Goal: Task Accomplishment & Management: Manage account settings

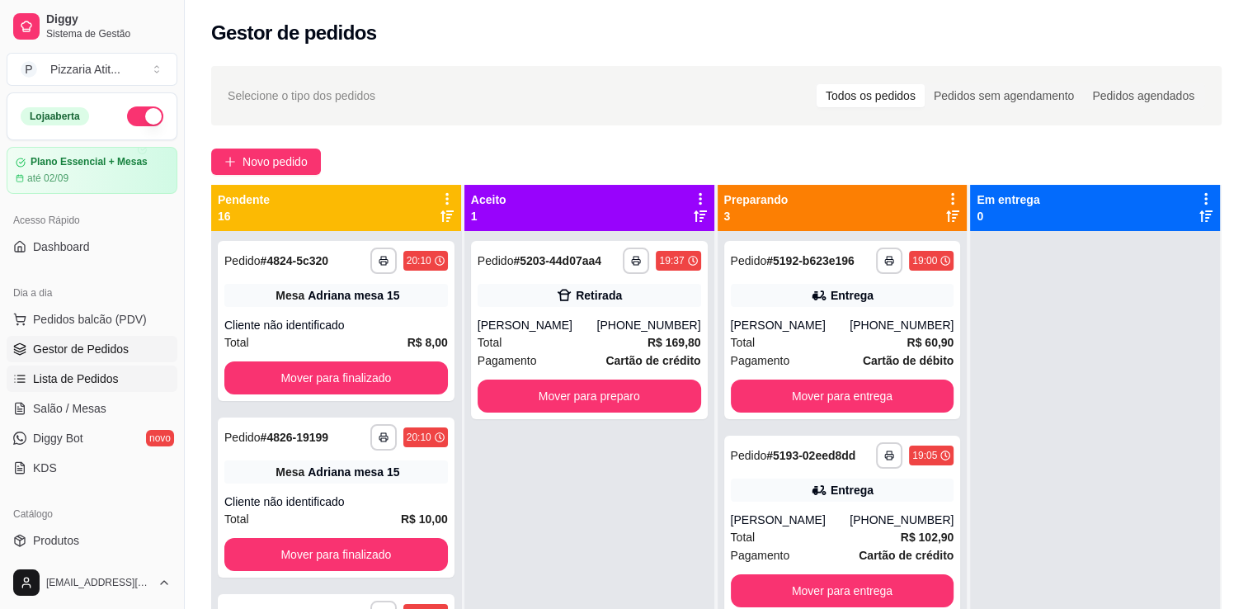
click at [94, 383] on span "Lista de Pedidos" at bounding box center [76, 378] width 86 height 16
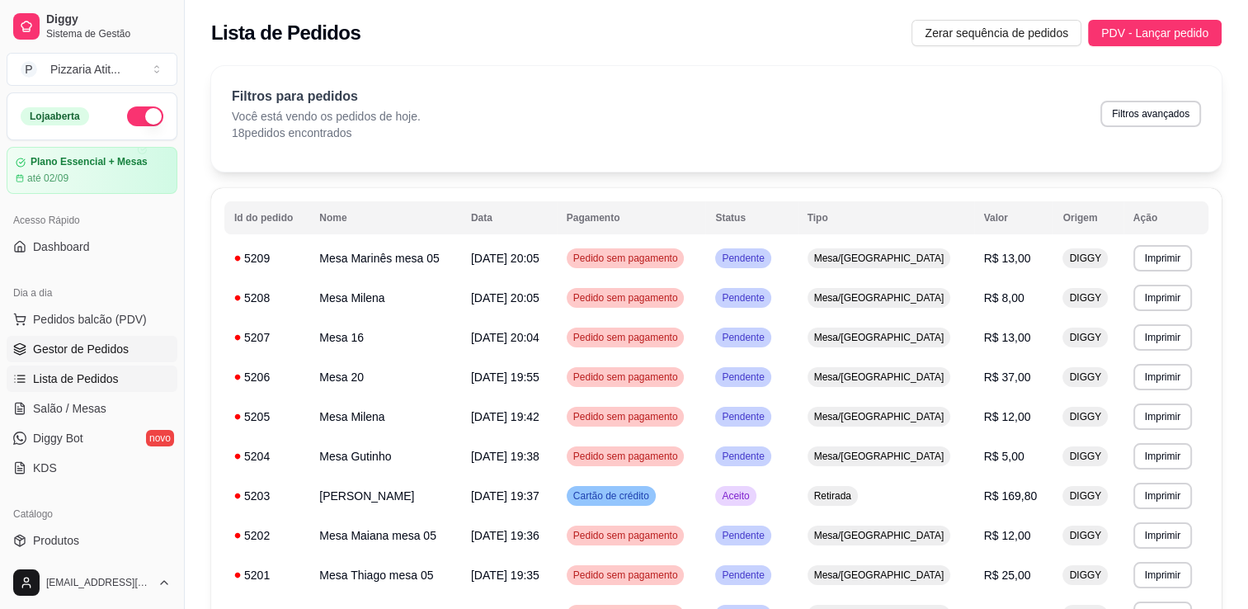
click at [78, 358] on link "Gestor de Pedidos" at bounding box center [92, 349] width 171 height 26
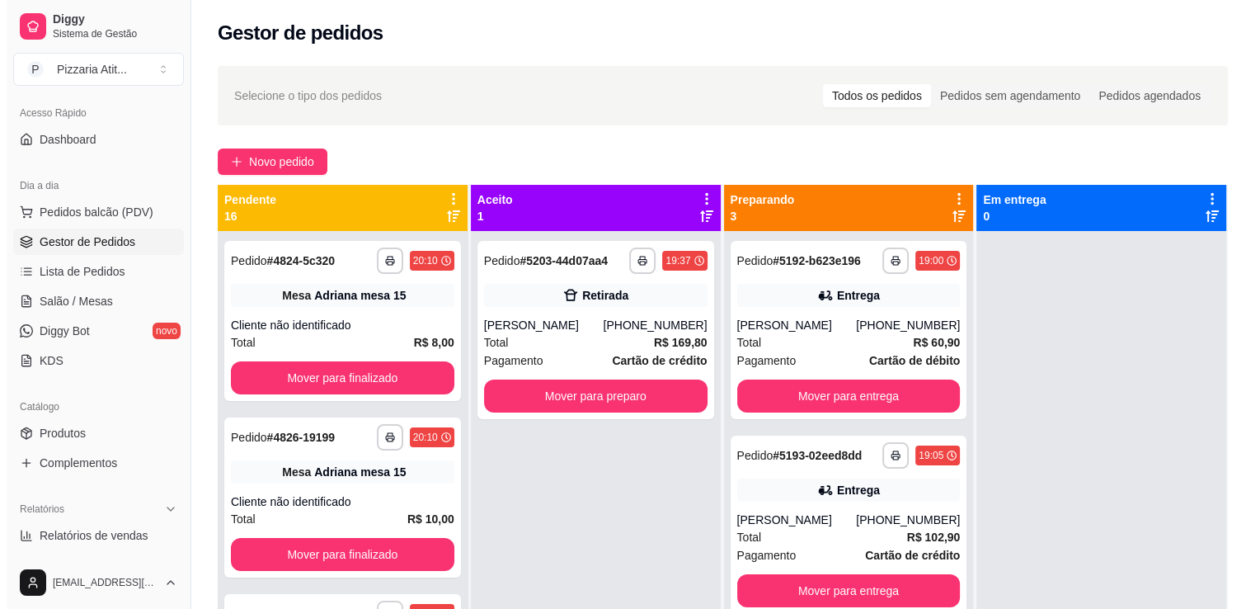
scroll to position [132, 0]
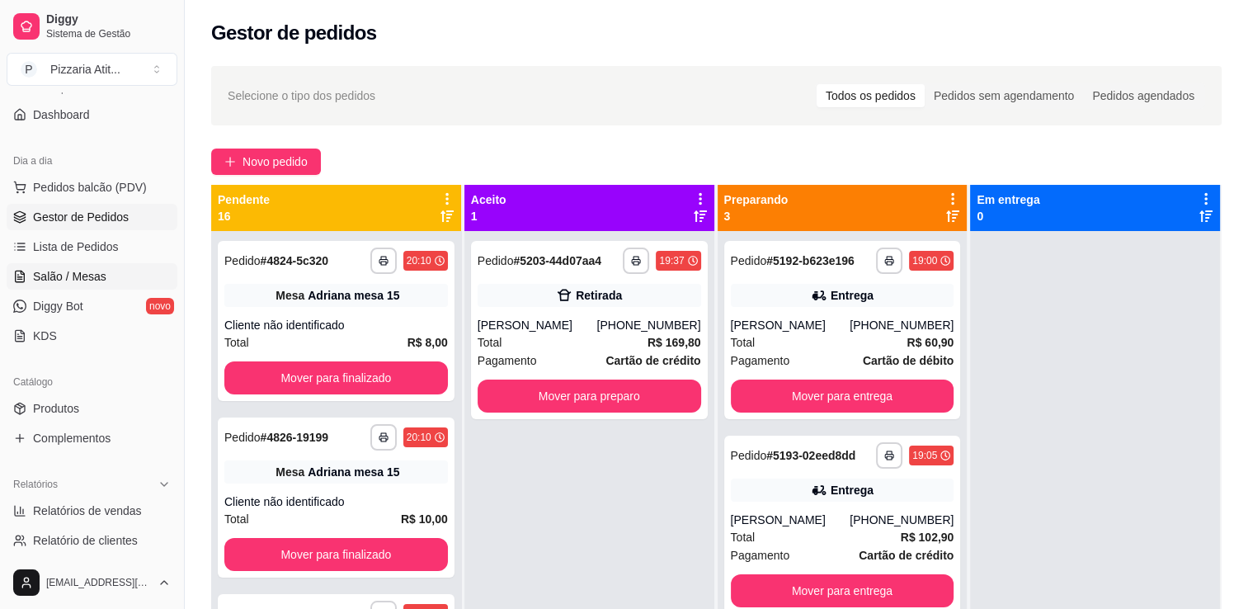
click at [96, 274] on span "Salão / Mesas" at bounding box center [69, 276] width 73 height 16
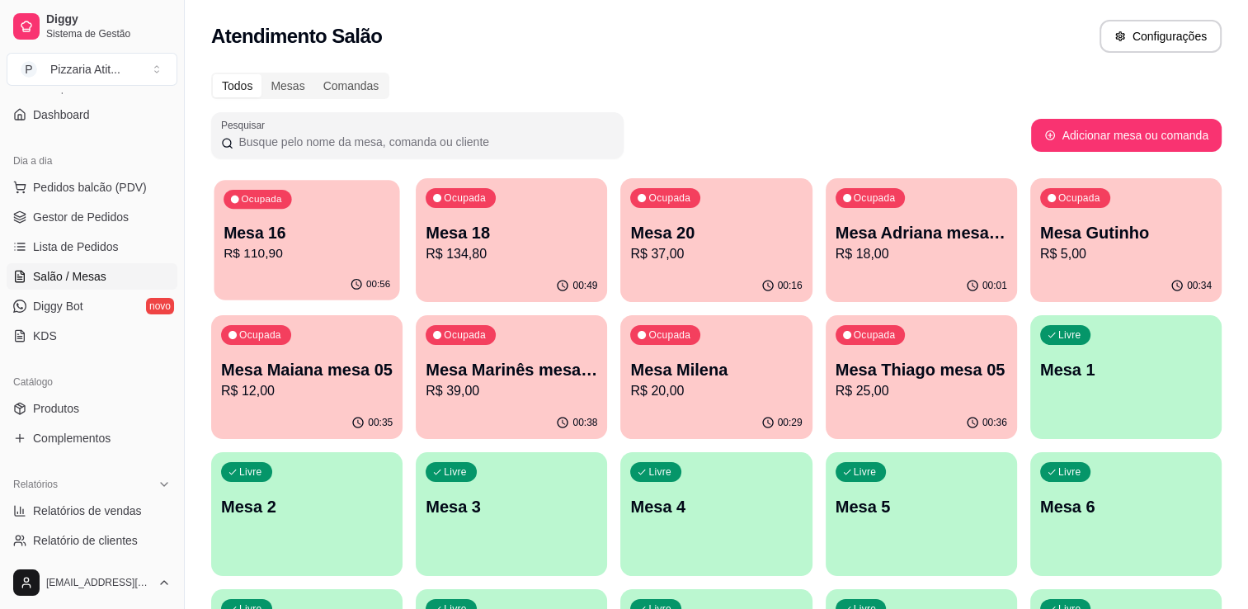
click at [303, 260] on p "R$ 110,90" at bounding box center [306, 253] width 167 height 19
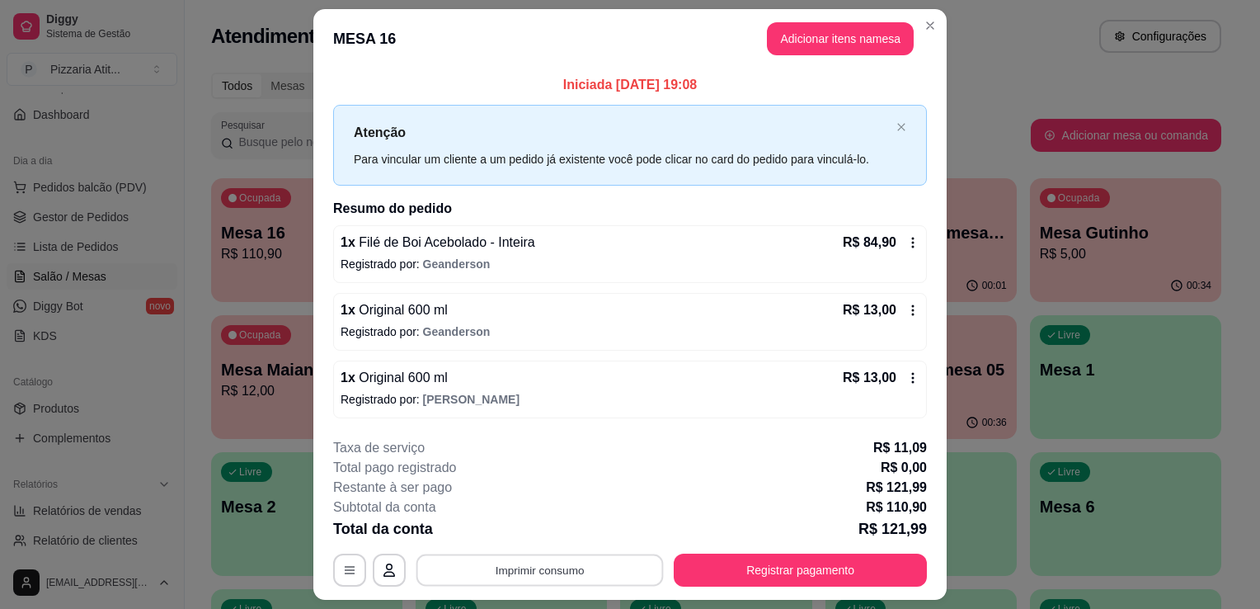
click at [545, 557] on button "Imprimir consumo" at bounding box center [539, 569] width 247 height 32
click at [543, 529] on button "IMPRESSORA" at bounding box center [538, 531] width 115 height 26
click at [807, 26] on button "Adicionar itens na mesa" at bounding box center [840, 39] width 142 height 32
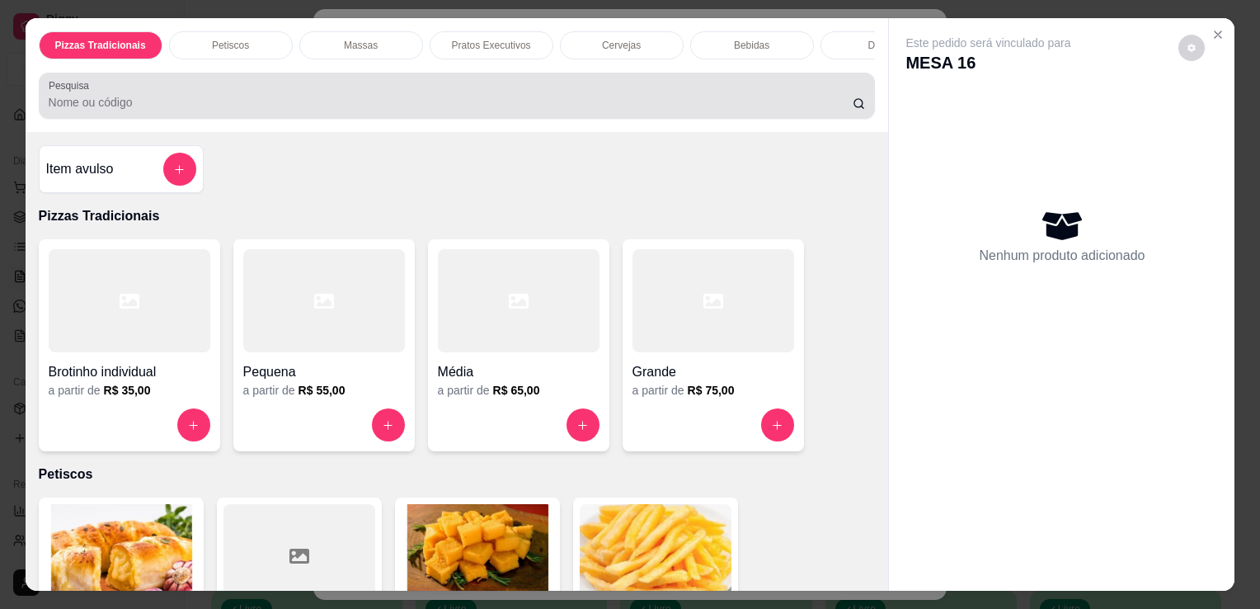
click at [336, 92] on div at bounding box center [457, 95] width 817 height 33
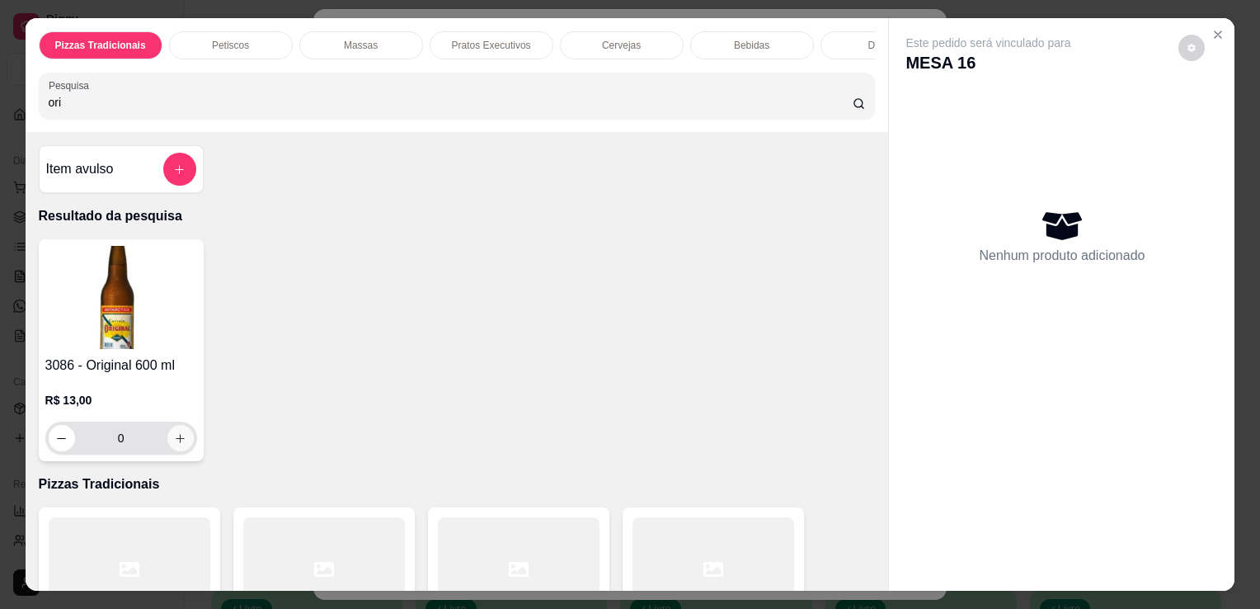
type input "ori"
click at [176, 450] on button "increase-product-quantity" at bounding box center [180, 439] width 26 height 26
type input "1"
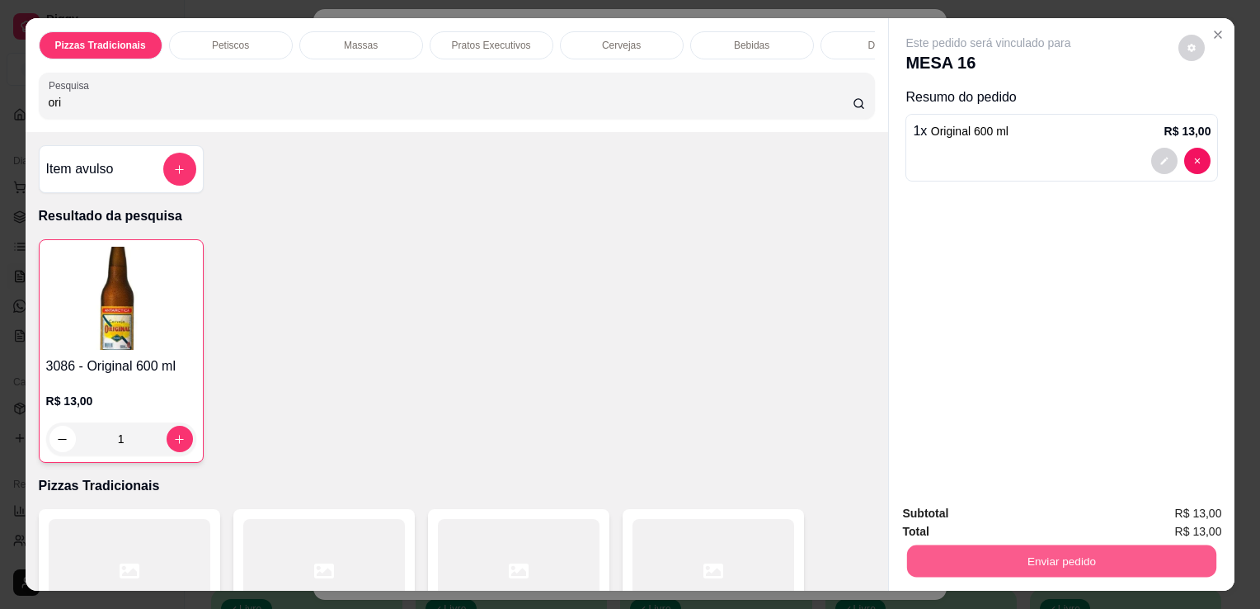
click at [1011, 558] on button "Enviar pedido" at bounding box center [1061, 560] width 309 height 32
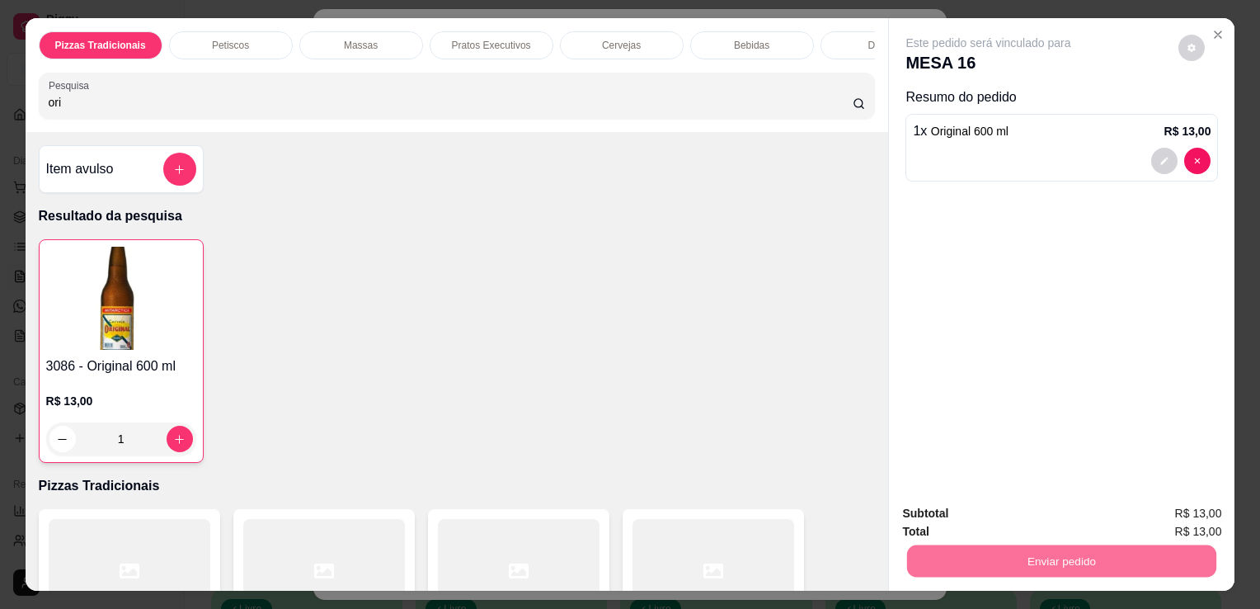
click at [999, 526] on button "Não registrar e enviar pedido" at bounding box center [1007, 514] width 167 height 31
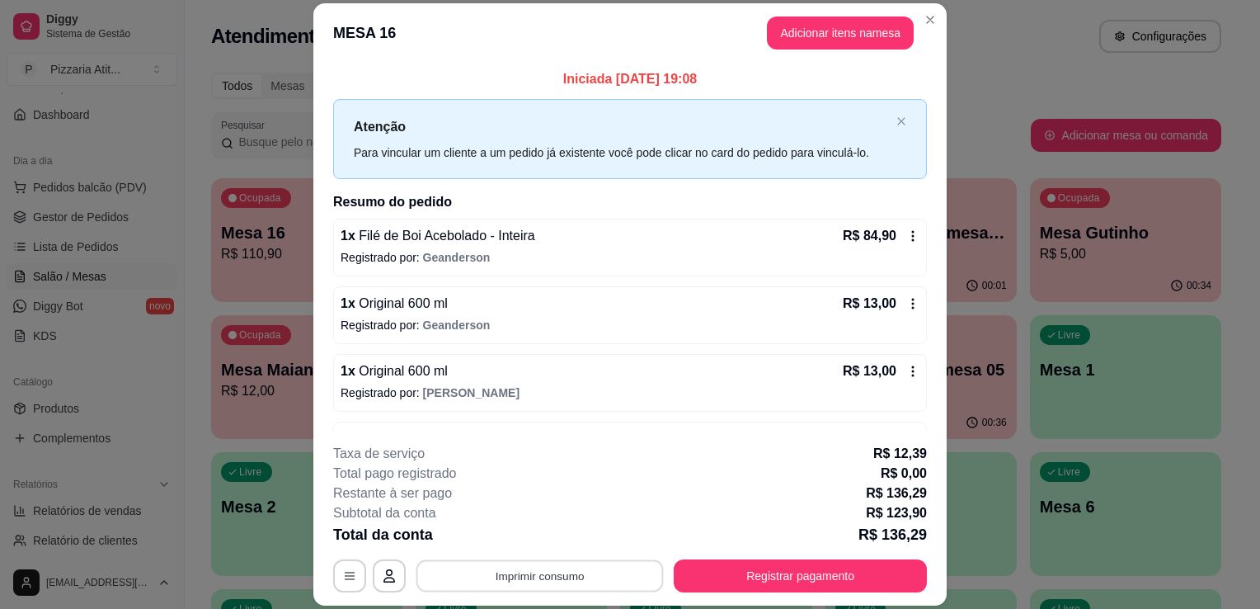
click at [483, 572] on button "Imprimir consumo" at bounding box center [539, 576] width 247 height 32
click at [512, 548] on button "IMPRESSORA" at bounding box center [538, 538] width 115 height 26
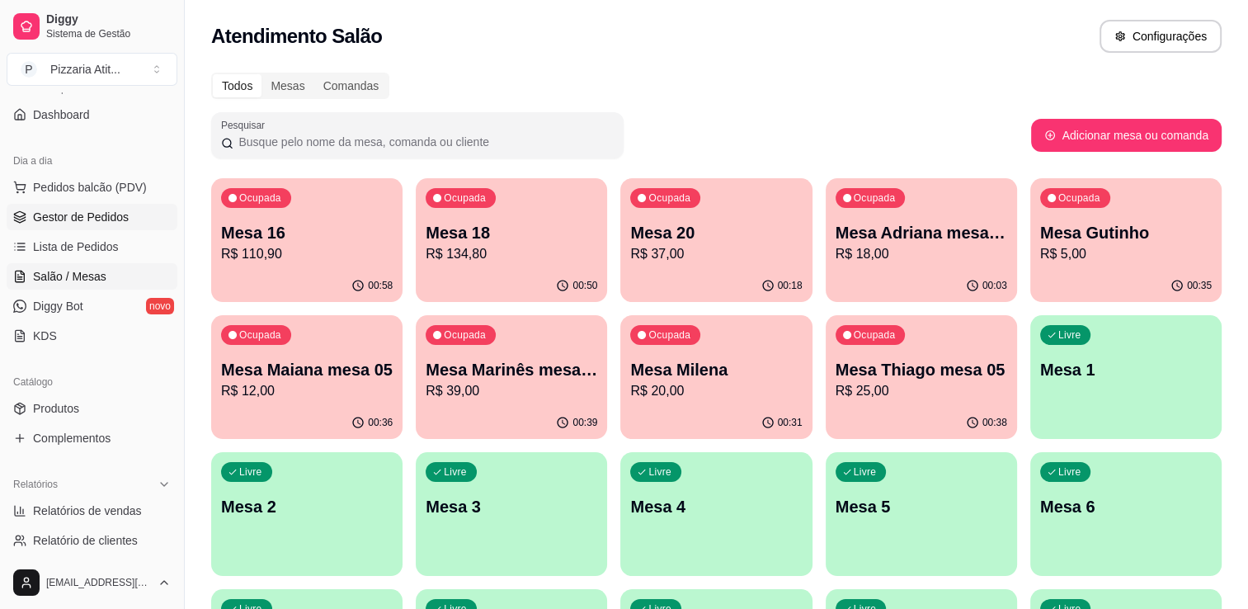
click at [87, 219] on span "Gestor de Pedidos" at bounding box center [81, 217] width 96 height 16
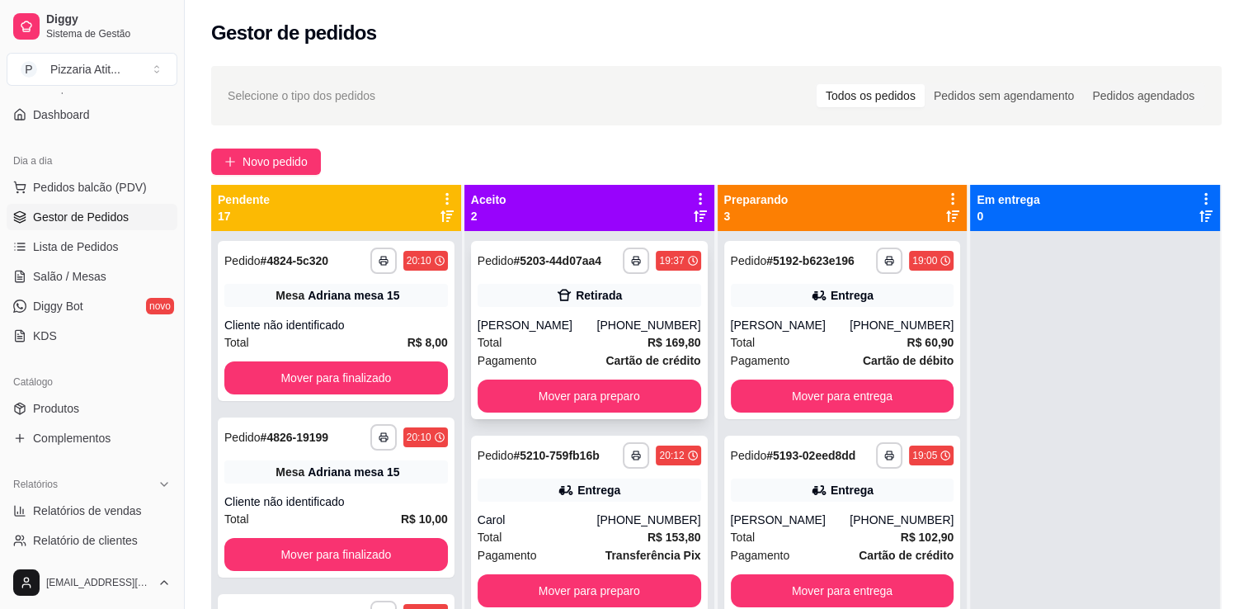
click at [553, 336] on div "Total R$ 169,80" at bounding box center [588, 342] width 223 height 18
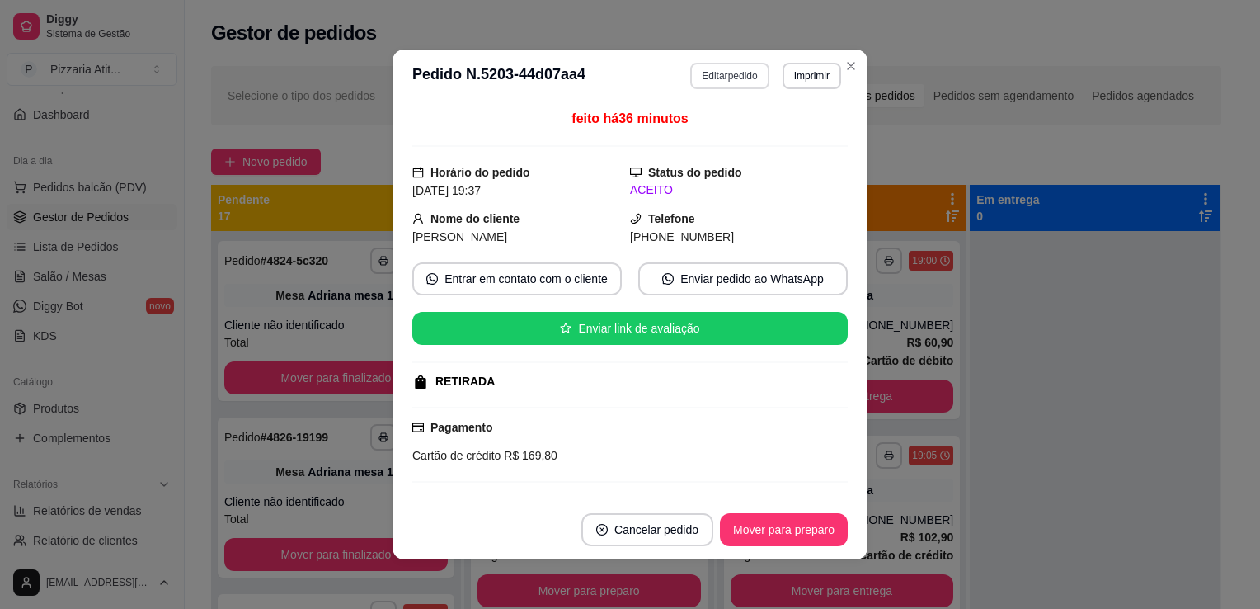
click at [713, 68] on button "Editar pedido" at bounding box center [729, 76] width 78 height 26
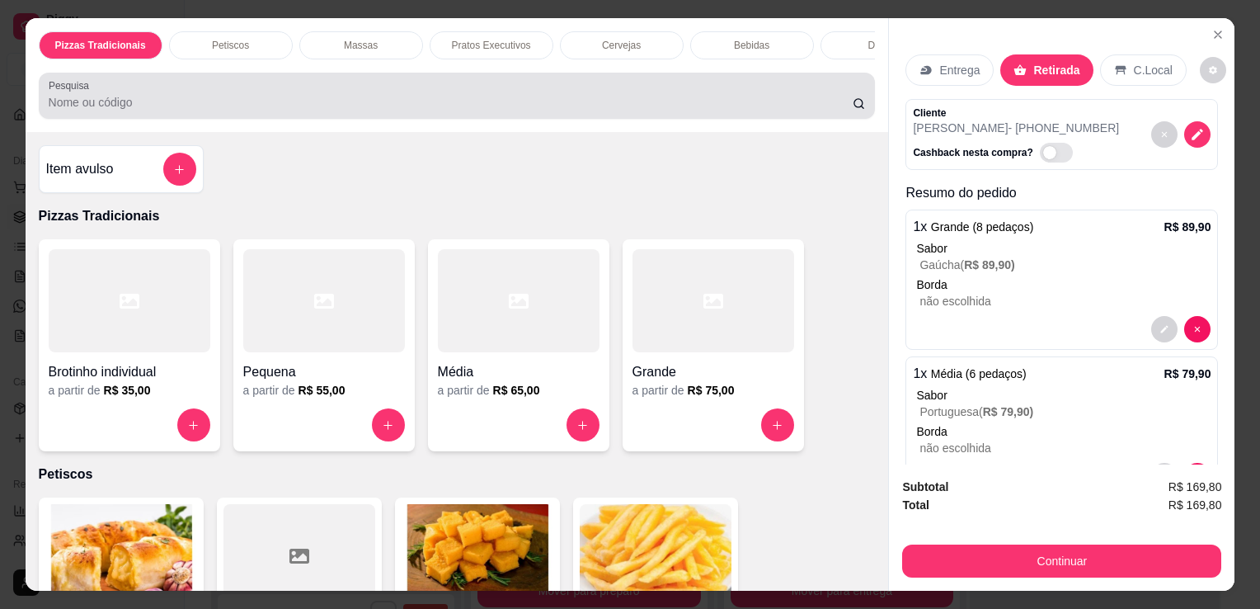
click at [611, 104] on input "Pesquisa" at bounding box center [451, 102] width 804 height 16
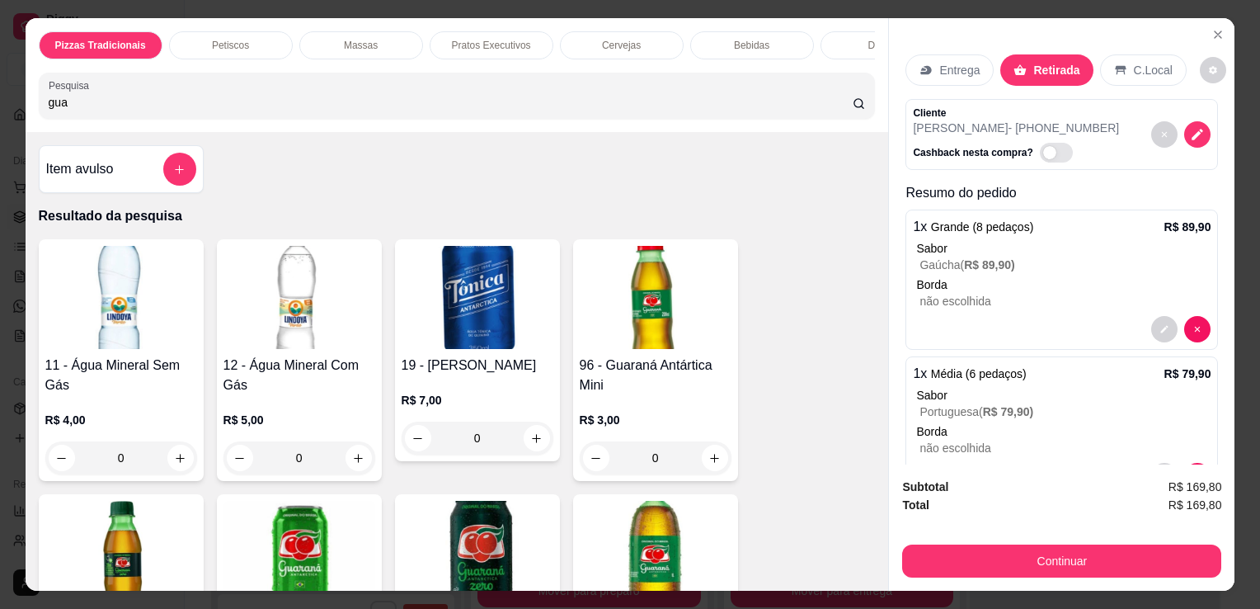
type input "gua"
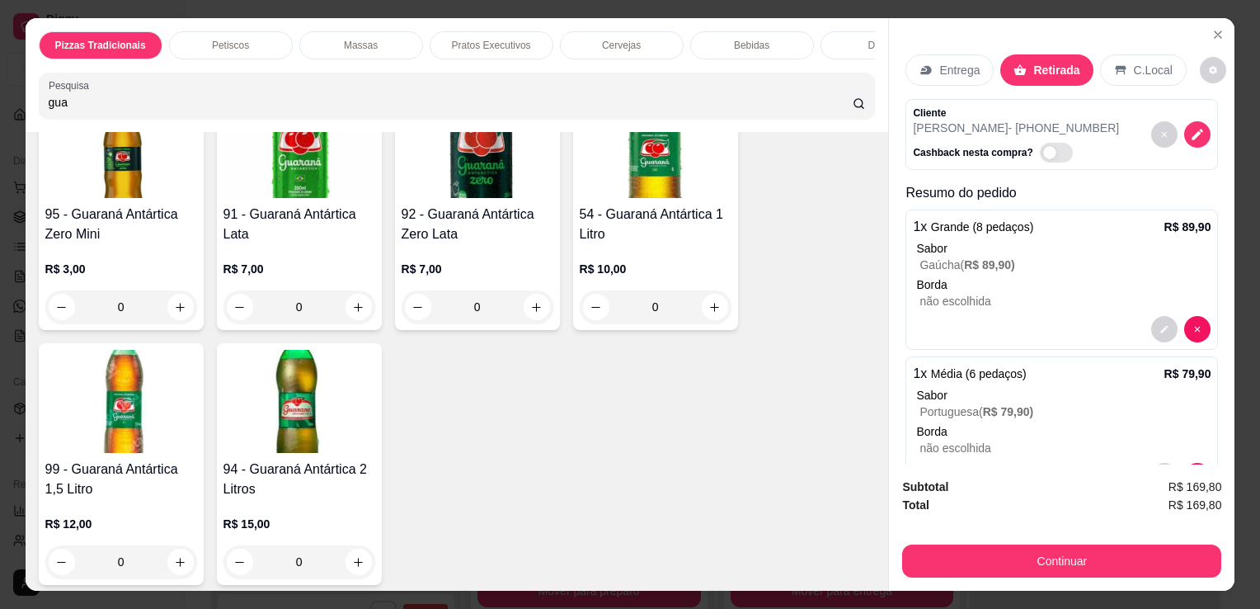
scroll to position [473, 0]
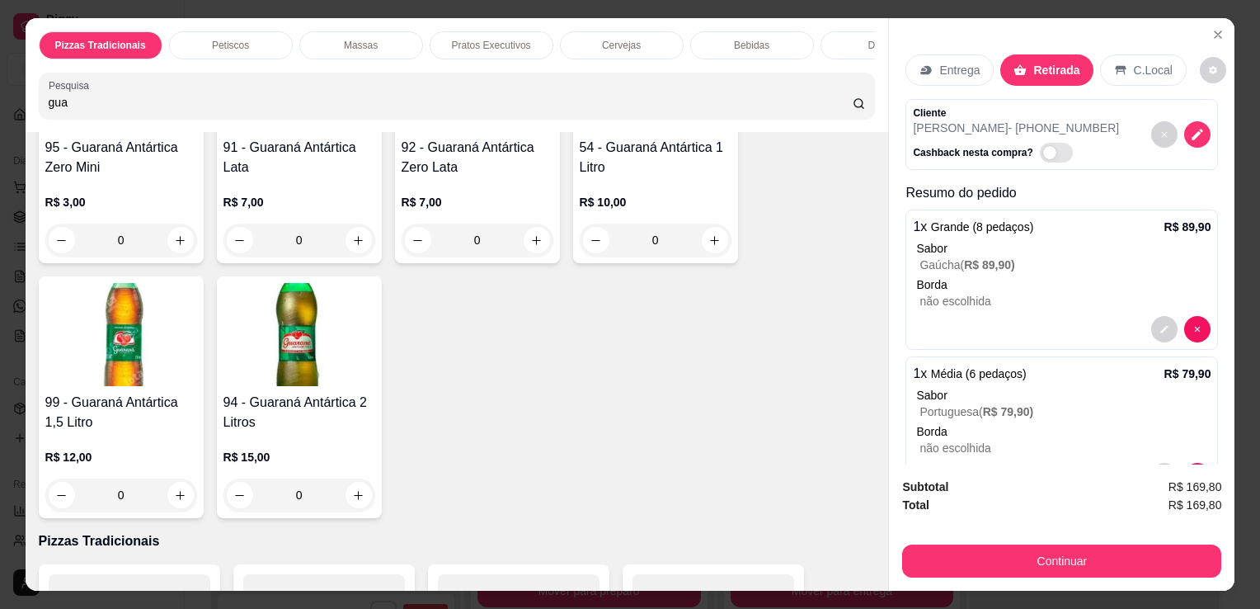
click at [248, 323] on img at bounding box center [299, 334] width 152 height 103
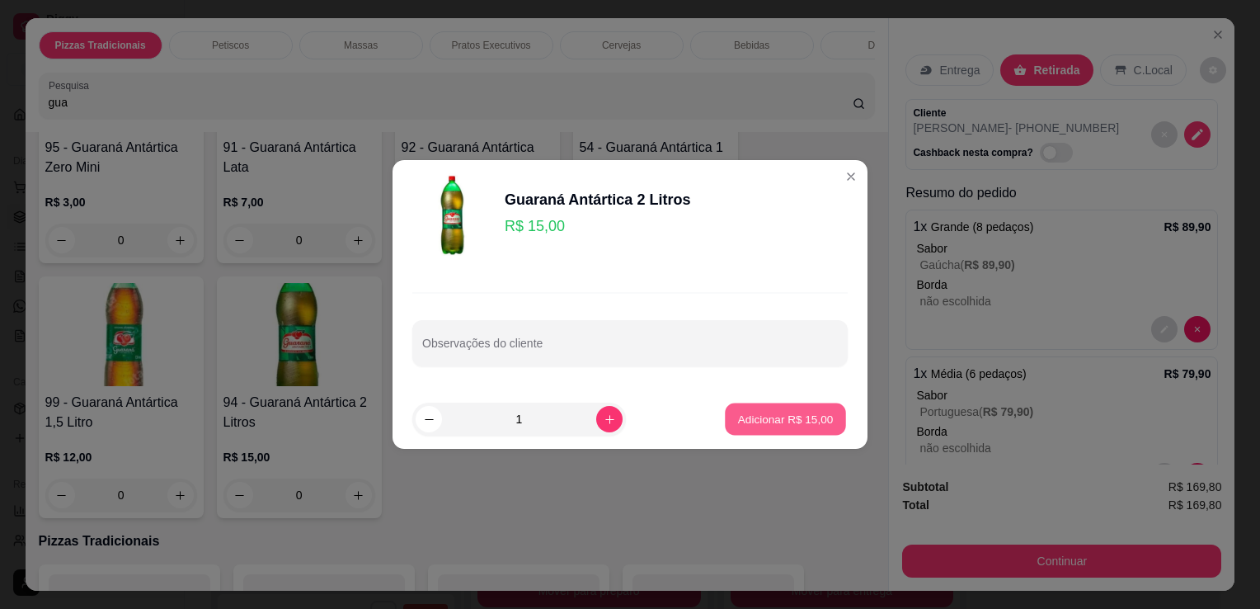
click at [745, 416] on p "Adicionar R$ 15,00" at bounding box center [786, 419] width 96 height 16
type input "1"
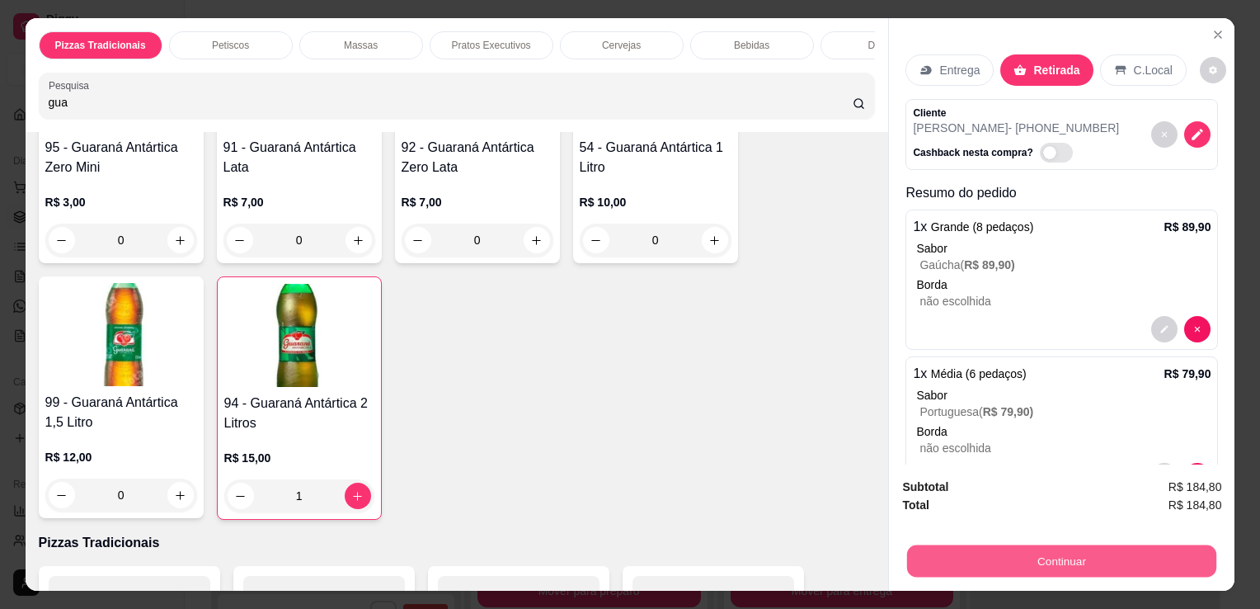
click at [1006, 554] on button "Continuar" at bounding box center [1061, 560] width 309 height 32
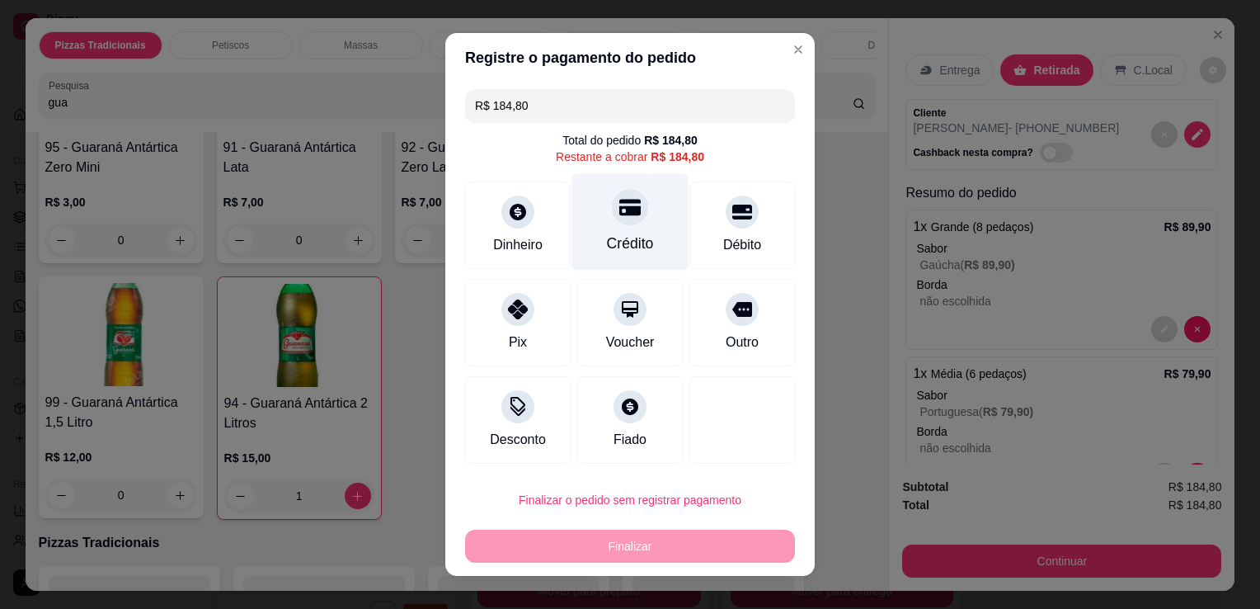
click at [612, 221] on div at bounding box center [630, 207] width 36 height 36
type input "R$ 0,00"
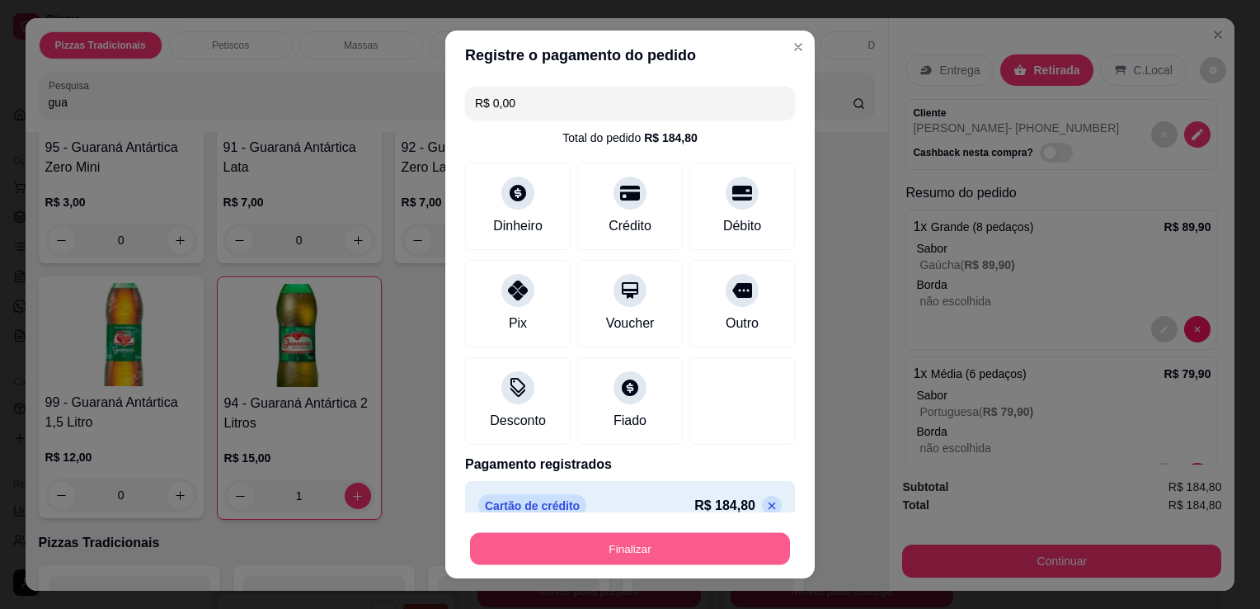
click at [593, 559] on button "Finalizar" at bounding box center [630, 549] width 320 height 32
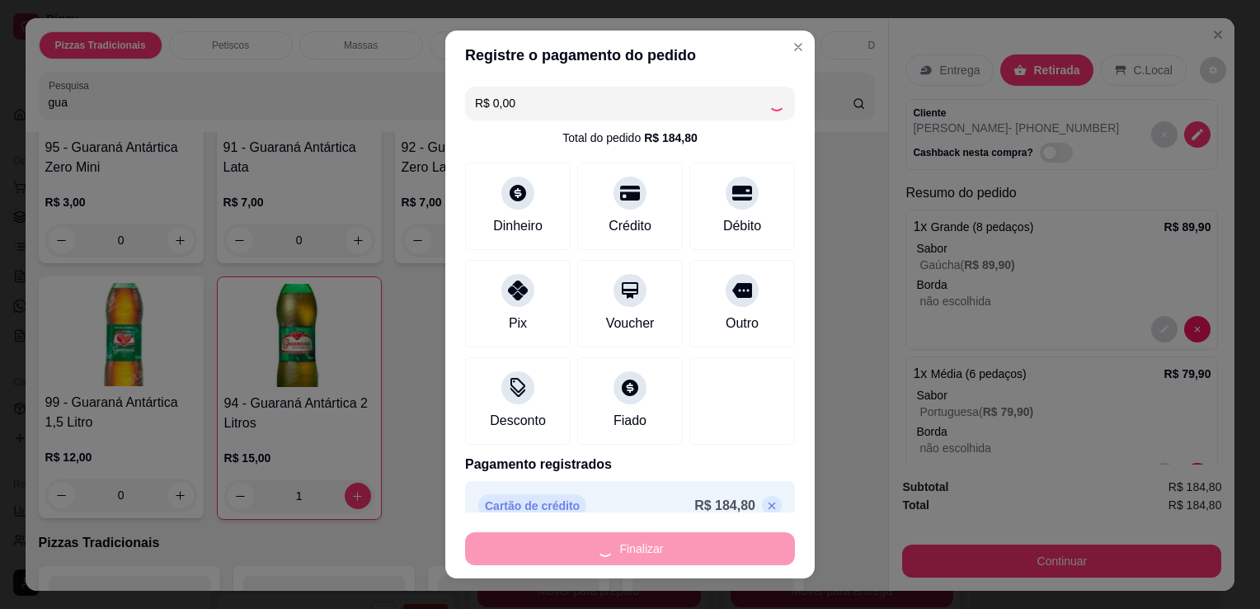
type input "0"
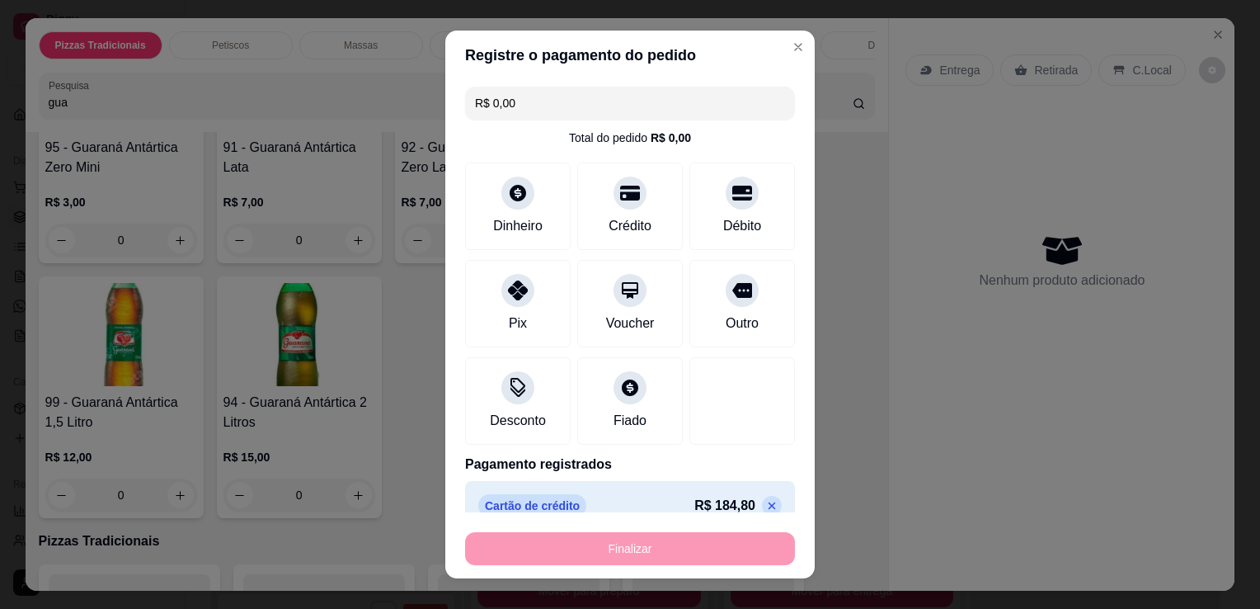
type input "-R$ 184,80"
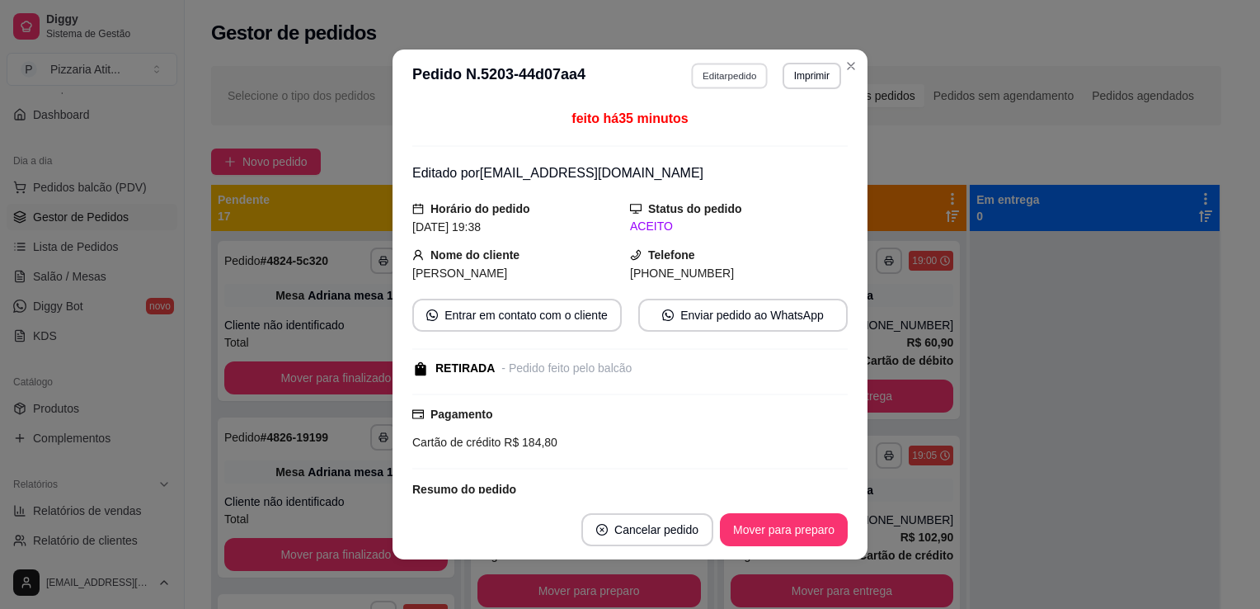
click at [724, 73] on button "Editar pedido" at bounding box center [730, 76] width 77 height 26
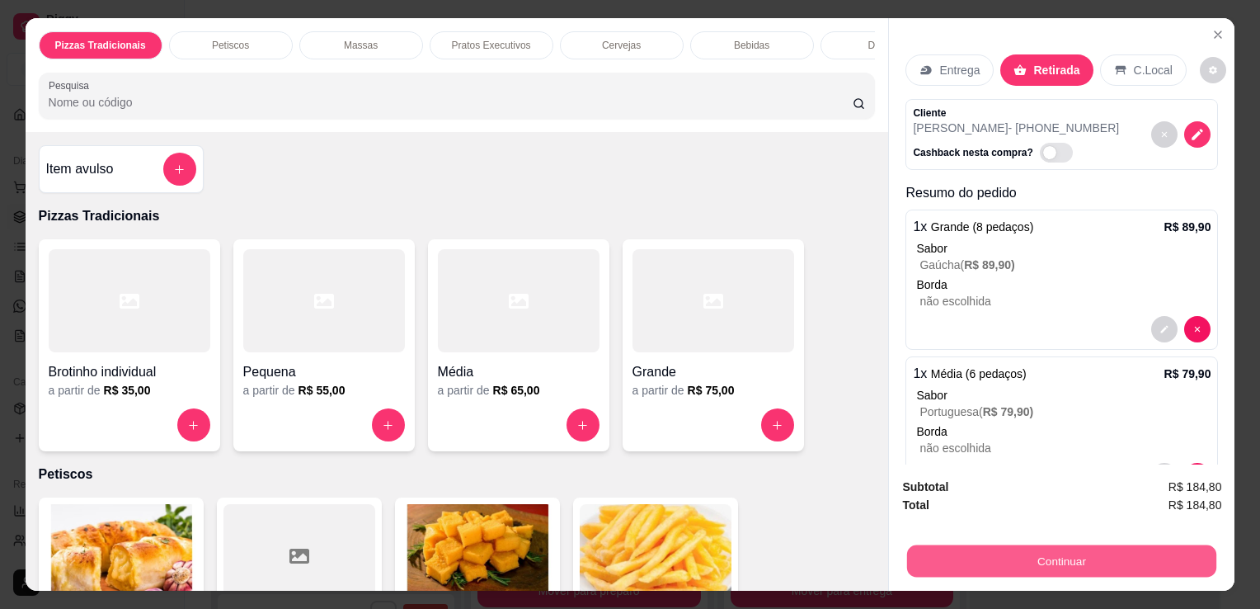
click at [983, 556] on button "Continuar" at bounding box center [1061, 560] width 309 height 32
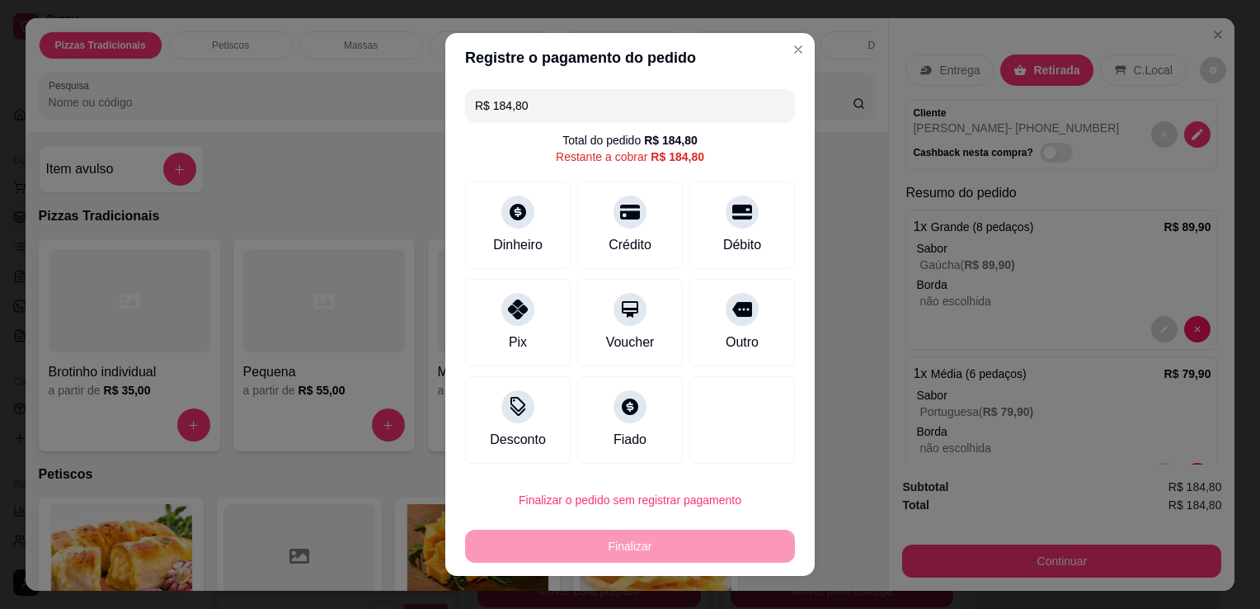
click at [564, 111] on input "R$ 184,80" at bounding box center [630, 105] width 310 height 33
click at [511, 238] on div "Dinheiro" at bounding box center [518, 243] width 54 height 21
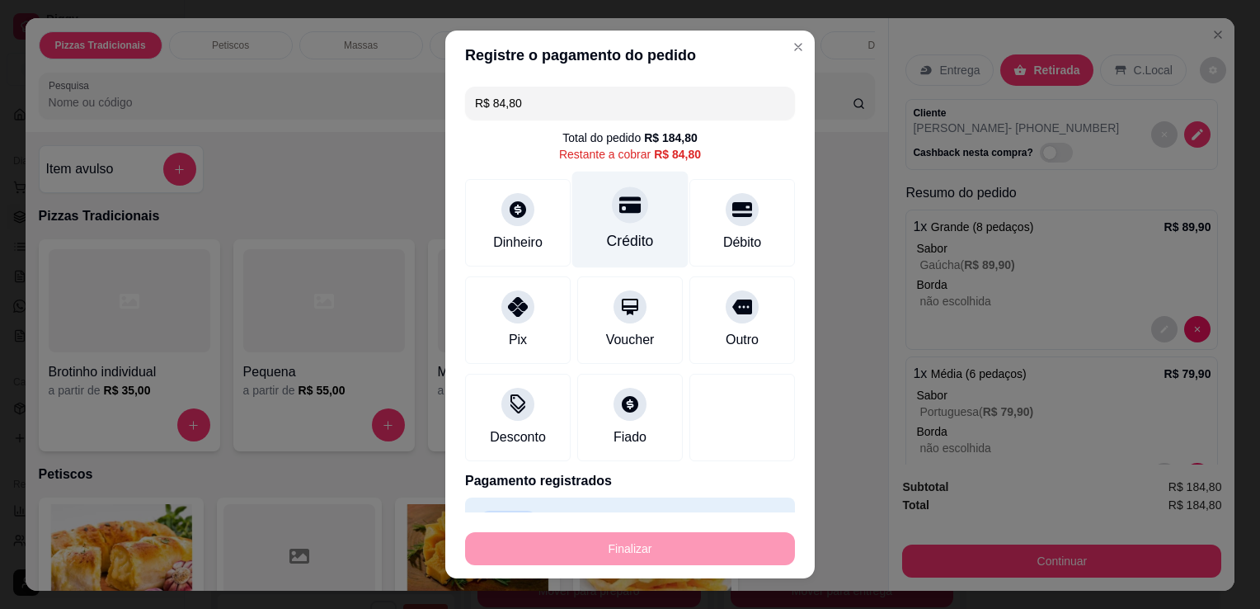
click at [627, 217] on div "Crédito" at bounding box center [630, 220] width 116 height 96
type input "R$ 0,00"
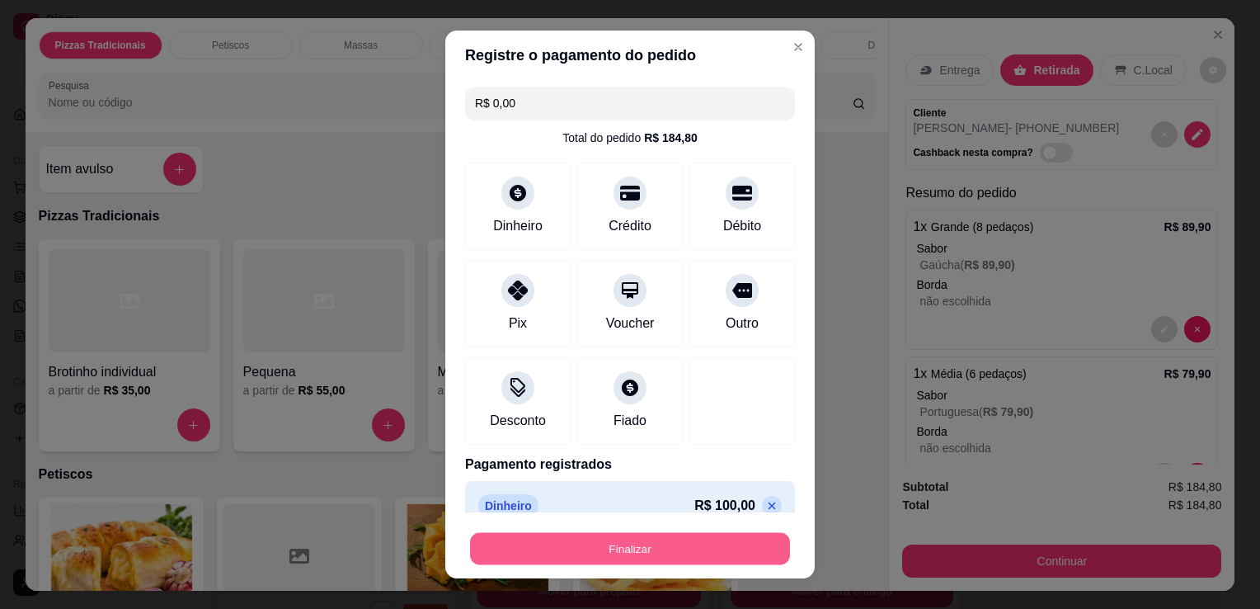
click at [623, 548] on button "Finalizar" at bounding box center [630, 549] width 320 height 32
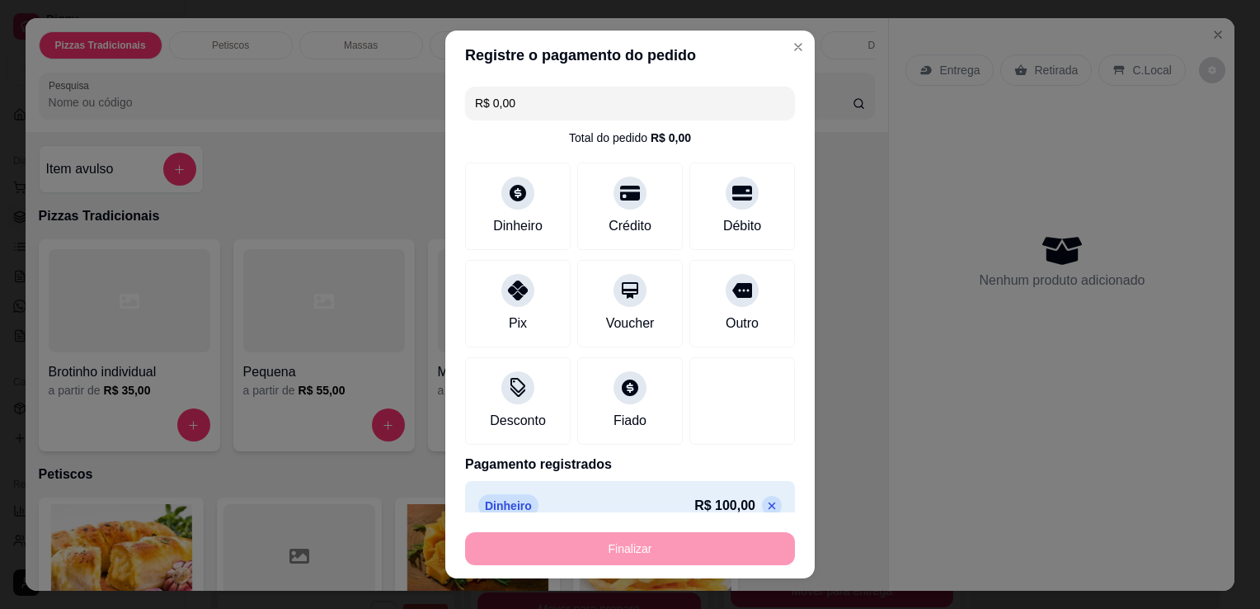
type input "0"
type input "-R$ 184,80"
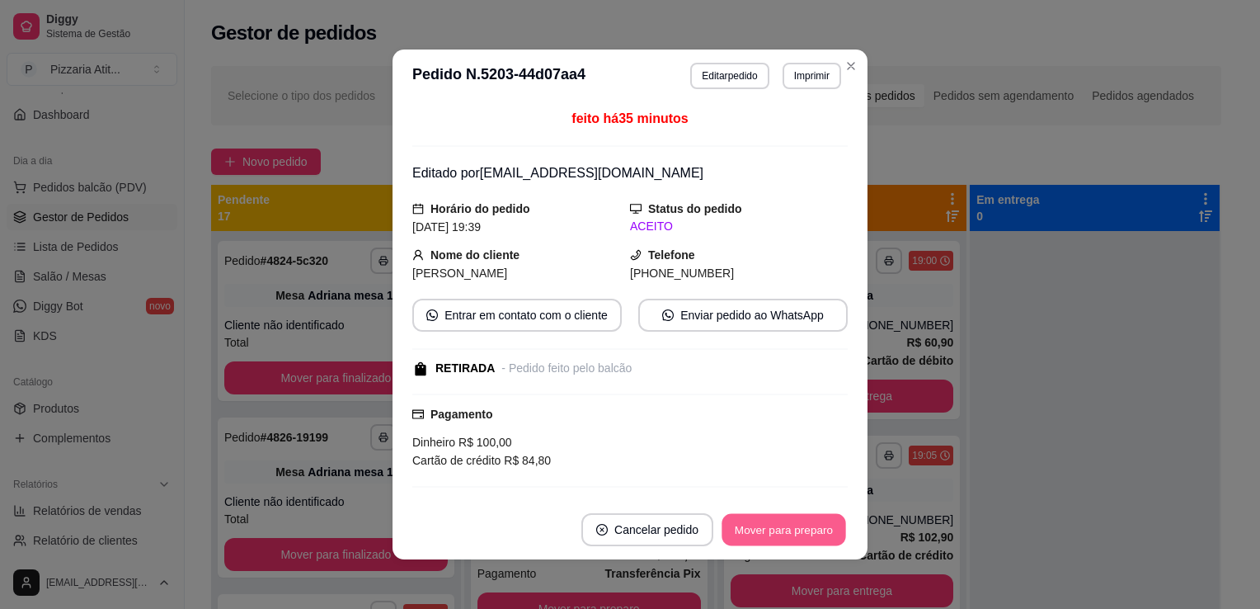
click at [776, 529] on button "Mover para preparo" at bounding box center [784, 530] width 124 height 32
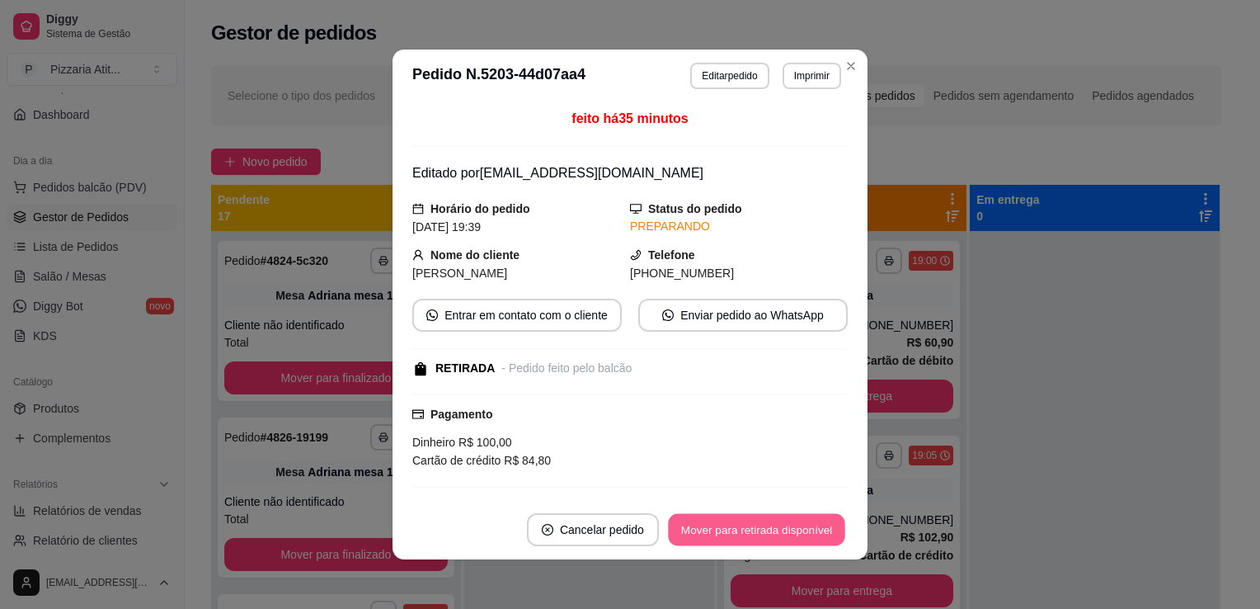
click at [776, 529] on button "Mover para retirada disponível" at bounding box center [756, 530] width 176 height 32
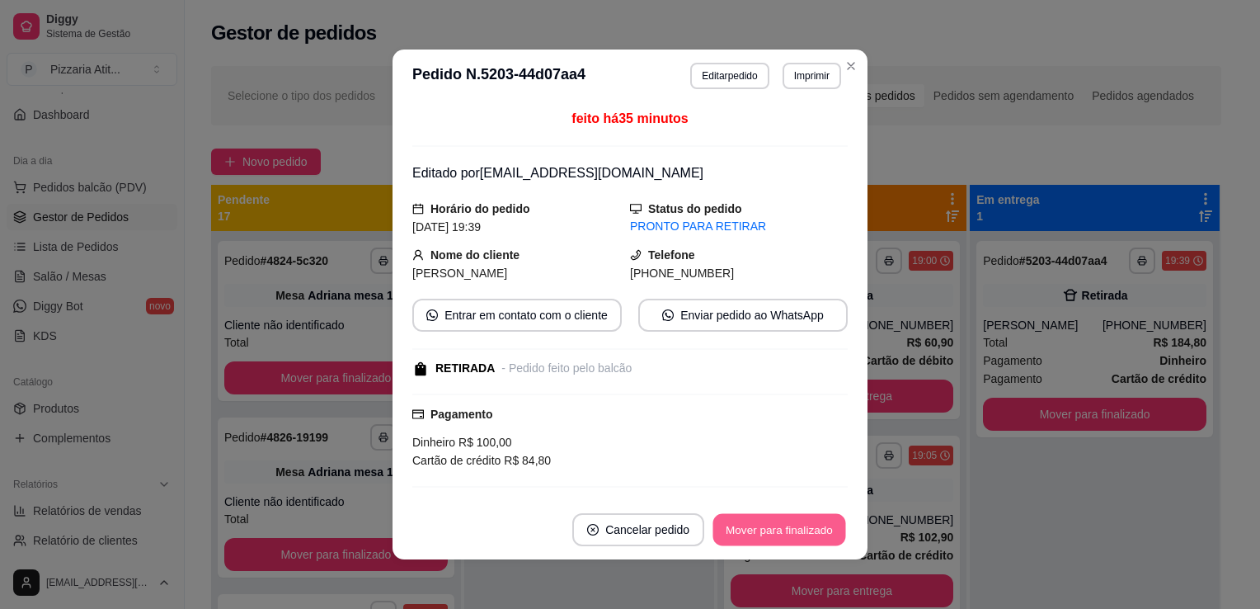
click at [776, 529] on button "Mover para finalizado" at bounding box center [779, 530] width 133 height 32
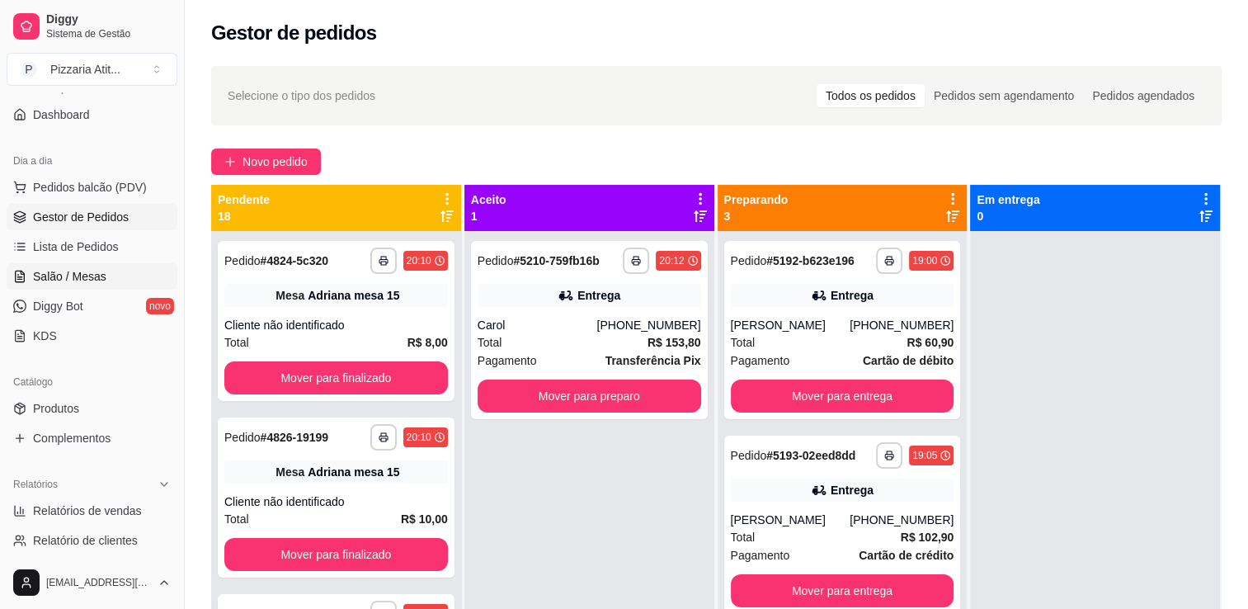
click at [153, 269] on link "Salão / Mesas" at bounding box center [92, 276] width 171 height 26
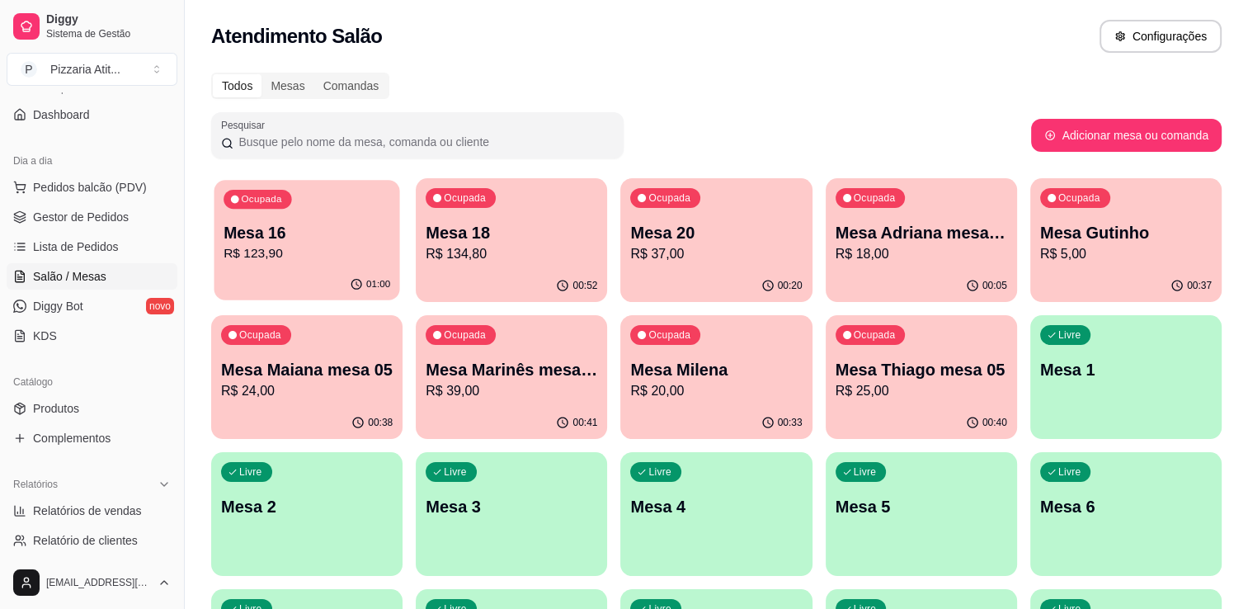
click at [238, 241] on p "Mesa 16" at bounding box center [306, 233] width 167 height 22
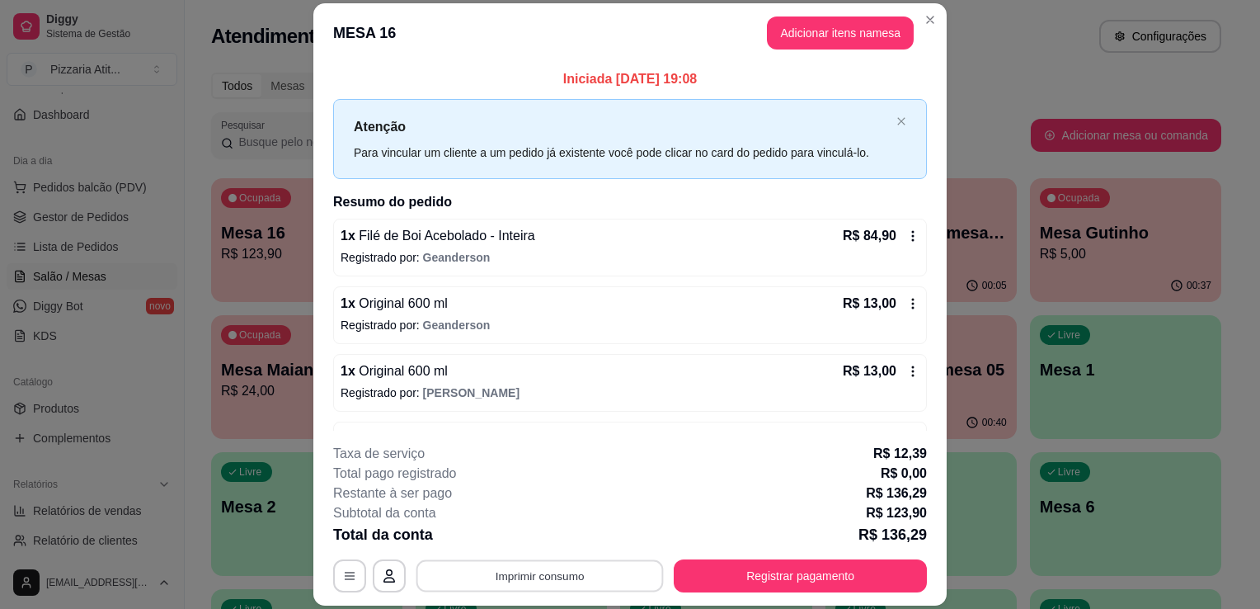
click at [553, 576] on button "Imprimir consumo" at bounding box center [539, 576] width 247 height 32
click at [548, 543] on button "IMPRESSORA" at bounding box center [538, 538] width 115 height 26
click at [693, 569] on button "Registrar pagamento" at bounding box center [801, 576] width 246 height 32
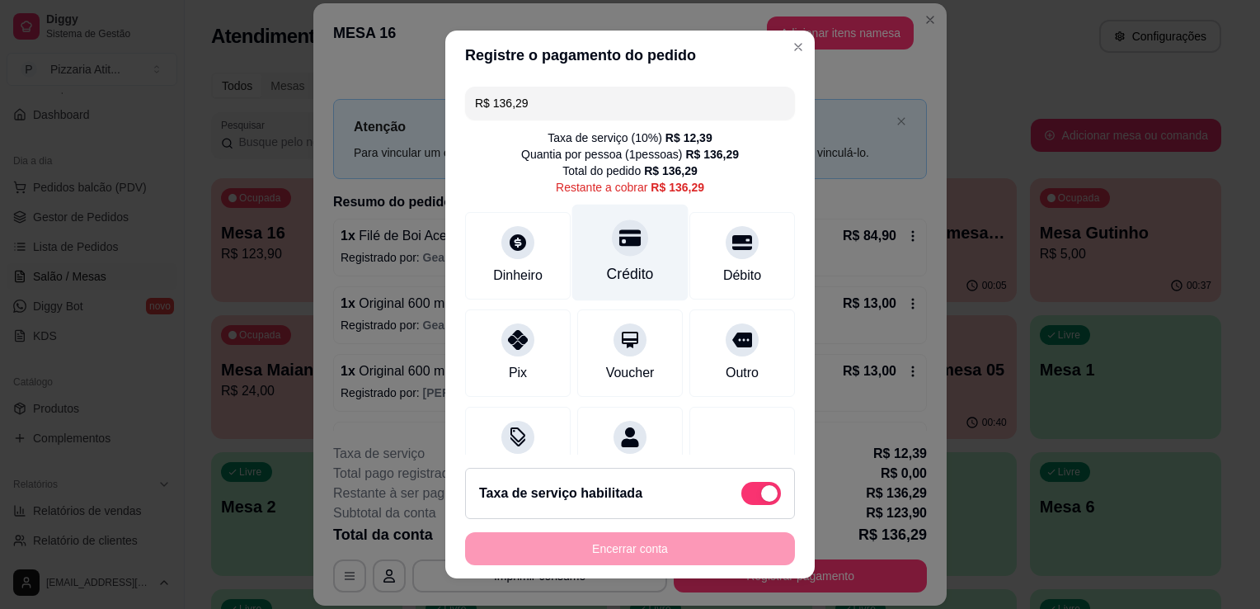
click at [604, 285] on div "Crédito" at bounding box center [630, 253] width 116 height 96
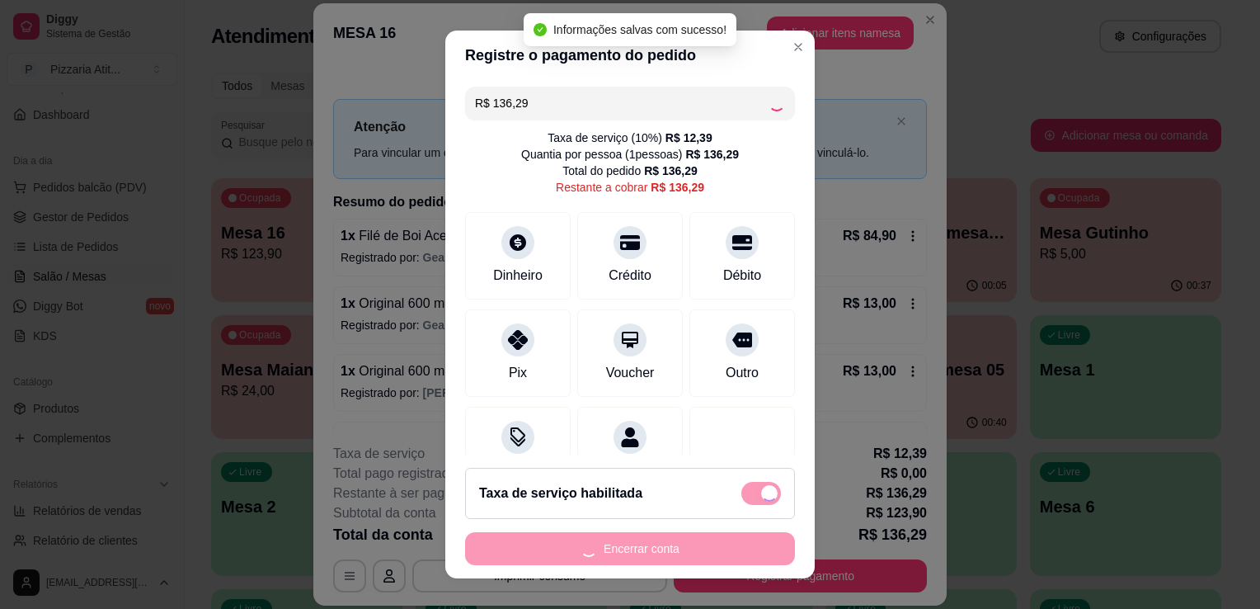
type input "R$ 0,00"
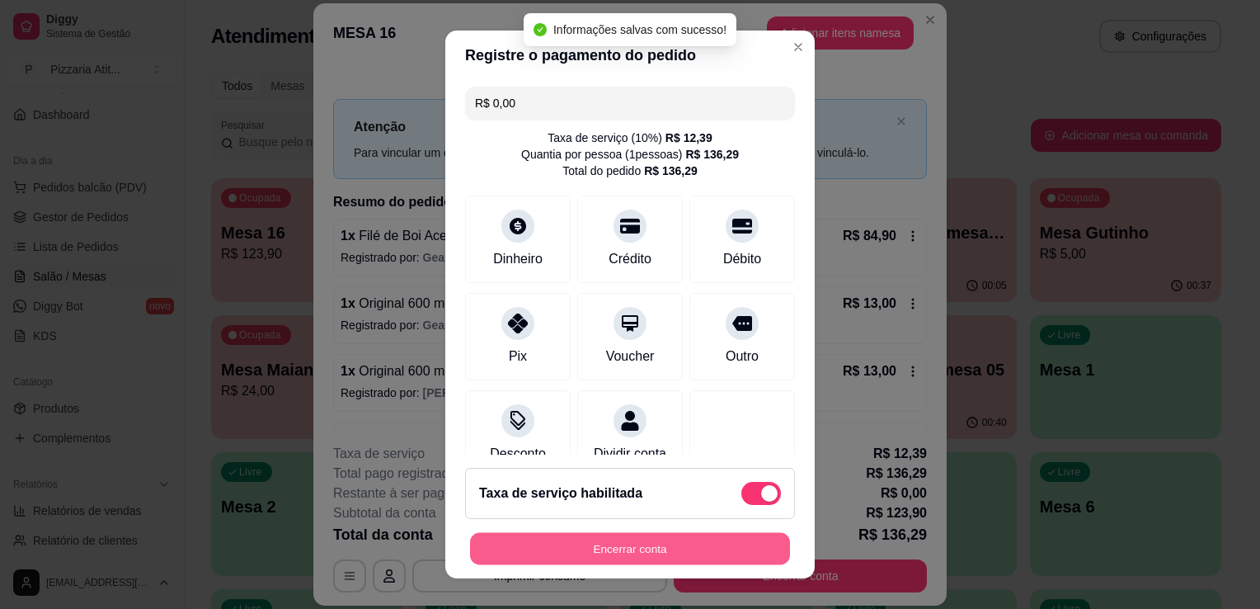
click at [639, 553] on button "Encerrar conta" at bounding box center [630, 549] width 320 height 32
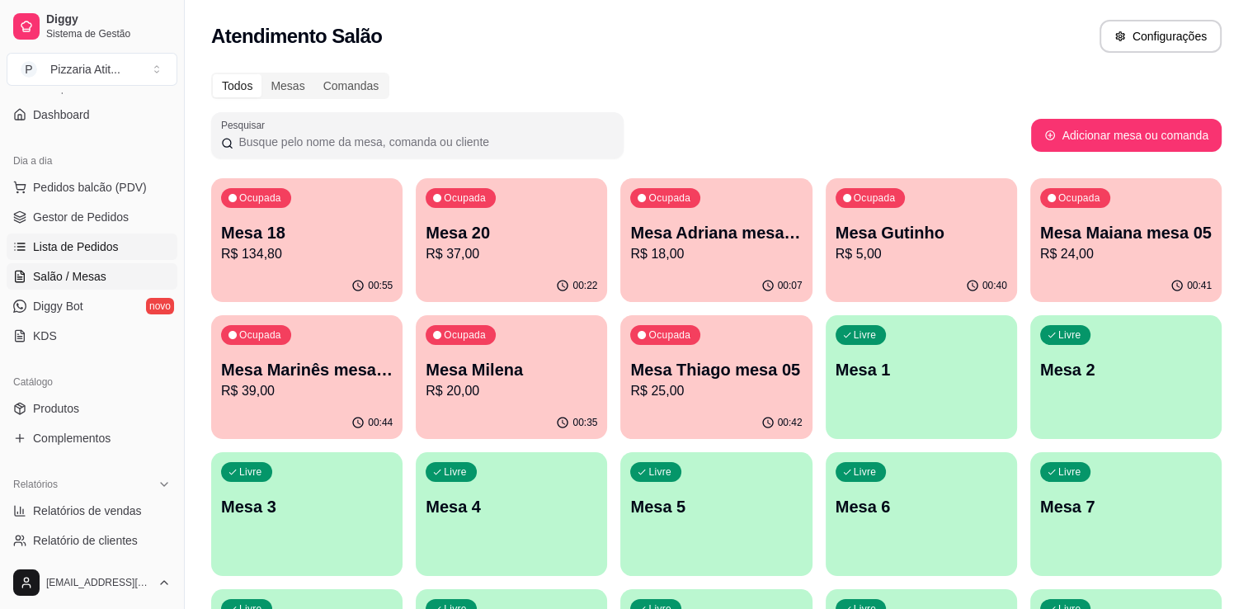
click at [89, 252] on span "Lista de Pedidos" at bounding box center [76, 246] width 86 height 16
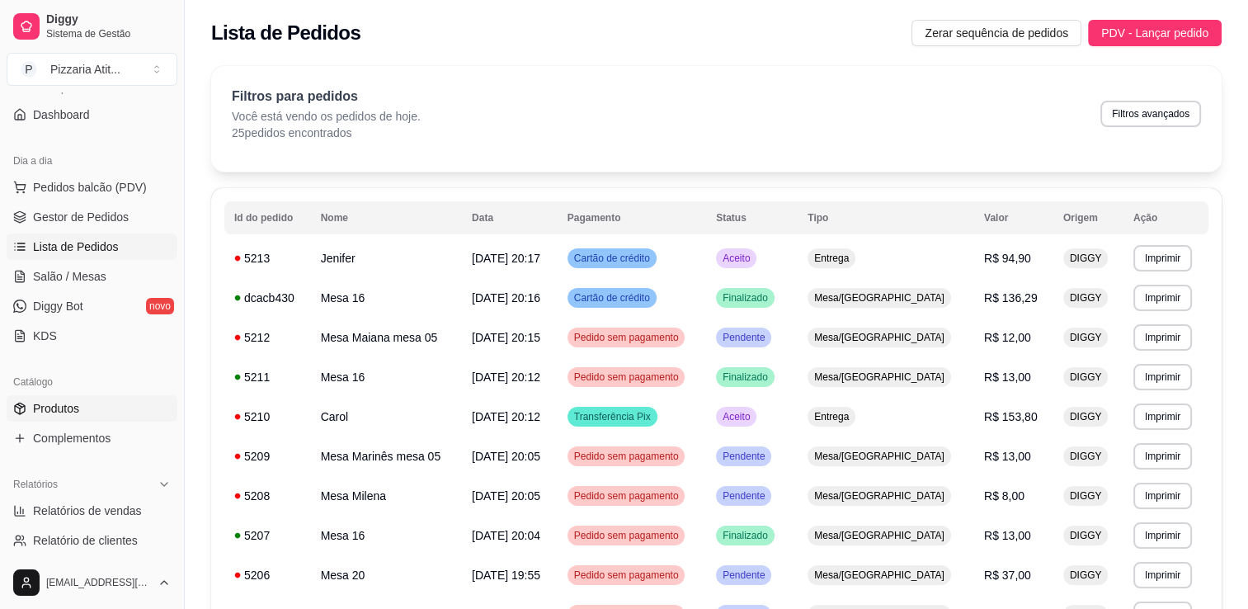
click at [83, 399] on link "Produtos" at bounding box center [92, 408] width 171 height 26
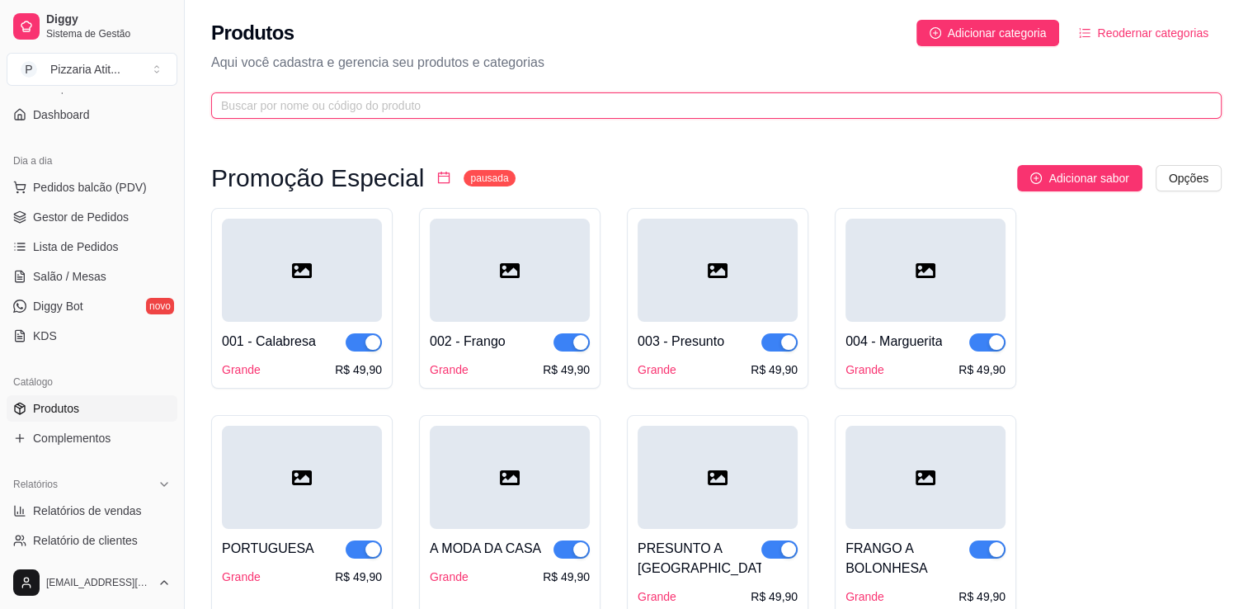
click at [452, 111] on input "text" at bounding box center [709, 105] width 977 height 18
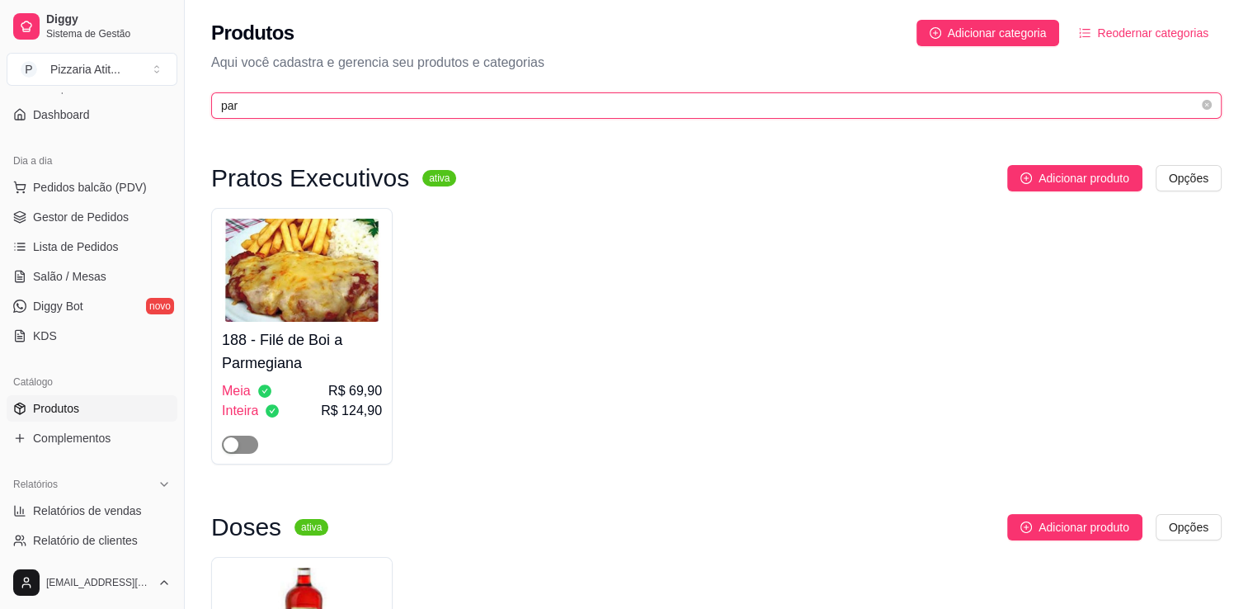
type input "par"
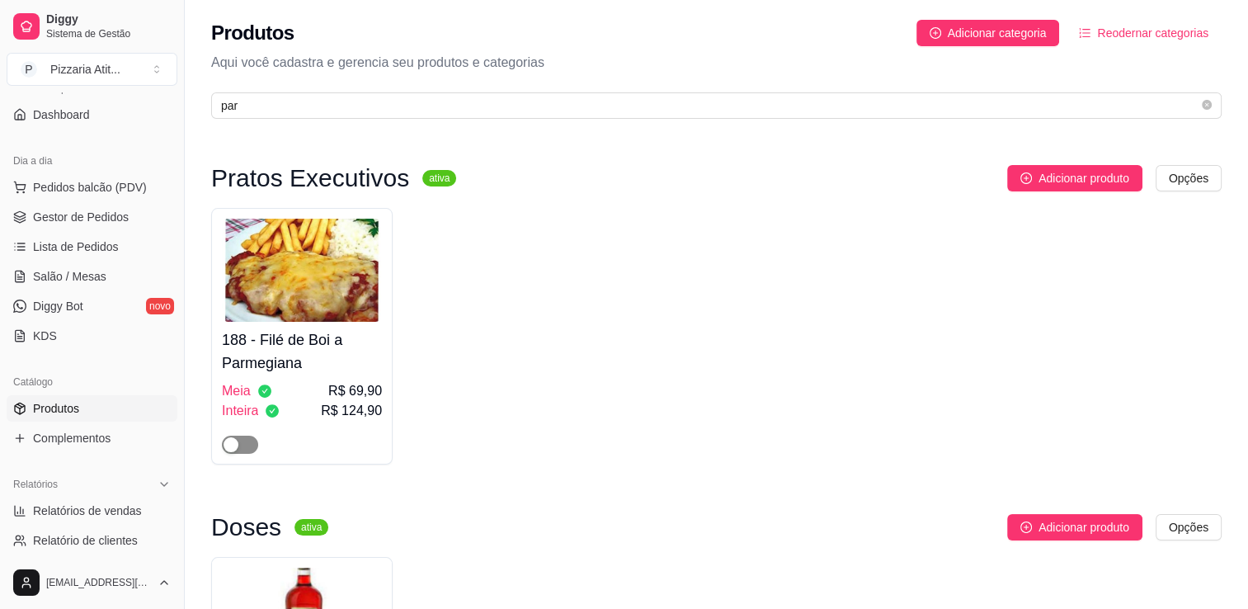
click at [245, 441] on span "button" at bounding box center [240, 444] width 36 height 18
click at [111, 263] on link "Salão / Mesas" at bounding box center [92, 276] width 171 height 26
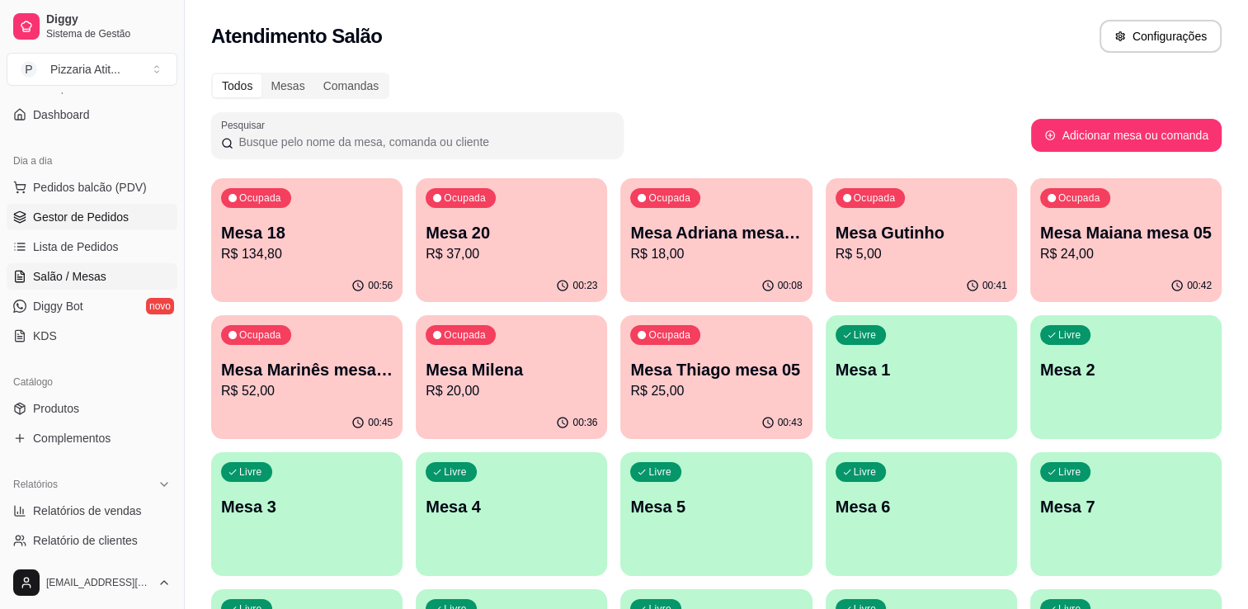
click at [110, 223] on span "Gestor de Pedidos" at bounding box center [81, 217] width 96 height 16
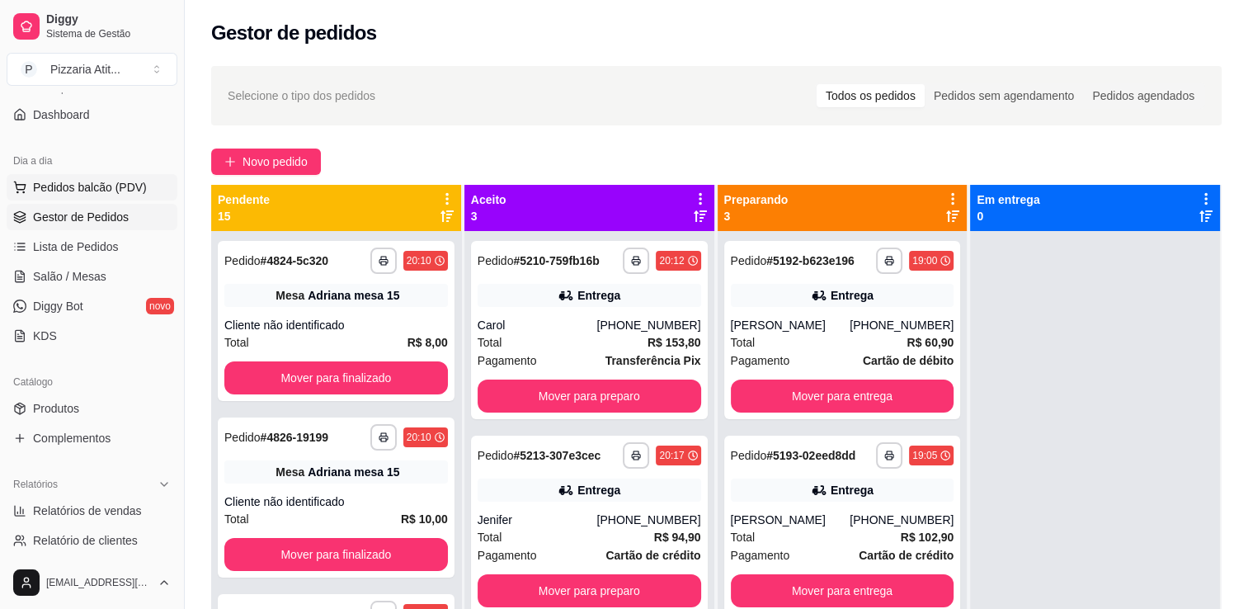
click at [111, 189] on span "Pedidos balcão (PDV)" at bounding box center [90, 187] width 114 height 16
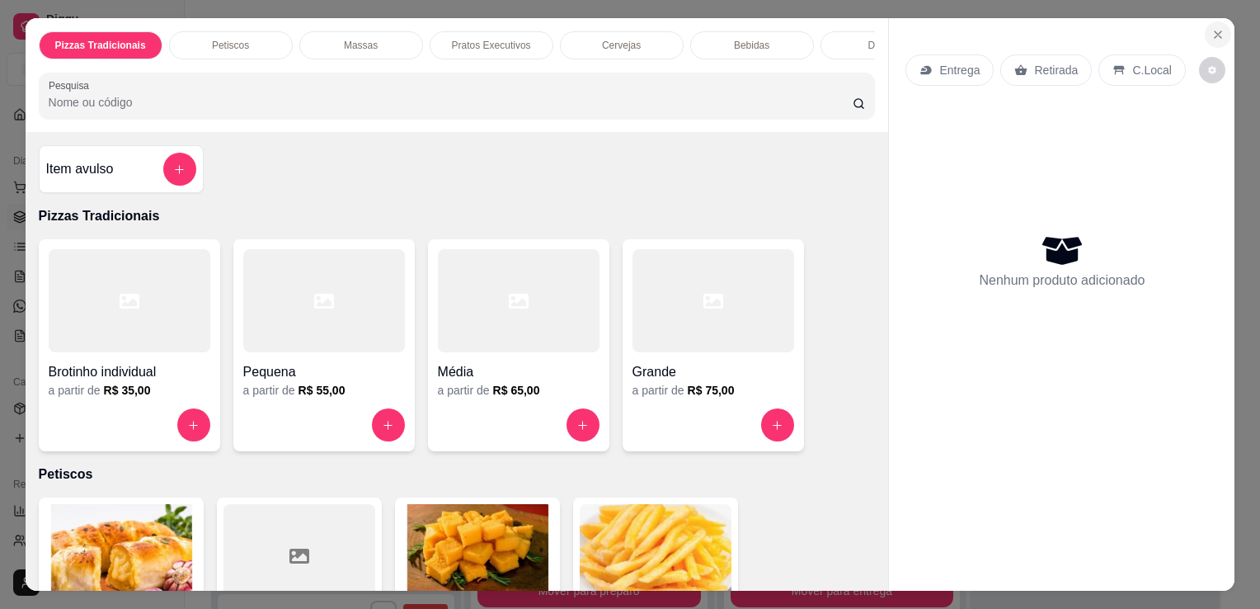
click at [1208, 21] on button "Close" at bounding box center [1218, 34] width 26 height 26
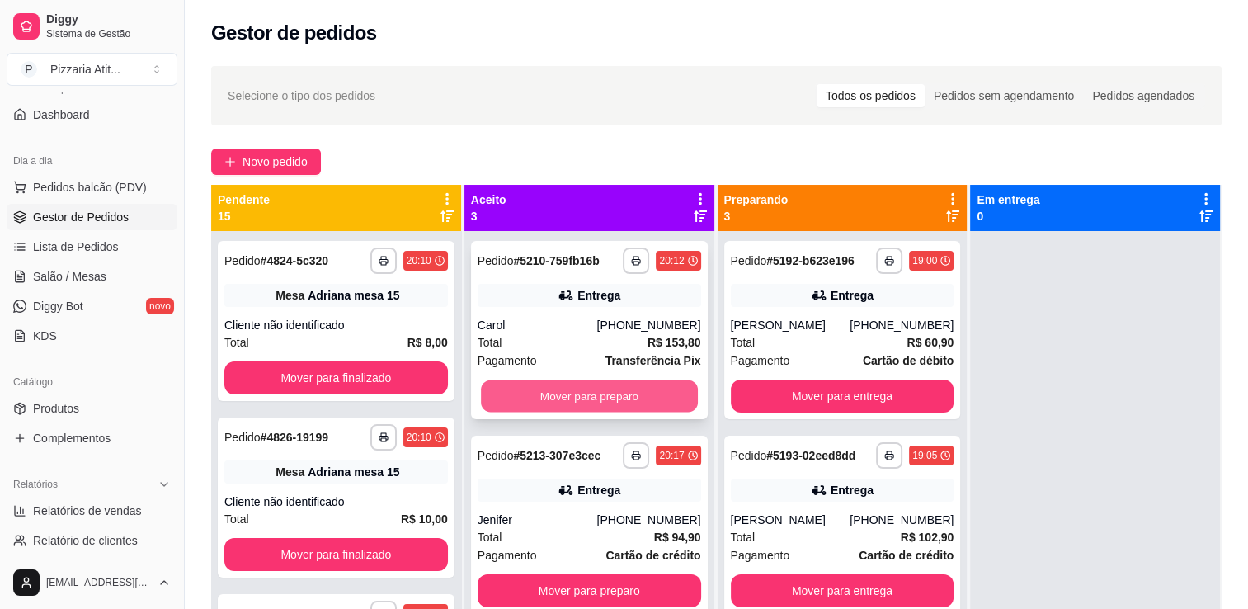
click at [561, 394] on button "Mover para preparo" at bounding box center [589, 396] width 217 height 32
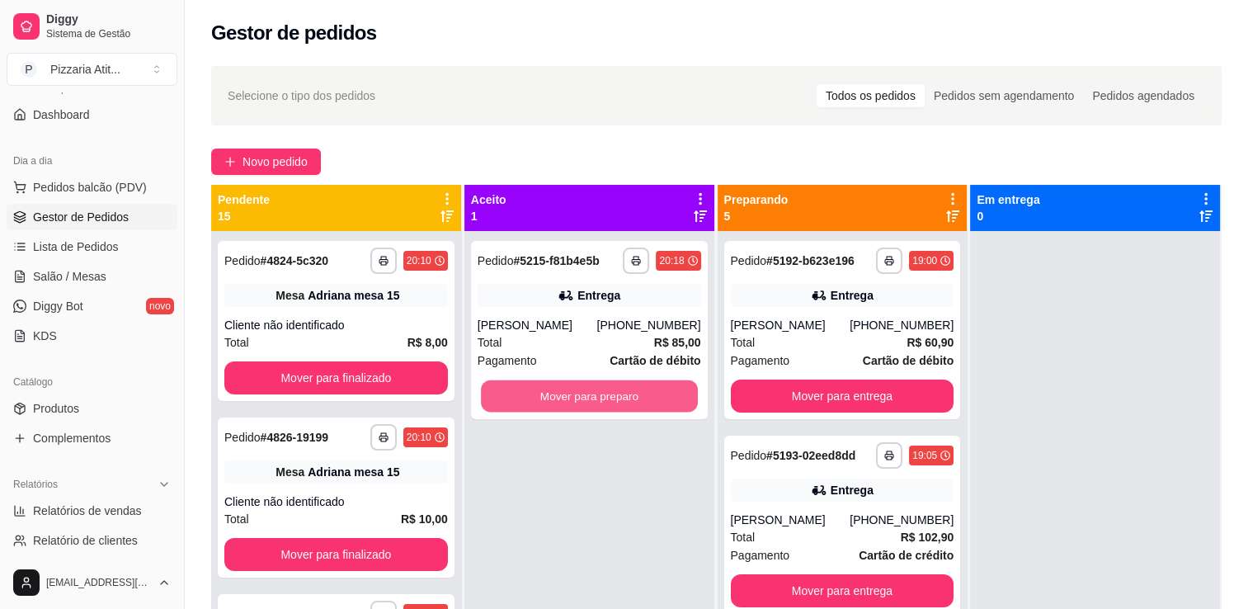
click at [561, 394] on button "Mover para preparo" at bounding box center [589, 396] width 217 height 32
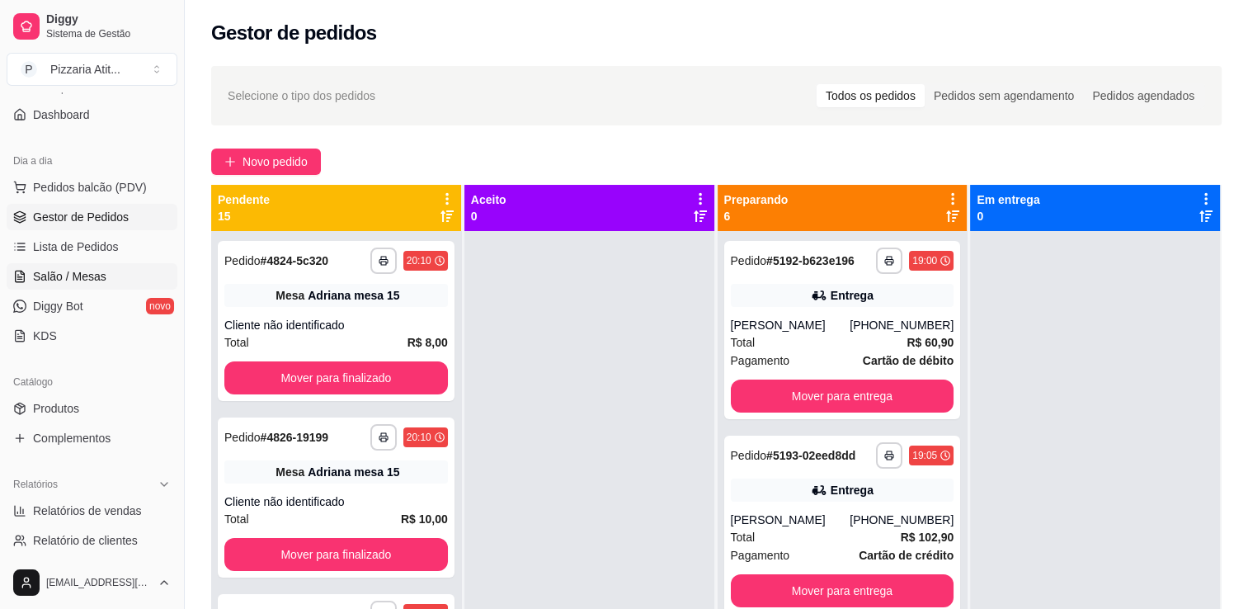
click at [76, 268] on span "Salão / Mesas" at bounding box center [69, 276] width 73 height 16
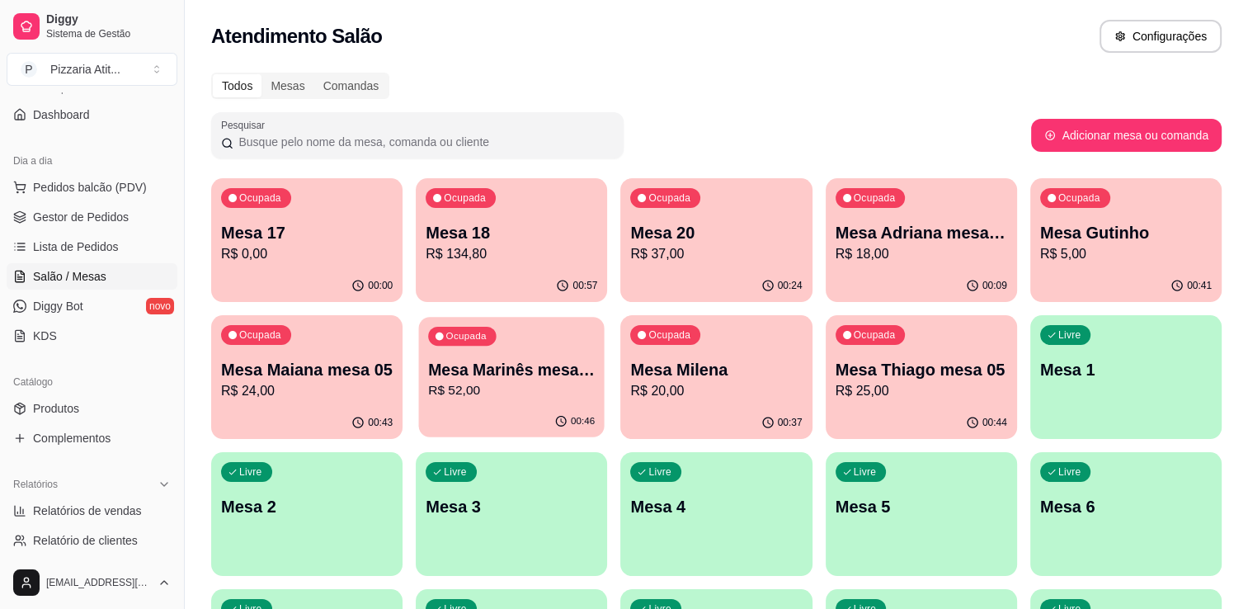
click at [493, 402] on div "Ocupada Mesa Marinês mesa 05 R$ 52,00" at bounding box center [512, 361] width 186 height 89
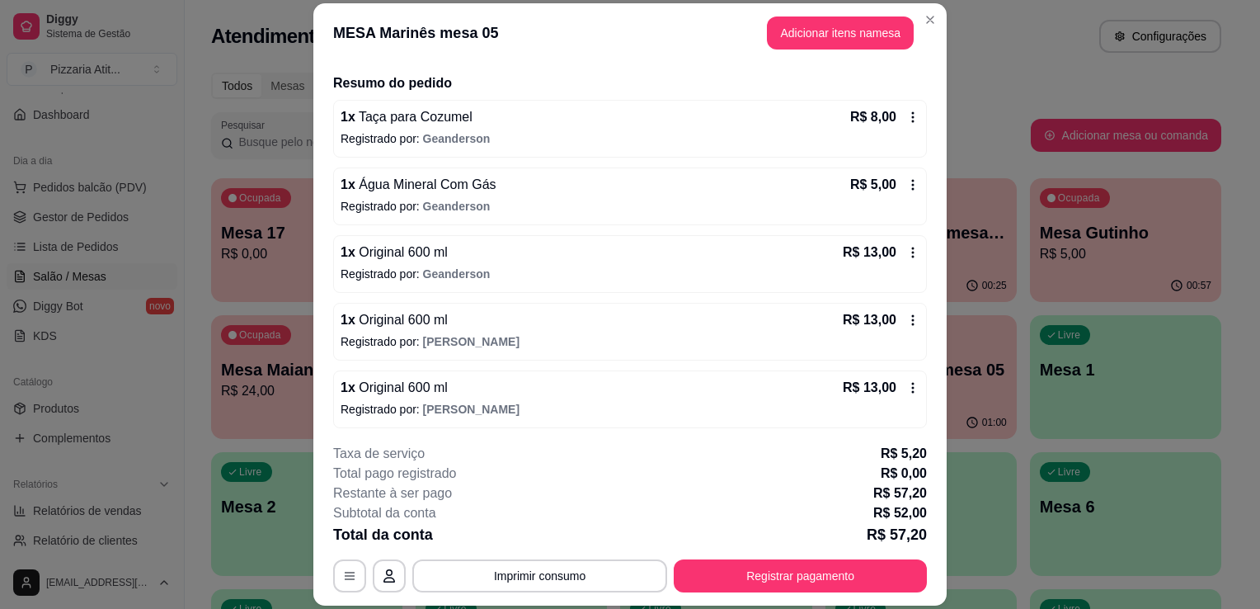
scroll to position [120, 0]
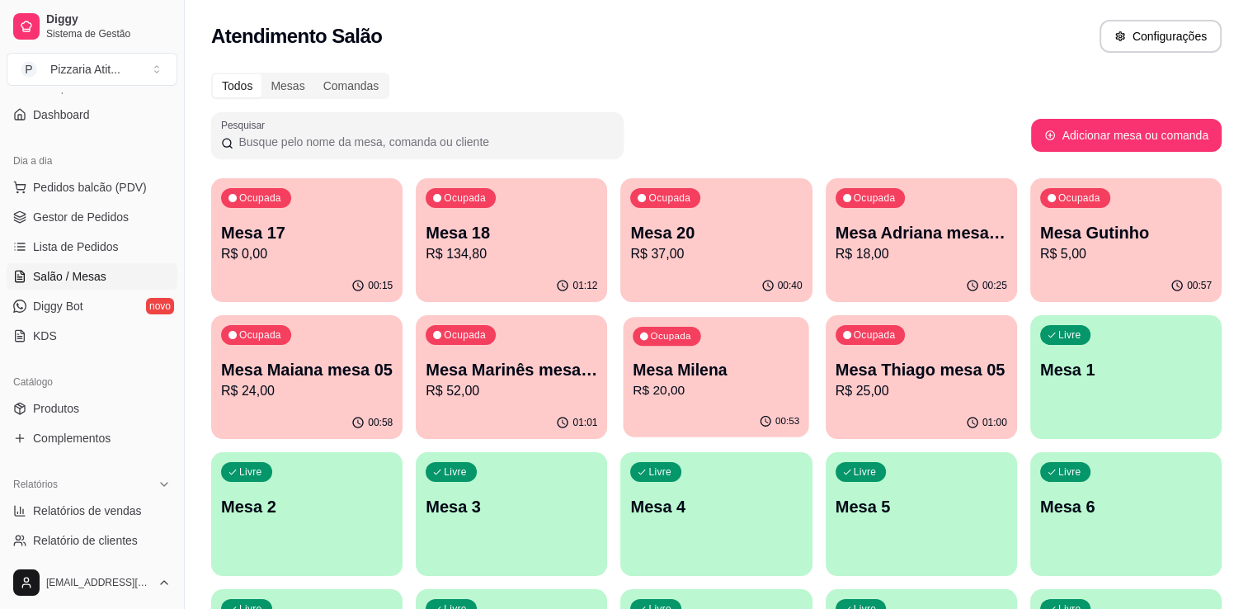
click at [689, 336] on p "Ocupada" at bounding box center [671, 336] width 40 height 13
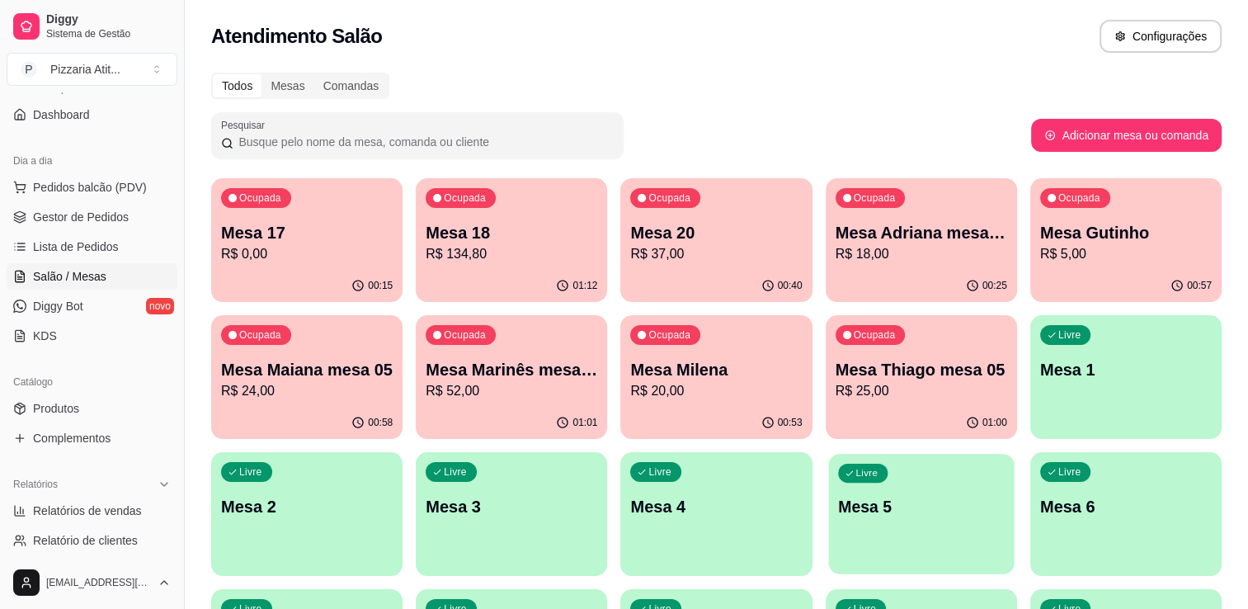
click at [961, 515] on p "Mesa 5" at bounding box center [921, 507] width 167 height 22
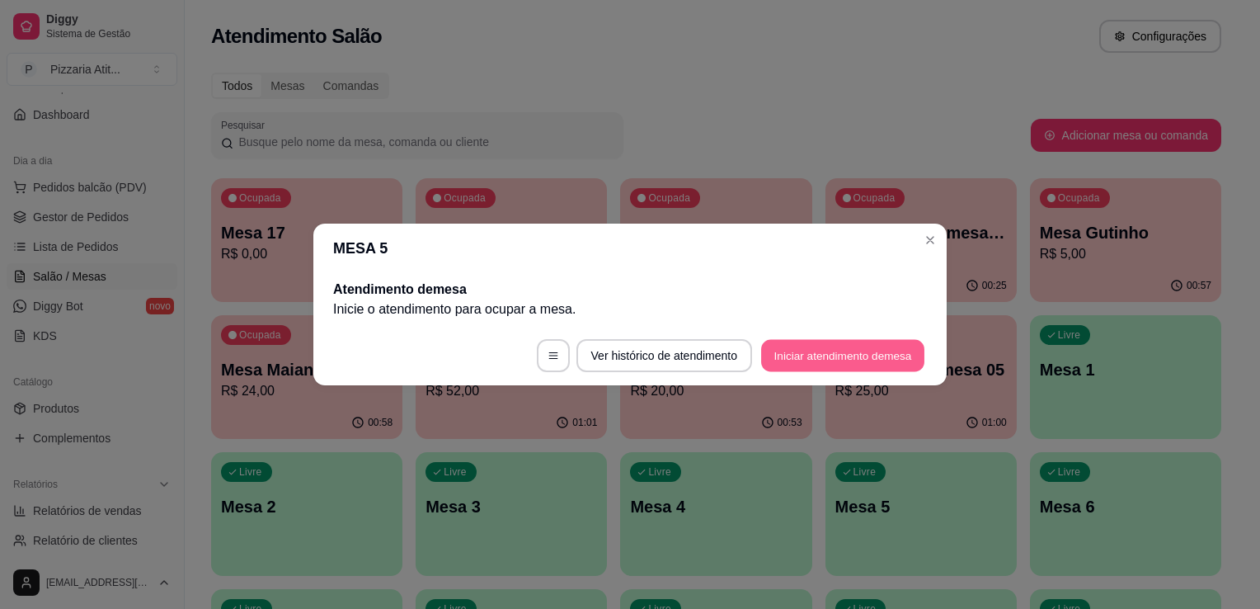
click at [821, 355] on button "Iniciar atendimento de mesa" at bounding box center [842, 356] width 163 height 32
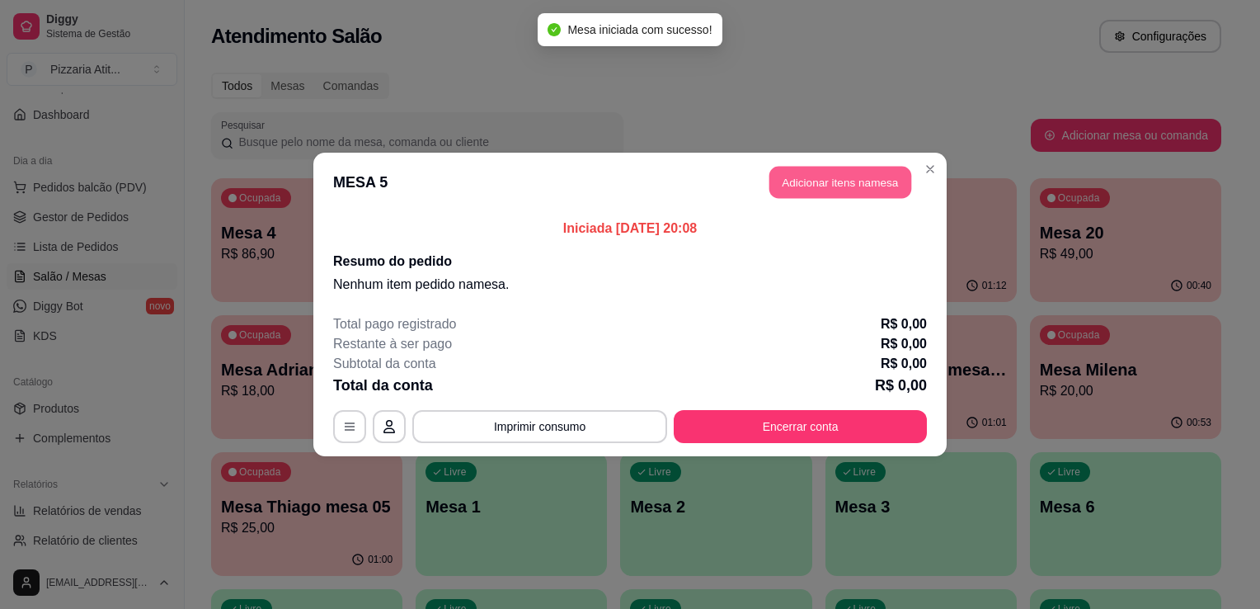
click at [803, 188] on button "Adicionar itens na mesa" at bounding box center [840, 183] width 142 height 32
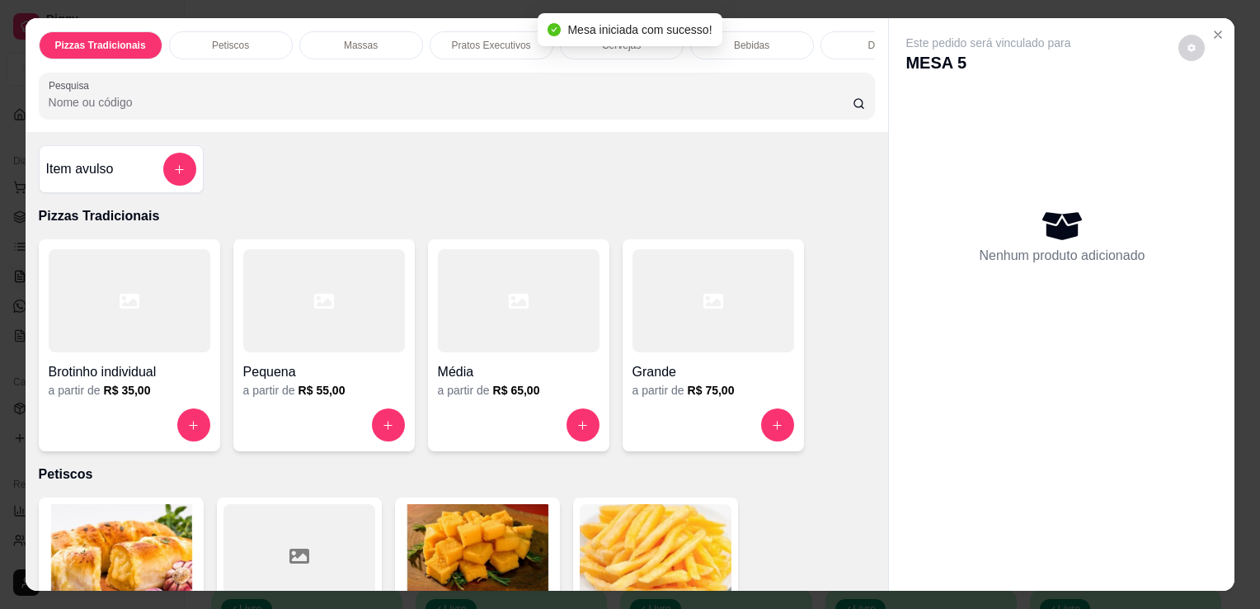
click at [711, 110] on input "Pesquisa" at bounding box center [451, 102] width 804 height 16
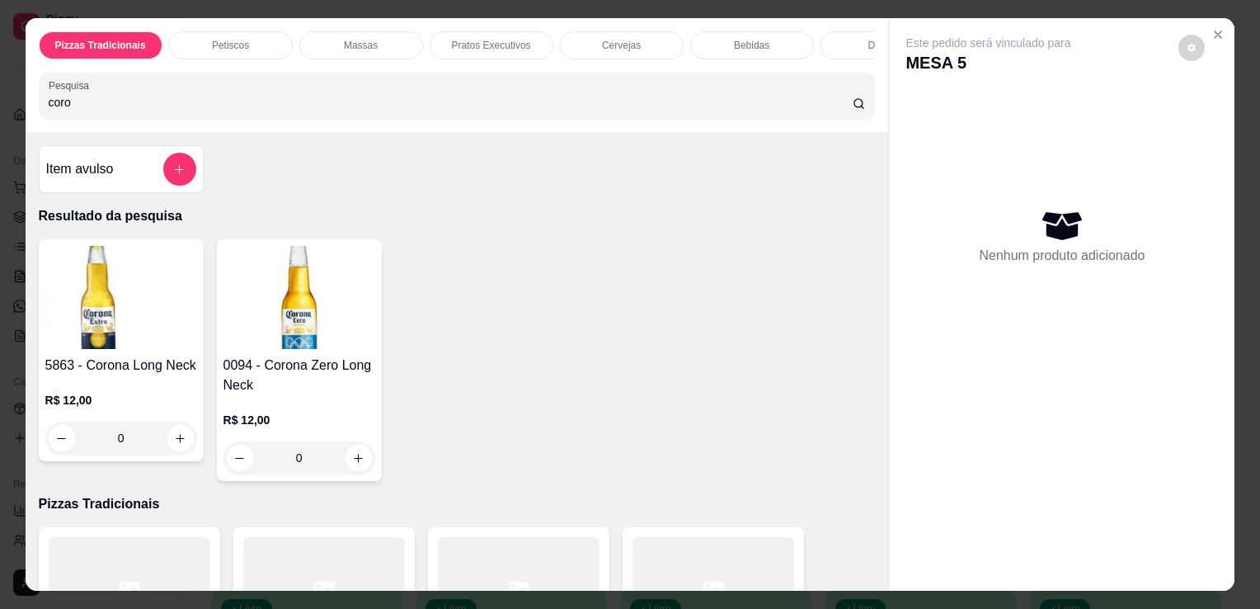
type input "coro"
click at [129, 332] on img at bounding box center [121, 297] width 152 height 103
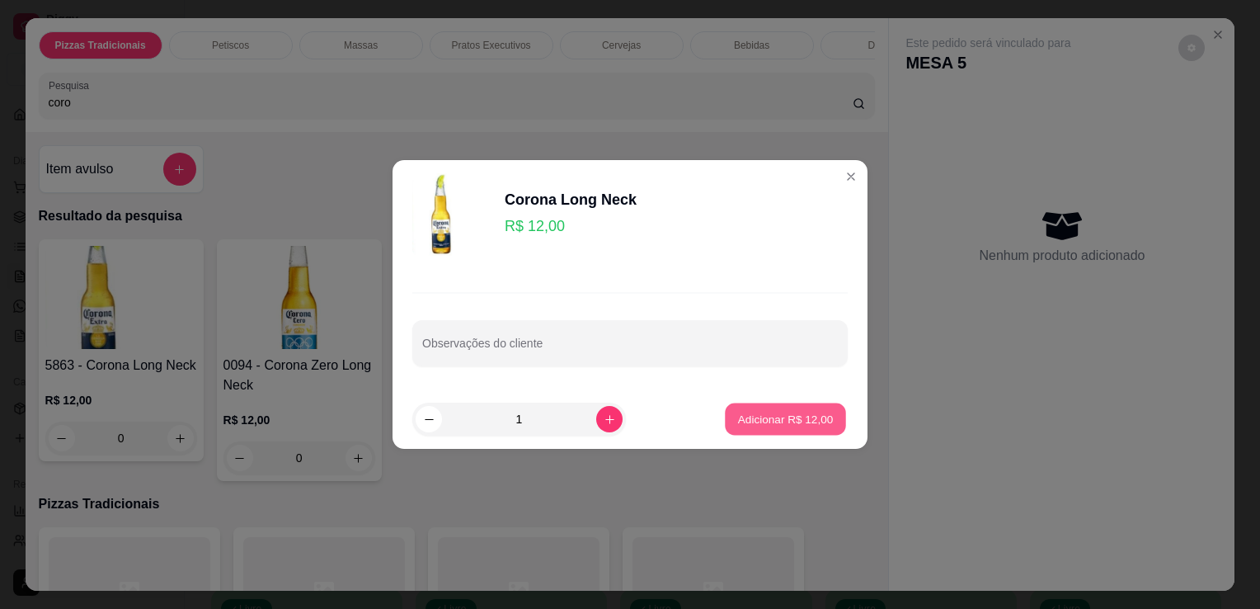
click at [751, 431] on button "Adicionar R$ 12,00" at bounding box center [785, 419] width 121 height 32
type input "1"
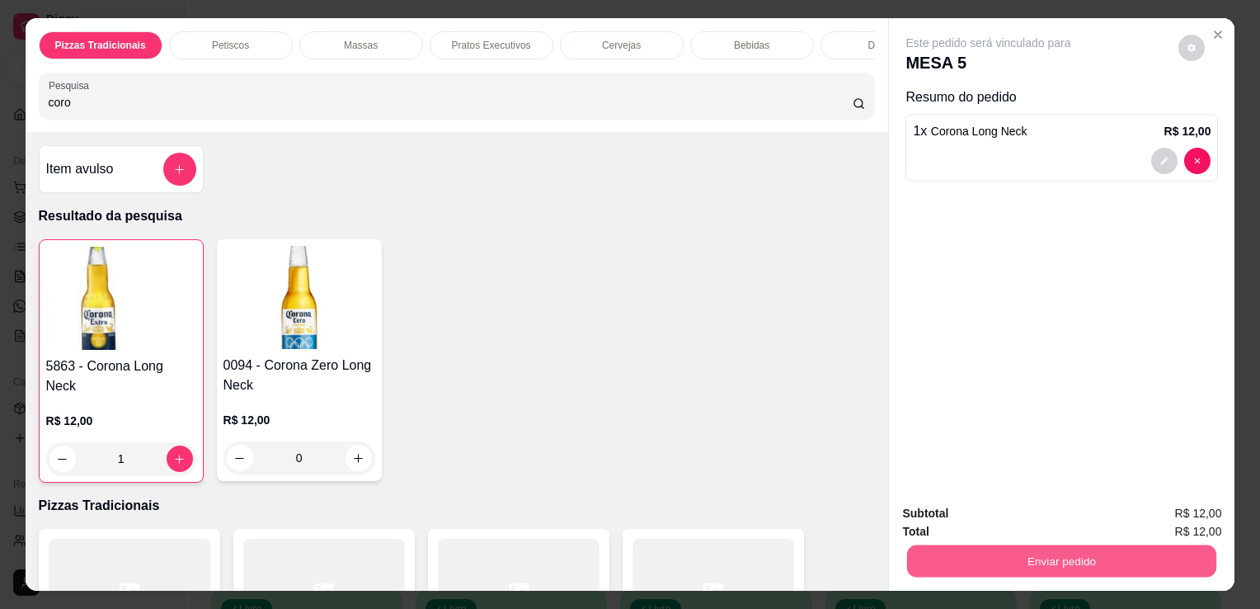
click at [1032, 562] on button "Enviar pedido" at bounding box center [1061, 560] width 309 height 32
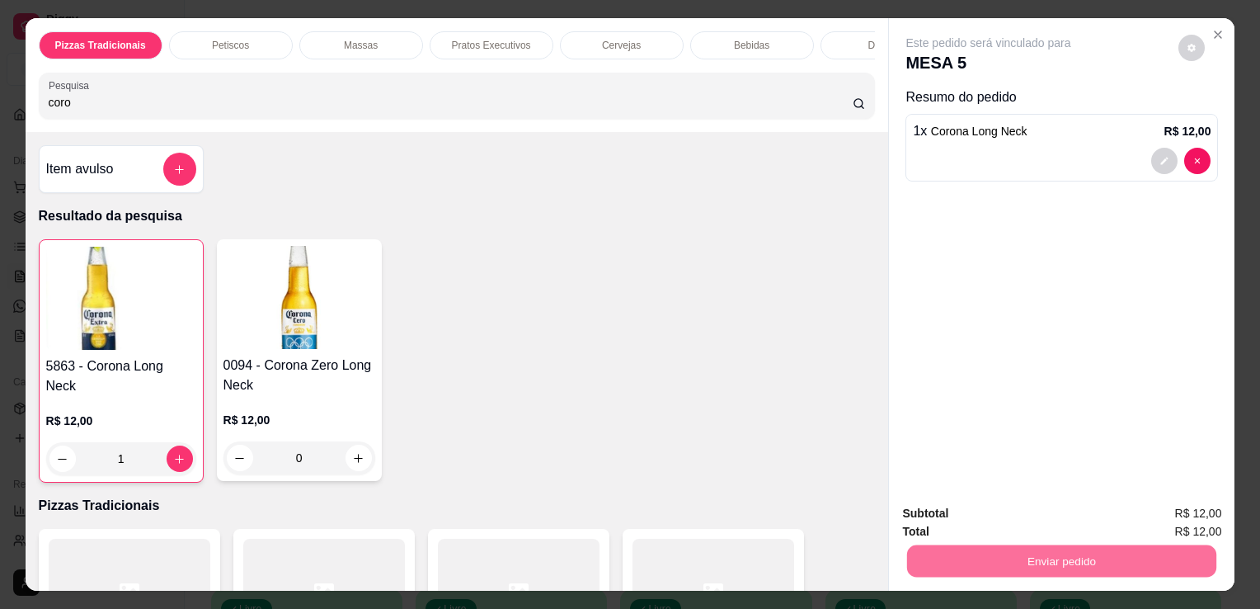
click at [993, 517] on button "Não registrar e enviar pedido" at bounding box center [1007, 514] width 167 height 31
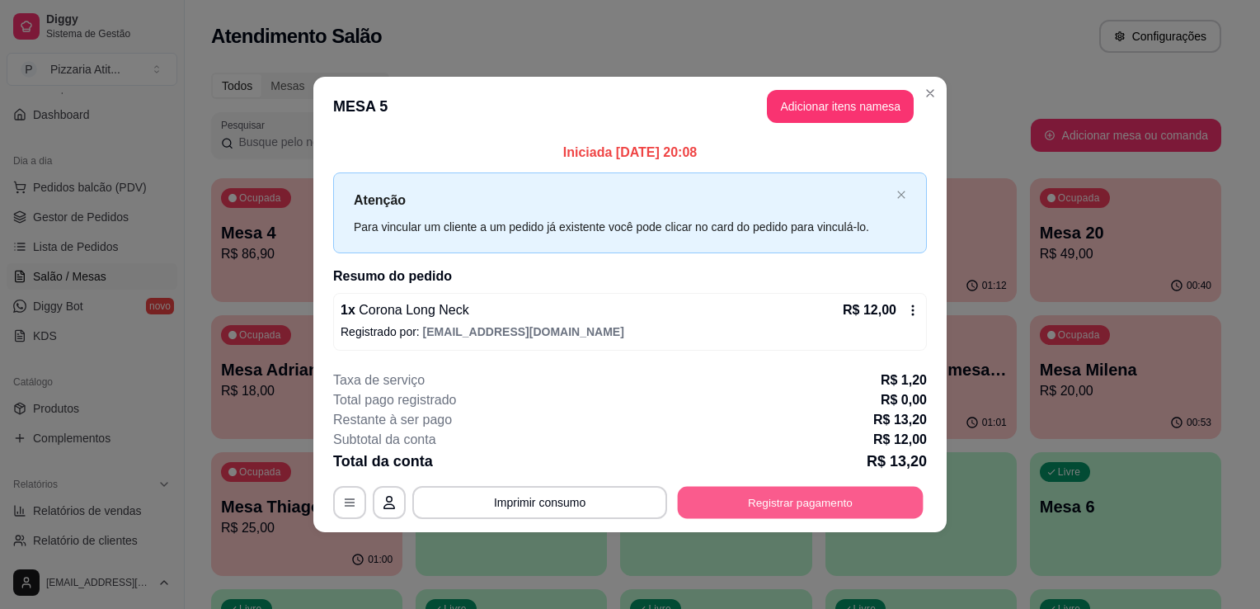
click at [891, 501] on button "Registrar pagamento" at bounding box center [801, 502] width 246 height 32
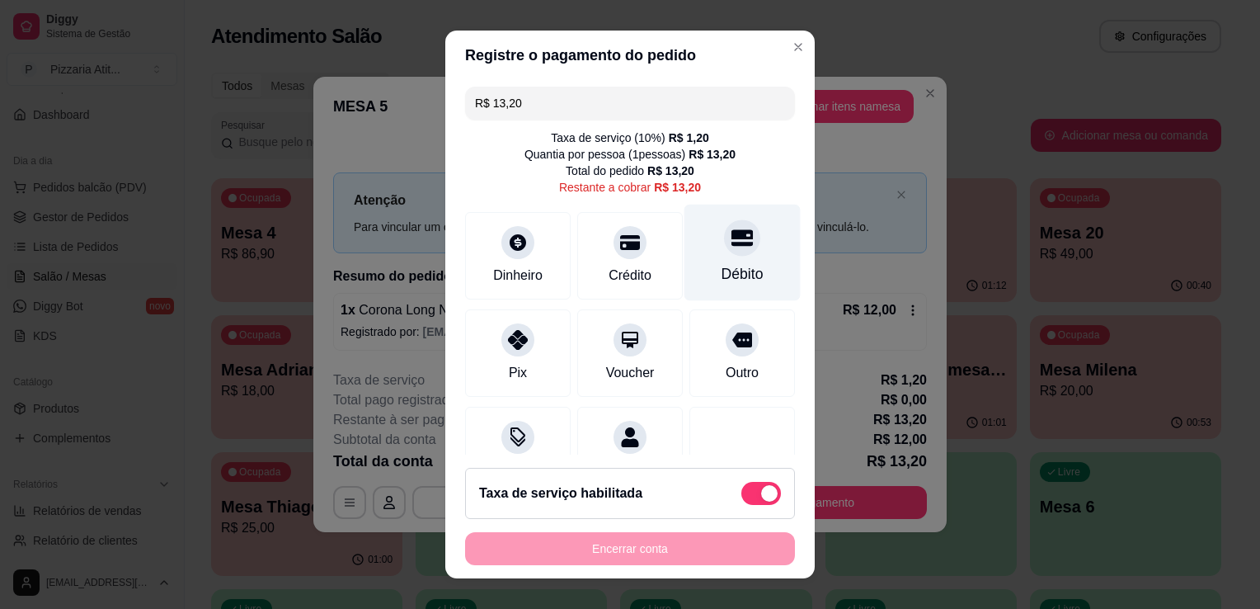
click at [687, 261] on div "Débito" at bounding box center [742, 253] width 116 height 96
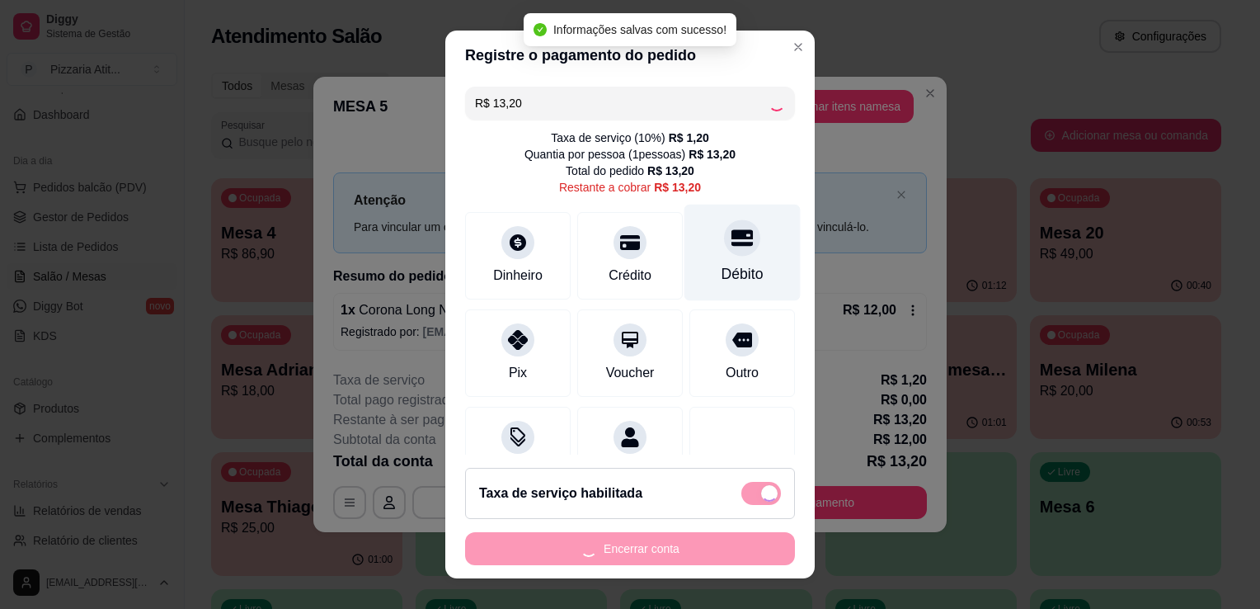
type input "R$ 0,00"
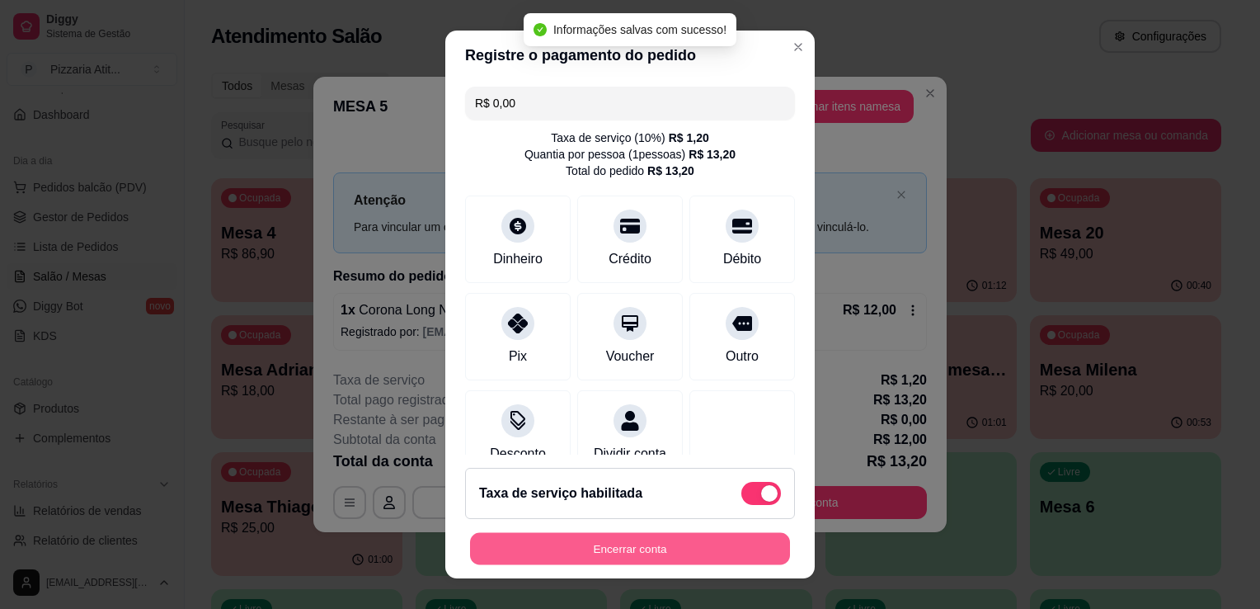
click at [669, 543] on button "Encerrar conta" at bounding box center [630, 549] width 320 height 32
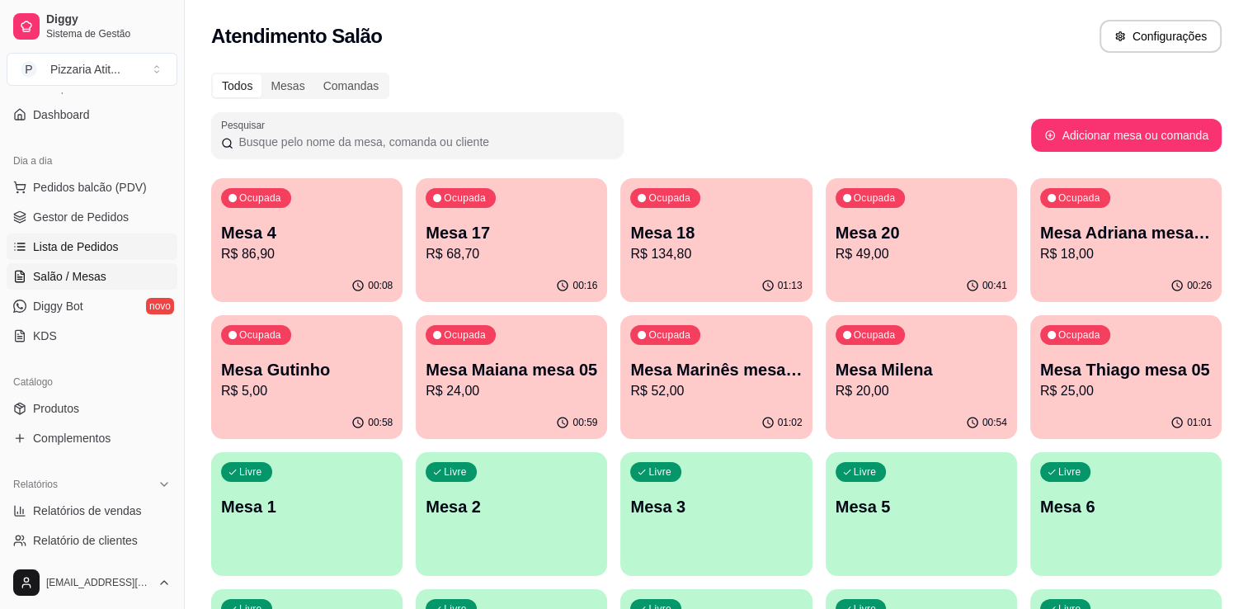
click at [115, 252] on link "Lista de Pedidos" at bounding box center [92, 246] width 171 height 26
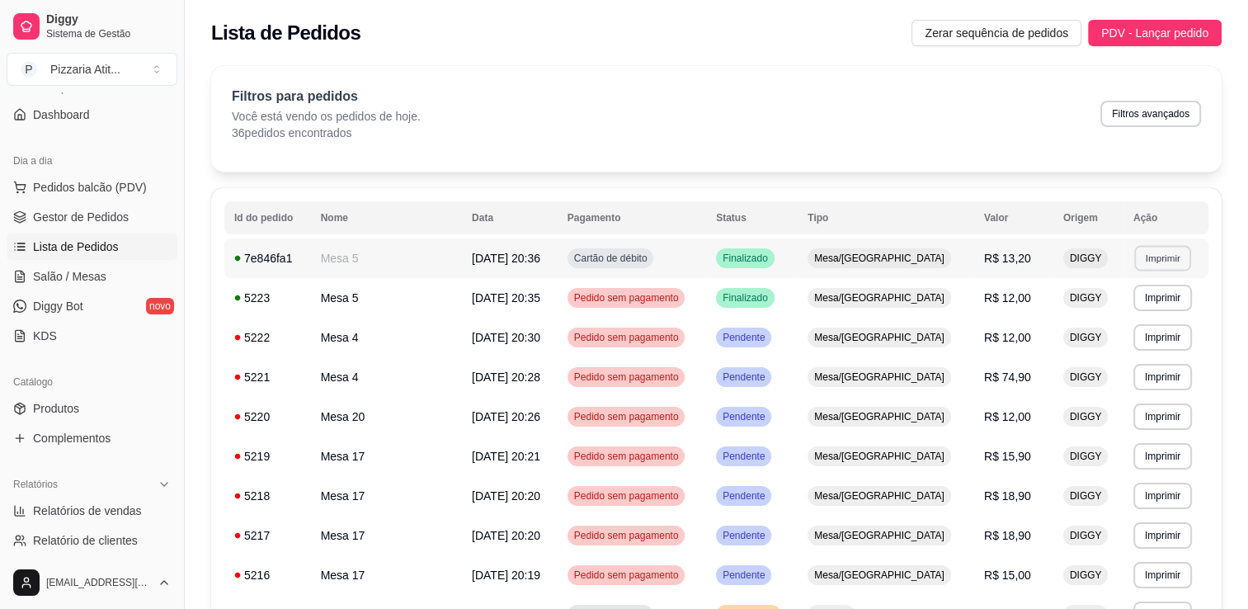
click at [1147, 254] on button "Imprimir" at bounding box center [1162, 258] width 57 height 26
click at [1155, 311] on button "IMPRESSORA" at bounding box center [1127, 316] width 115 height 26
click at [82, 279] on span "Salão / Mesas" at bounding box center [69, 276] width 73 height 16
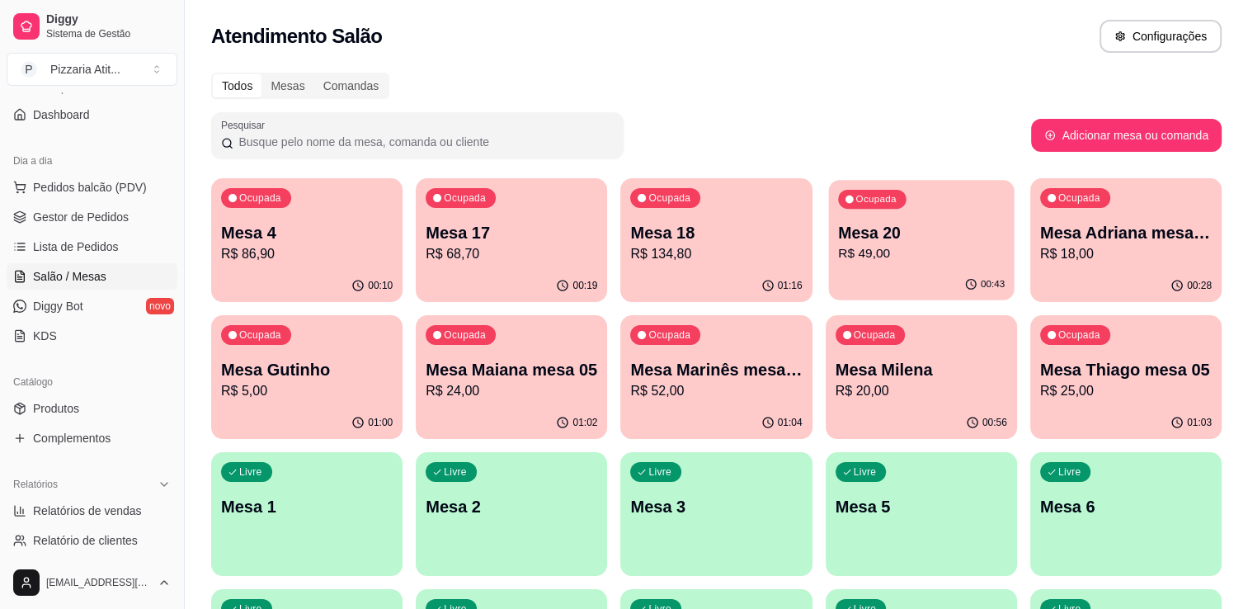
click at [863, 262] on p "R$ 49,00" at bounding box center [921, 253] width 167 height 19
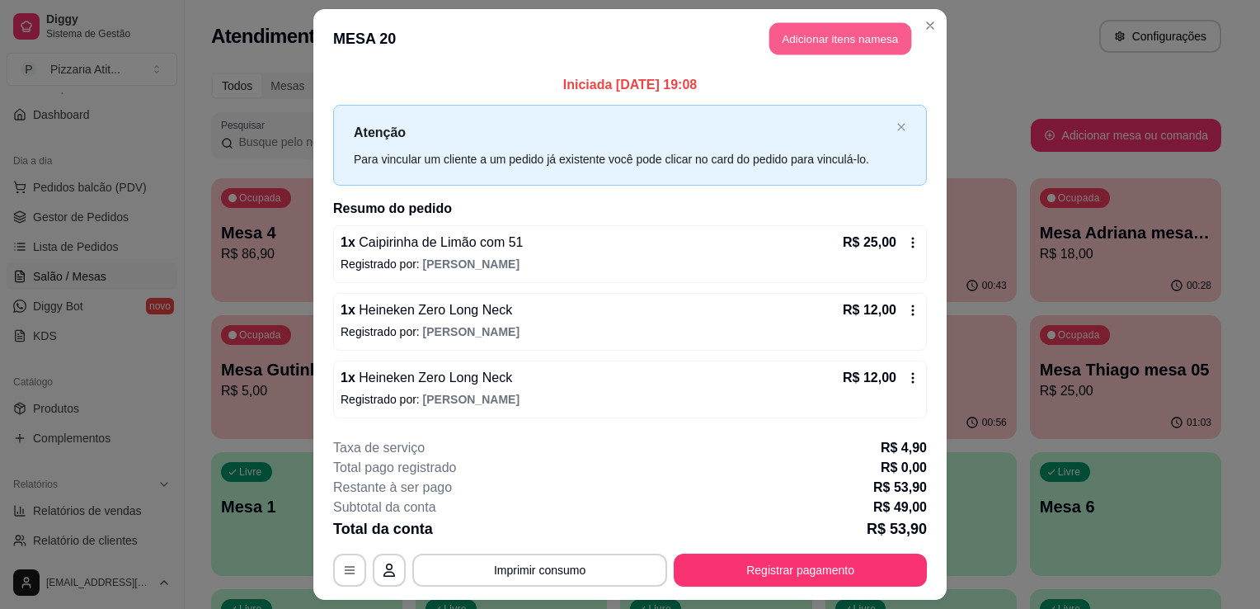
click at [807, 24] on button "Adicionar itens na mesa" at bounding box center [840, 39] width 142 height 32
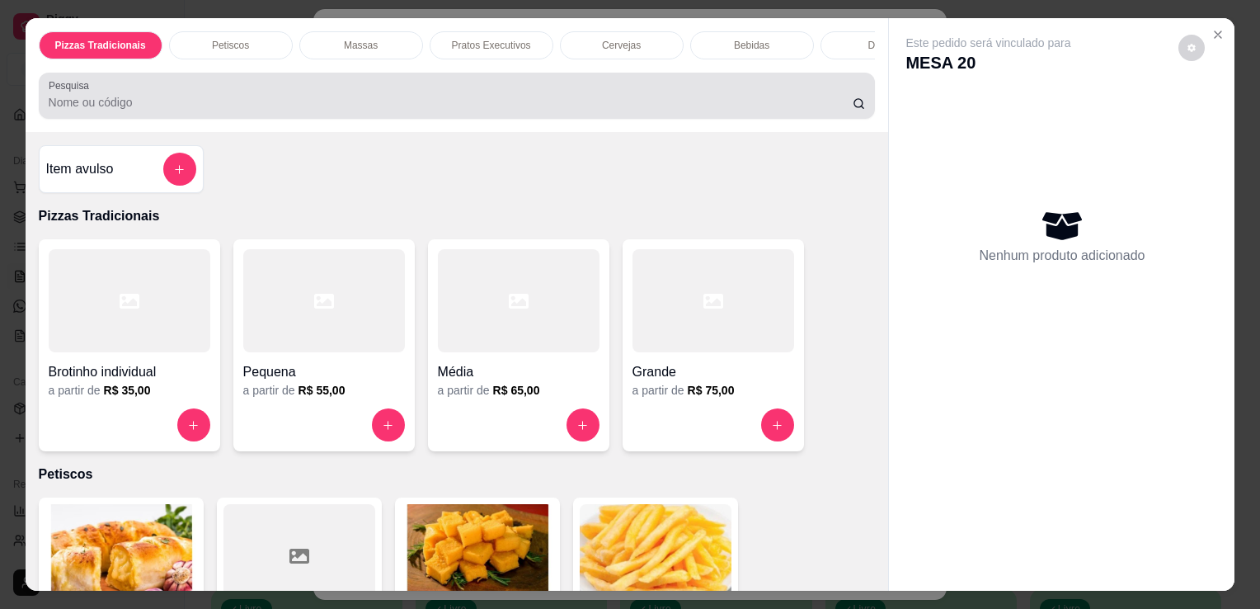
click at [643, 119] on div "Pesquisa" at bounding box center [457, 96] width 837 height 46
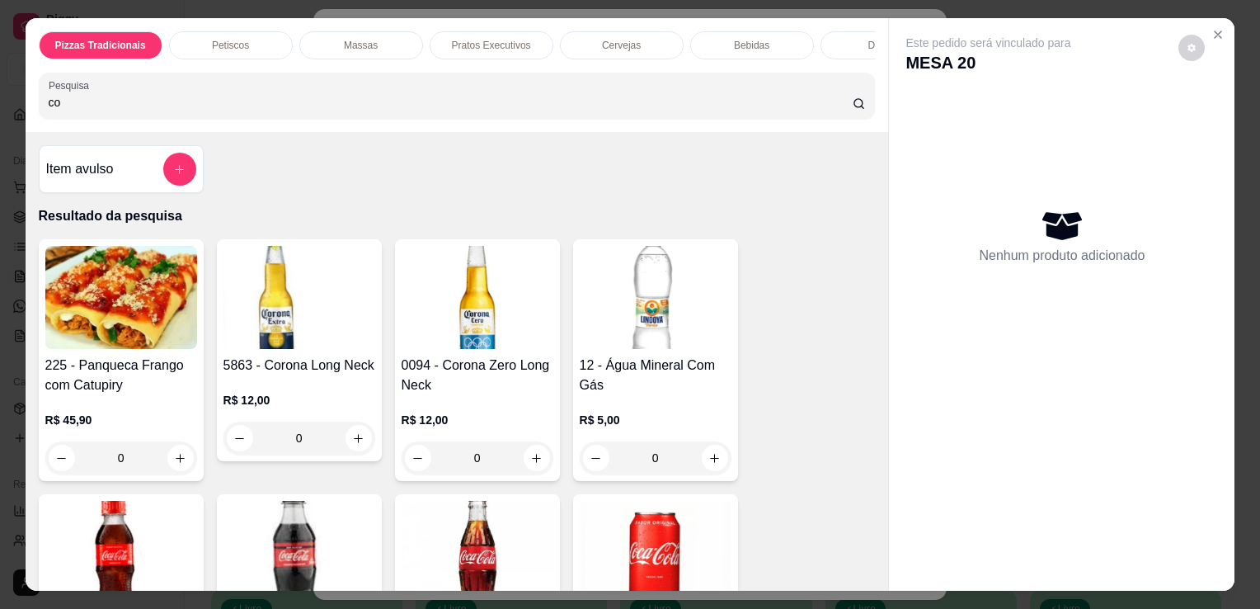
type input "co"
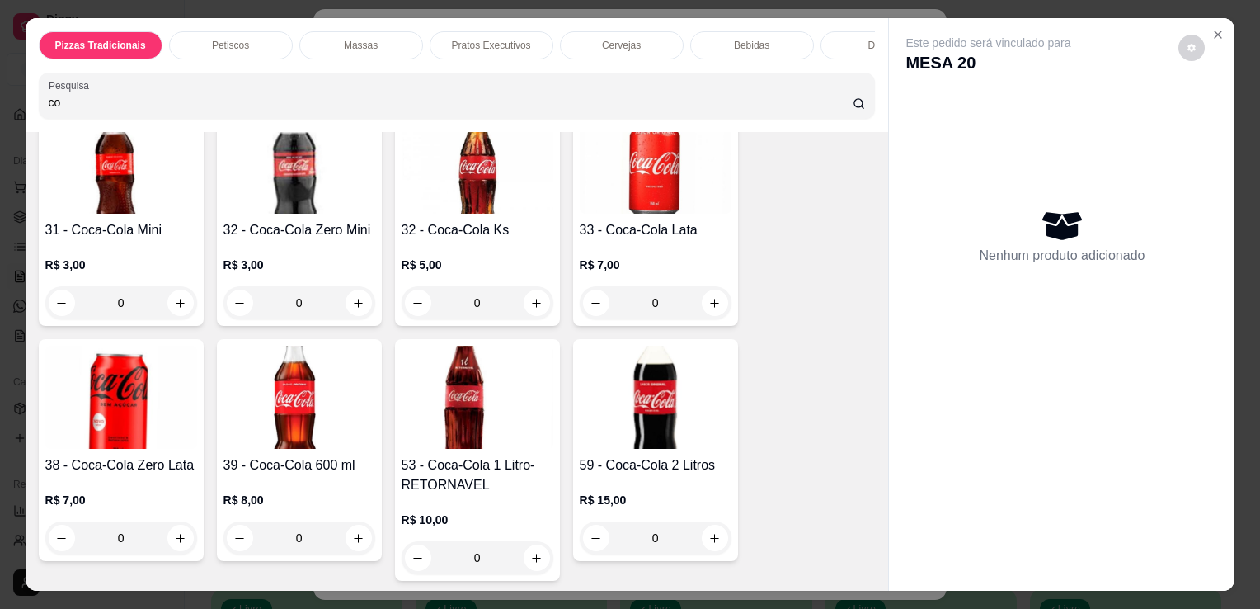
scroll to position [607, 0]
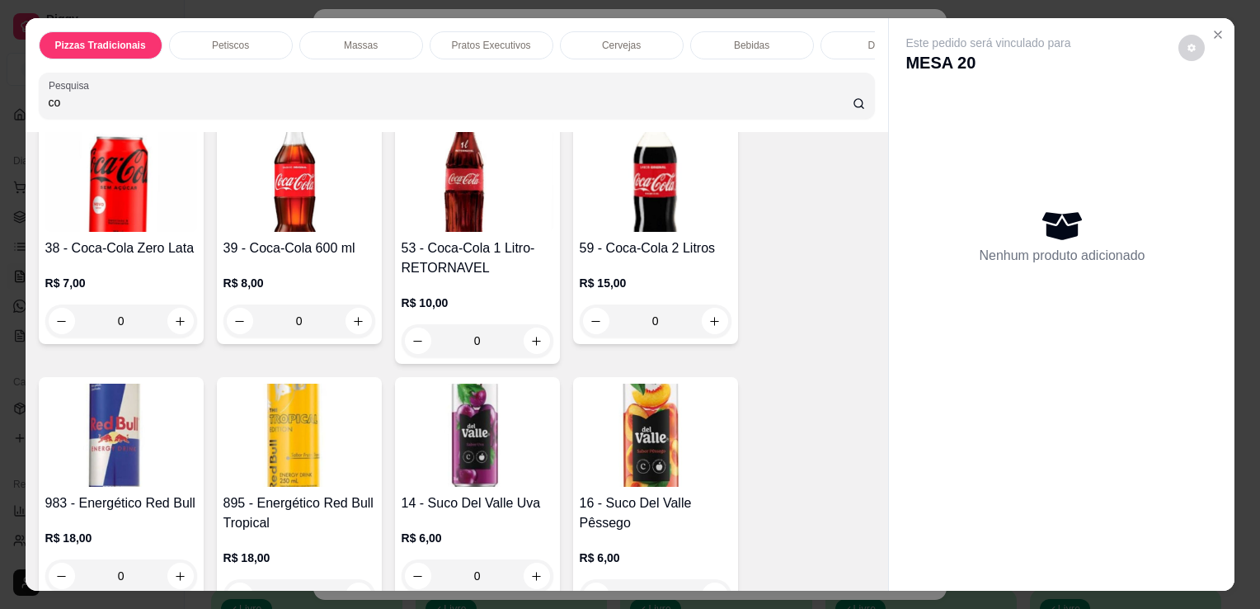
click at [297, 204] on img at bounding box center [299, 180] width 152 height 103
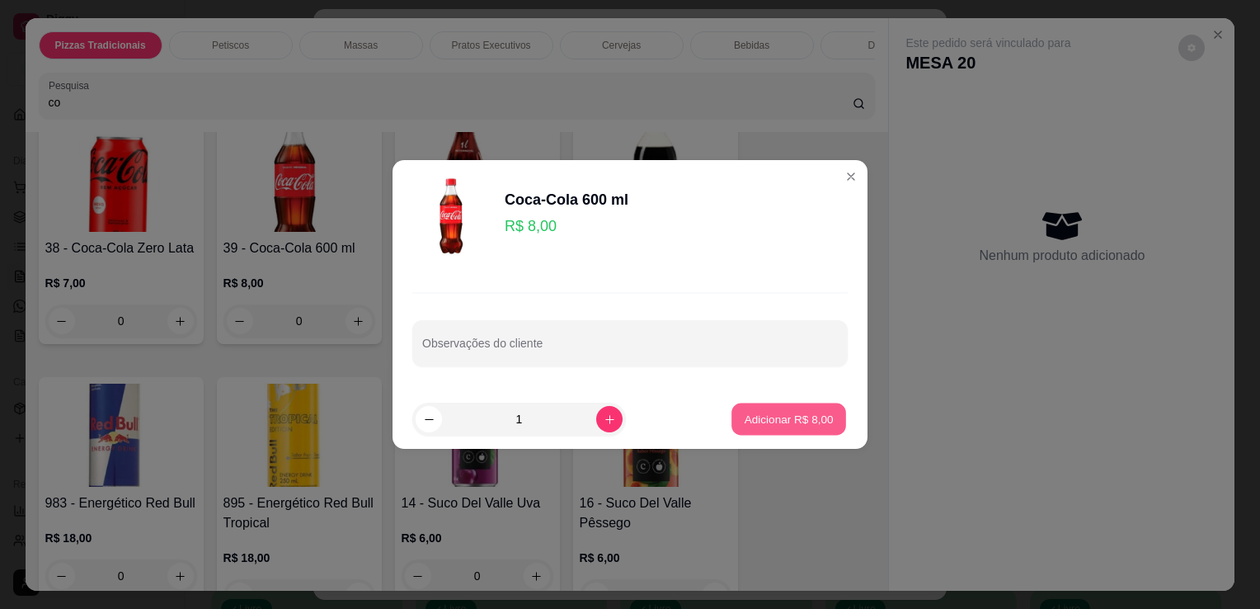
click at [744, 417] on p "Adicionar R$ 8,00" at bounding box center [788, 419] width 89 height 16
type input "1"
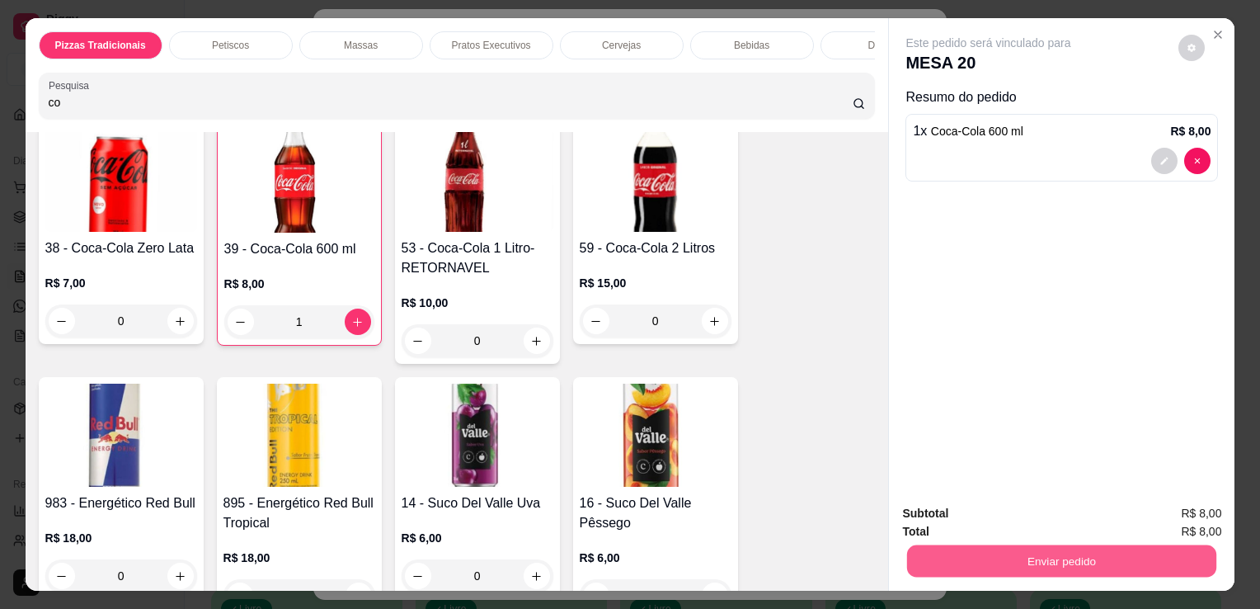
click at [1082, 553] on button "Enviar pedido" at bounding box center [1061, 560] width 309 height 32
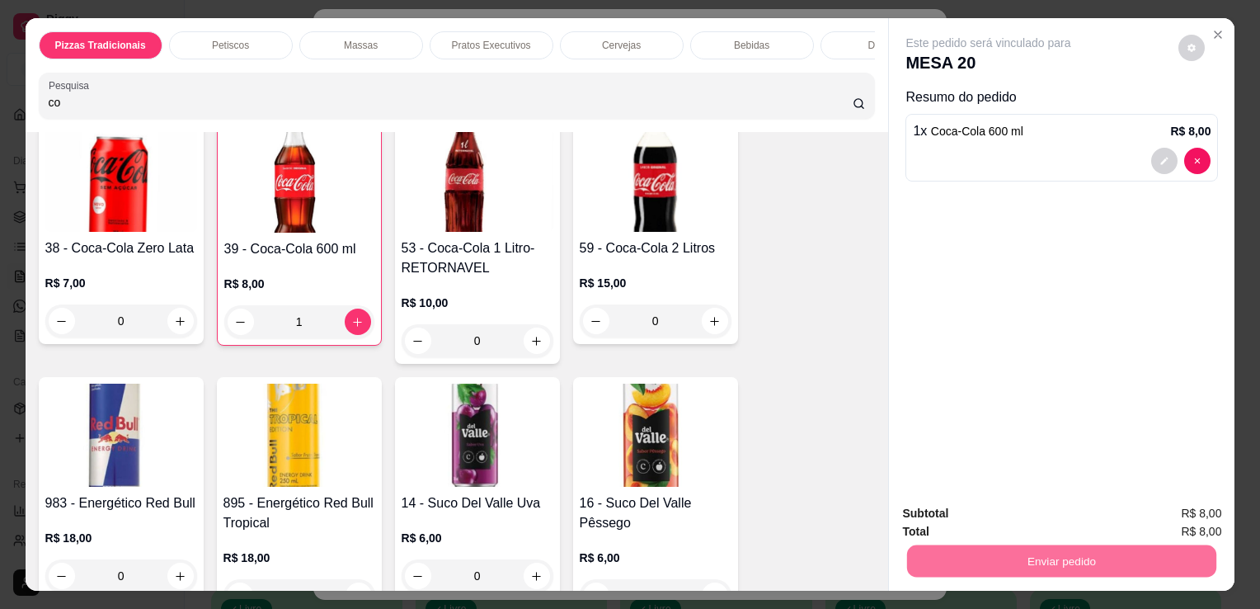
click at [1061, 527] on button "Não registrar e enviar pedido" at bounding box center [1007, 514] width 167 height 31
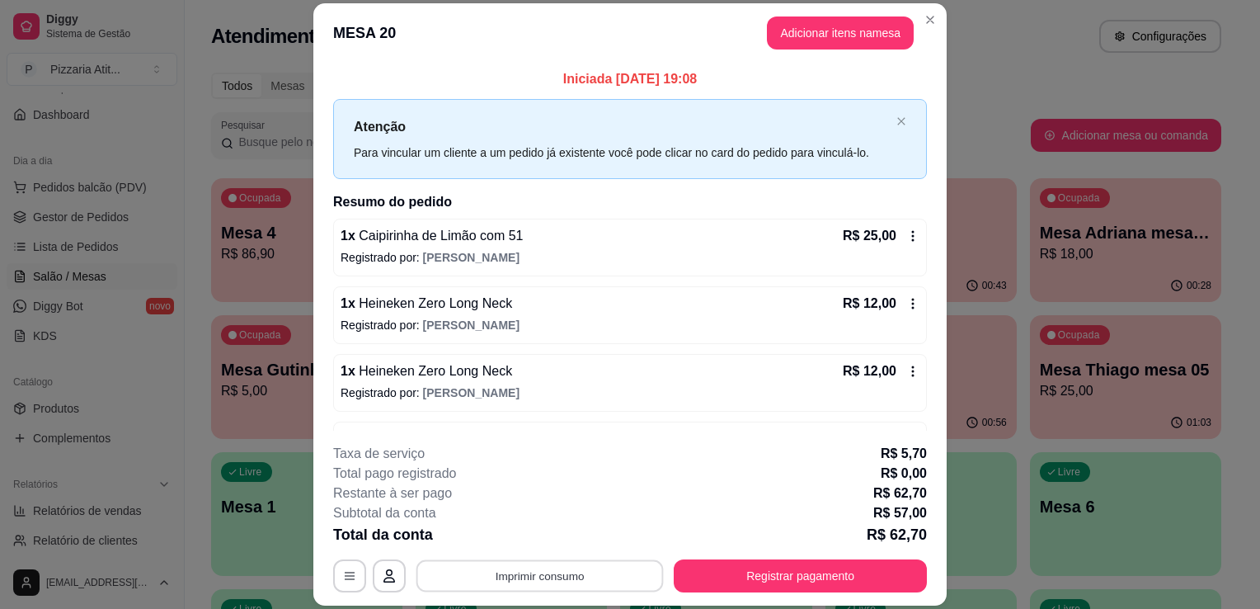
click at [563, 571] on button "Imprimir consumo" at bounding box center [539, 576] width 247 height 32
click at [557, 536] on button "IMPRESSORA" at bounding box center [538, 538] width 115 height 26
click at [766, 569] on button "Registrar pagamento" at bounding box center [801, 576] width 246 height 32
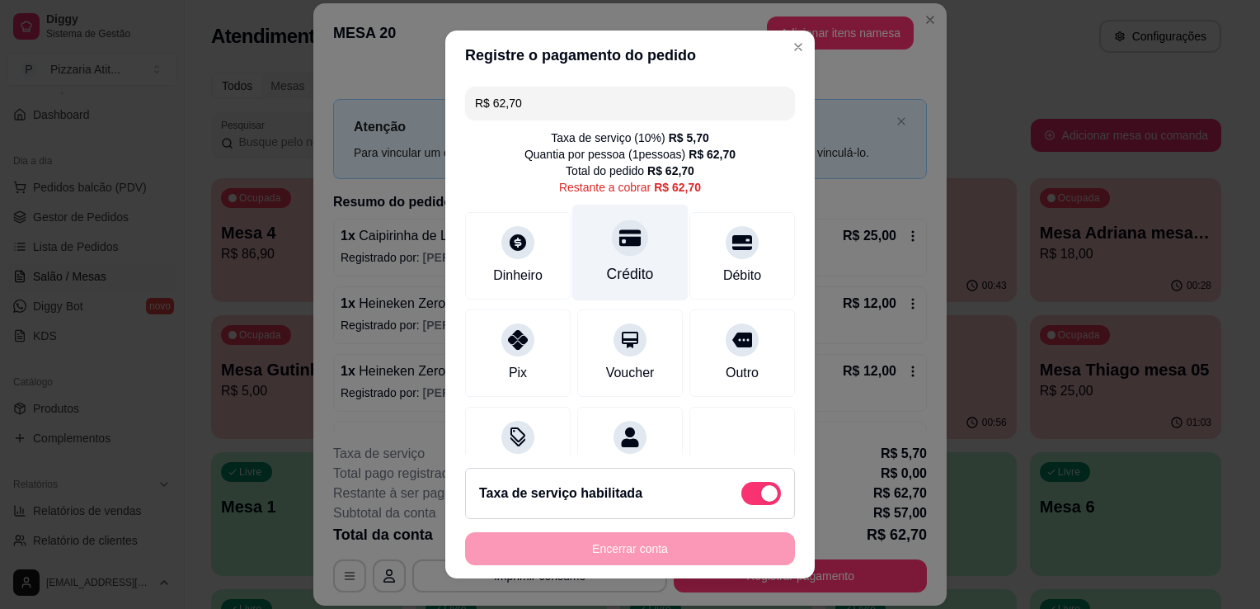
click at [572, 280] on div "Crédito" at bounding box center [630, 253] width 116 height 96
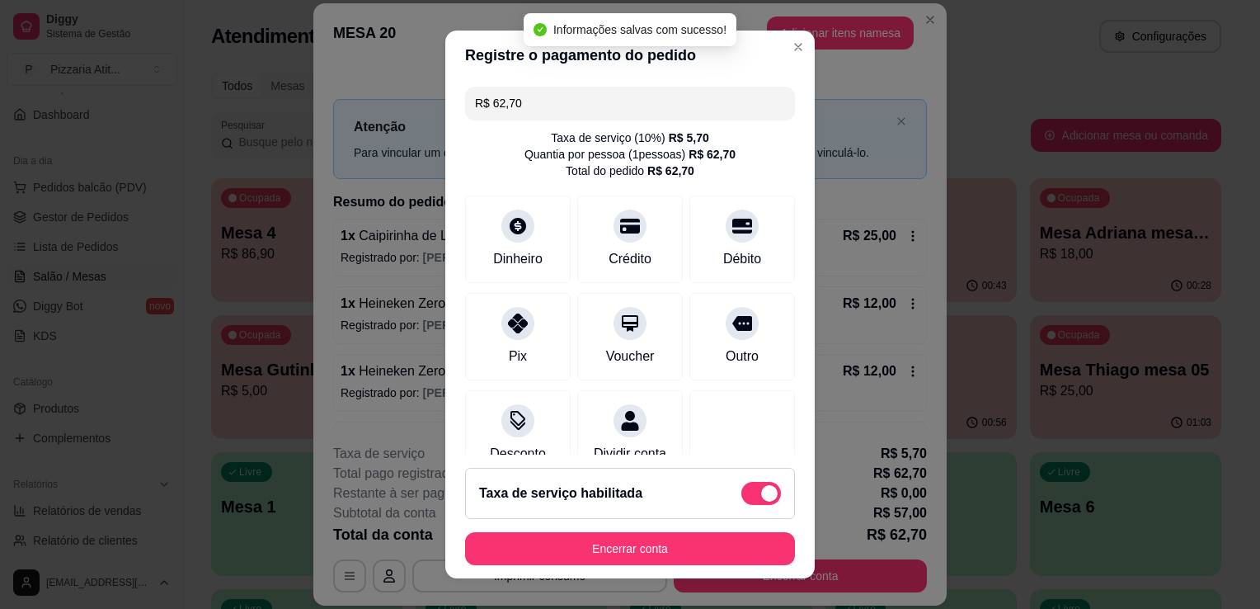
type input "R$ 0,00"
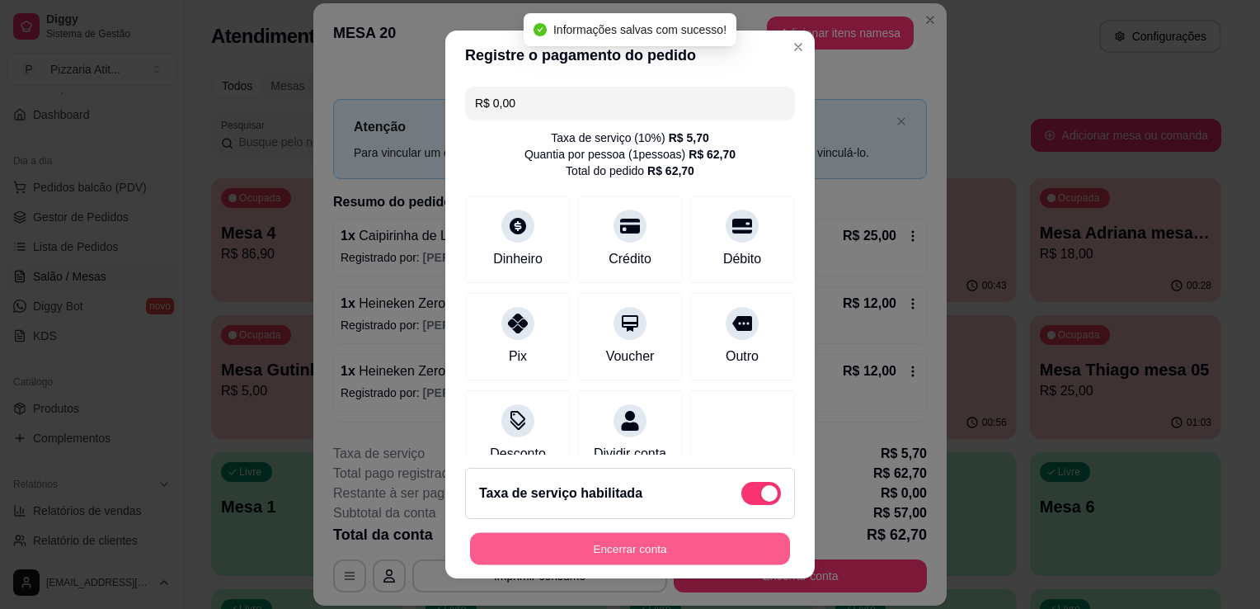
click at [595, 549] on button "Encerrar conta" at bounding box center [630, 549] width 320 height 32
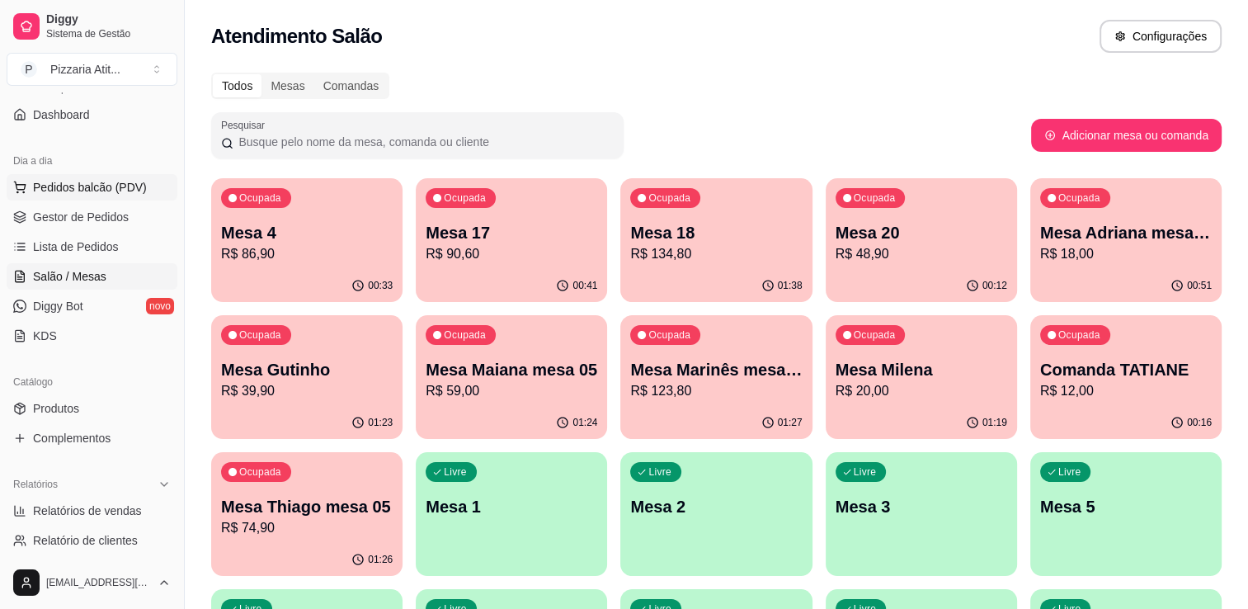
click at [70, 174] on button "Pedidos balcão (PDV)" at bounding box center [92, 187] width 171 height 26
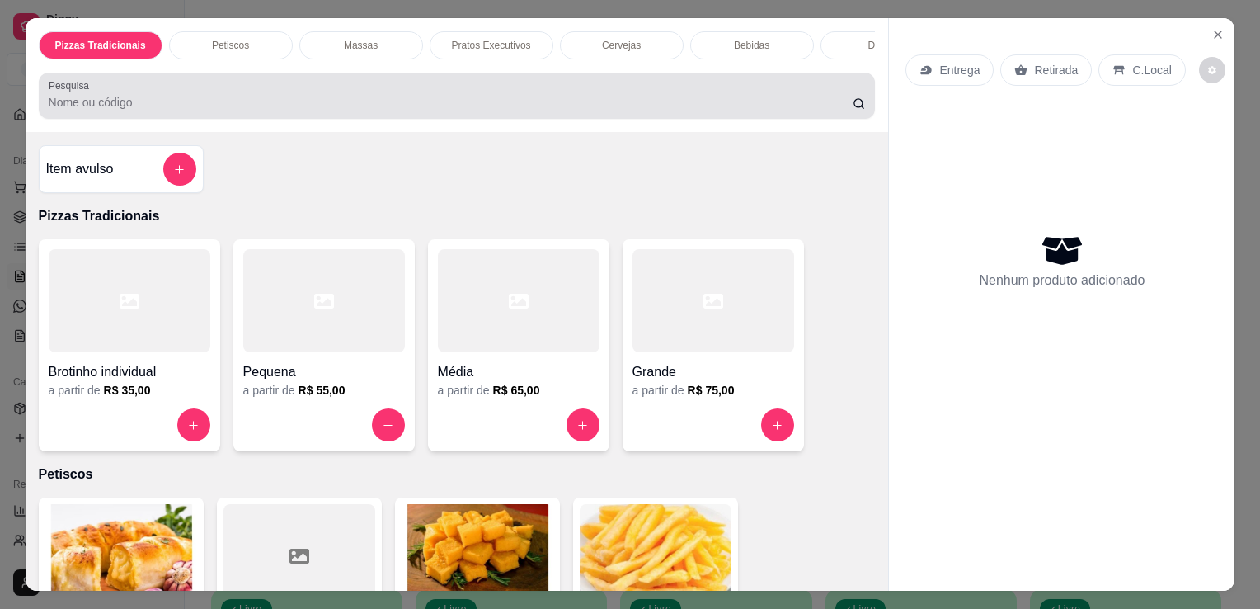
click at [445, 91] on div at bounding box center [457, 95] width 817 height 33
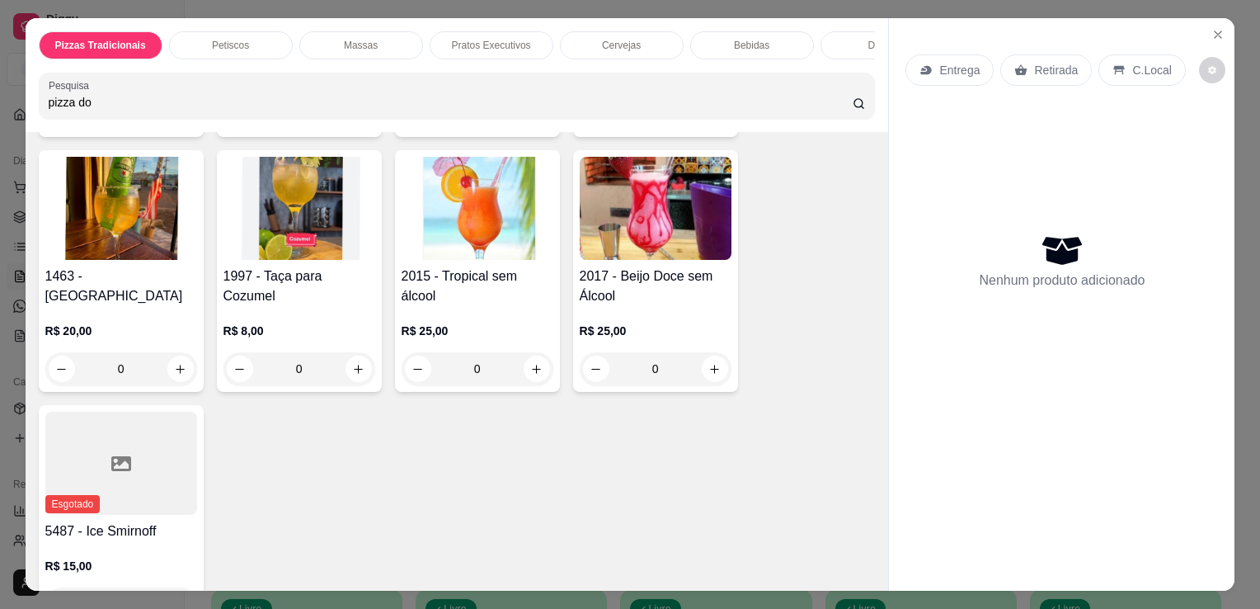
scroll to position [9503, 0]
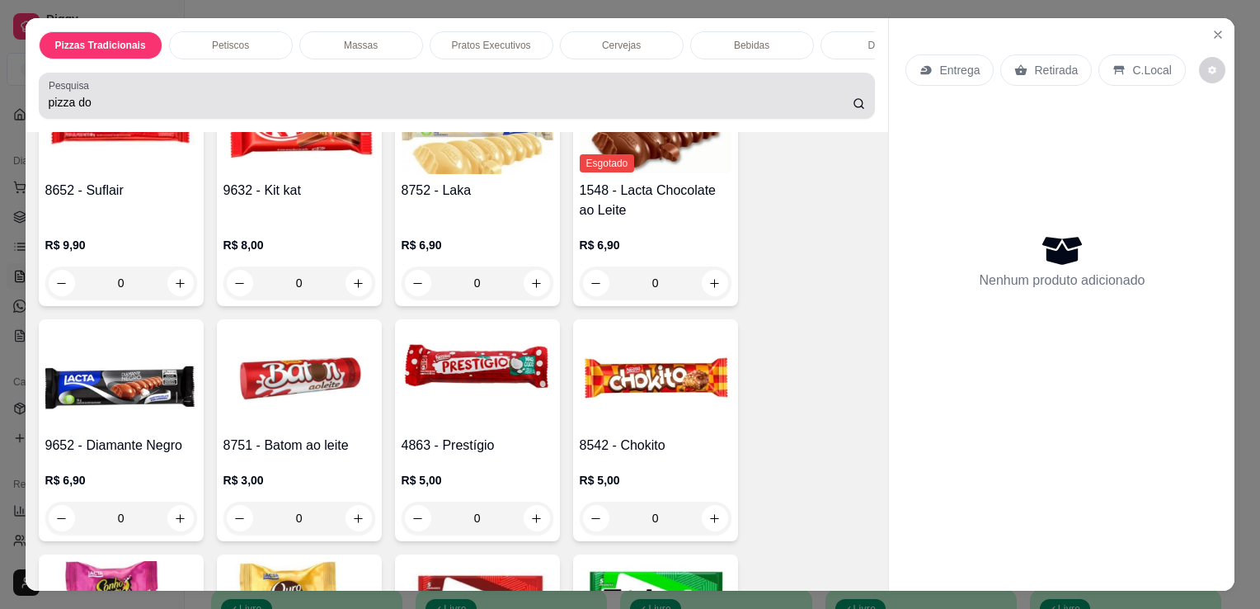
click at [573, 112] on div "pizza do" at bounding box center [457, 95] width 817 height 33
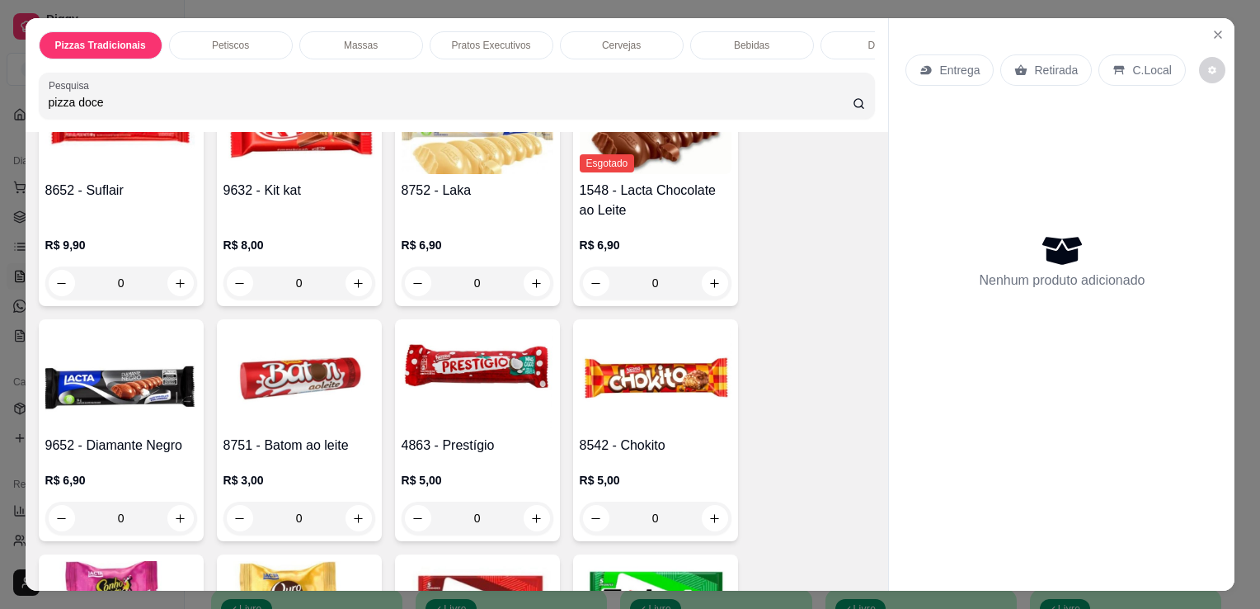
type input "pizza doce"
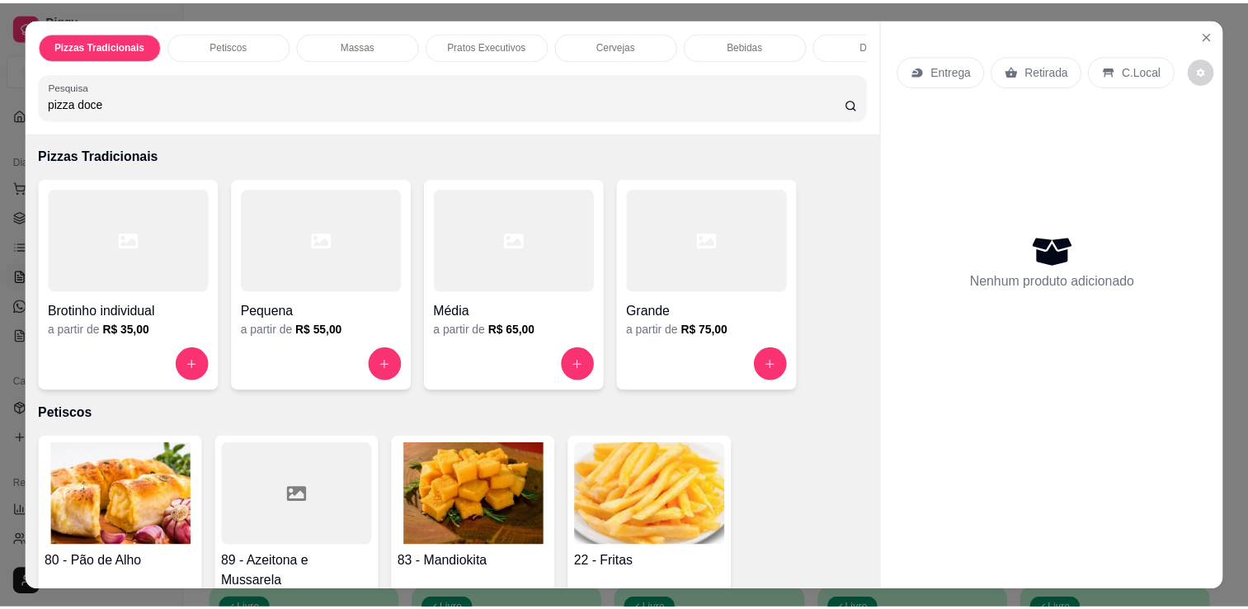
scroll to position [0, 0]
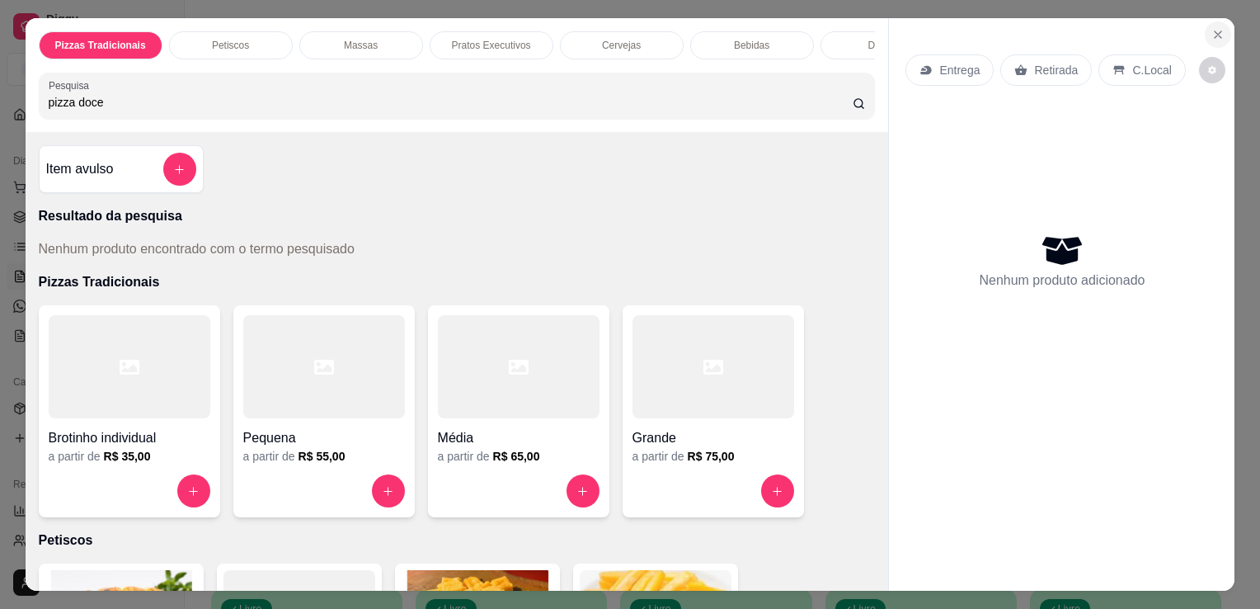
click at [1211, 28] on icon "Close" at bounding box center [1217, 34] width 13 height 13
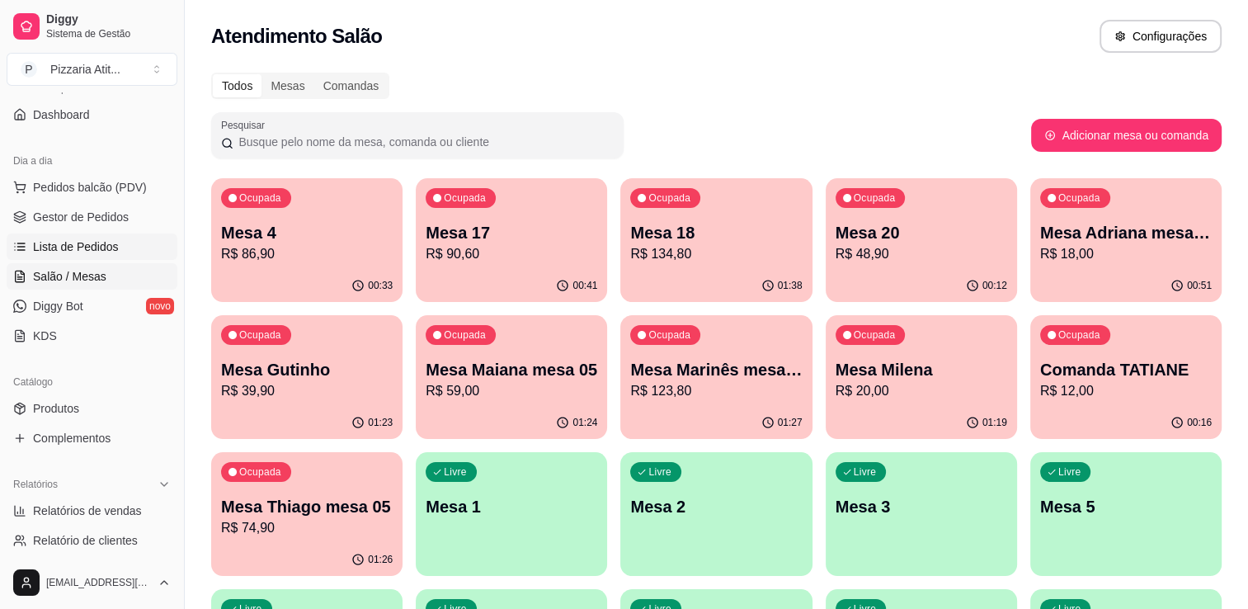
click at [88, 241] on span "Lista de Pedidos" at bounding box center [76, 246] width 86 height 16
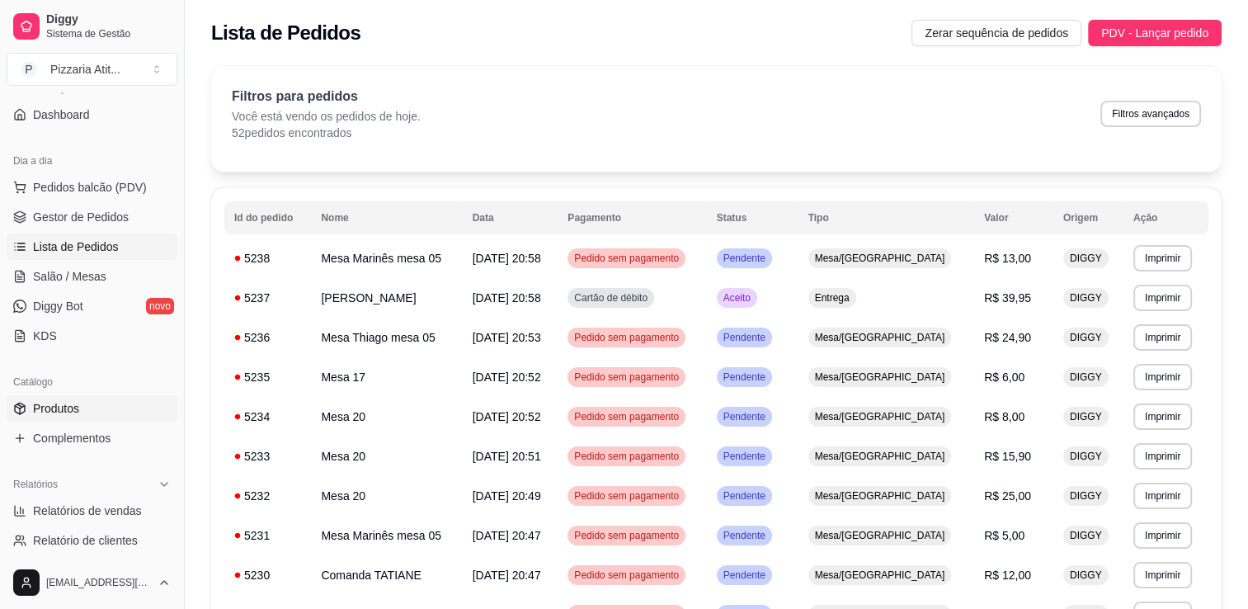
click at [86, 406] on link "Produtos" at bounding box center [92, 408] width 171 height 26
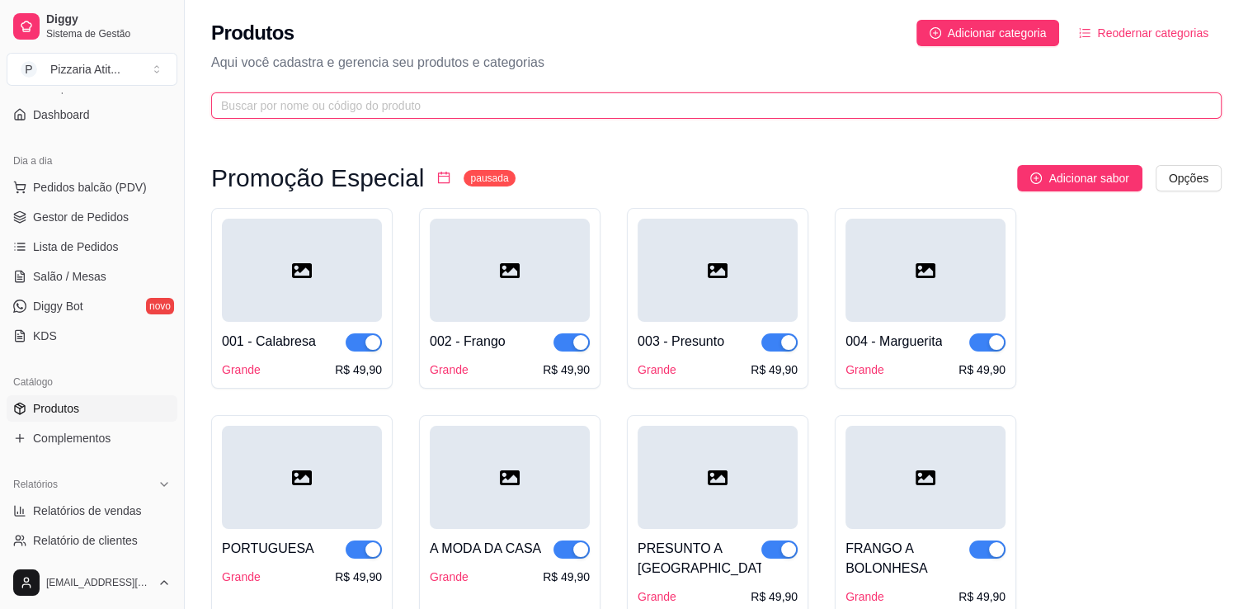
click at [436, 113] on input "text" at bounding box center [709, 105] width 977 height 18
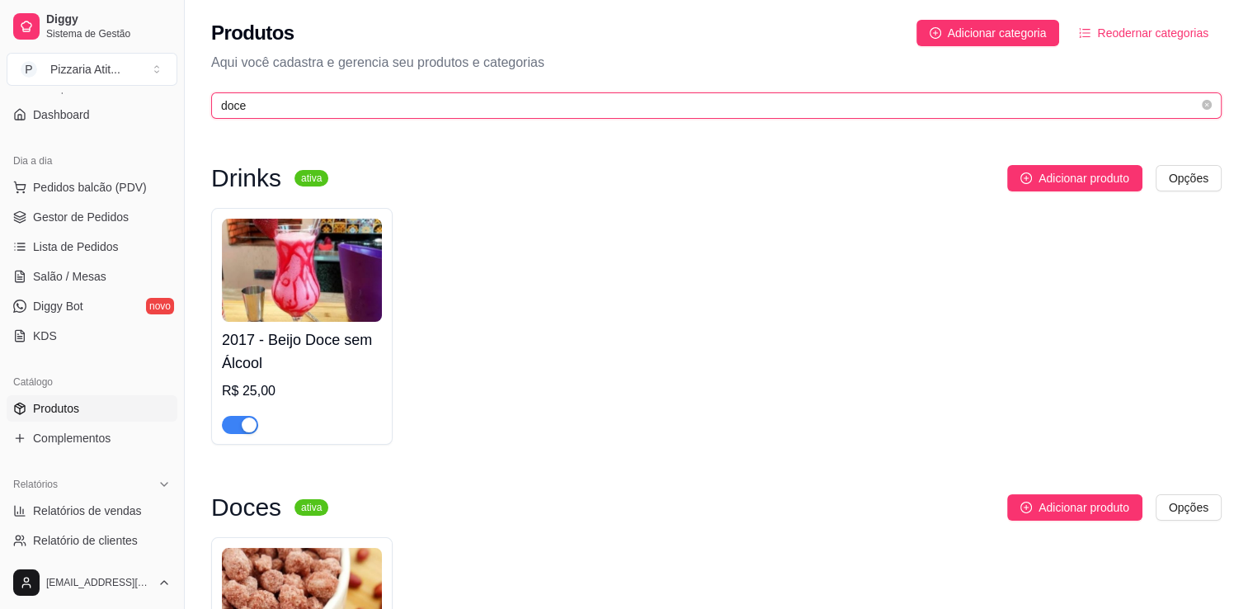
click at [908, 101] on input "doce" at bounding box center [709, 105] width 977 height 18
type input "d"
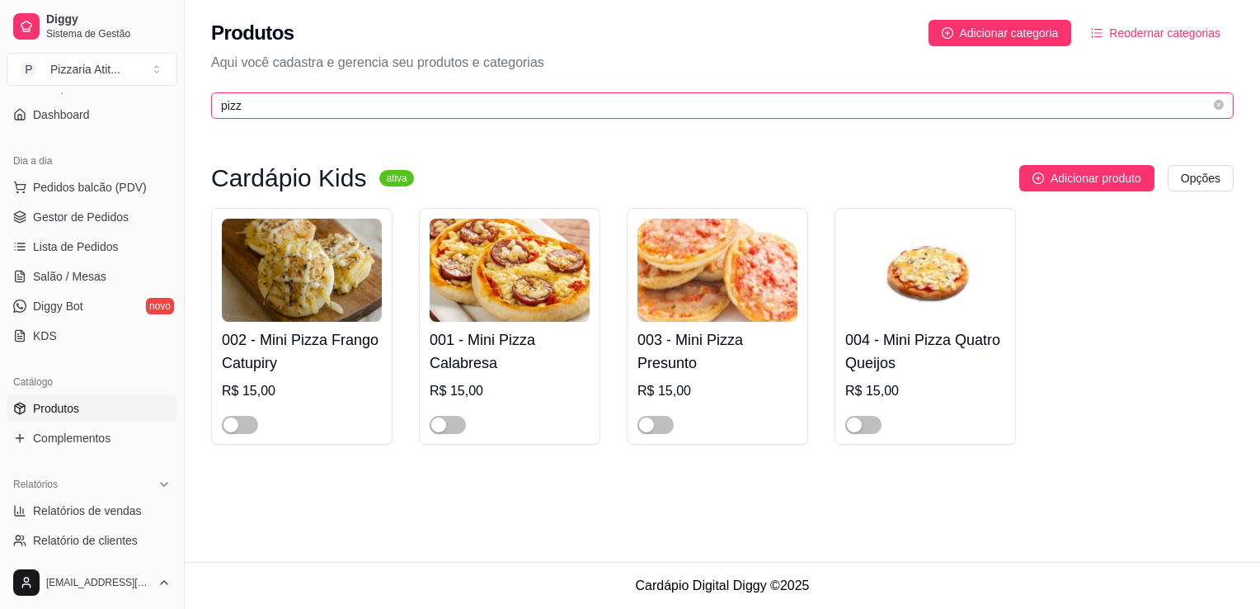
click at [610, 111] on input "pizz" at bounding box center [716, 105] width 990 height 18
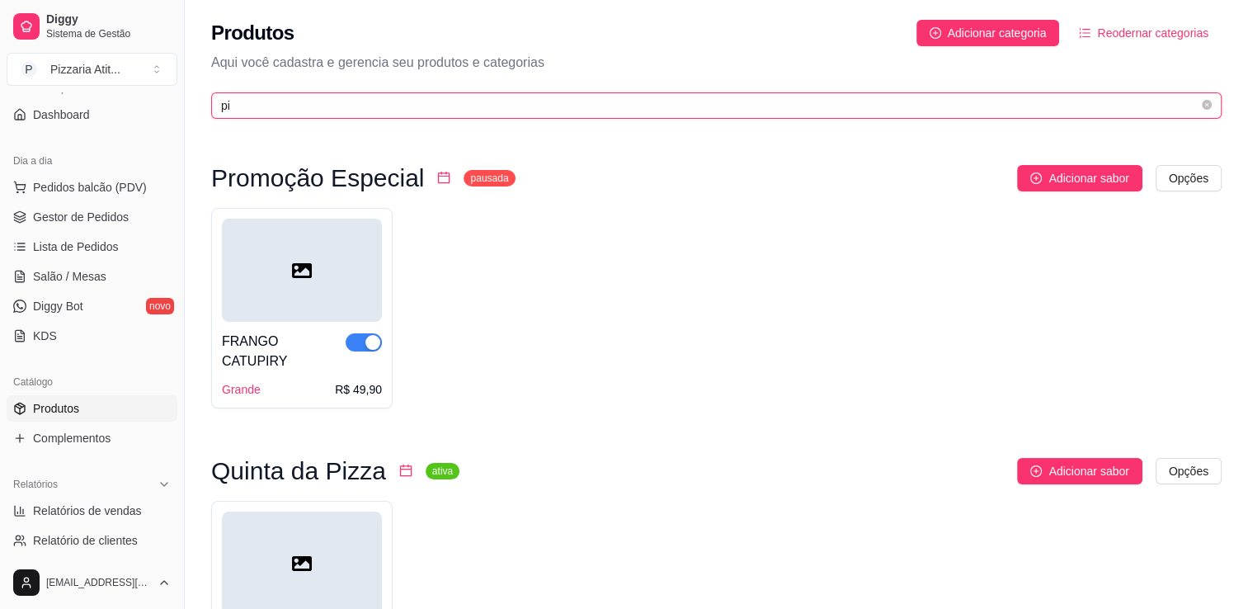
type input "p"
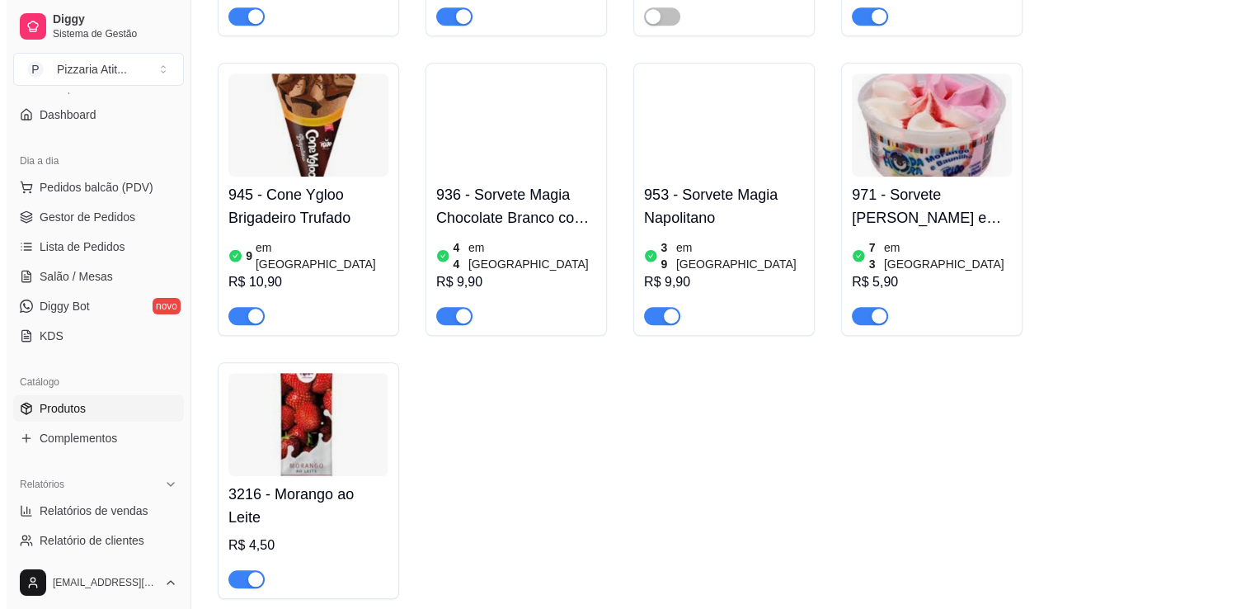
scroll to position [19931, 0]
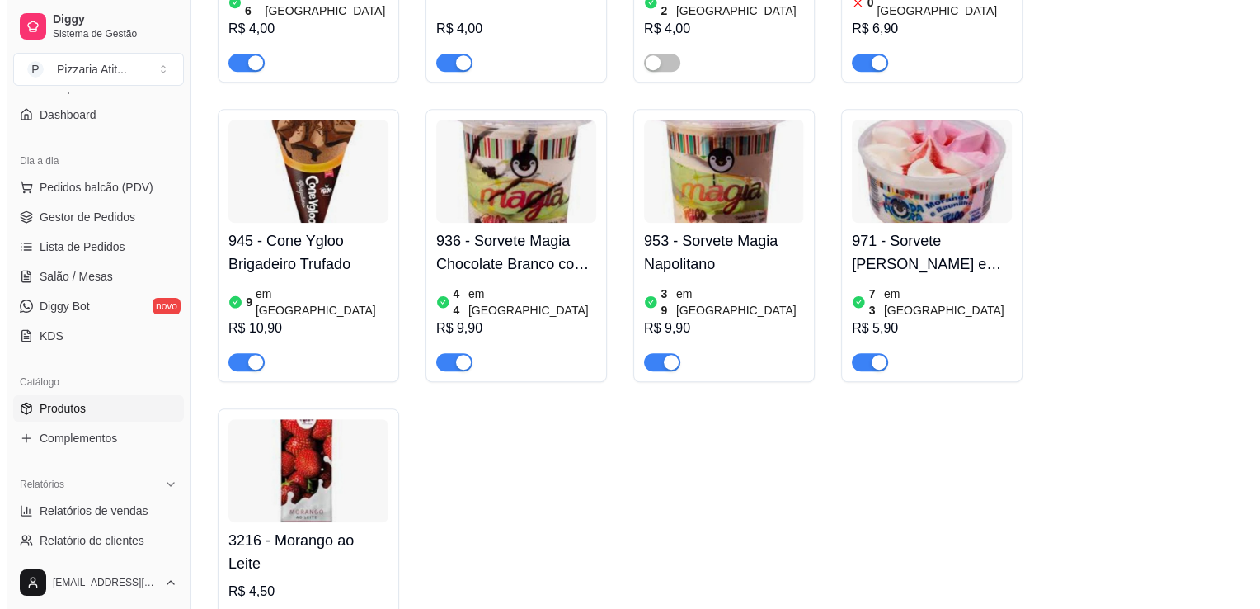
scroll to position [19932, 0]
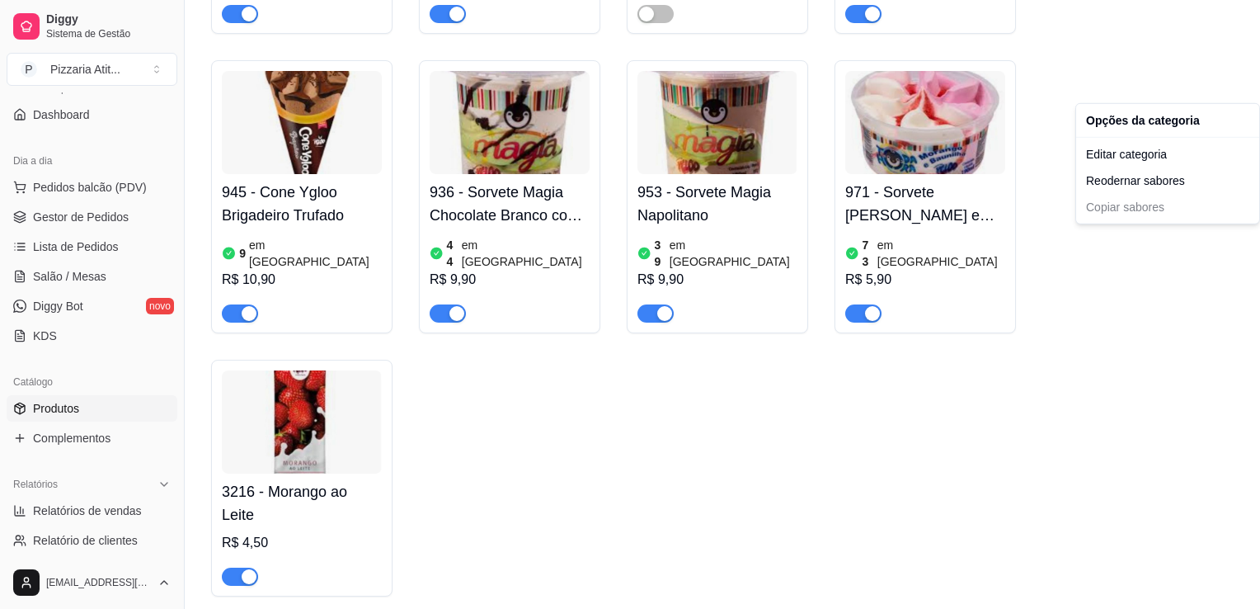
click at [1144, 161] on div "Editar categoria" at bounding box center [1167, 154] width 176 height 26
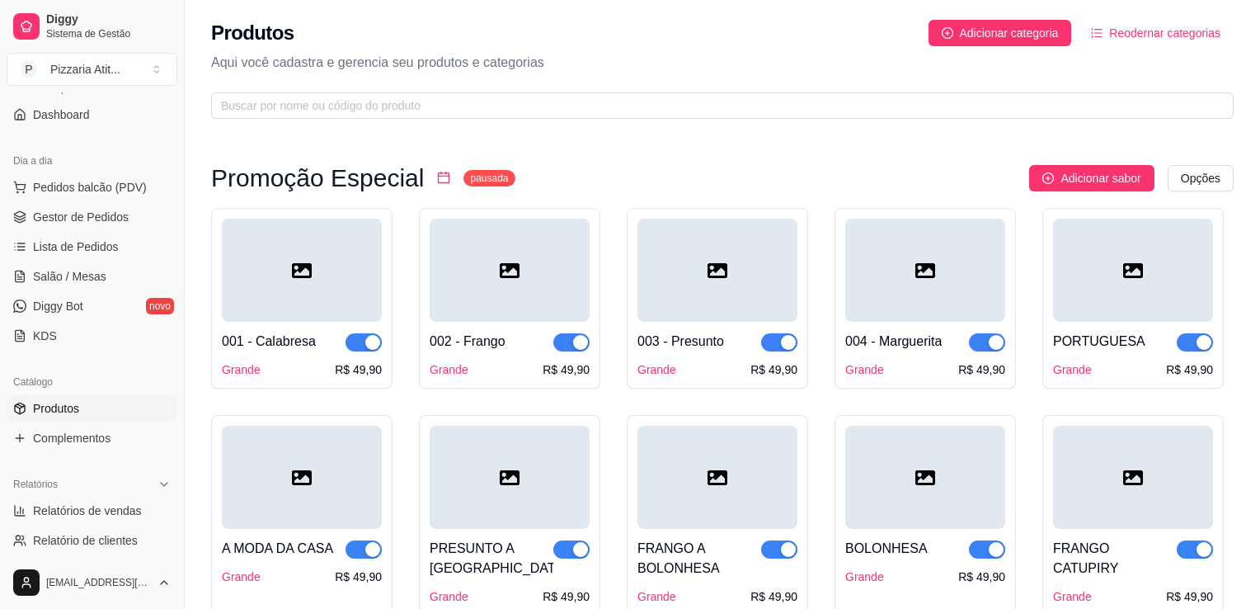
scroll to position [16036, 0]
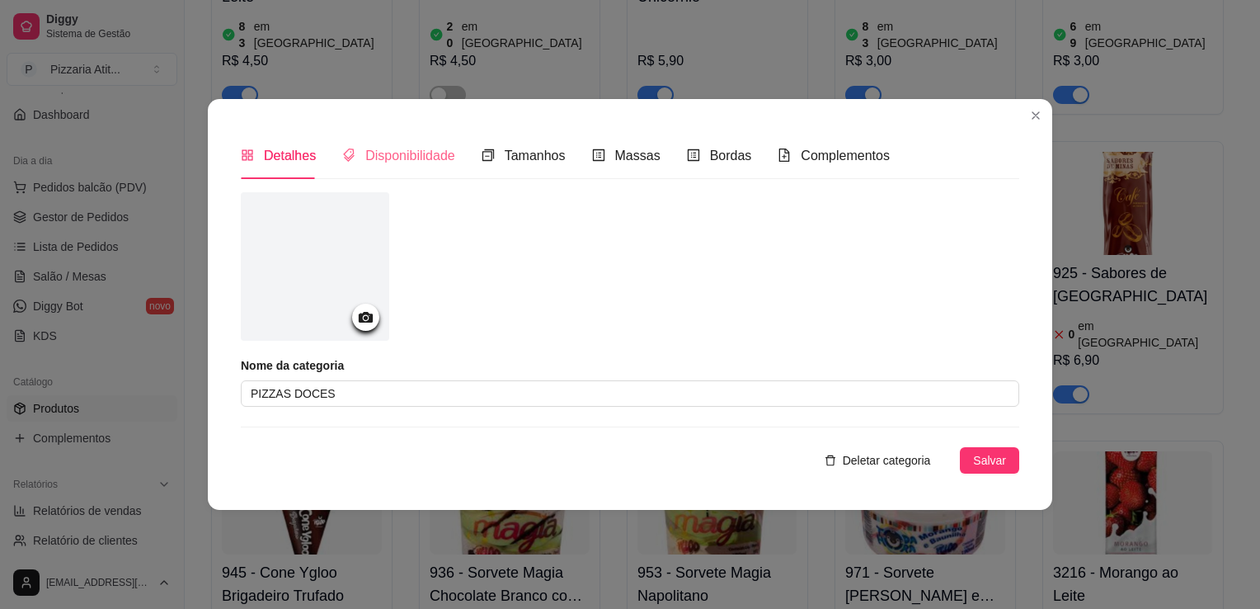
click at [379, 169] on div "Disponibilidade" at bounding box center [398, 155] width 113 height 47
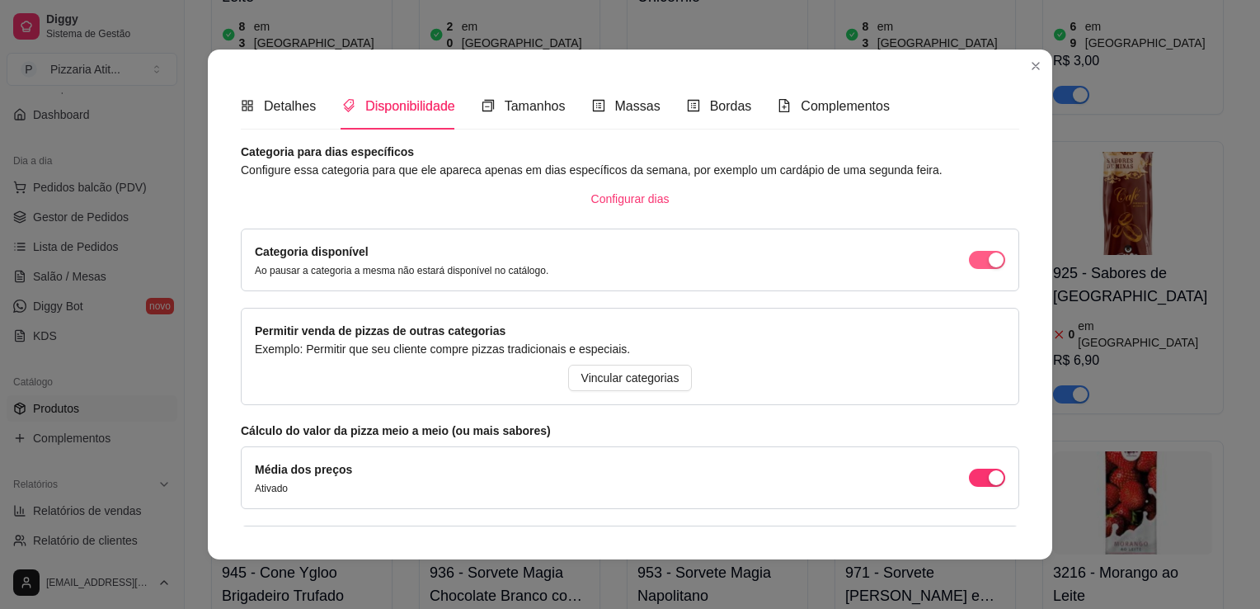
click at [969, 256] on button "button" at bounding box center [987, 260] width 36 height 18
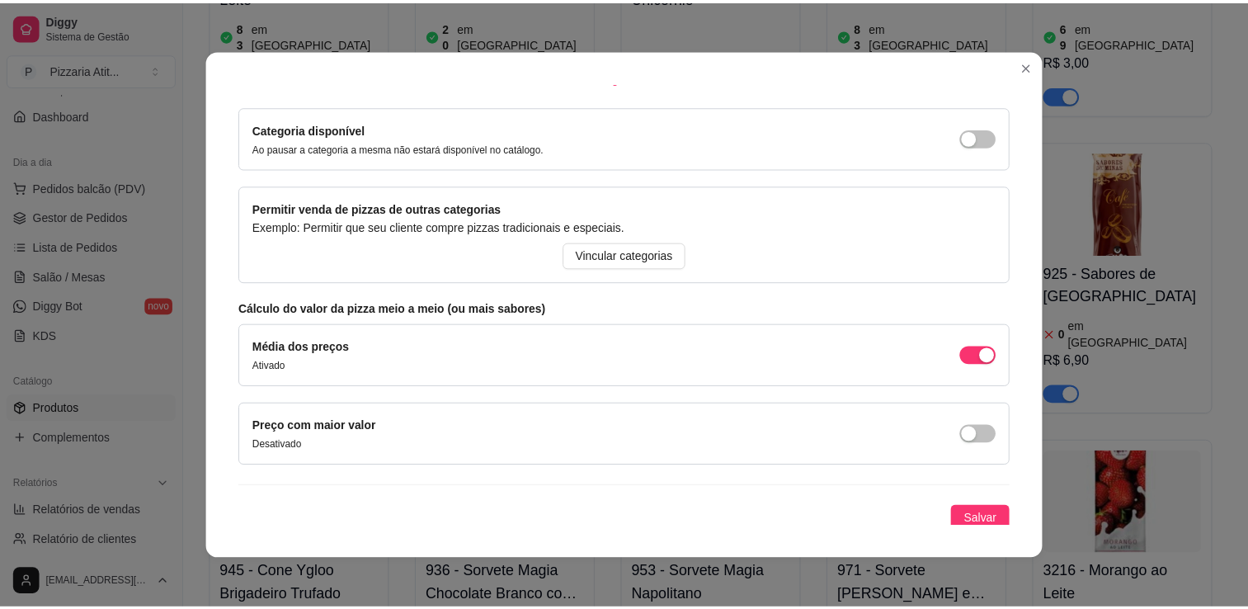
scroll to position [126, 0]
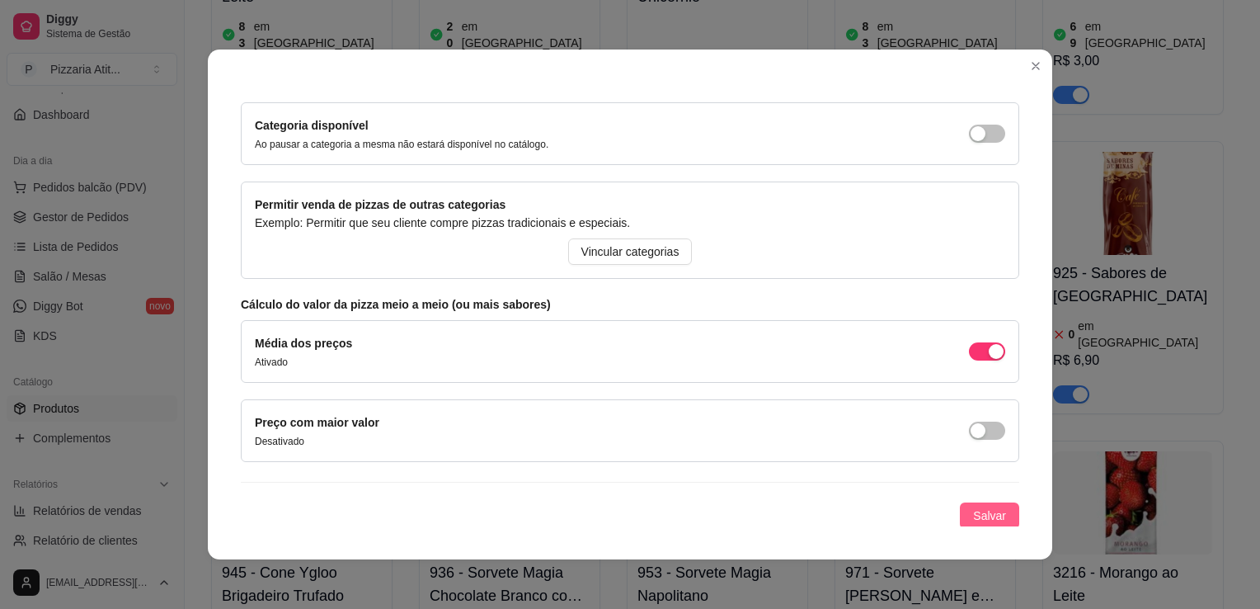
click at [972, 502] on button "Salvar" at bounding box center [989, 515] width 59 height 26
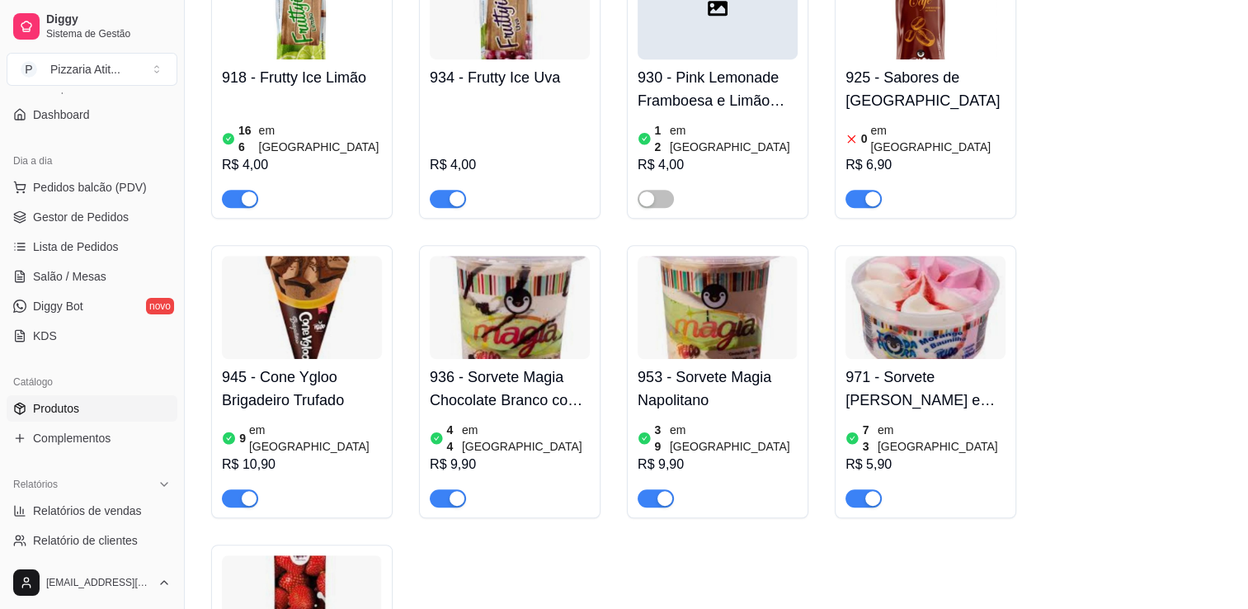
scroll to position [19703, 0]
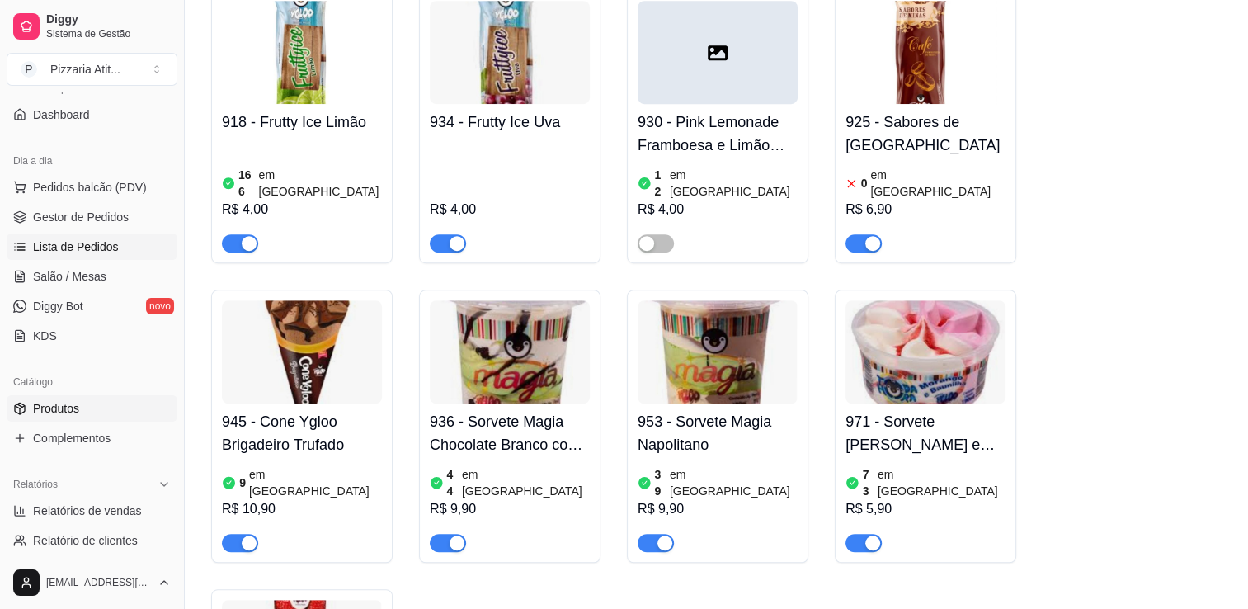
click at [33, 257] on link "Lista de Pedidos" at bounding box center [92, 246] width 171 height 26
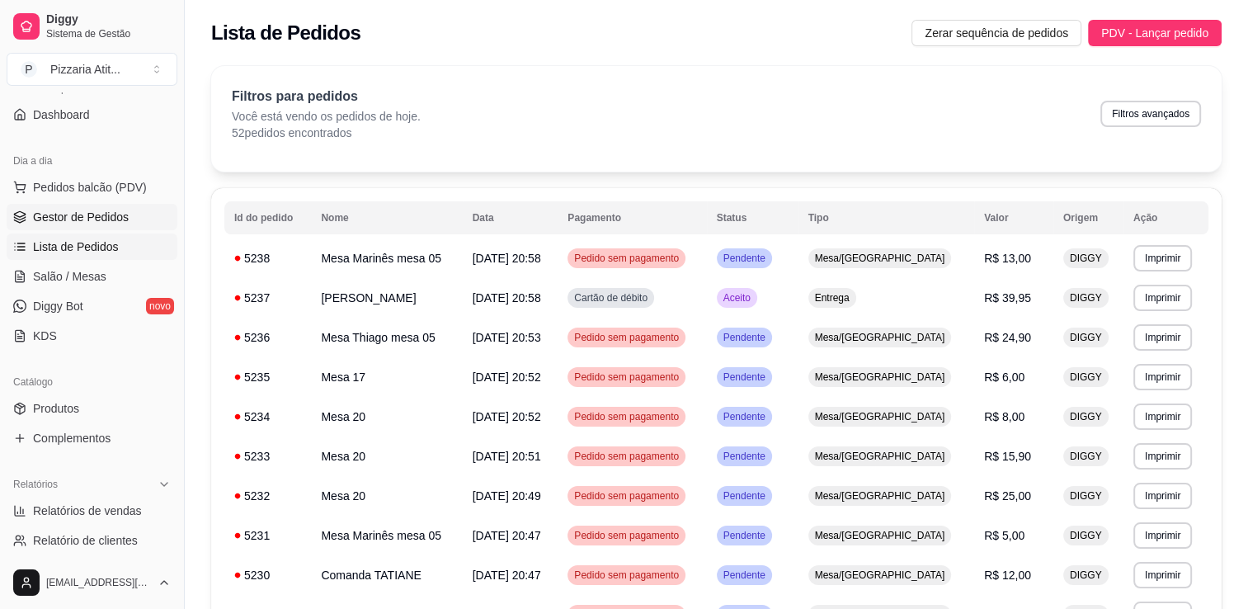
click at [75, 217] on span "Gestor de Pedidos" at bounding box center [81, 217] width 96 height 16
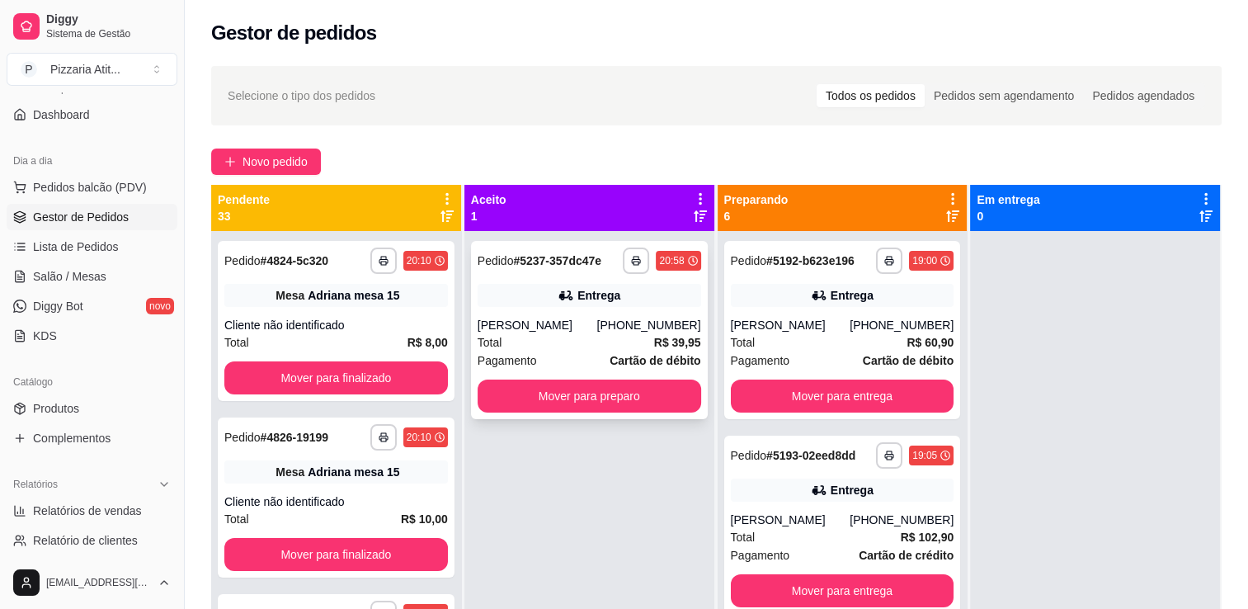
click at [553, 360] on div "Pagamento Cartão de débito" at bounding box center [588, 360] width 223 height 18
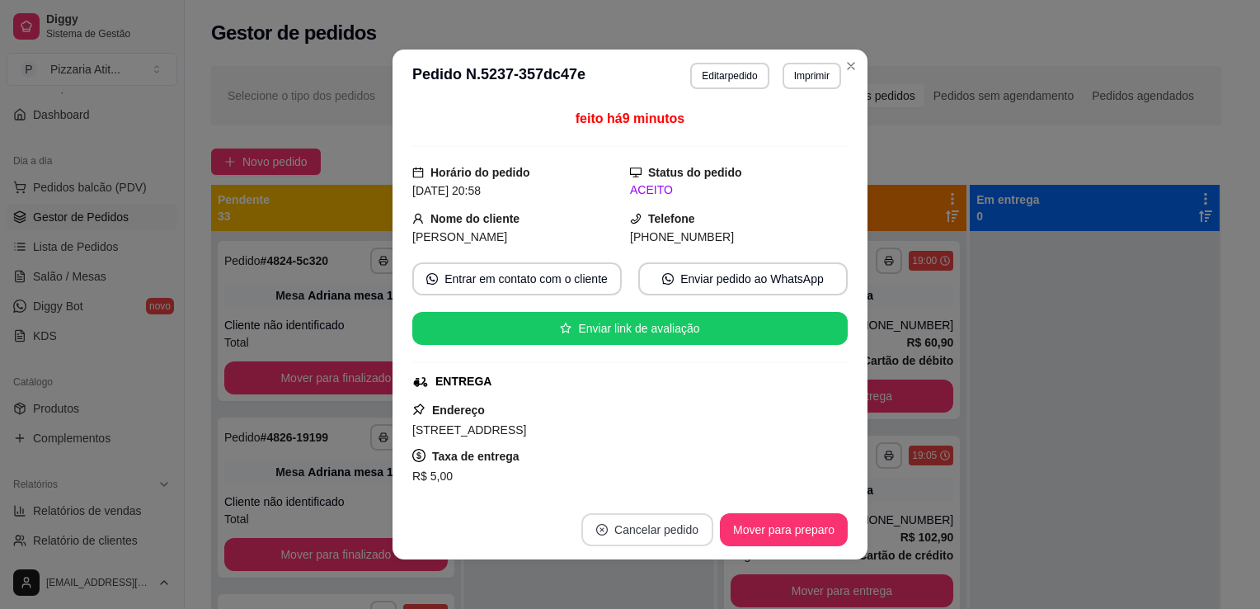
click at [658, 529] on button "Cancelar pedido" at bounding box center [647, 529] width 132 height 33
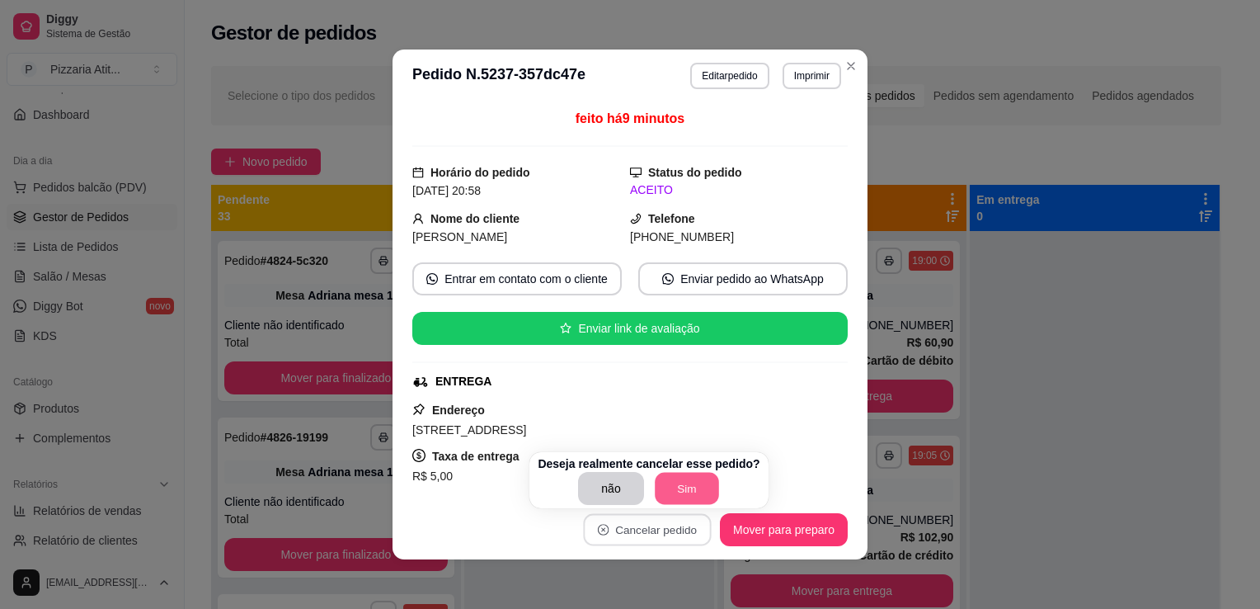
click at [684, 487] on button "Sim" at bounding box center [687, 489] width 64 height 32
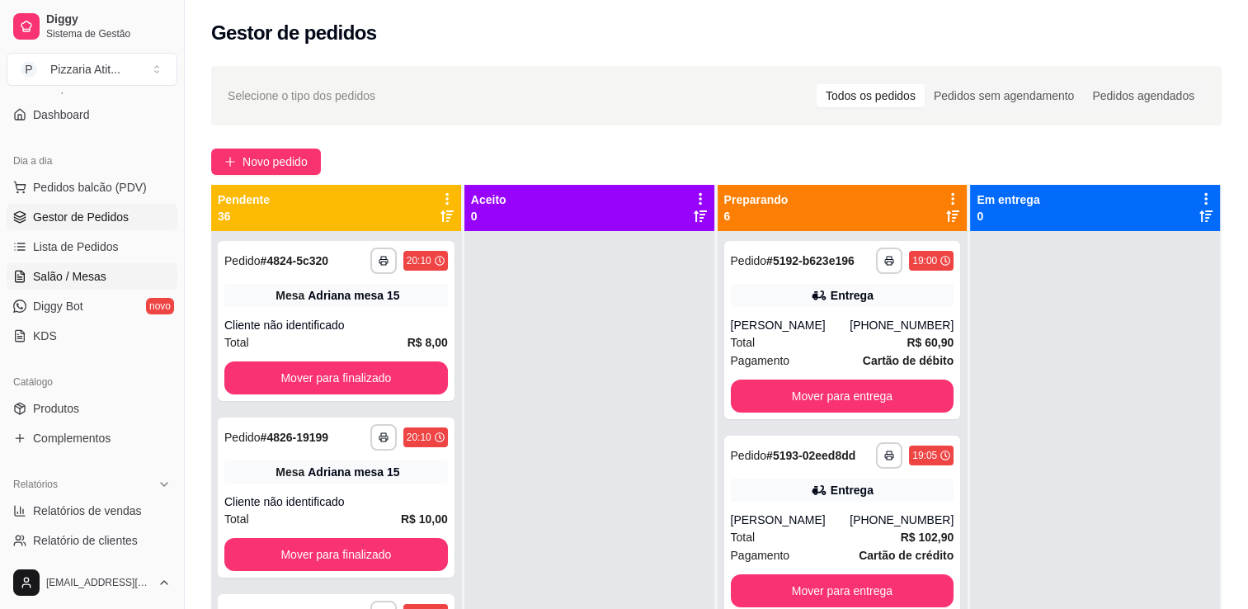
click at [77, 272] on span "Salão / Mesas" at bounding box center [69, 276] width 73 height 16
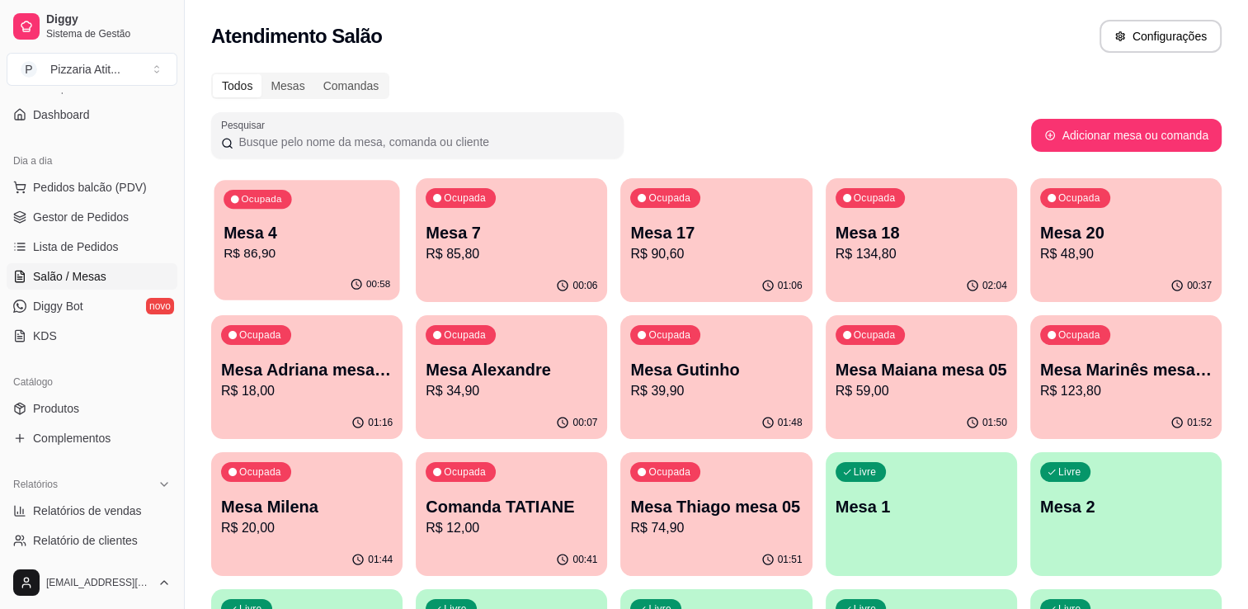
click at [274, 254] on p "R$ 86,90" at bounding box center [306, 253] width 167 height 19
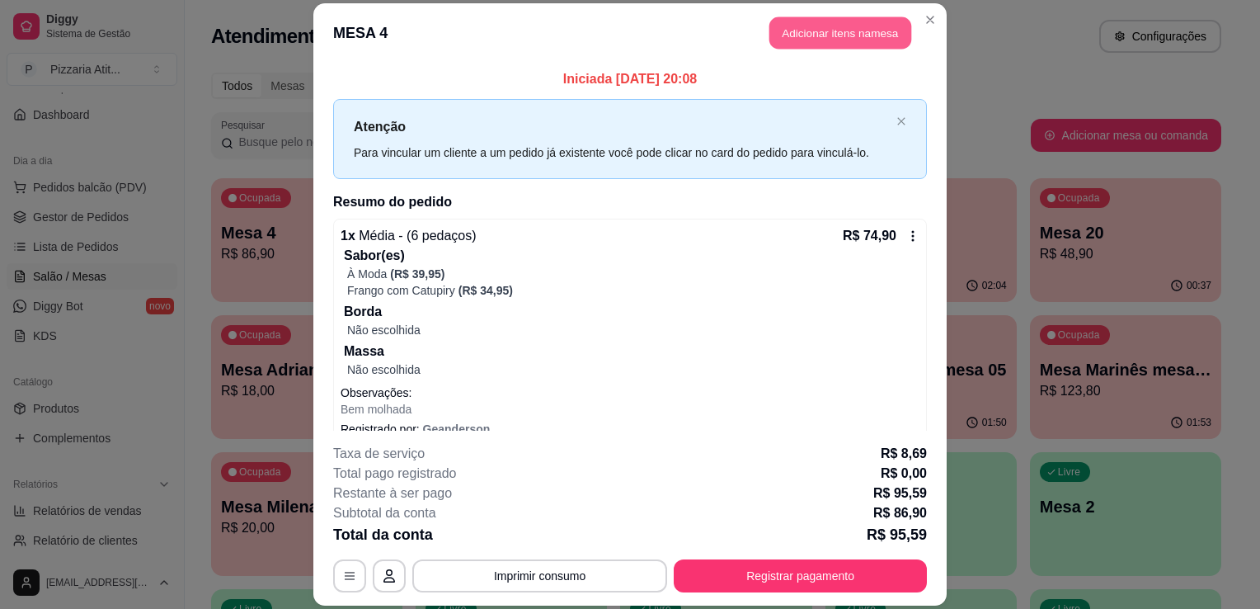
click at [865, 29] on button "Adicionar itens na mesa" at bounding box center [840, 32] width 142 height 32
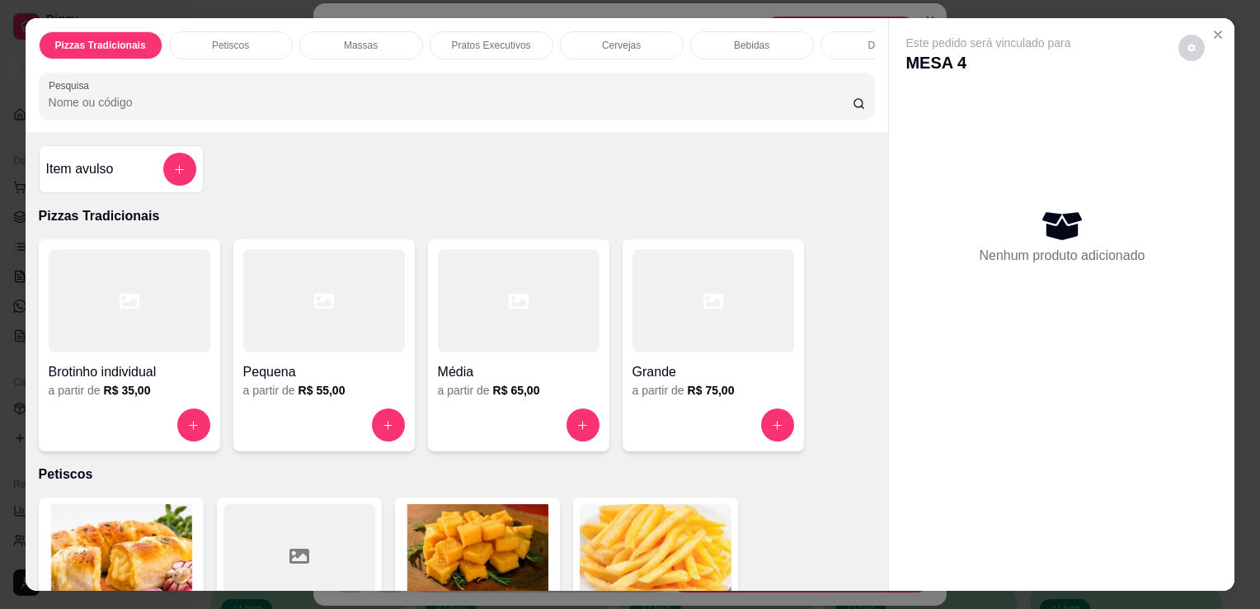
click at [590, 108] on input "Pesquisa" at bounding box center [451, 102] width 804 height 16
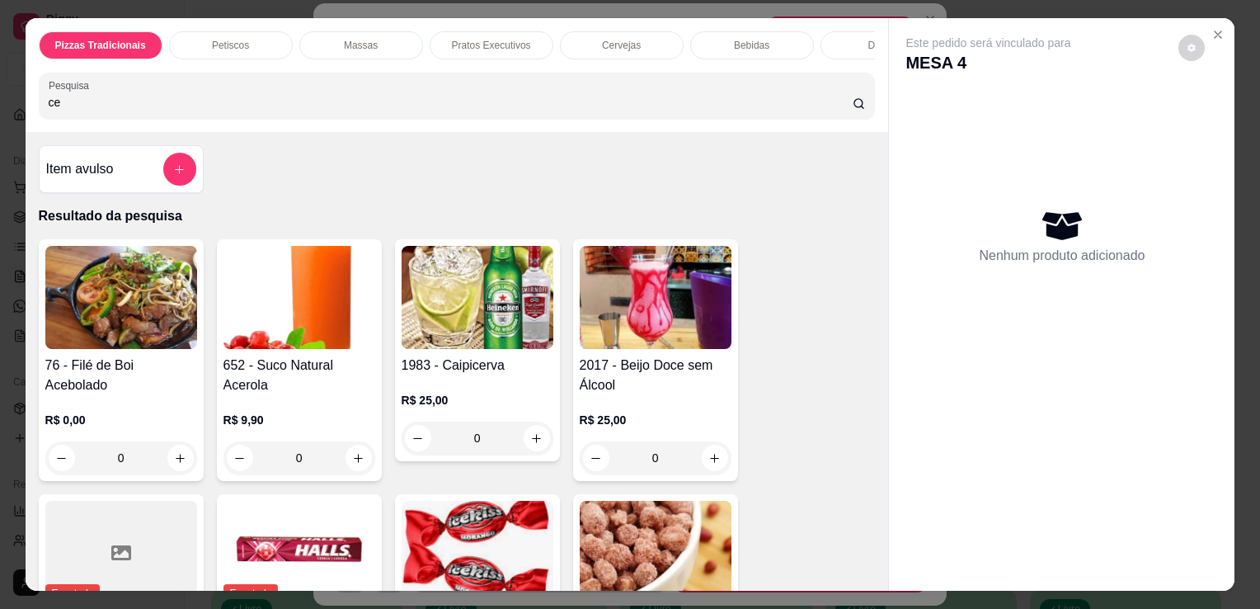
type input "ce"
click at [630, 524] on img at bounding box center [656, 552] width 152 height 103
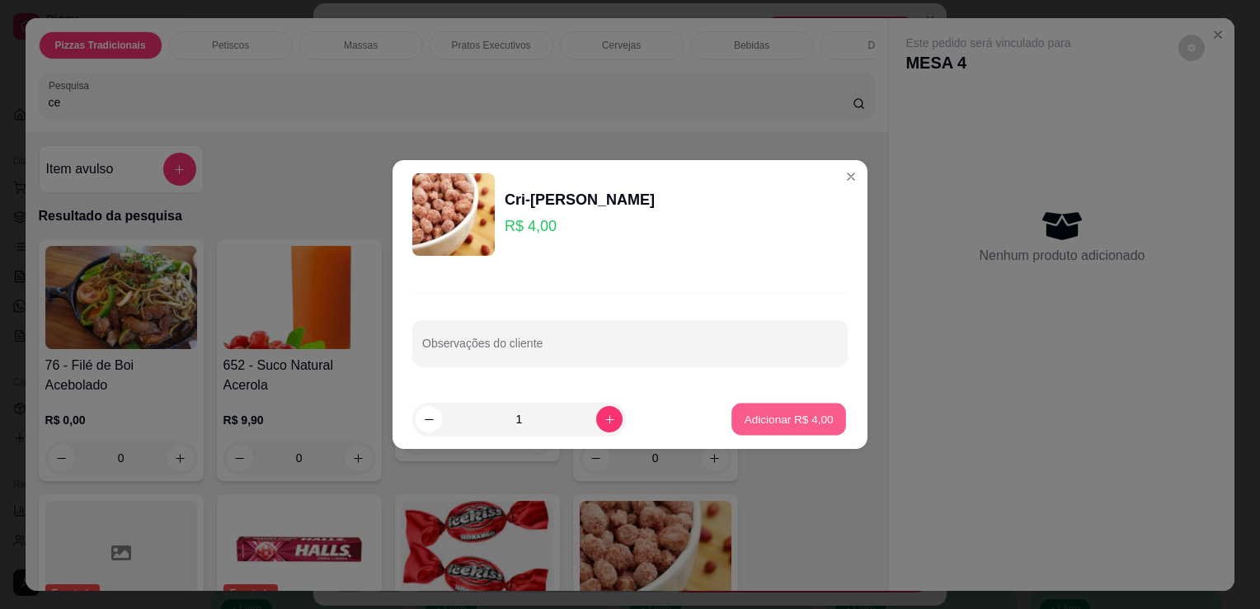
click at [769, 423] on p "Adicionar R$ 4,00" at bounding box center [788, 419] width 89 height 16
type input "1"
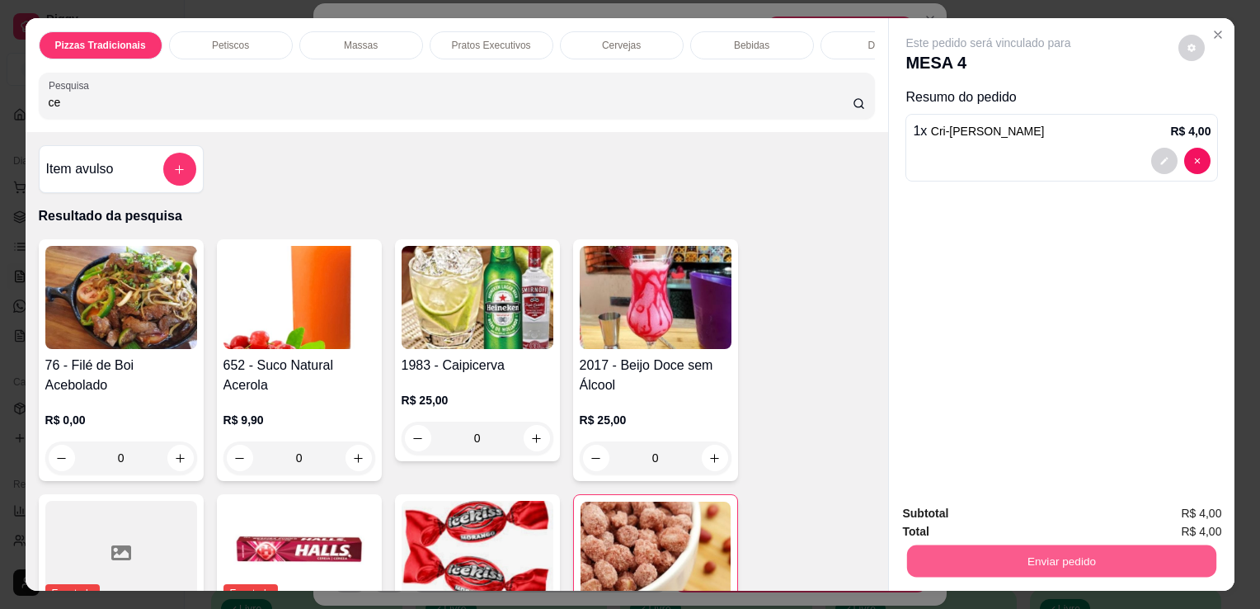
click at [977, 566] on button "Enviar pedido" at bounding box center [1061, 560] width 309 height 32
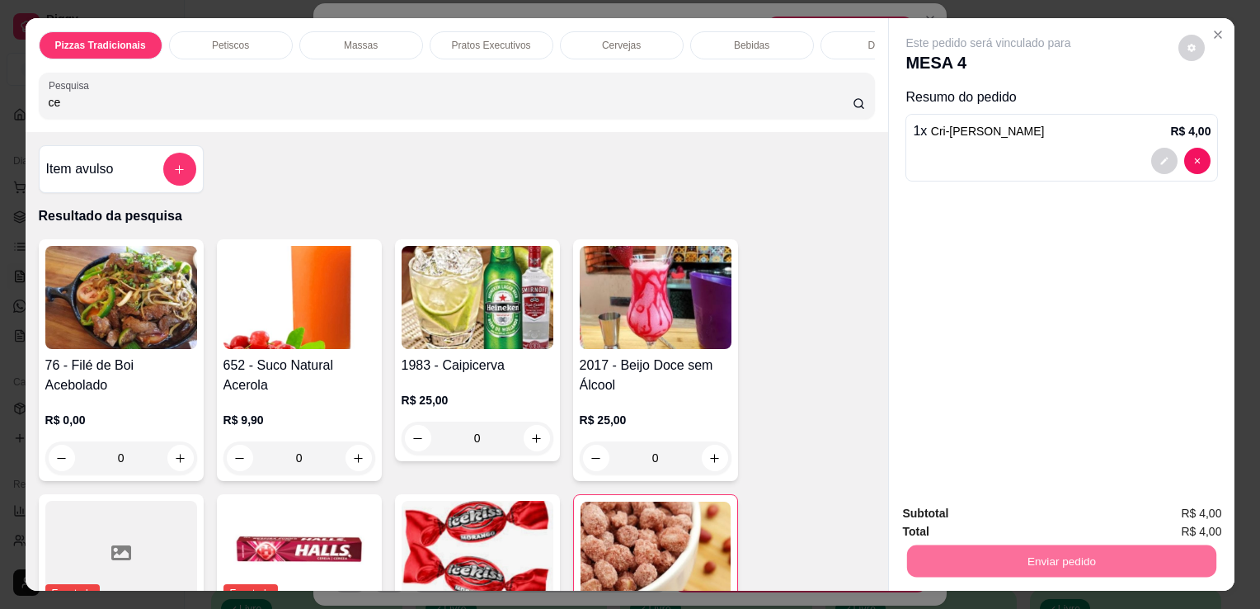
click at [953, 510] on button "Não registrar e enviar pedido" at bounding box center [1007, 514] width 167 height 31
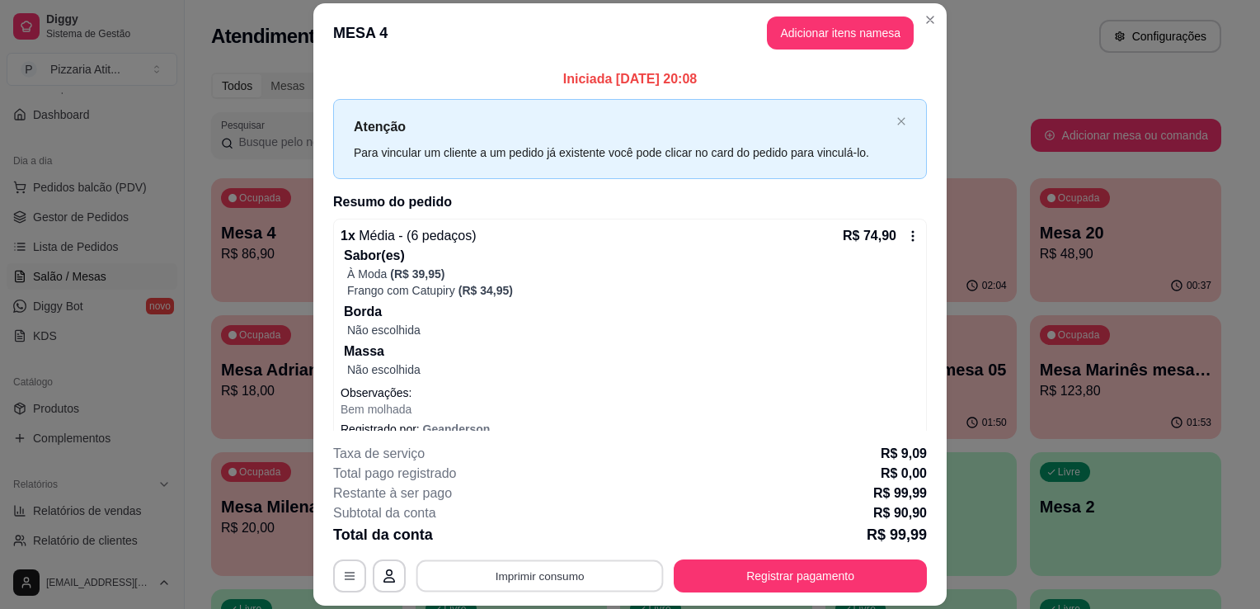
click at [600, 571] on button "Imprimir consumo" at bounding box center [539, 576] width 247 height 32
click at [549, 539] on button "IMPRESSORA" at bounding box center [538, 538] width 115 height 26
click at [729, 569] on button "Registrar pagamento" at bounding box center [801, 576] width 246 height 32
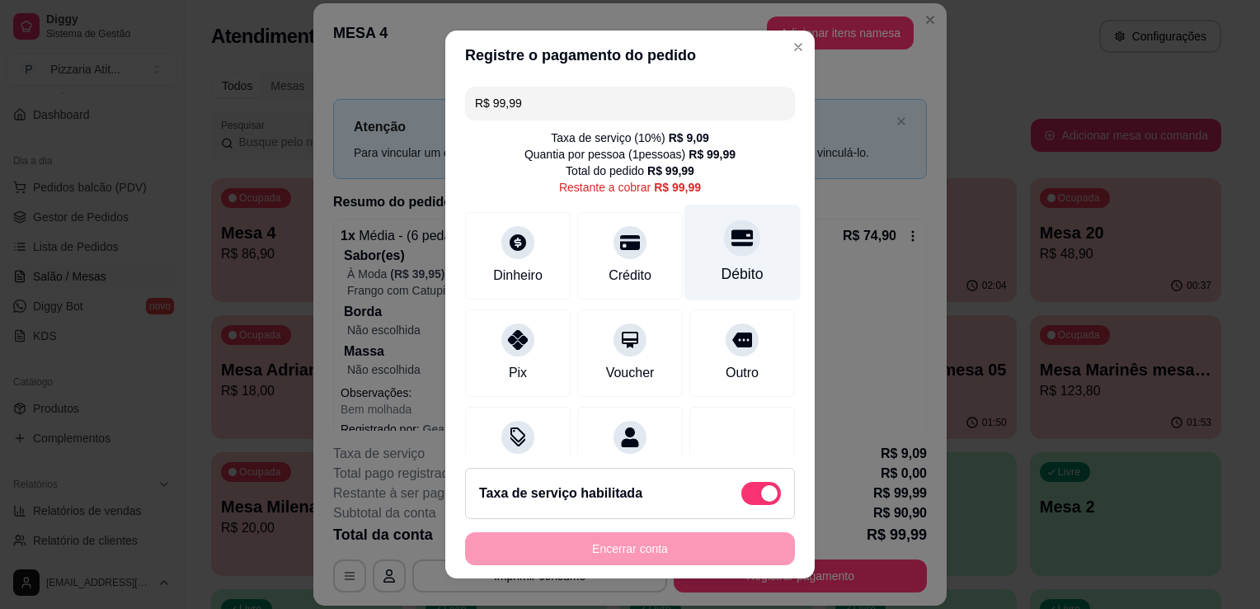
click at [690, 268] on div "Débito" at bounding box center [742, 253] width 116 height 96
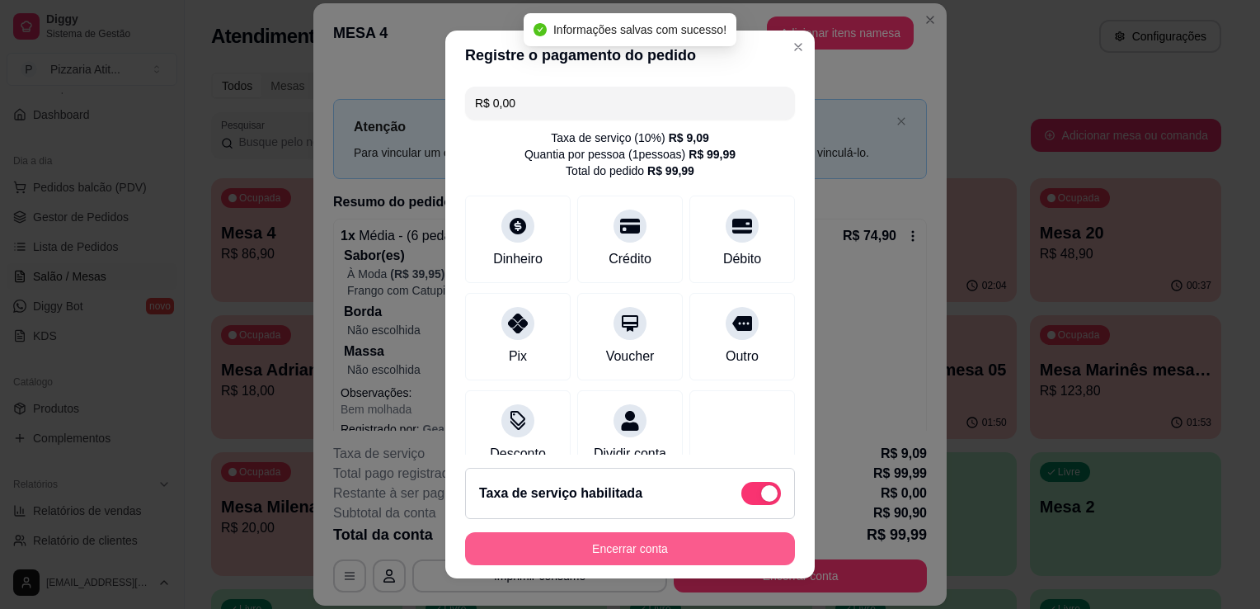
type input "R$ 0,00"
click at [613, 551] on button "Encerrar conta" at bounding box center [630, 549] width 320 height 32
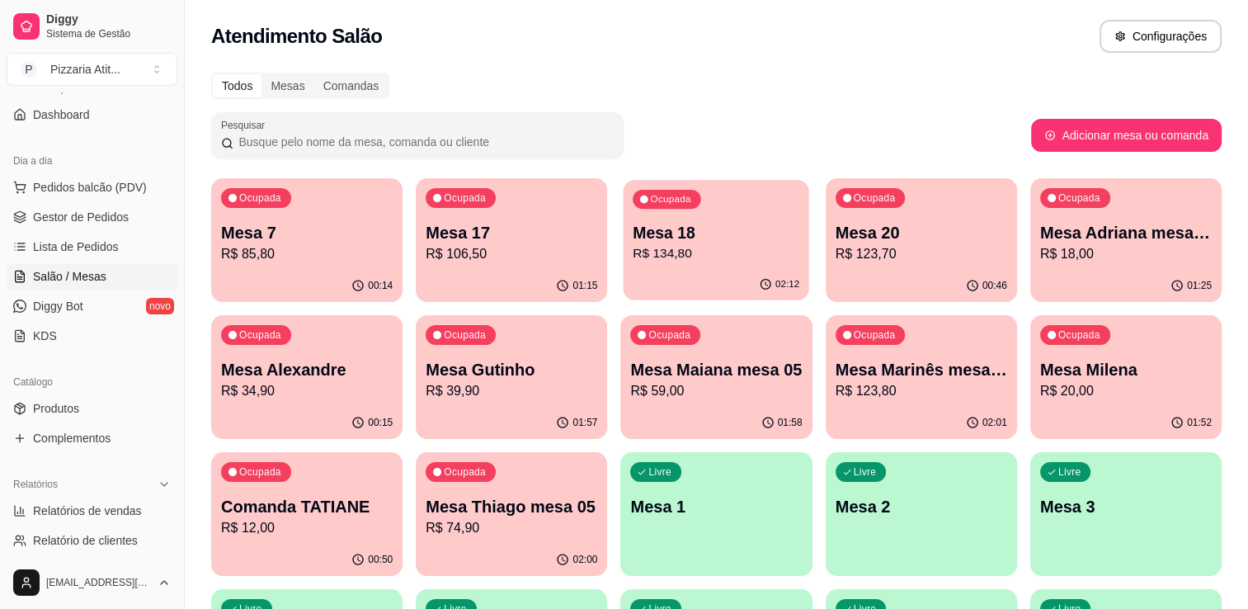
click at [734, 226] on p "Mesa 18" at bounding box center [716, 233] width 167 height 22
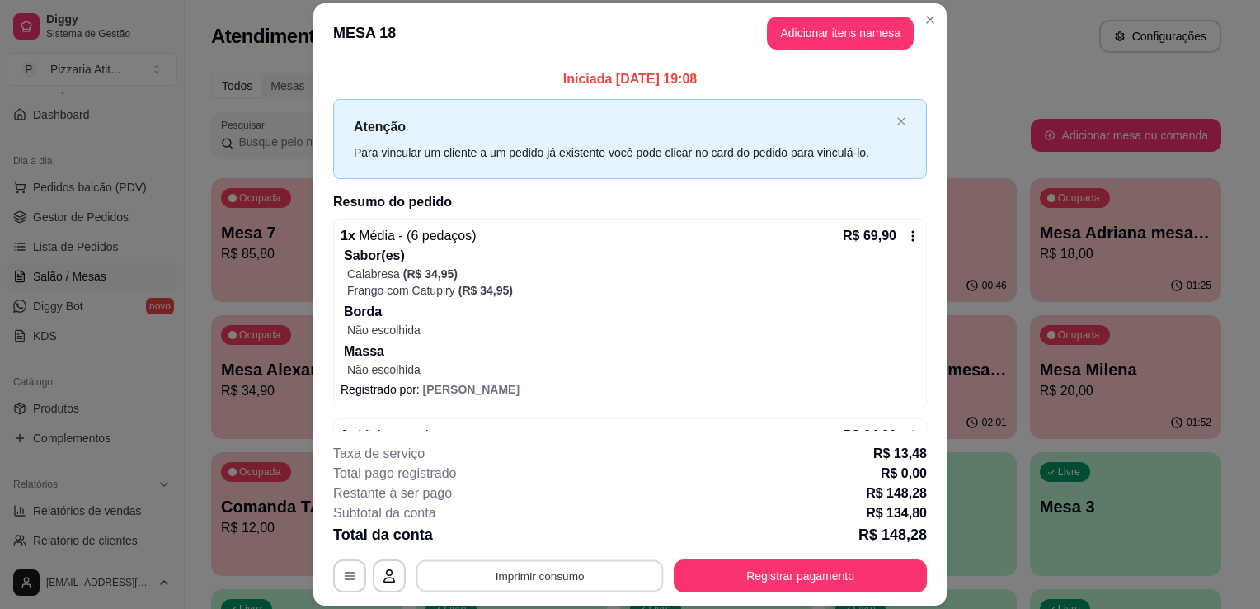
click at [551, 576] on button "Imprimir consumo" at bounding box center [539, 576] width 247 height 32
click at [571, 535] on button "IMPRESSORA" at bounding box center [538, 538] width 115 height 26
click at [754, 568] on button "Registrar pagamento" at bounding box center [801, 576] width 246 height 32
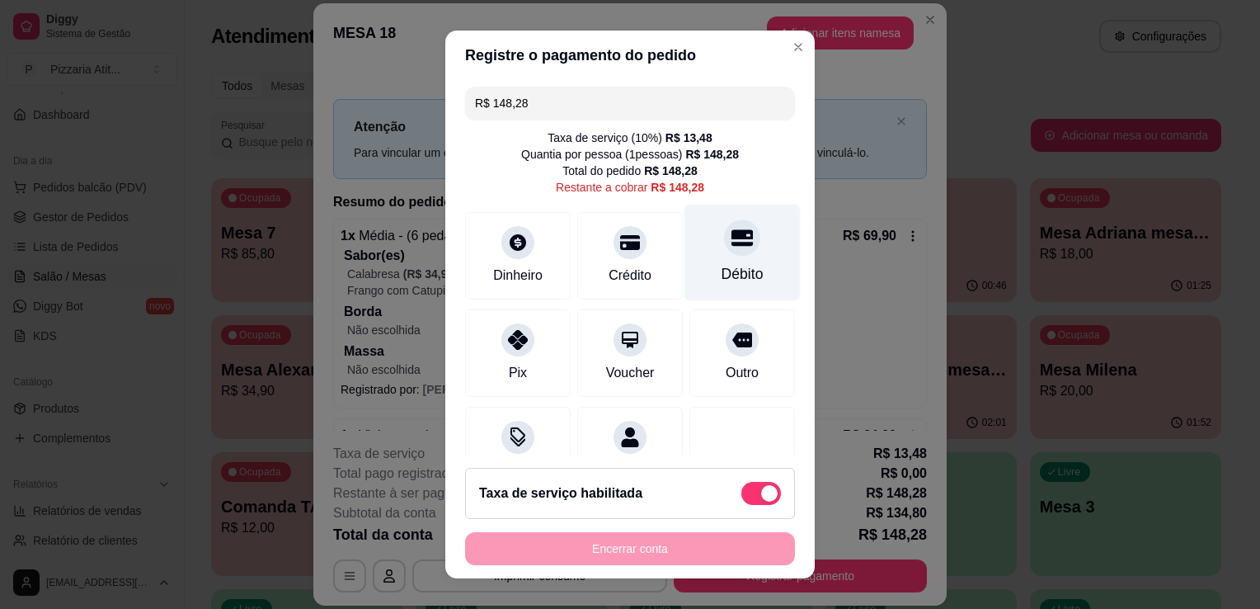
click at [729, 249] on div "Débito" at bounding box center [742, 253] width 116 height 96
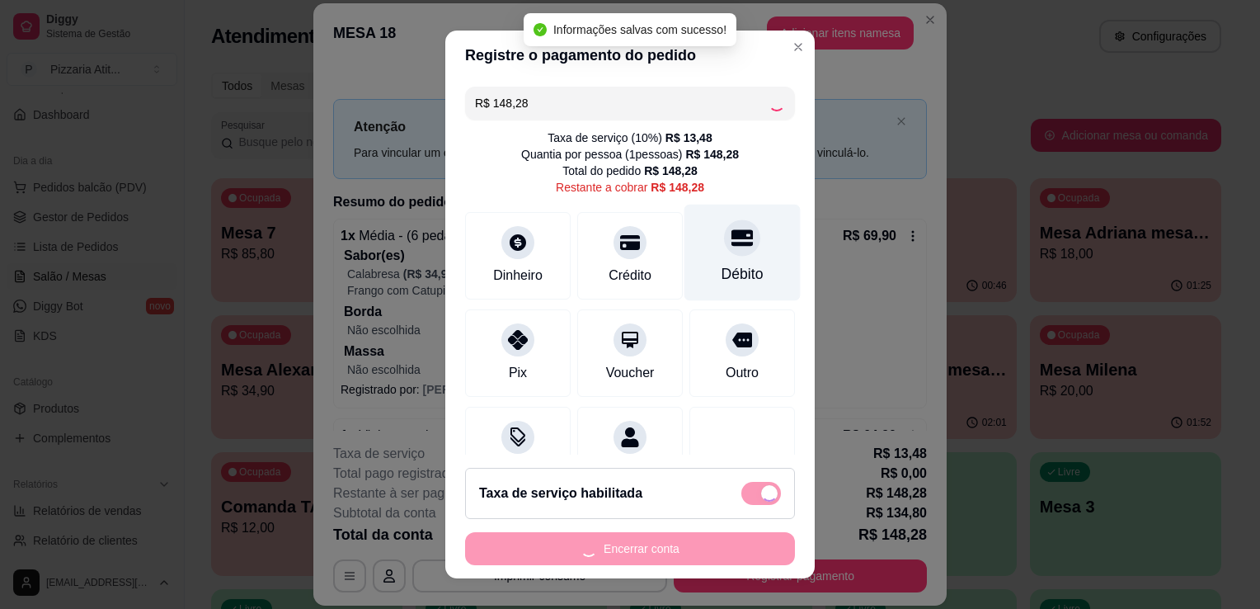
type input "R$ 0,00"
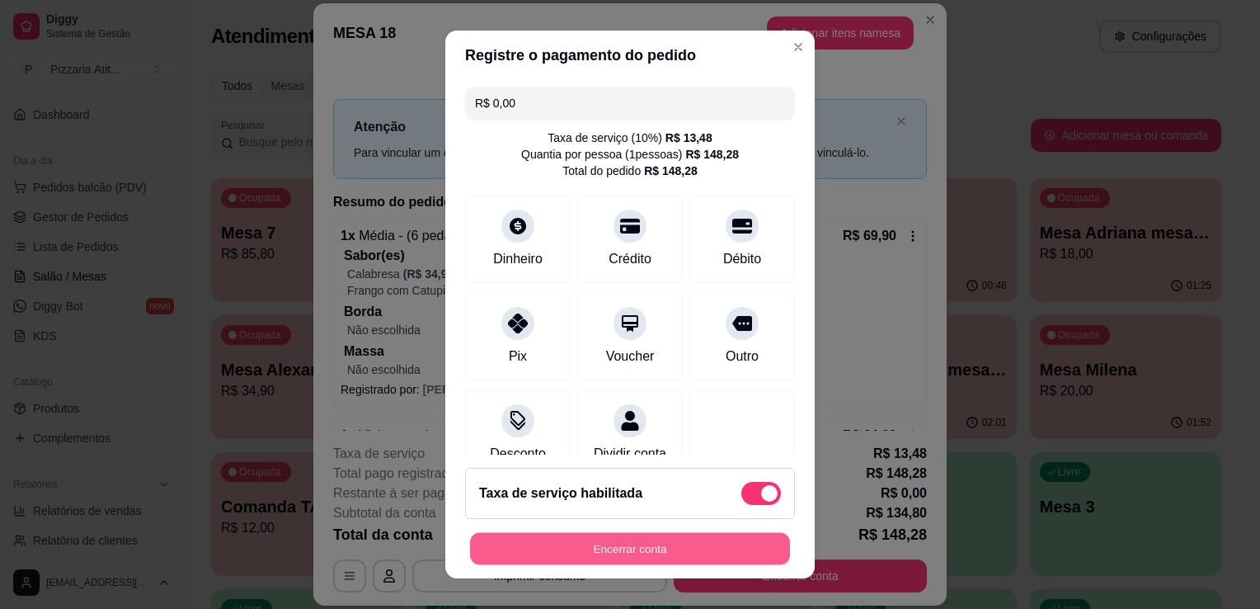
click at [698, 550] on button "Encerrar conta" at bounding box center [630, 549] width 320 height 32
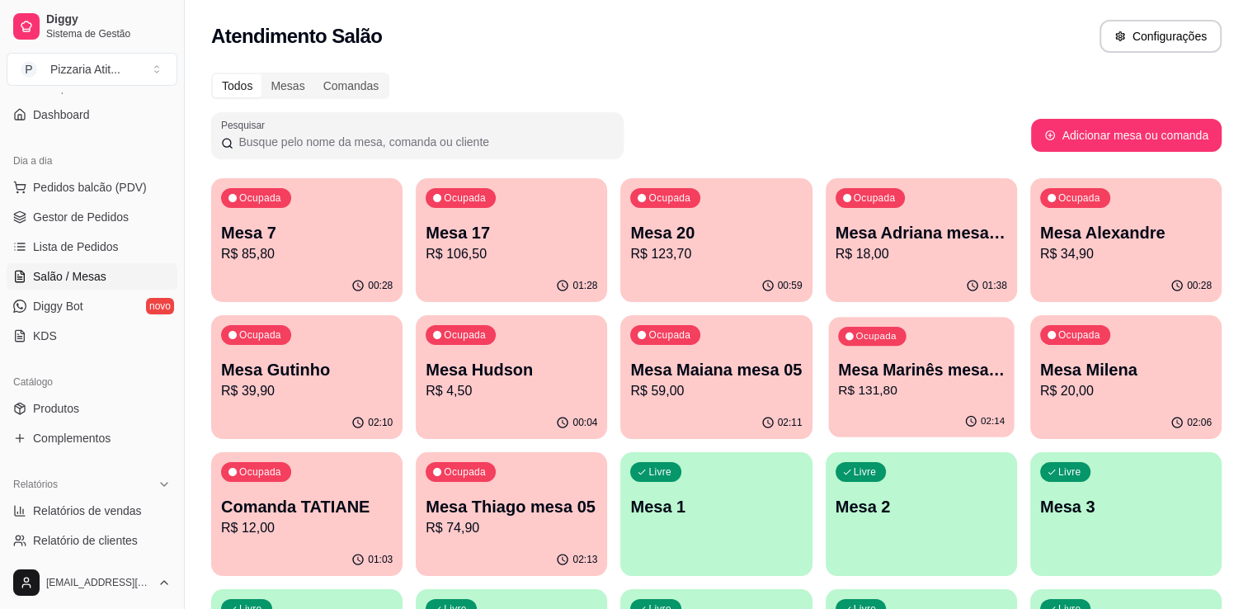
click at [957, 344] on div "Ocupada Mesa Marinês mesa 05 R$ 131,80" at bounding box center [921, 361] width 186 height 89
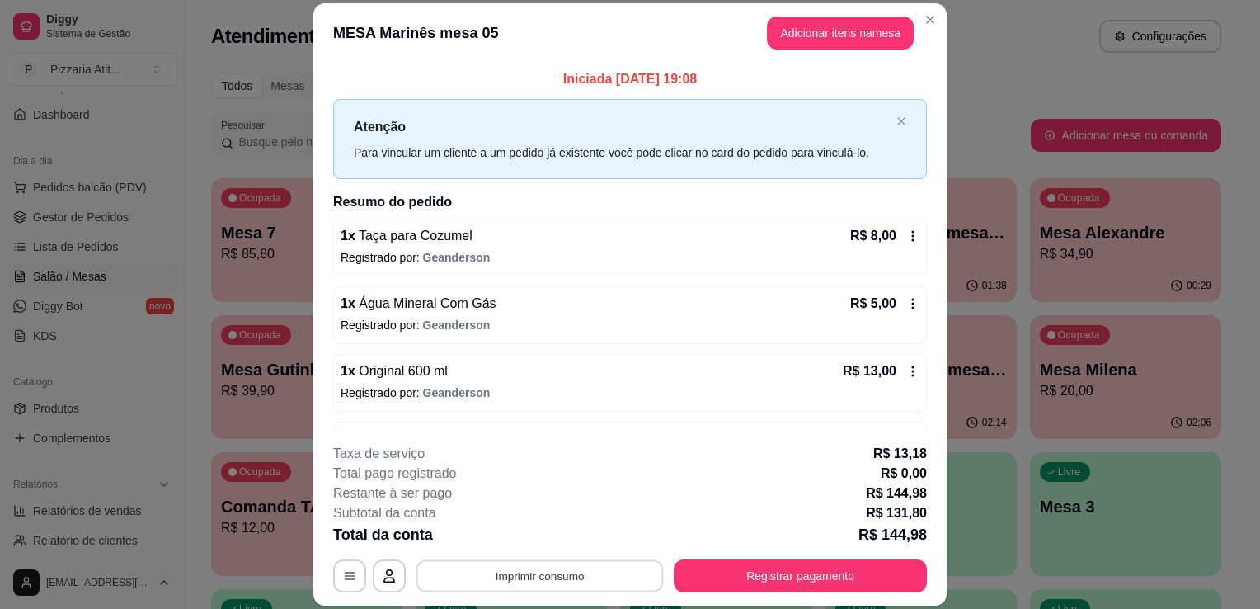
click at [596, 576] on button "Imprimir consumo" at bounding box center [539, 576] width 247 height 32
click at [553, 542] on button "IMPRESSORA" at bounding box center [538, 538] width 115 height 26
click at [692, 574] on button "Registrar pagamento" at bounding box center [801, 576] width 246 height 32
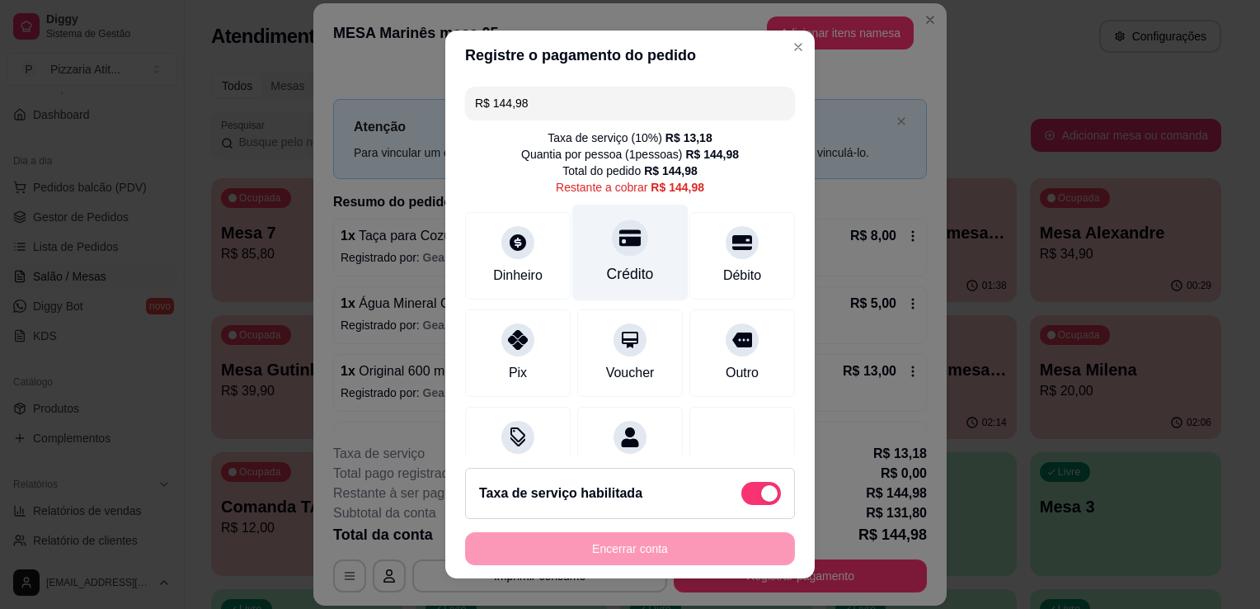
click at [612, 272] on div "Crédito" at bounding box center [630, 273] width 47 height 21
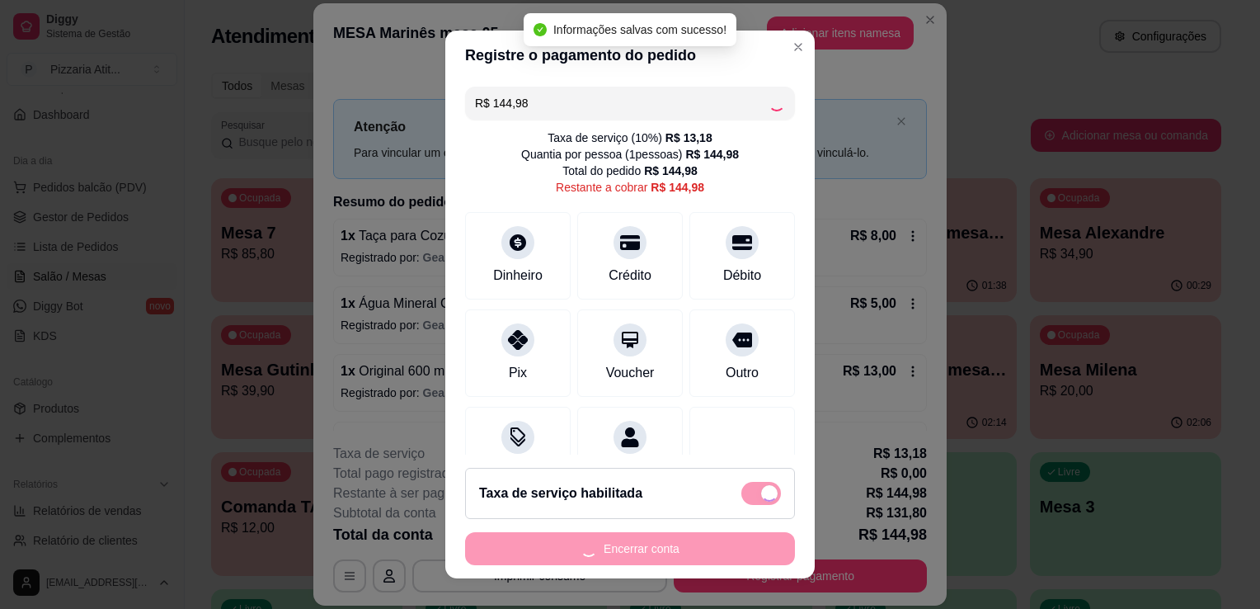
type input "R$ 0,00"
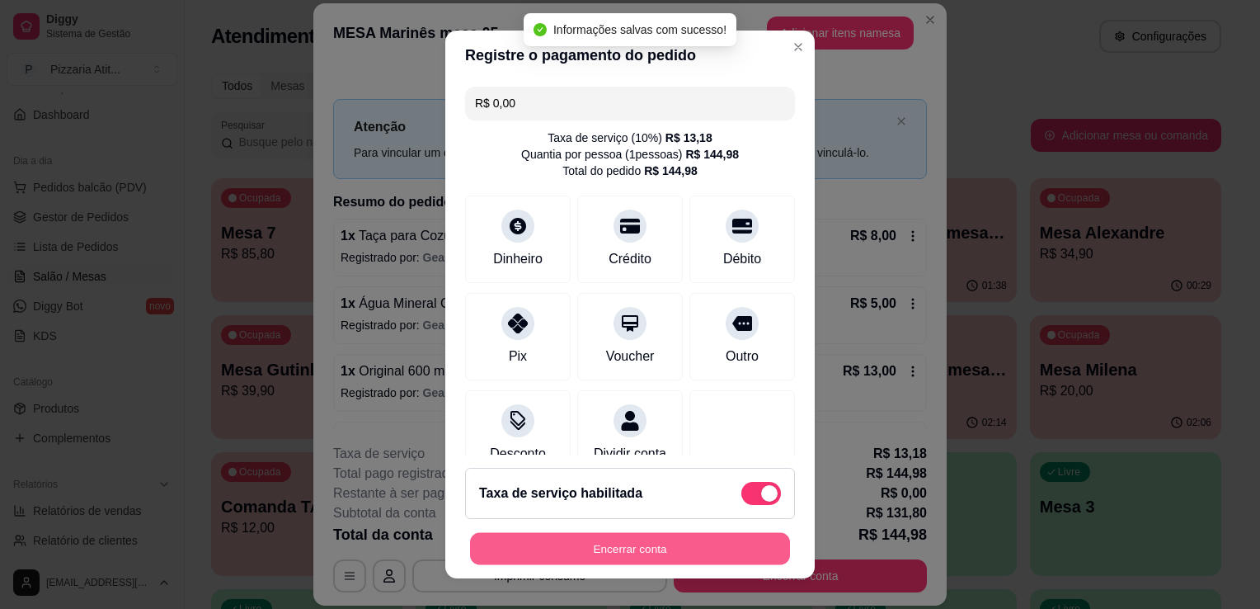
click at [590, 537] on button "Encerrar conta" at bounding box center [630, 549] width 320 height 32
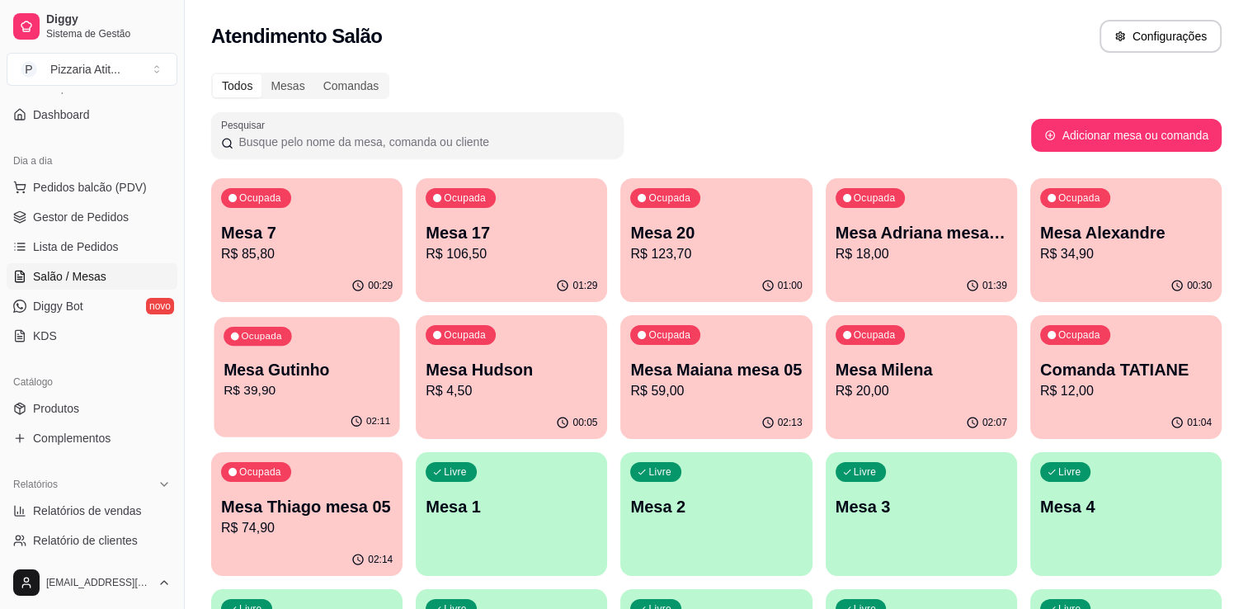
click at [353, 379] on p "Mesa Gutinho" at bounding box center [306, 370] width 167 height 22
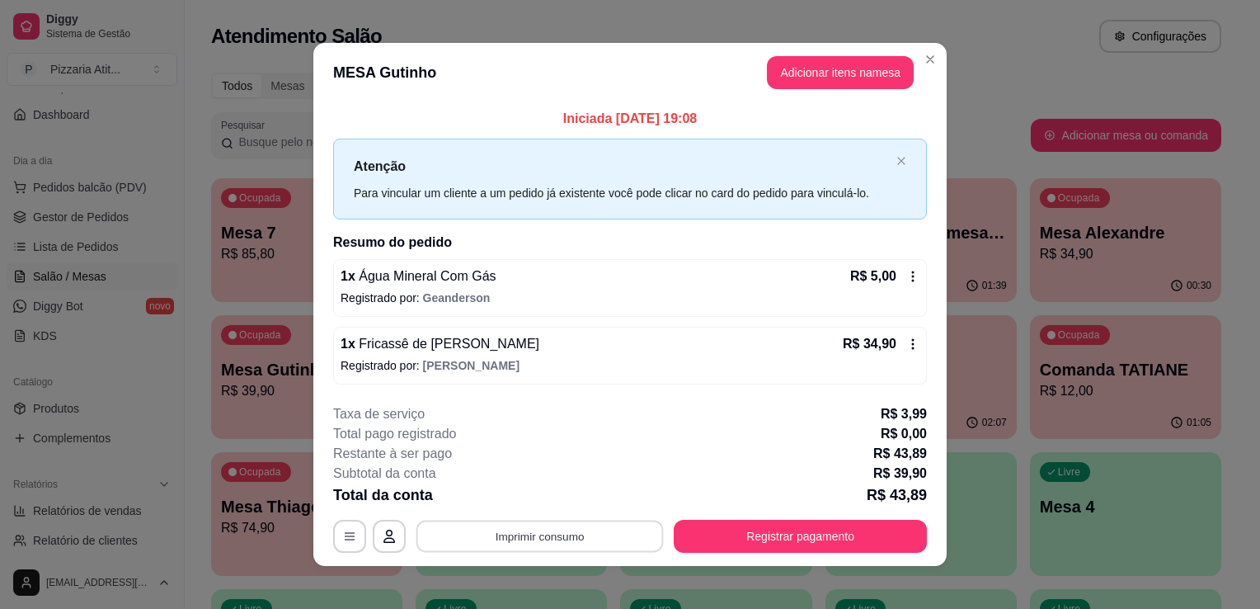
click at [586, 526] on button "Imprimir consumo" at bounding box center [539, 536] width 247 height 32
click at [577, 501] on button "IMPRESSORA" at bounding box center [538, 497] width 115 height 26
click at [750, 534] on button "Registrar pagamento" at bounding box center [801, 536] width 246 height 32
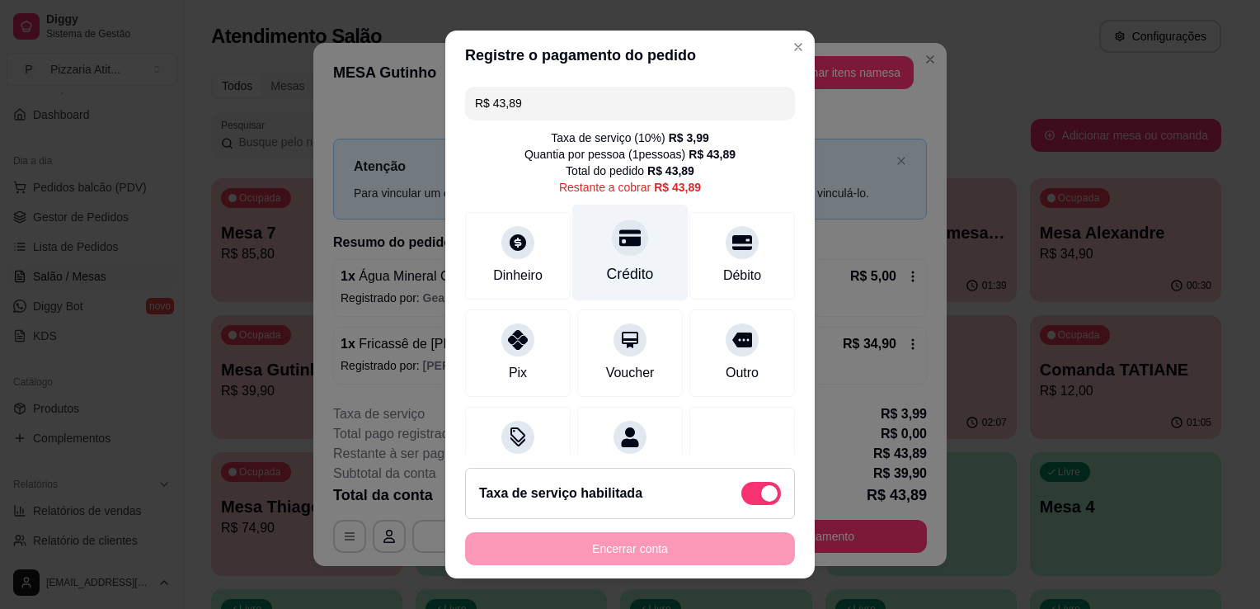
click at [633, 266] on div "Crédito" at bounding box center [630, 273] width 47 height 21
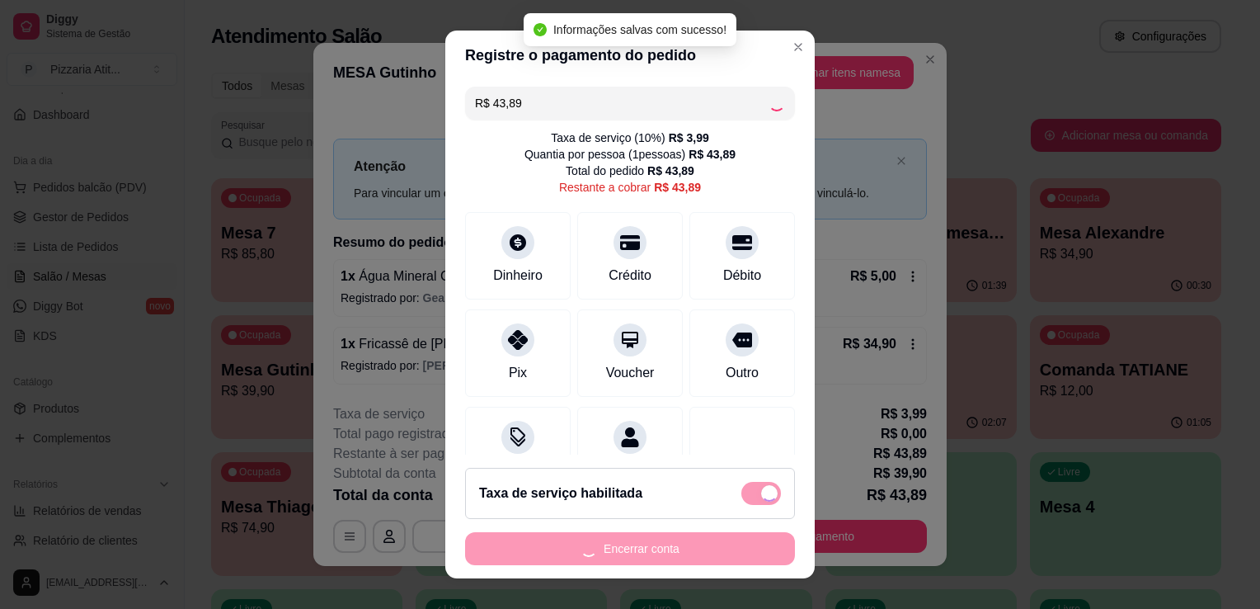
type input "R$ 0,00"
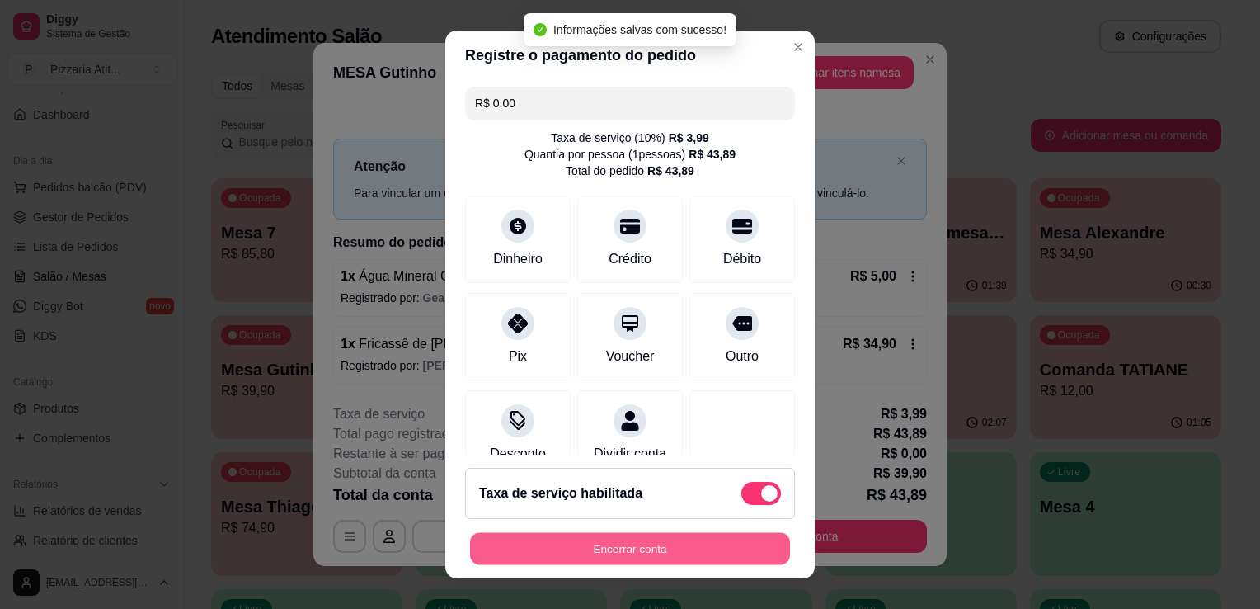
click at [647, 543] on button "Encerrar conta" at bounding box center [630, 549] width 320 height 32
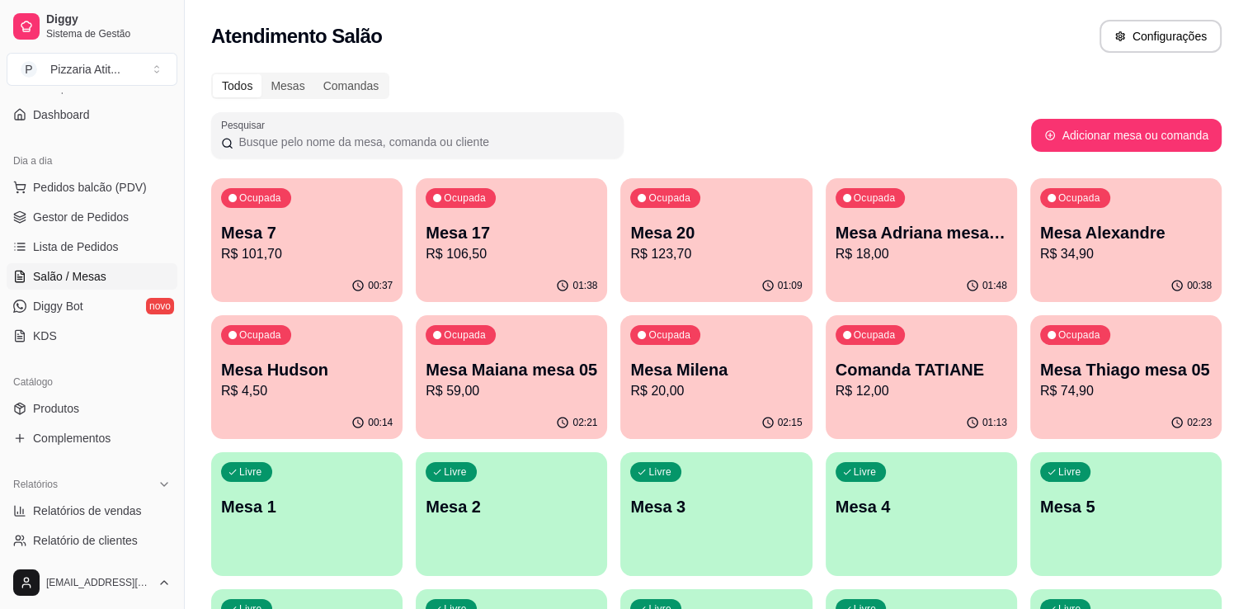
click at [722, 363] on p "Mesa Milena" at bounding box center [716, 369] width 172 height 23
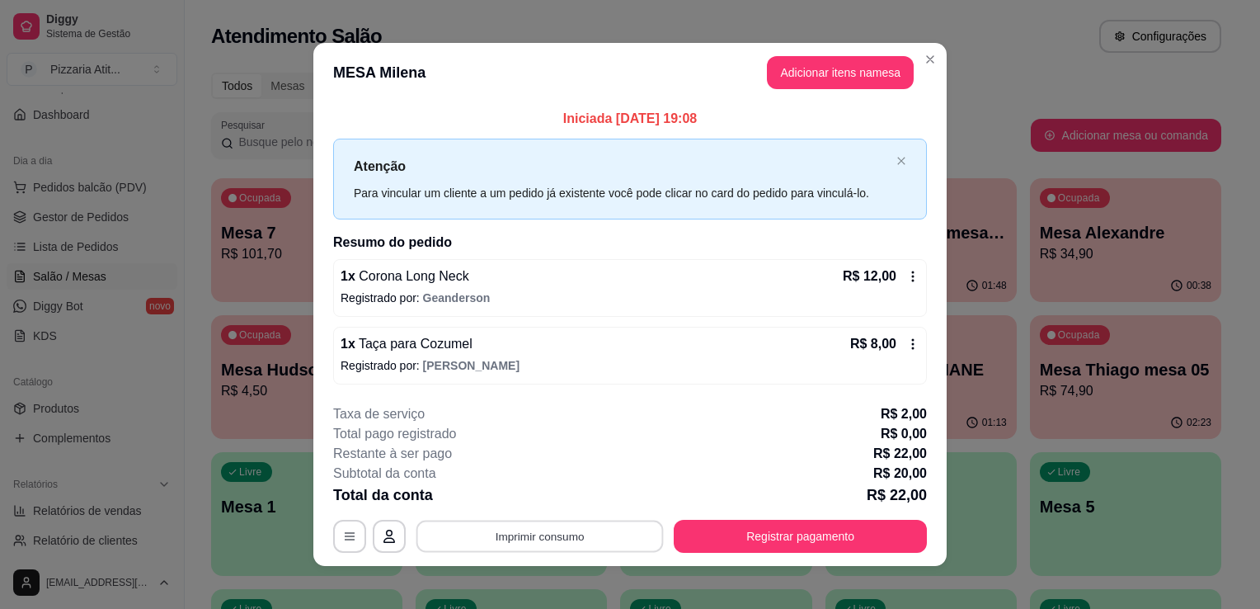
click at [523, 536] on button "Imprimir consumo" at bounding box center [539, 536] width 247 height 32
click at [530, 500] on button "IMPRESSORA" at bounding box center [538, 497] width 115 height 26
drag, startPoint x: 861, startPoint y: 556, endPoint x: 861, endPoint y: 546, distance: 9.9
click at [861, 546] on footer "**********" at bounding box center [629, 478] width 633 height 175
click at [861, 546] on button "Registrar pagamento" at bounding box center [800, 536] width 253 height 33
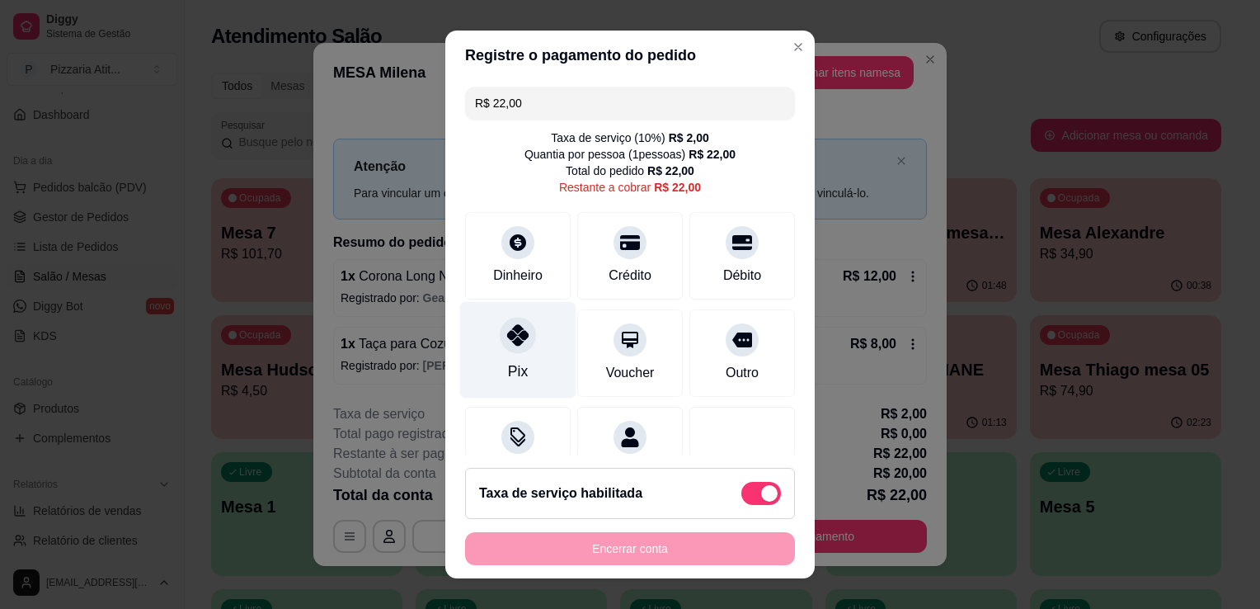
click at [524, 345] on div "Pix" at bounding box center [518, 350] width 116 height 96
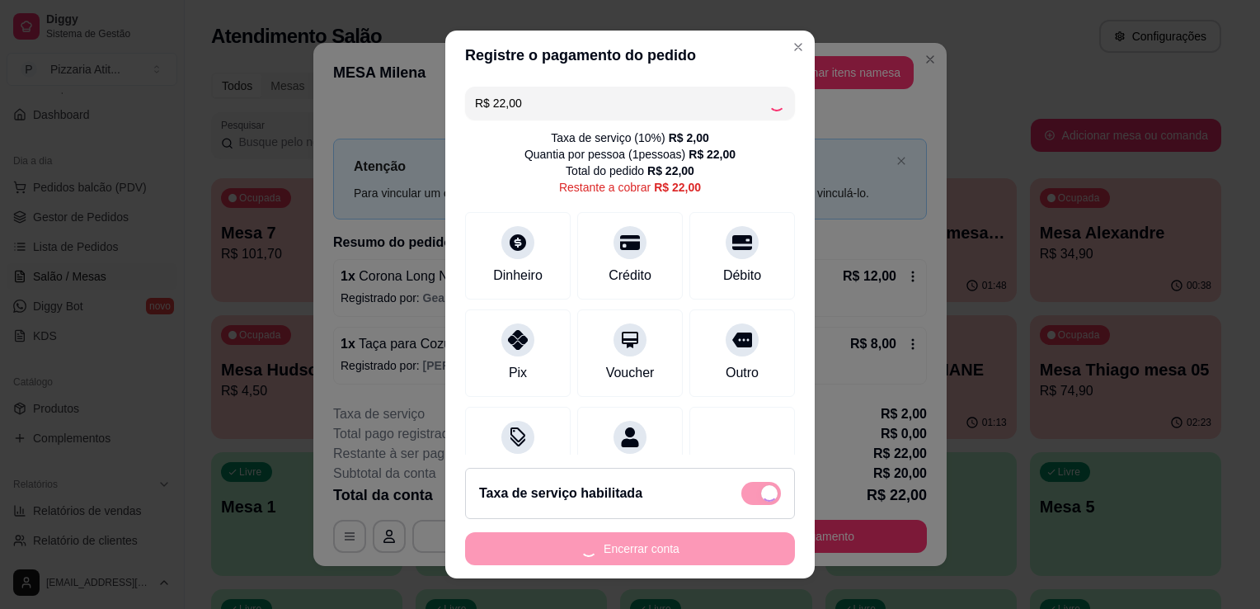
type input "R$ 0,00"
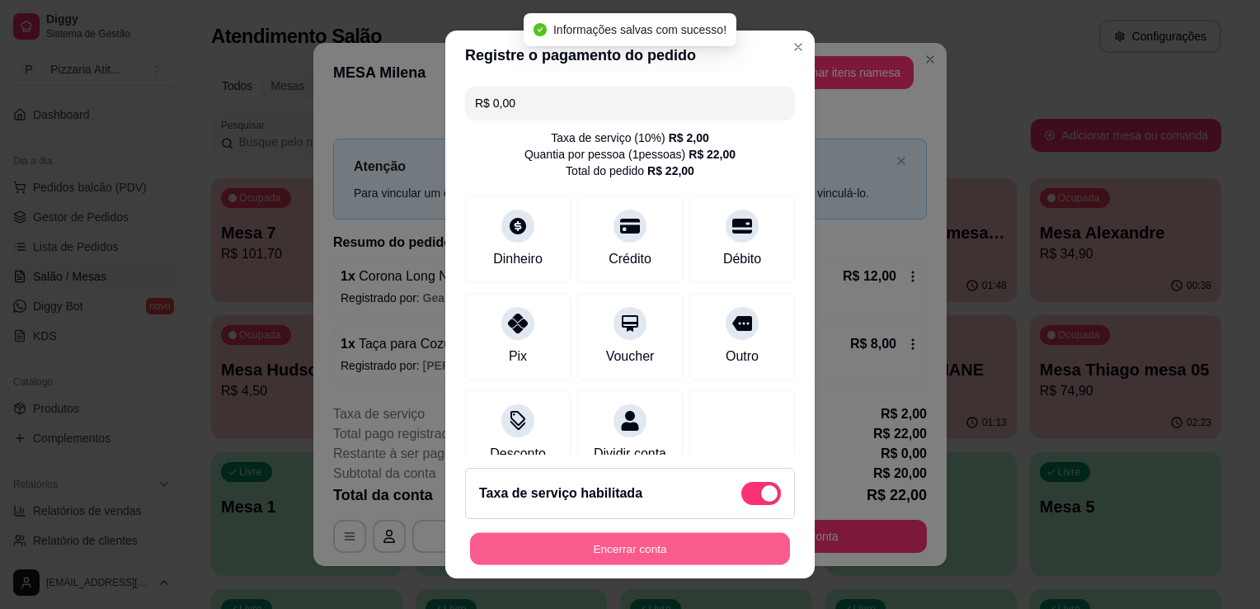
click at [619, 545] on button "Encerrar conta" at bounding box center [630, 549] width 320 height 32
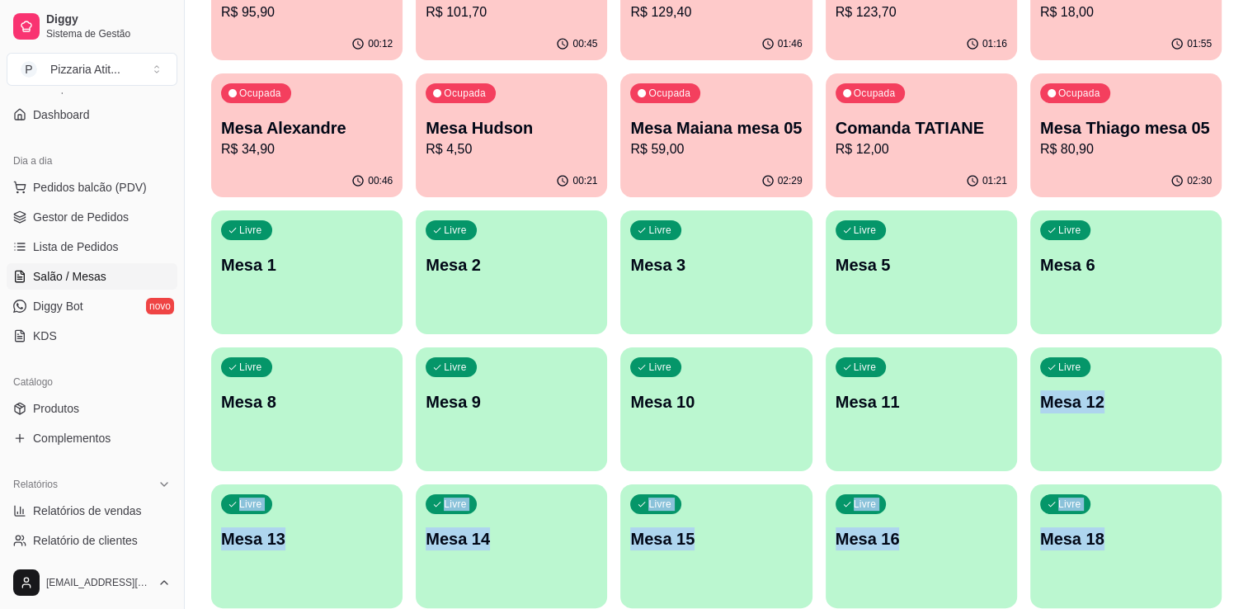
drag, startPoint x: 1246, startPoint y: 604, endPoint x: 1255, endPoint y: 596, distance: 11.7
click at [1247, 367] on html "Diggy Sistema de Gestão P Pizzaria Atit ... Loja aberta Plano Essencial + Mesas…" at bounding box center [624, 62] width 1248 height 609
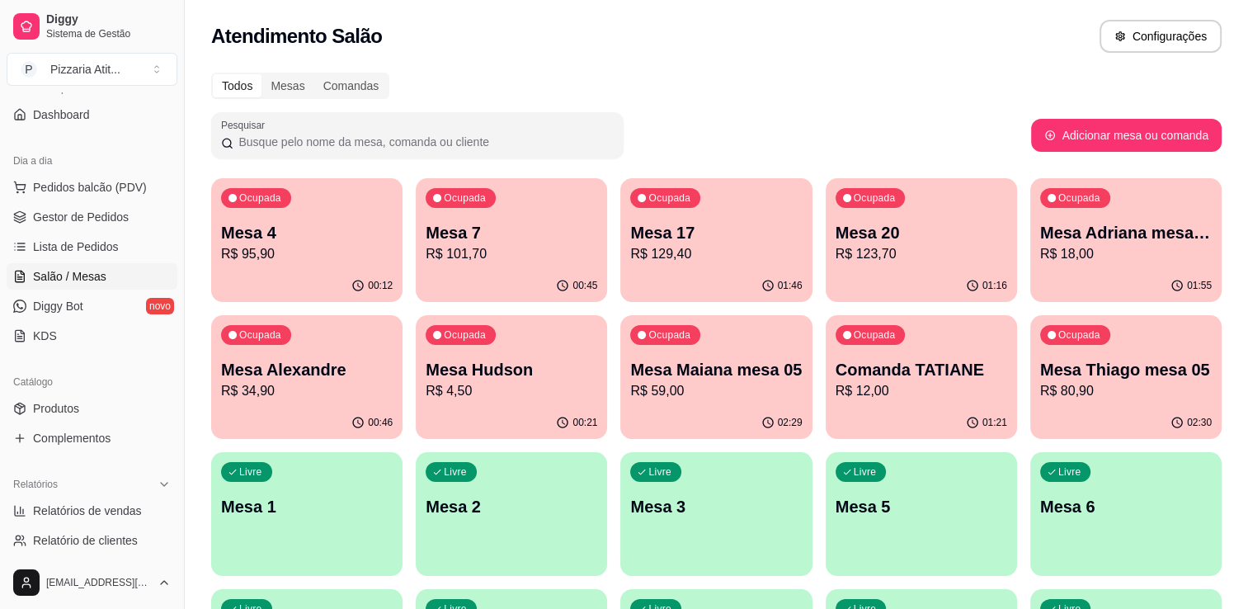
click at [1081, 397] on p "R$ 80,90" at bounding box center [1126, 391] width 172 height 20
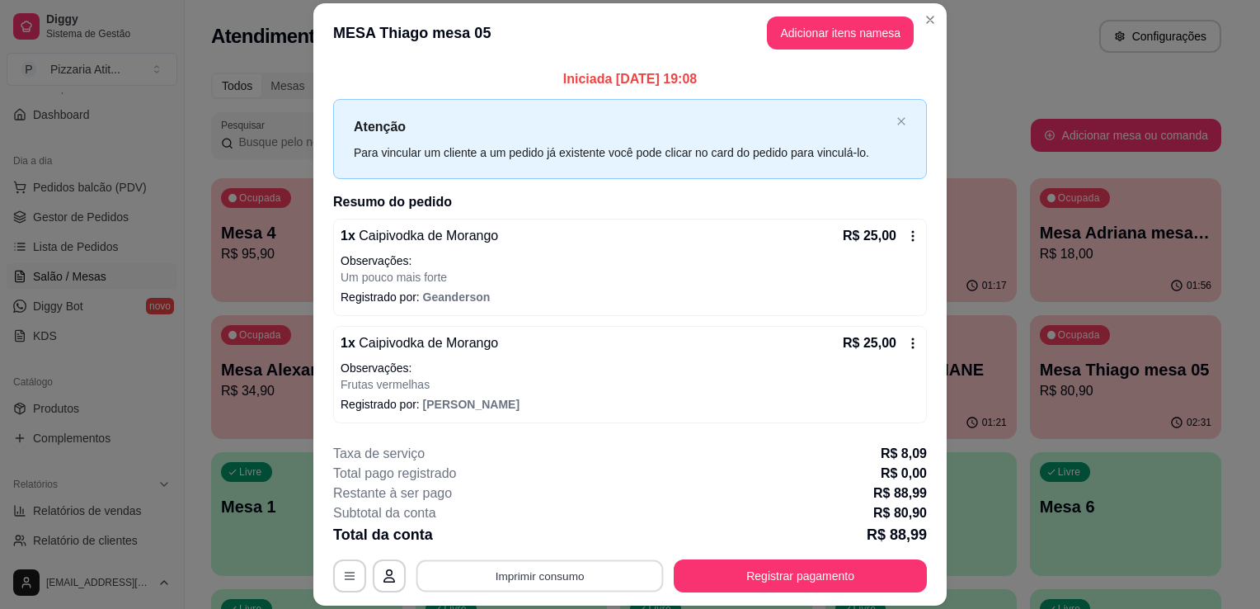
click at [606, 579] on button "Imprimir consumo" at bounding box center [539, 576] width 247 height 32
click at [542, 544] on button "IMPRESSORA" at bounding box center [538, 538] width 115 height 26
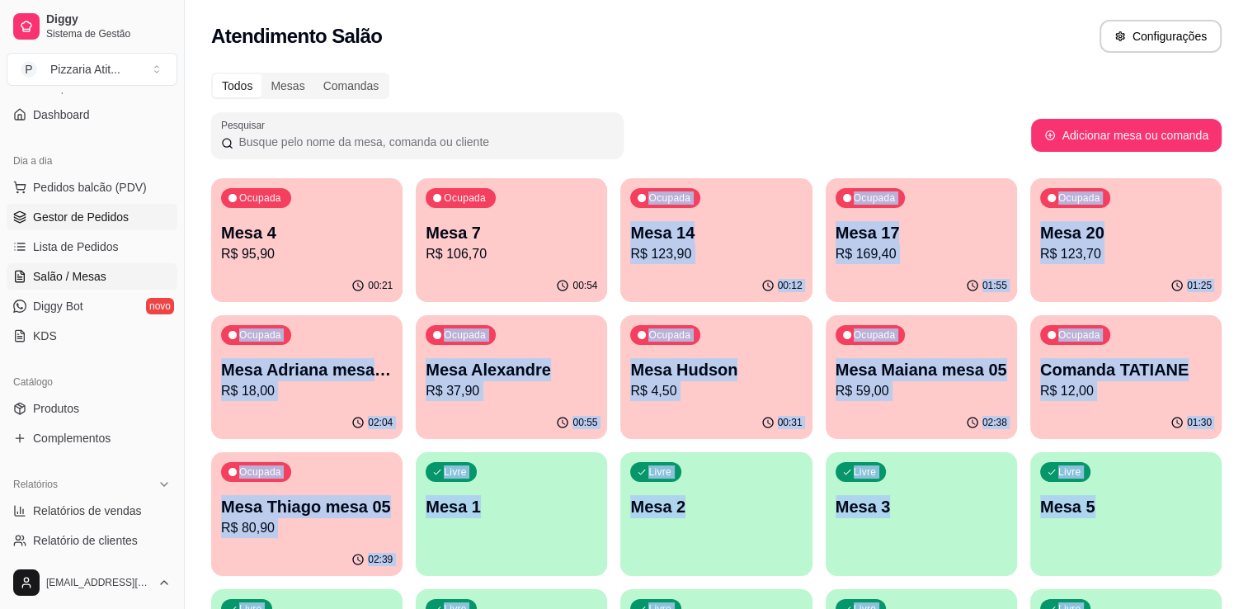
click at [97, 216] on span "Gestor de Pedidos" at bounding box center [81, 217] width 96 height 16
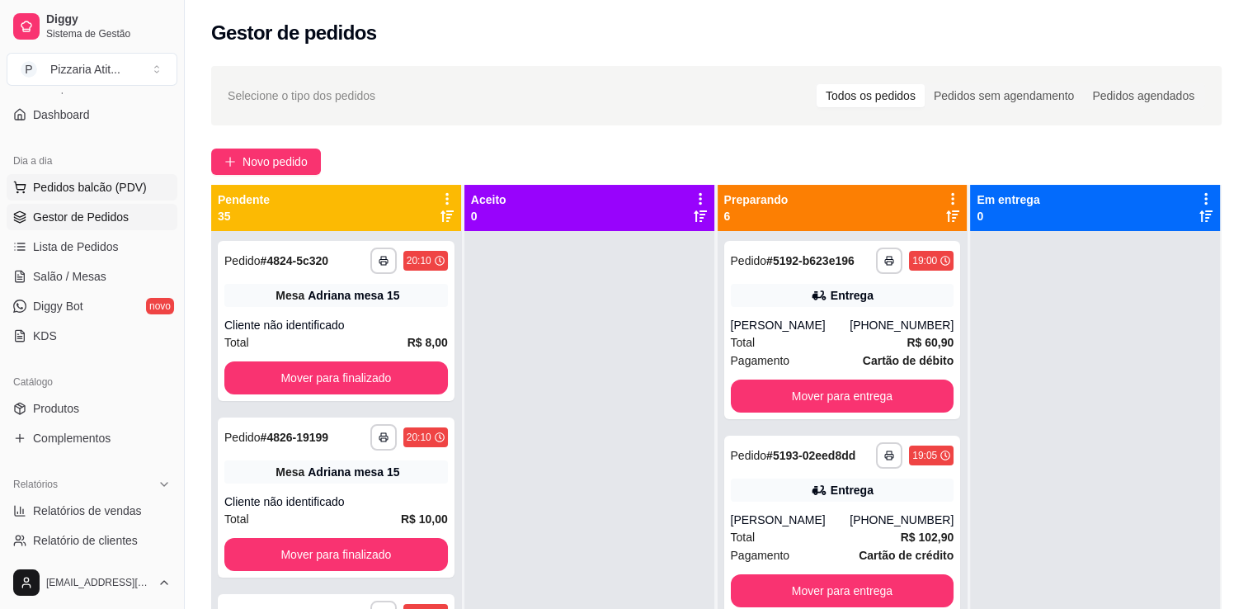
click at [109, 176] on button "Pedidos balcão (PDV)" at bounding box center [92, 187] width 171 height 26
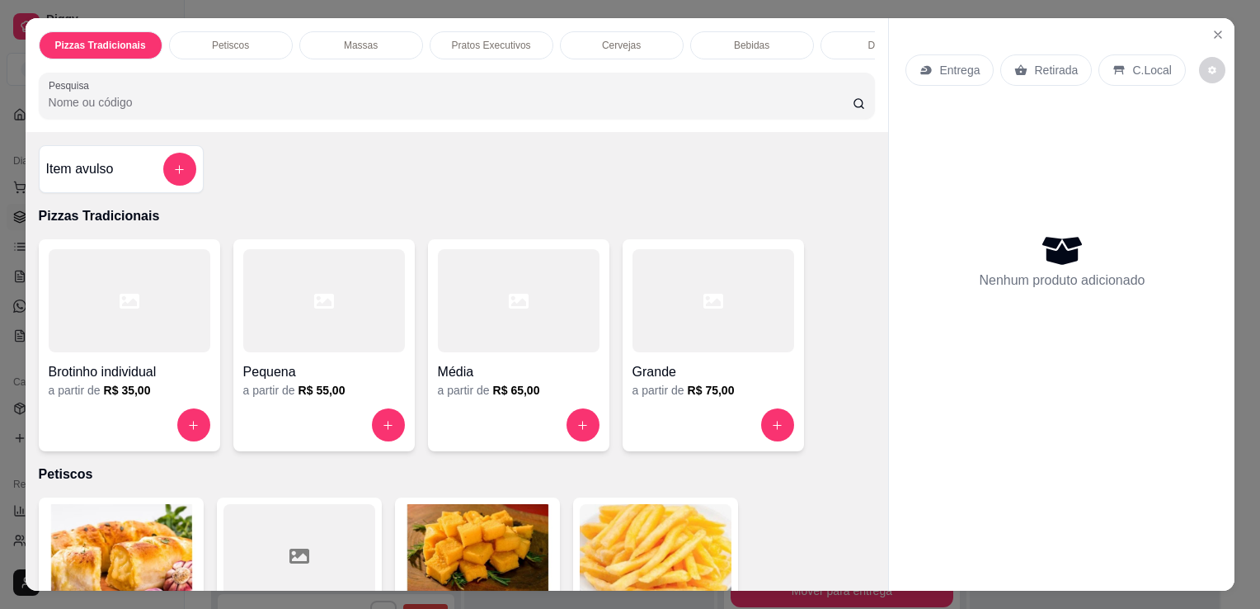
click at [303, 102] on input "Pesquisa" at bounding box center [451, 102] width 804 height 16
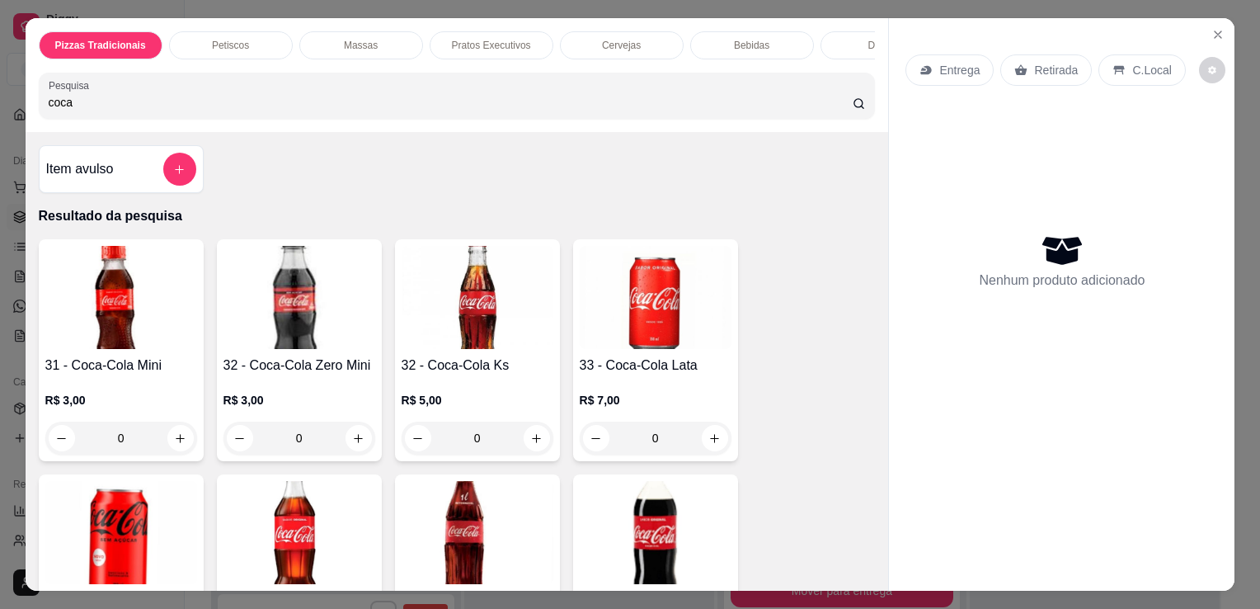
type input "coca"
click at [487, 279] on img at bounding box center [478, 297] width 152 height 103
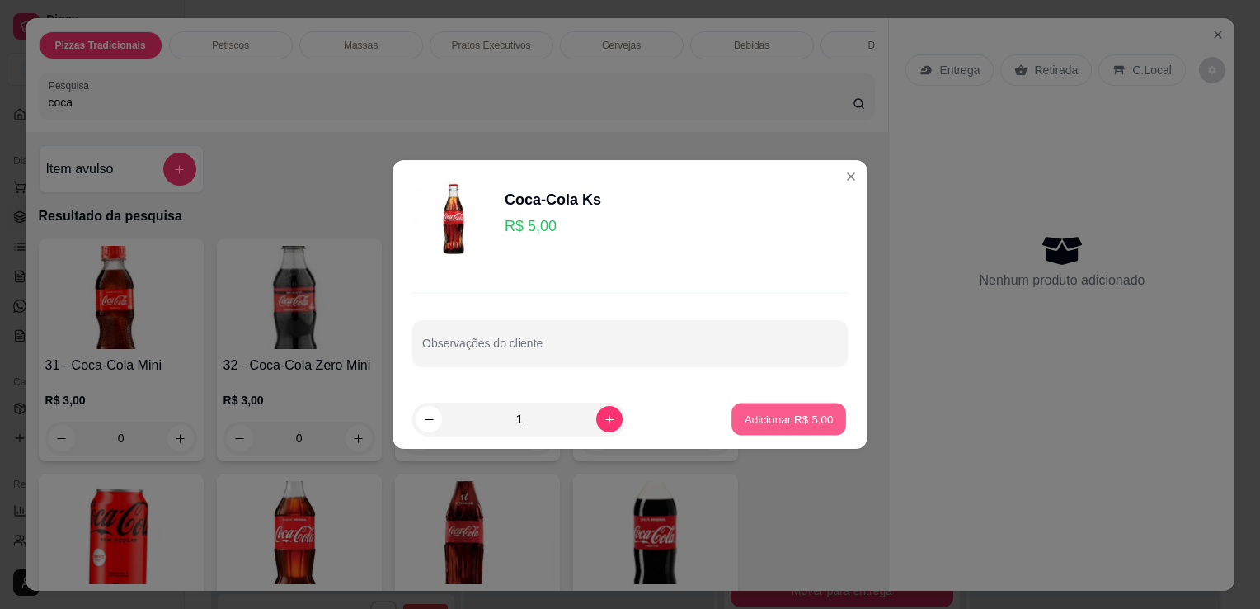
click at [770, 413] on p "Adicionar R$ 5,00" at bounding box center [788, 419] width 89 height 16
type input "1"
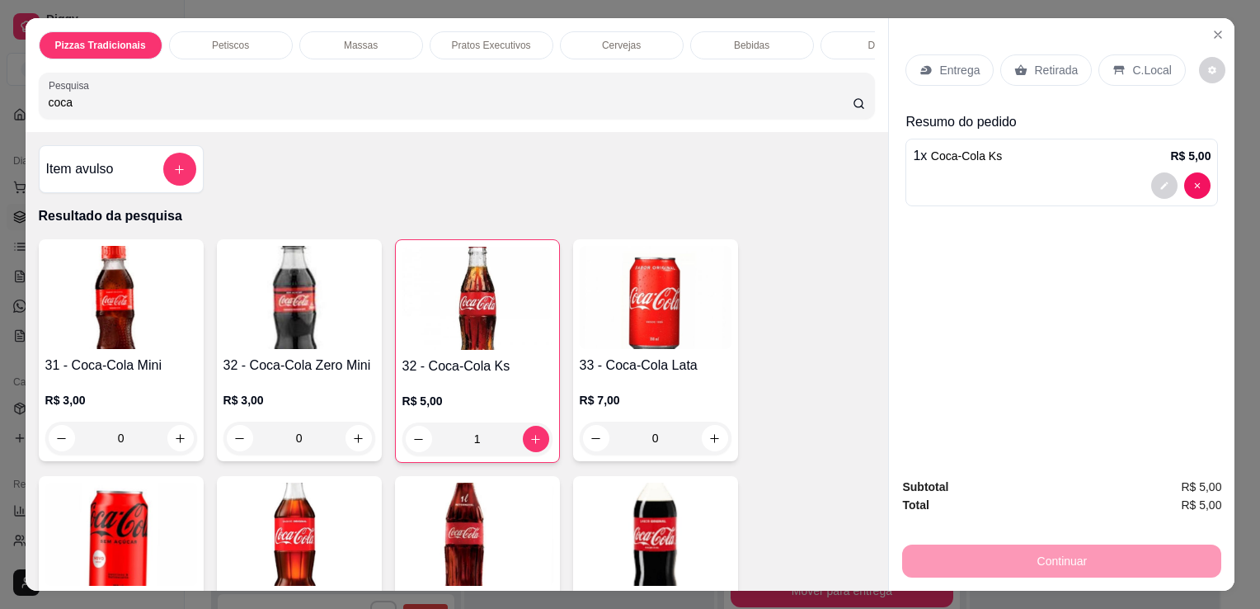
click at [1132, 68] on p "C.Local" at bounding box center [1151, 70] width 39 height 16
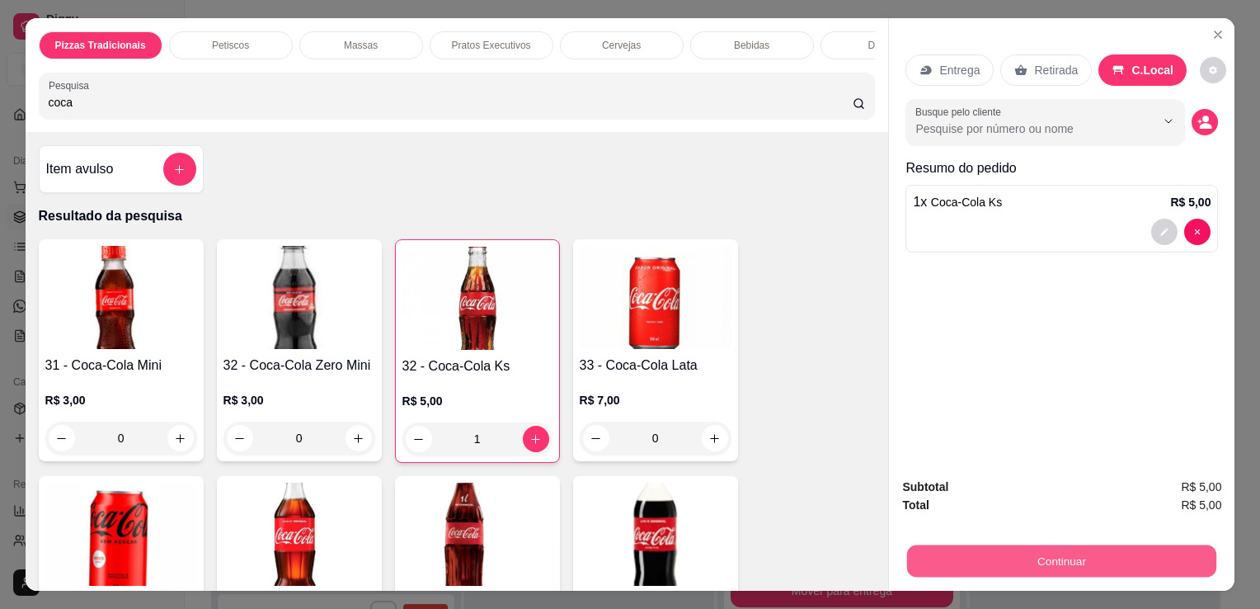
click at [1019, 558] on button "Continuar" at bounding box center [1061, 560] width 309 height 32
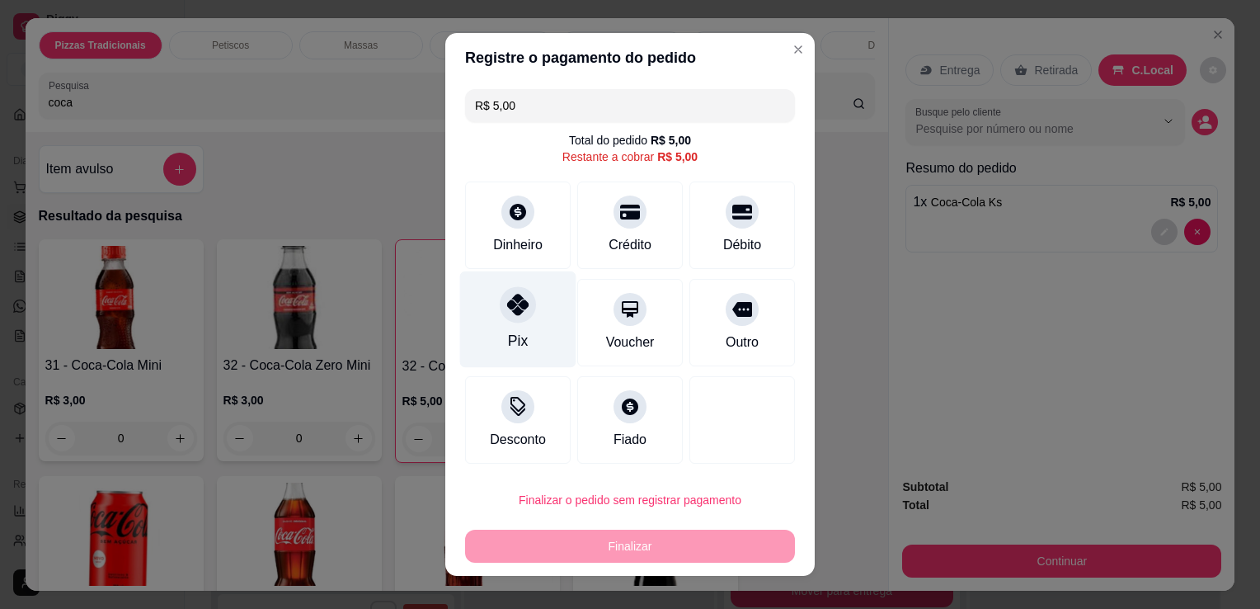
click at [547, 335] on div "Pix" at bounding box center [518, 319] width 116 height 96
type input "R$ 0,00"
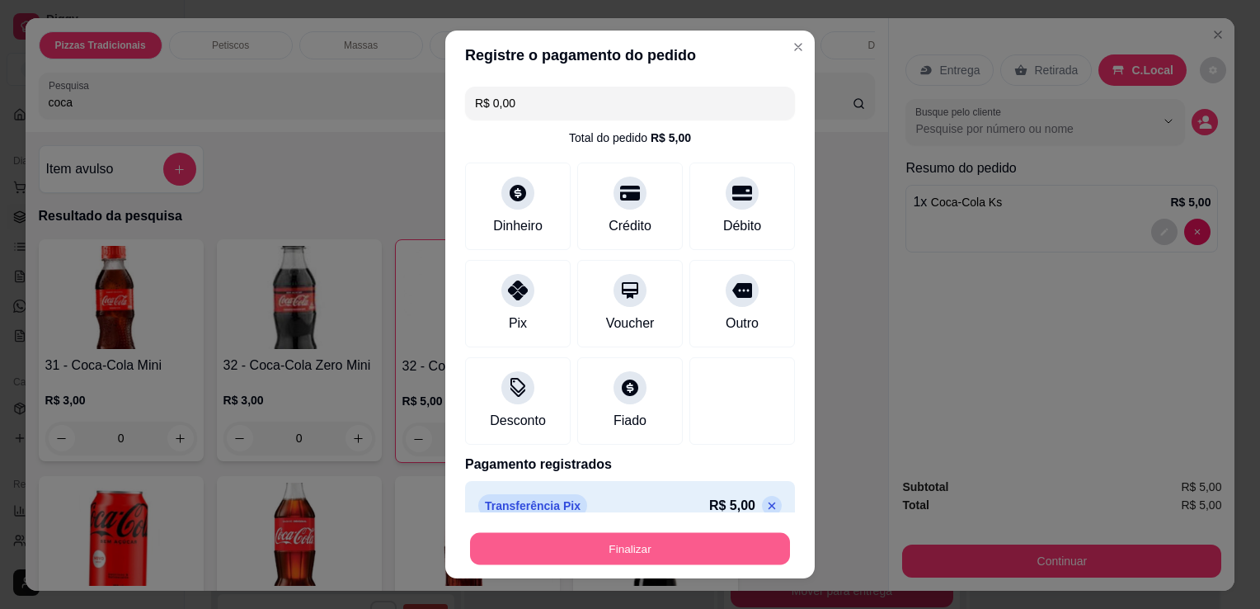
click at [628, 559] on button "Finalizar" at bounding box center [630, 549] width 320 height 32
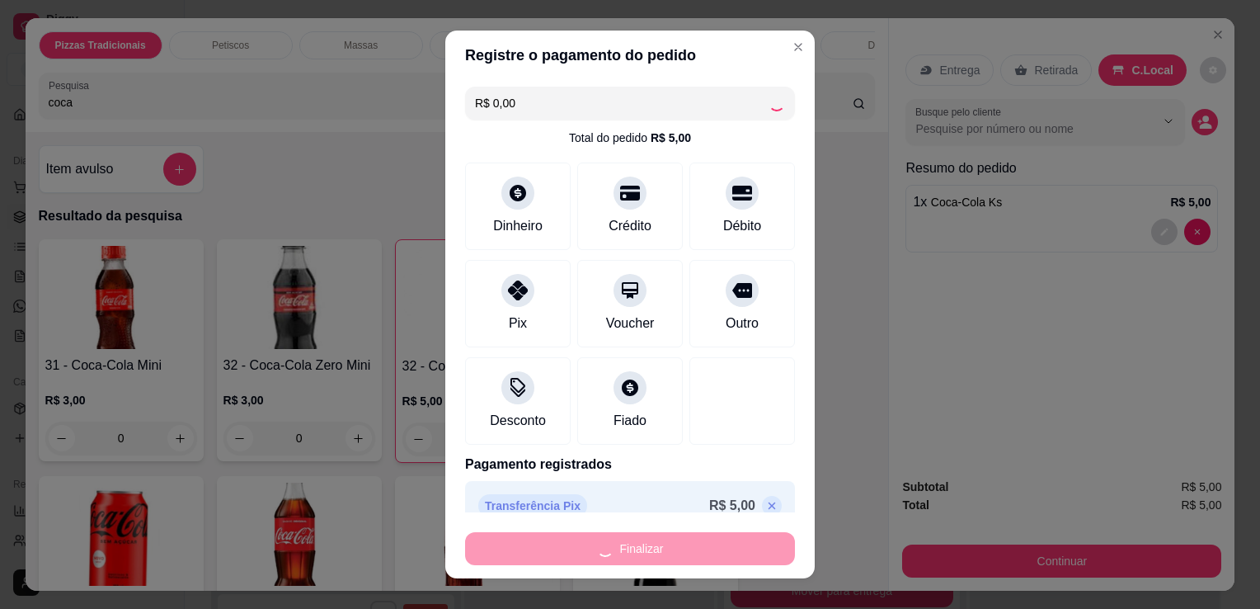
type input "0"
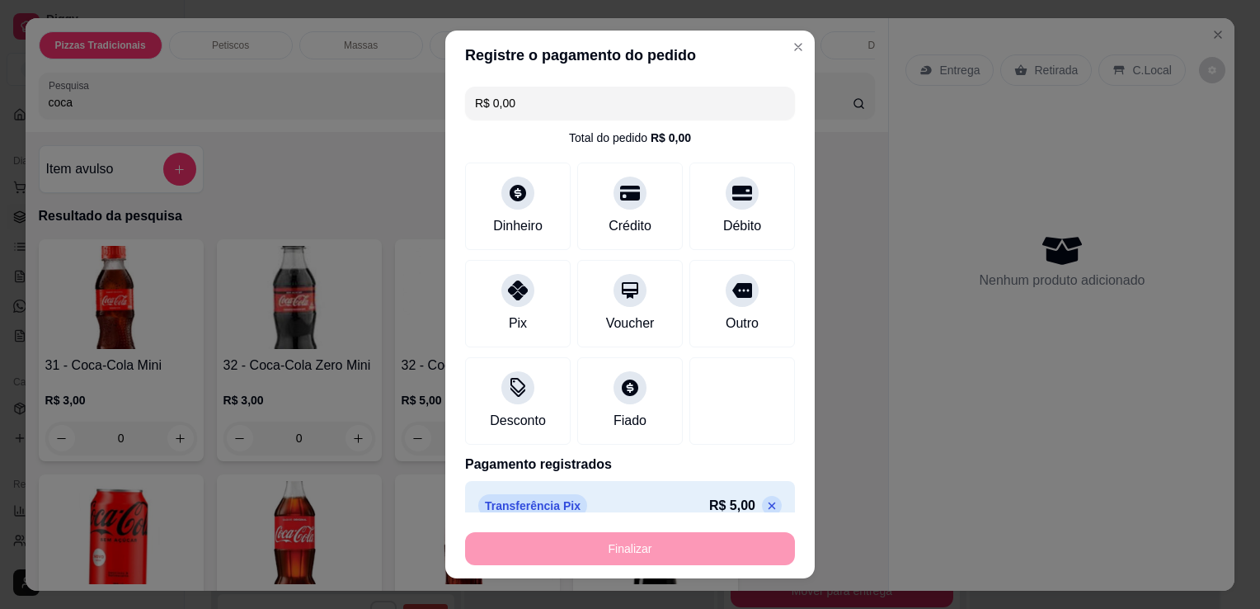
type input "-R$ 5,00"
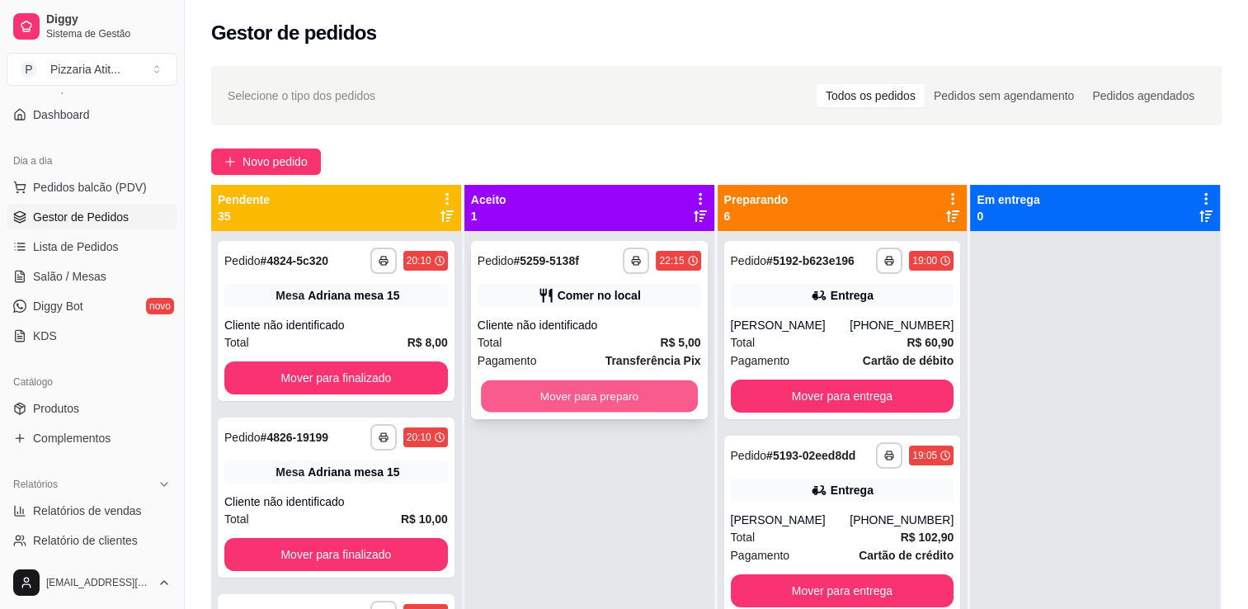
click at [610, 407] on button "Mover para preparo" at bounding box center [589, 396] width 217 height 32
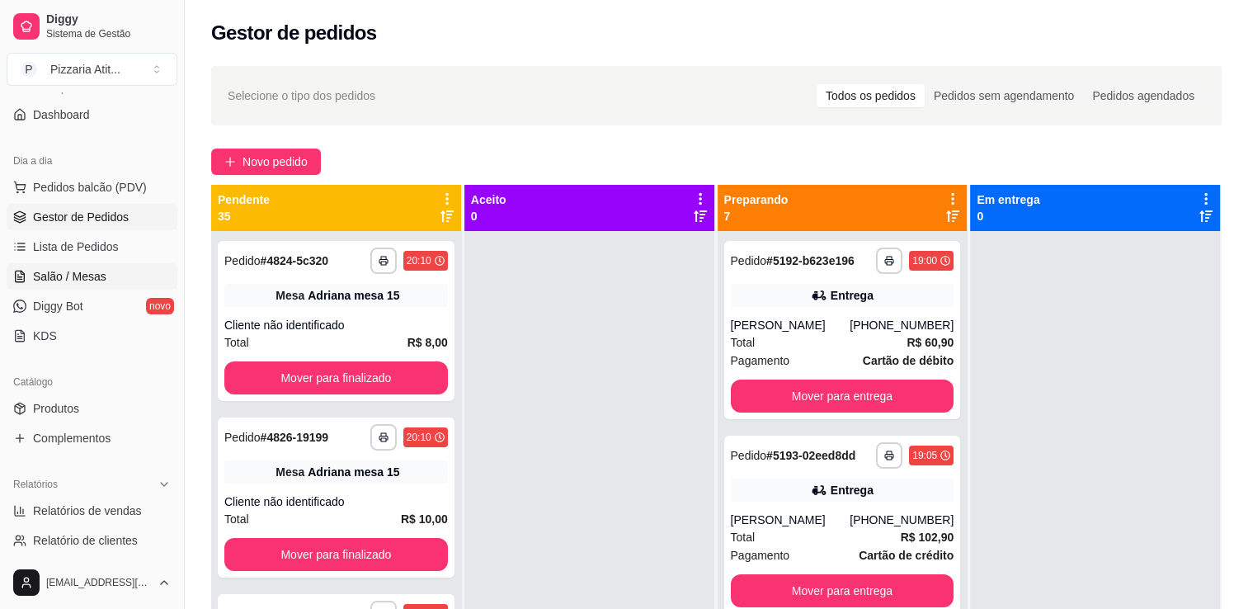
click at [62, 274] on span "Salão / Mesas" at bounding box center [69, 276] width 73 height 16
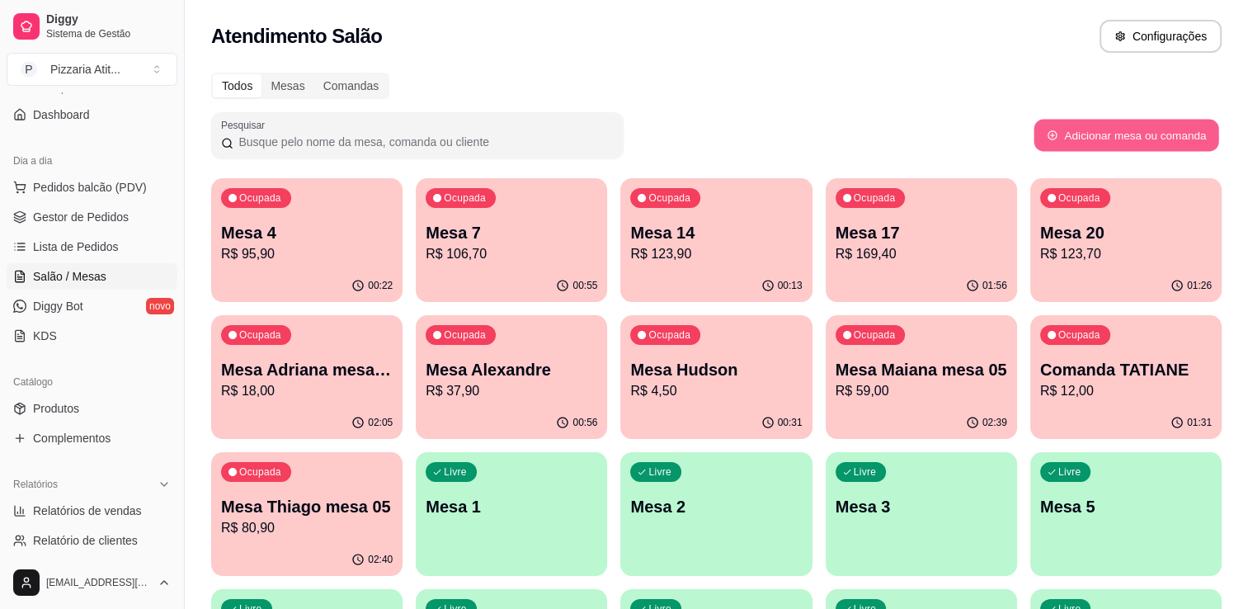
click at [1098, 131] on button "Adicionar mesa ou comanda" at bounding box center [1125, 136] width 185 height 32
select select "TABLE"
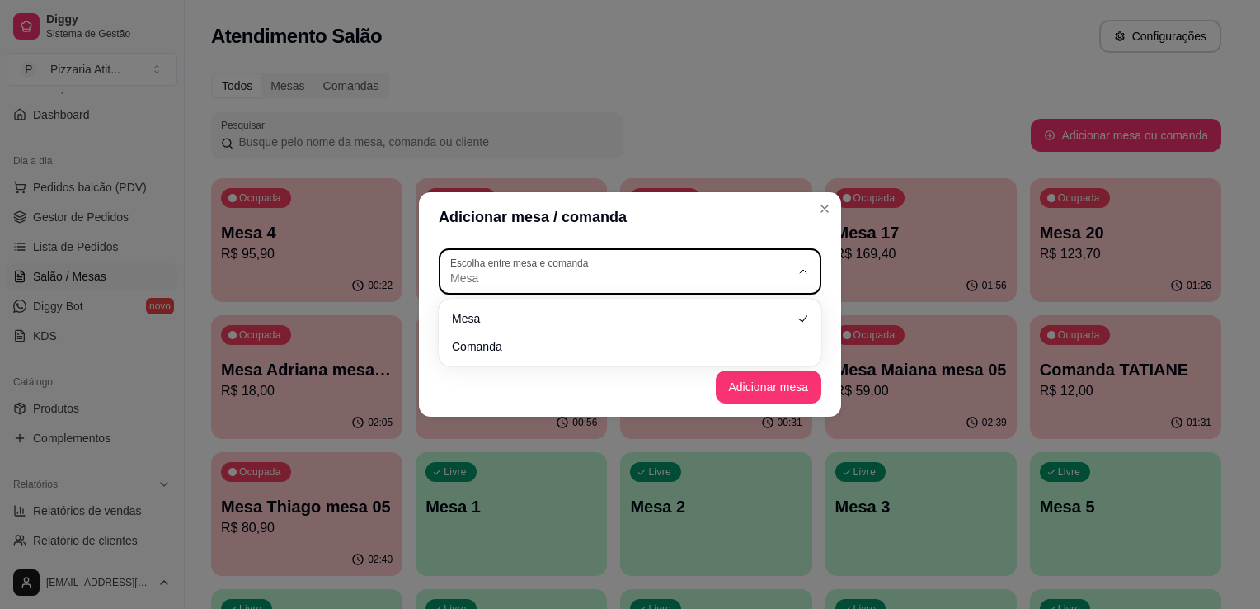
click at [730, 276] on span "Mesa" at bounding box center [620, 278] width 340 height 16
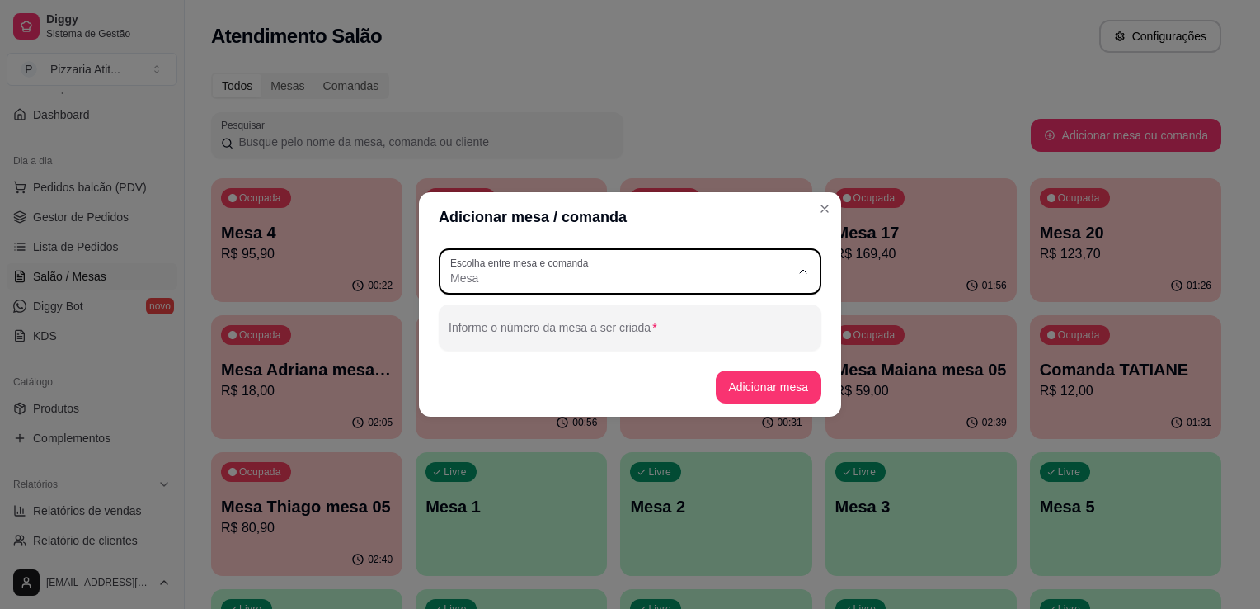
click at [645, 351] on span "Comanda" at bounding box center [622, 344] width 327 height 16
type input "CARD"
select select "CARD"
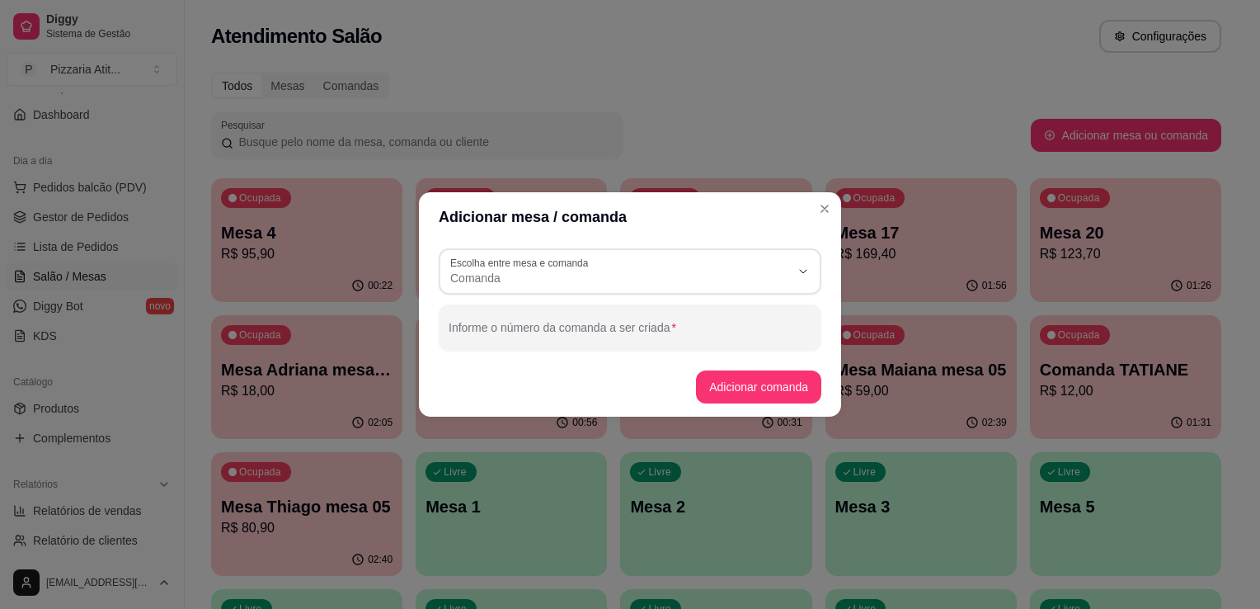
scroll to position [16, 0]
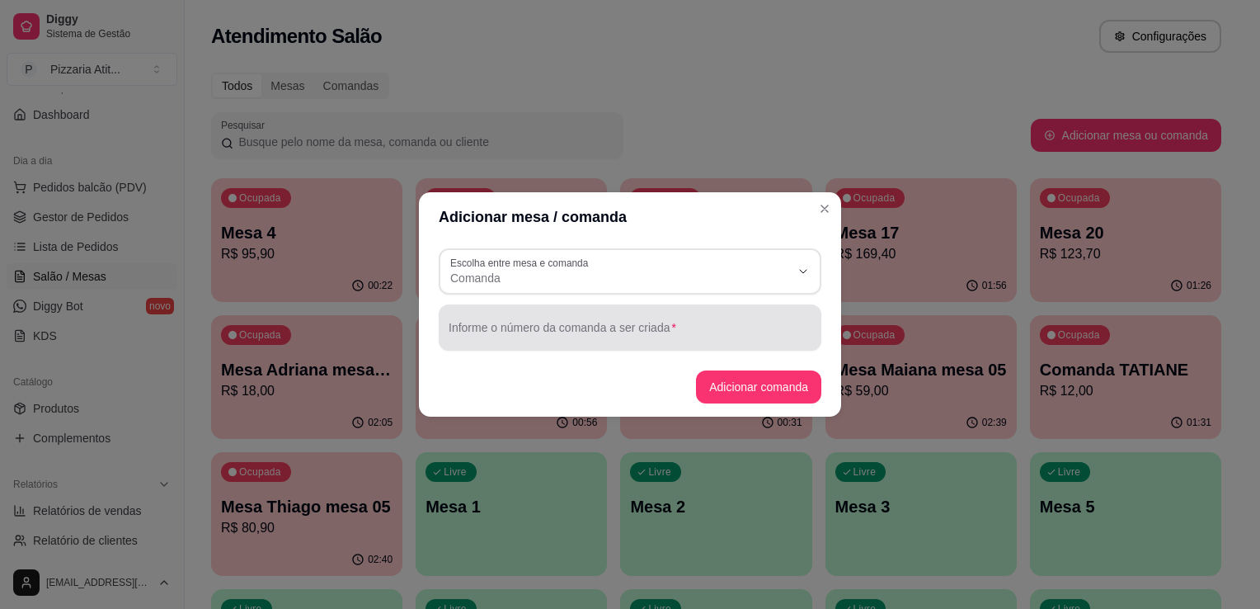
click at [646, 345] on div "Informe o número da comanda a ser criada" at bounding box center [630, 327] width 383 height 46
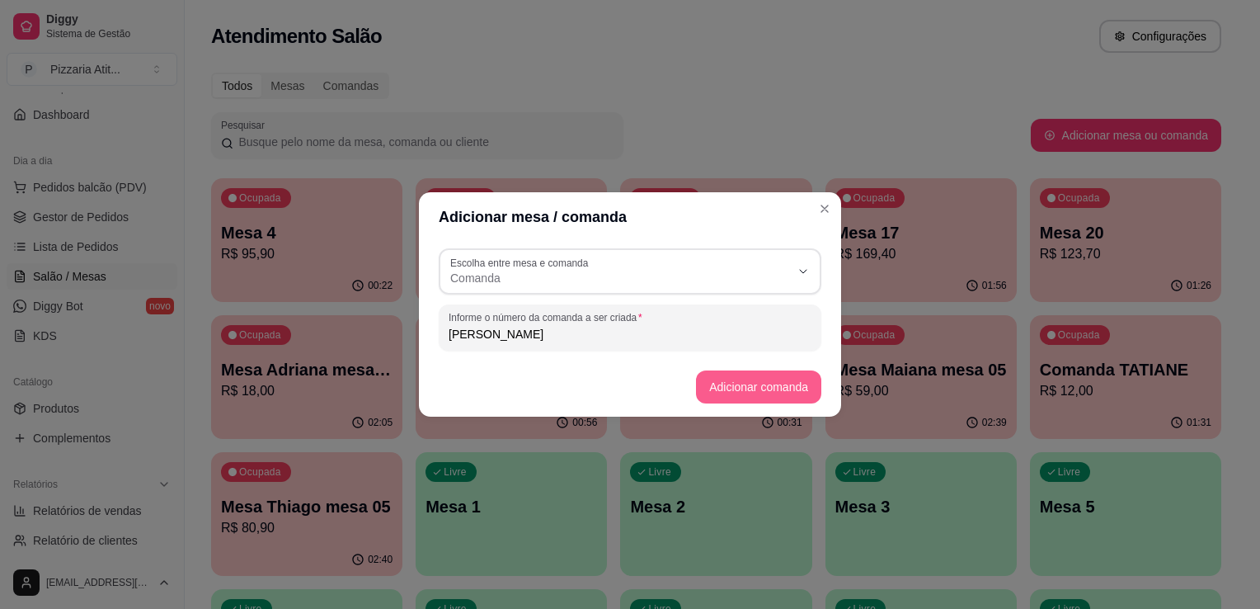
type input "[PERSON_NAME]"
click at [716, 383] on button "Adicionar comanda" at bounding box center [758, 387] width 121 height 32
click at [742, 392] on button "Adicionar comanda" at bounding box center [758, 387] width 121 height 32
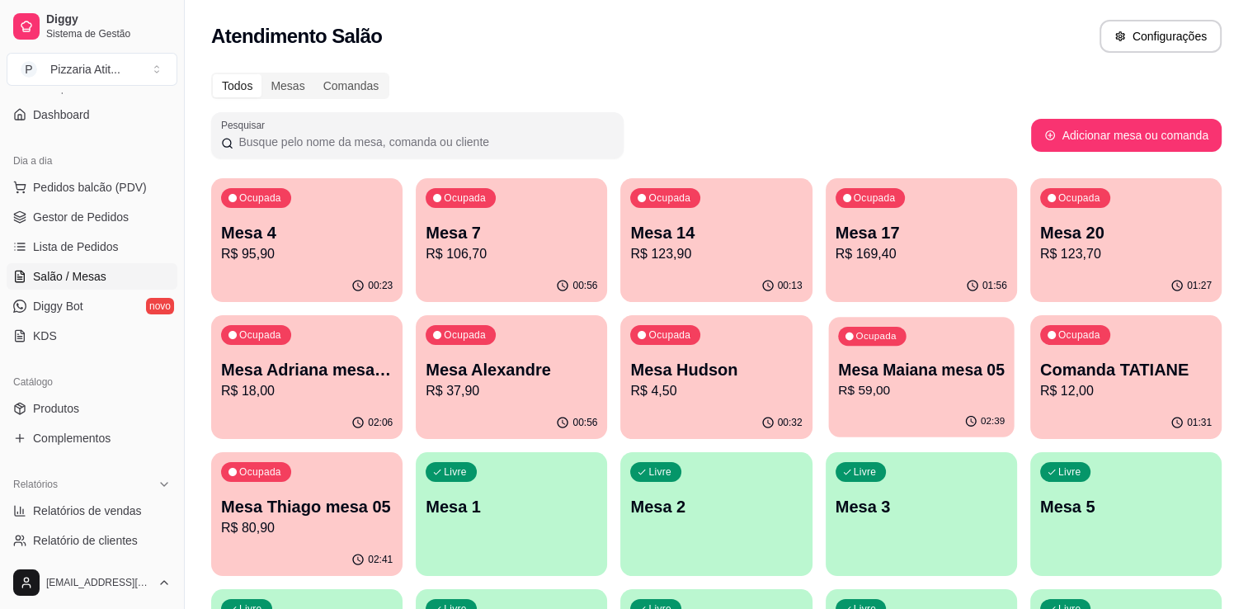
click at [875, 416] on div "02:39" at bounding box center [921, 421] width 186 height 31
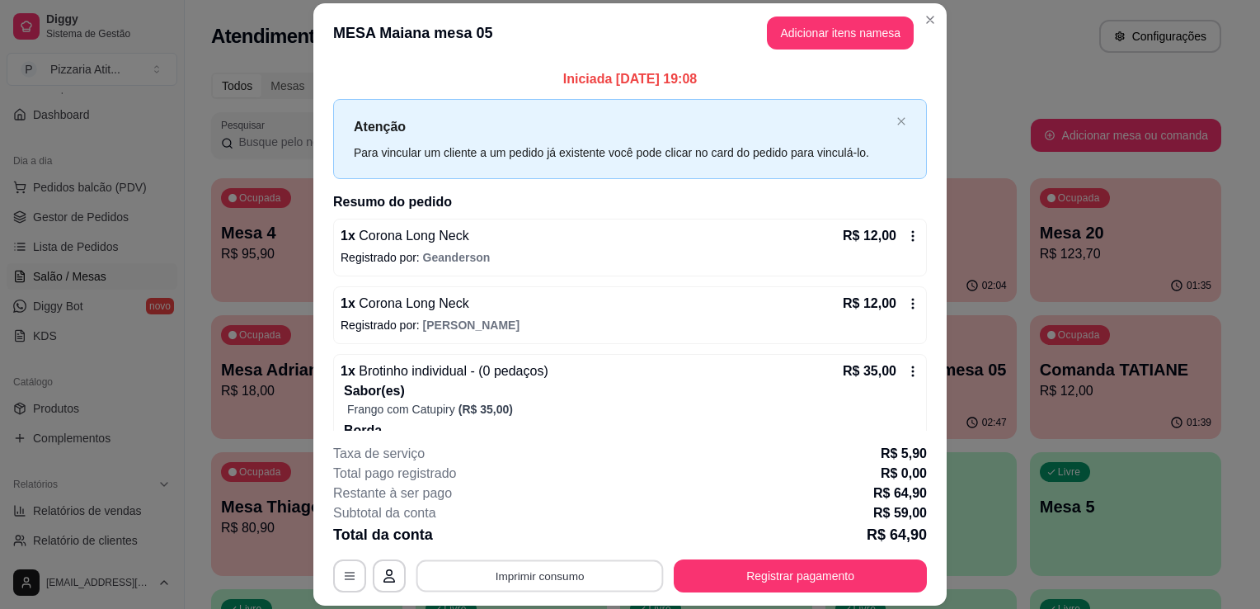
click at [553, 569] on button "Imprimir consumo" at bounding box center [539, 576] width 247 height 32
click at [557, 531] on button "IMPRESSORA" at bounding box center [538, 538] width 115 height 26
click at [854, 21] on button "Adicionar itens na mesa" at bounding box center [840, 32] width 142 height 32
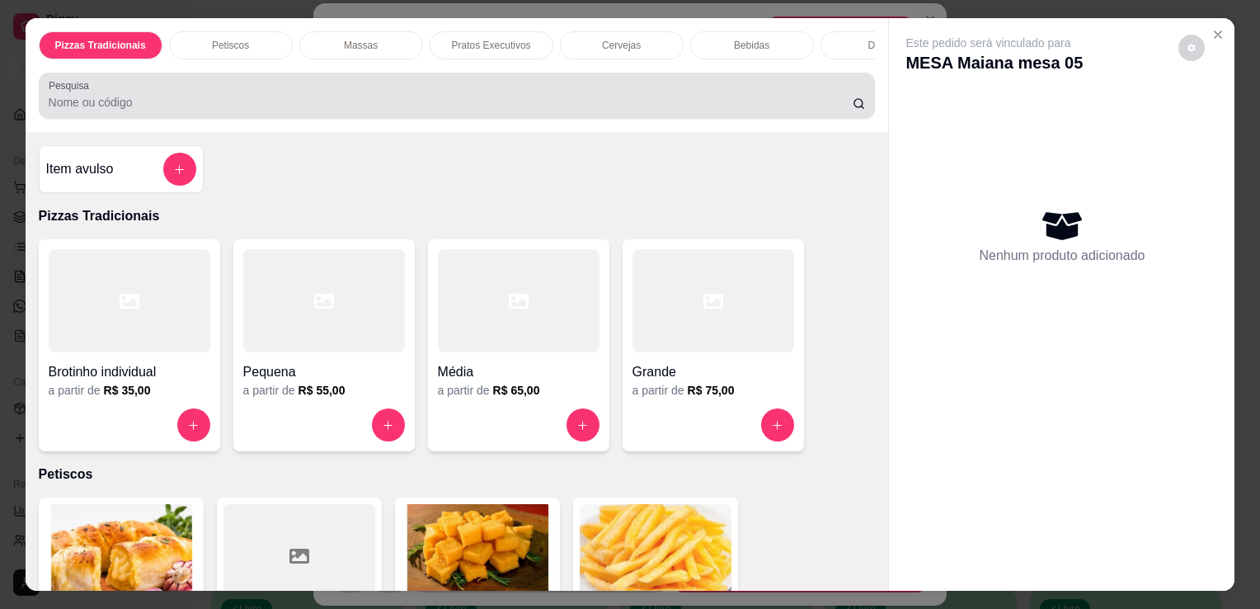
click at [453, 119] on div "Pesquisa" at bounding box center [457, 96] width 837 height 46
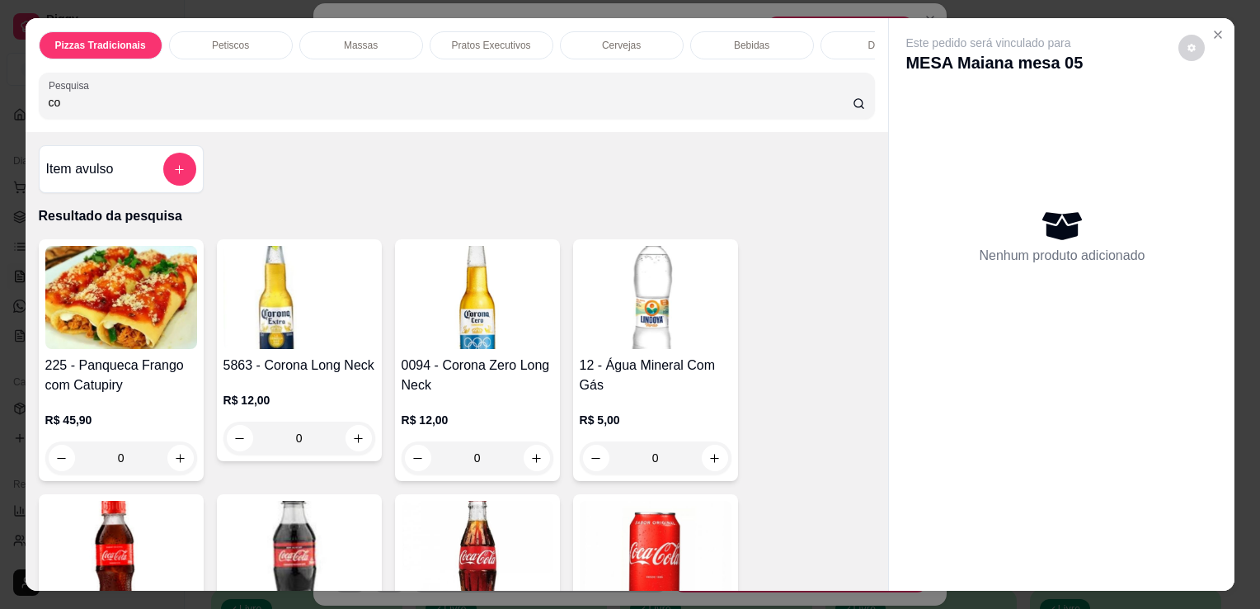
type input "co"
click at [247, 322] on img at bounding box center [299, 297] width 152 height 103
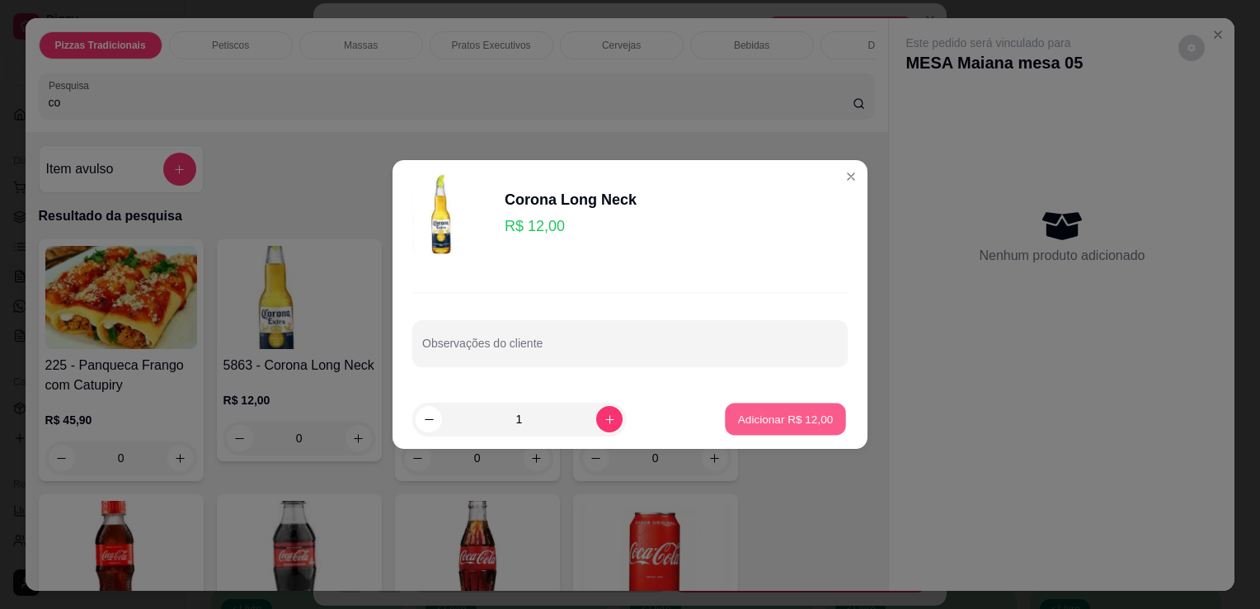
click at [788, 416] on p "Adicionar R$ 12,00" at bounding box center [786, 419] width 96 height 16
type input "1"
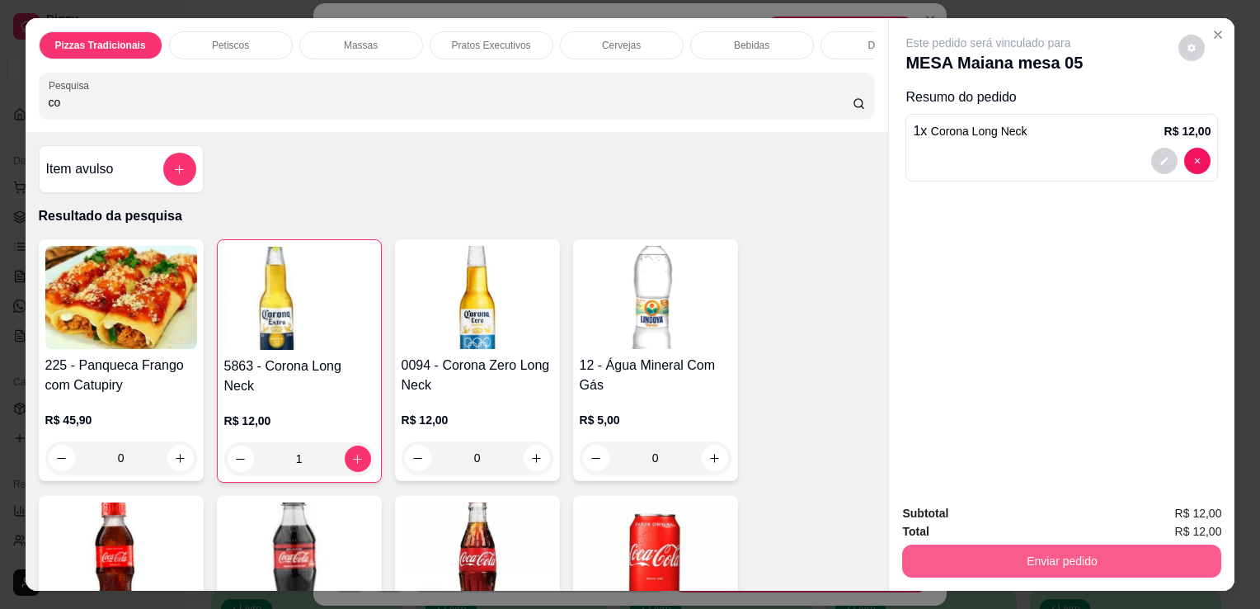
click at [924, 561] on button "Enviar pedido" at bounding box center [1061, 560] width 319 height 33
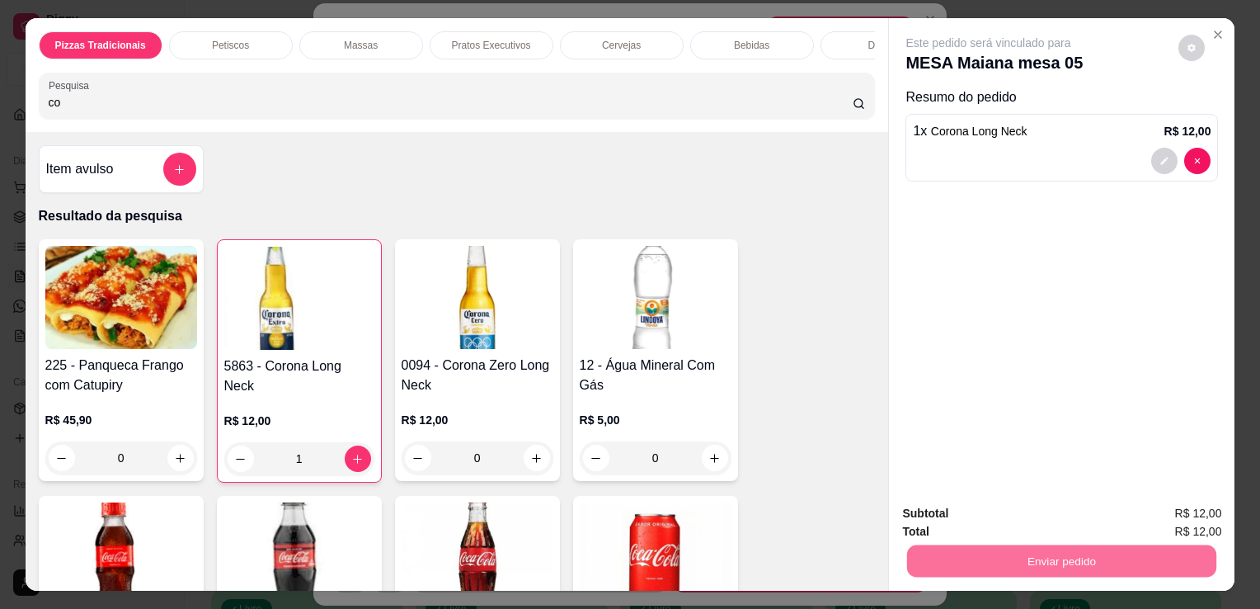
click at [929, 517] on button "Não registrar e enviar pedido" at bounding box center [1007, 514] width 167 height 31
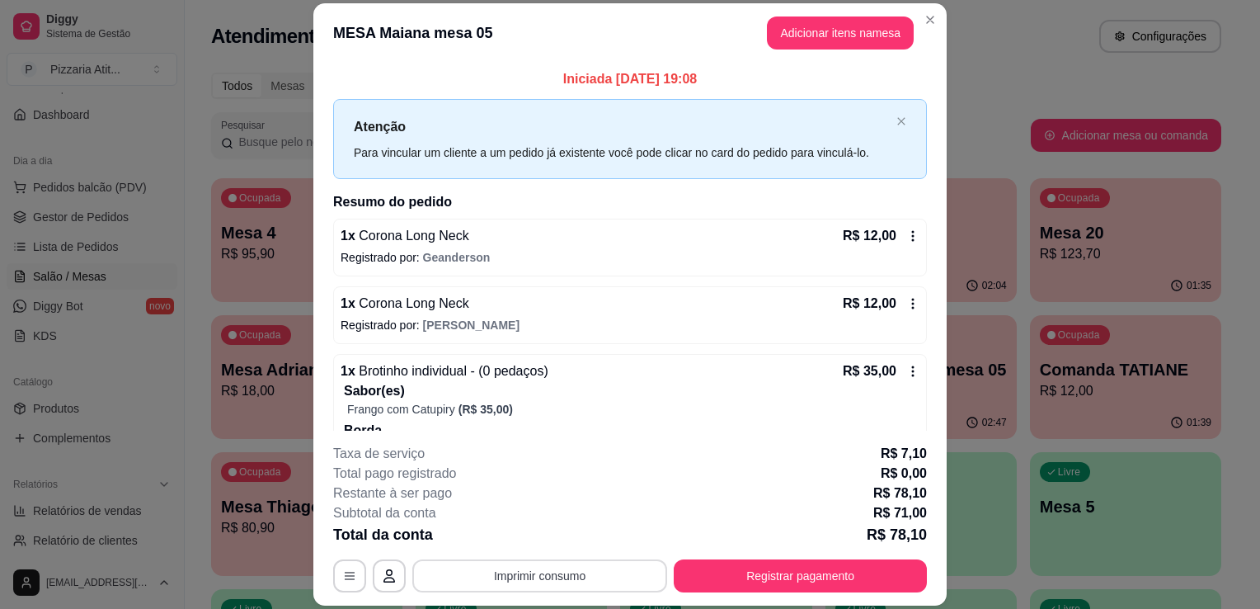
click at [532, 570] on button "Imprimir consumo" at bounding box center [539, 575] width 255 height 33
click at [538, 543] on button "IMPRESSORA" at bounding box center [538, 538] width 115 height 26
click at [706, 588] on button "Registrar pagamento" at bounding box center [801, 576] width 246 height 32
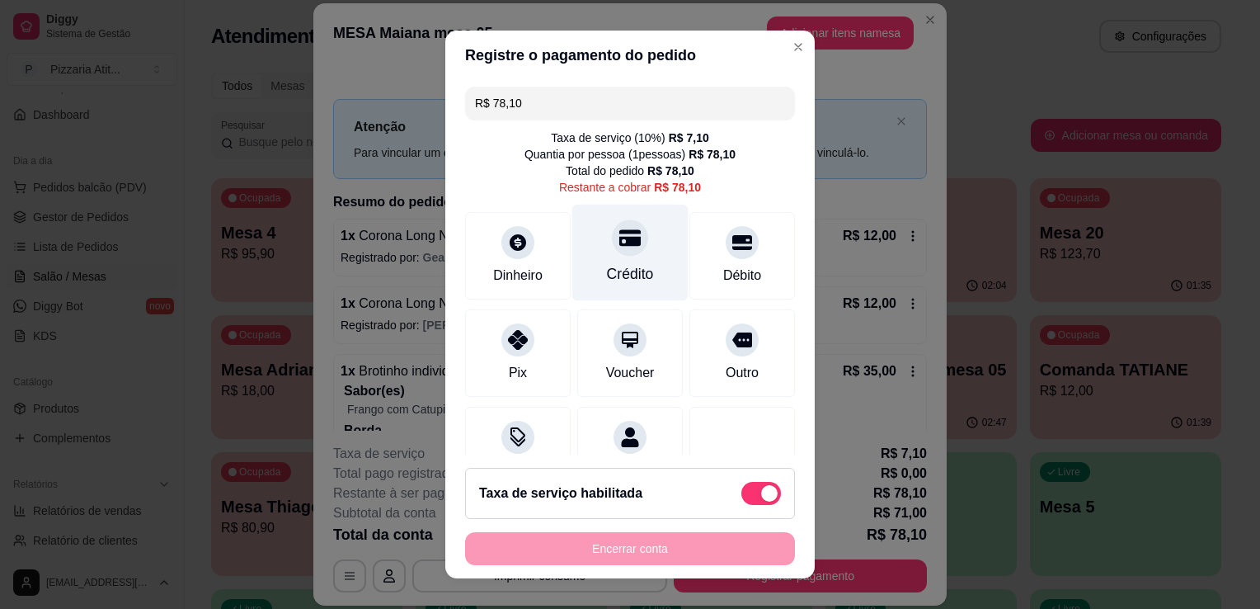
click at [623, 242] on div at bounding box center [630, 237] width 36 height 36
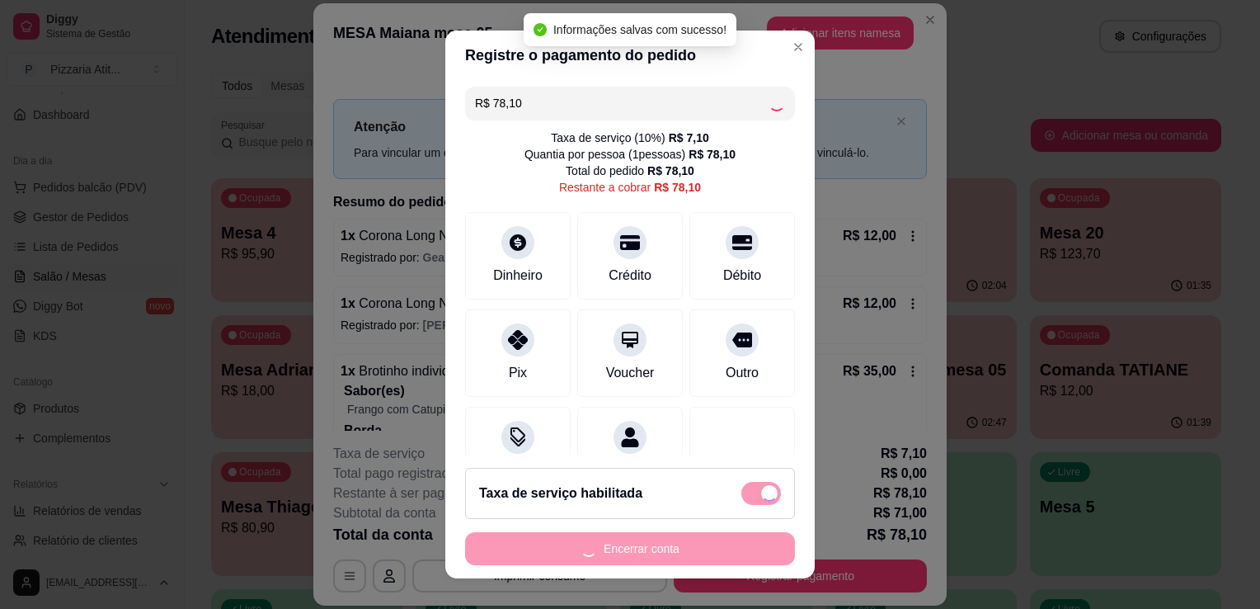
type input "R$ 0,00"
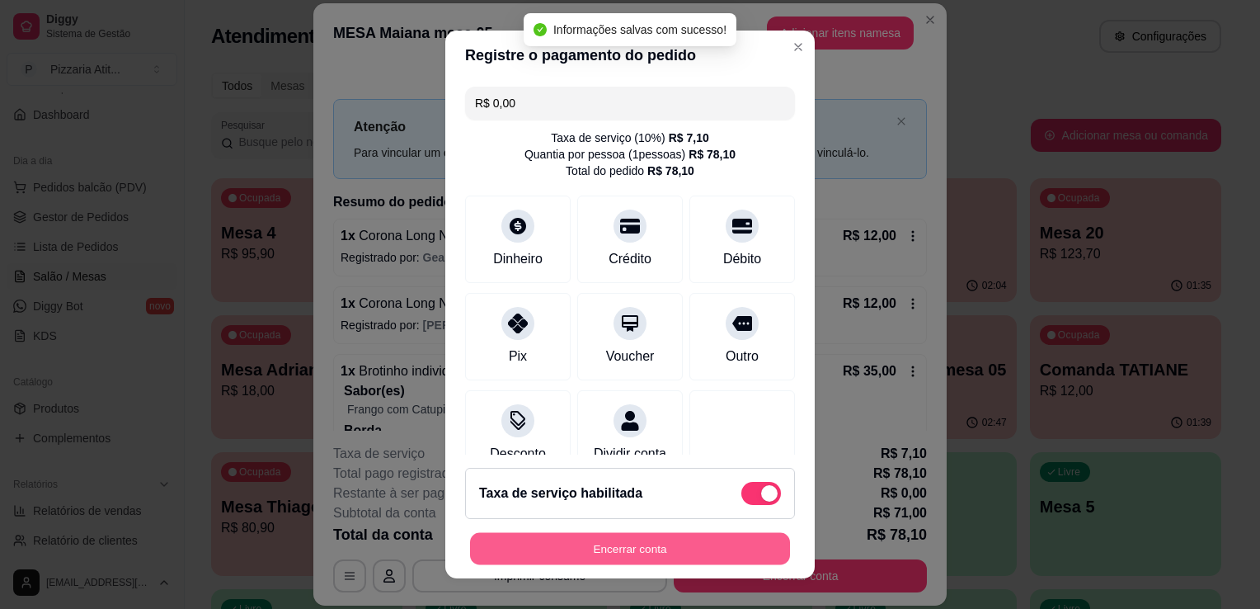
click at [633, 543] on button "Encerrar conta" at bounding box center [630, 549] width 320 height 32
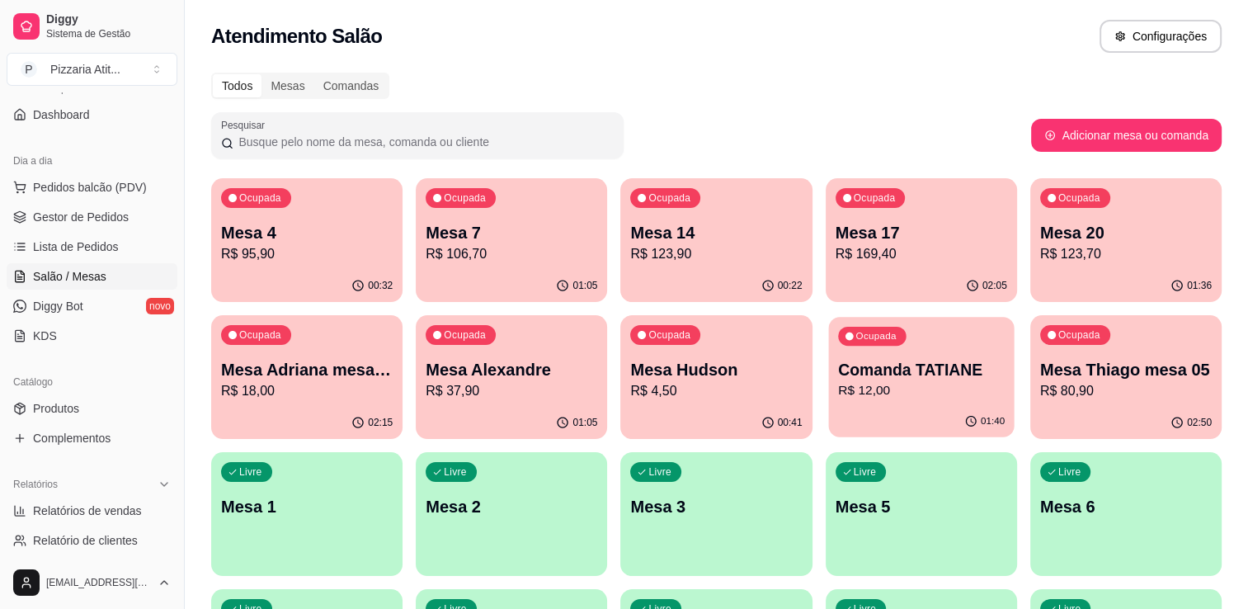
click at [920, 390] on p "R$ 12,00" at bounding box center [921, 390] width 167 height 19
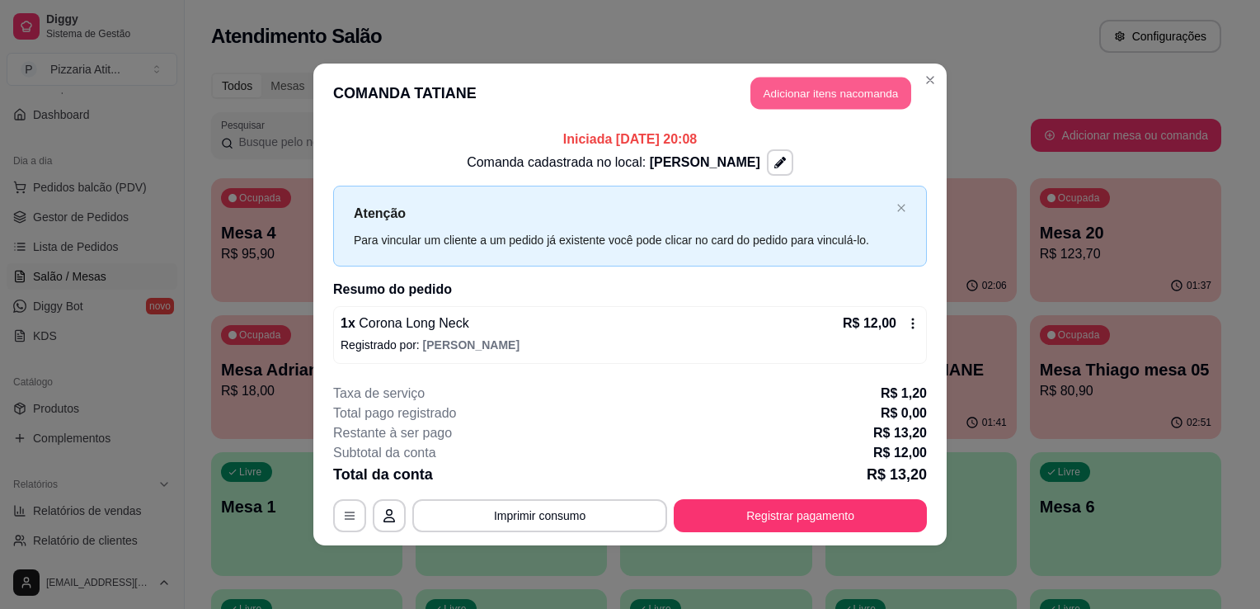
click at [849, 87] on button "Adicionar itens na comanda" at bounding box center [830, 94] width 161 height 32
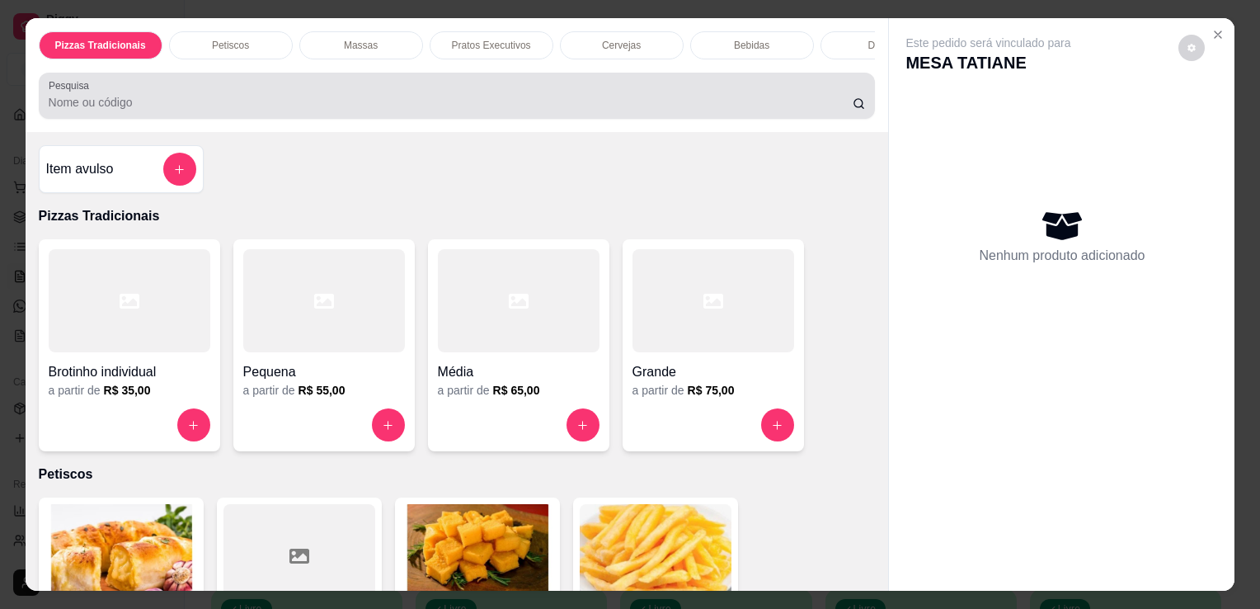
click at [665, 112] on div at bounding box center [457, 95] width 817 height 33
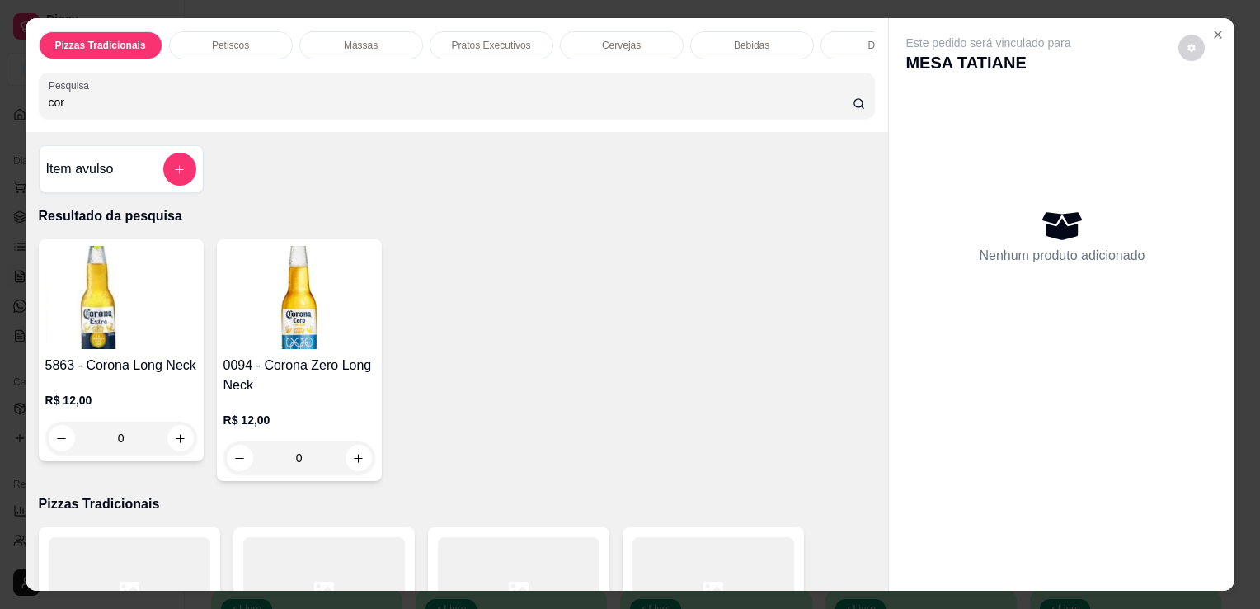
type input "cor"
click at [135, 336] on img at bounding box center [121, 297] width 152 height 103
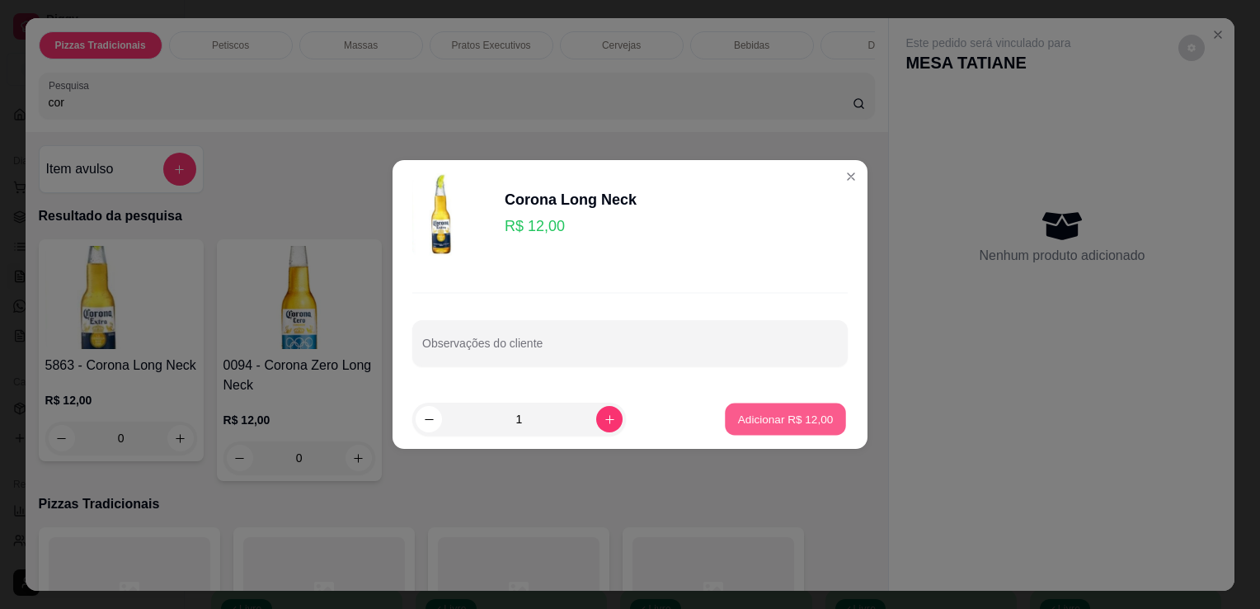
click at [778, 425] on p "Adicionar R$ 12,00" at bounding box center [786, 419] width 96 height 16
type input "1"
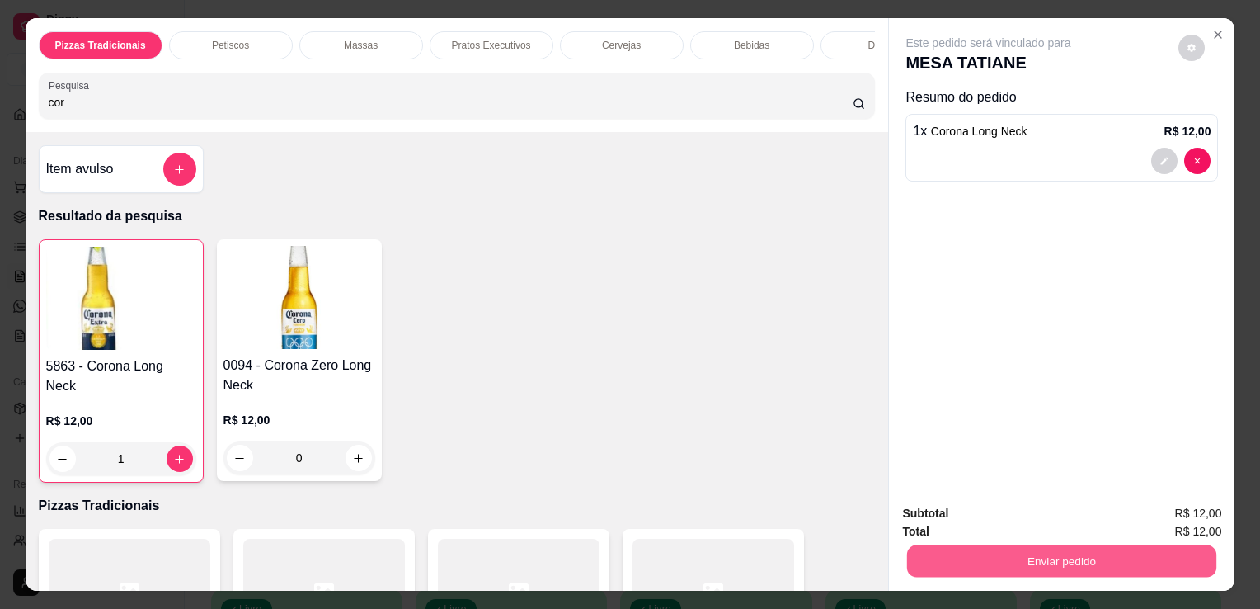
click at [947, 550] on button "Enviar pedido" at bounding box center [1061, 560] width 309 height 32
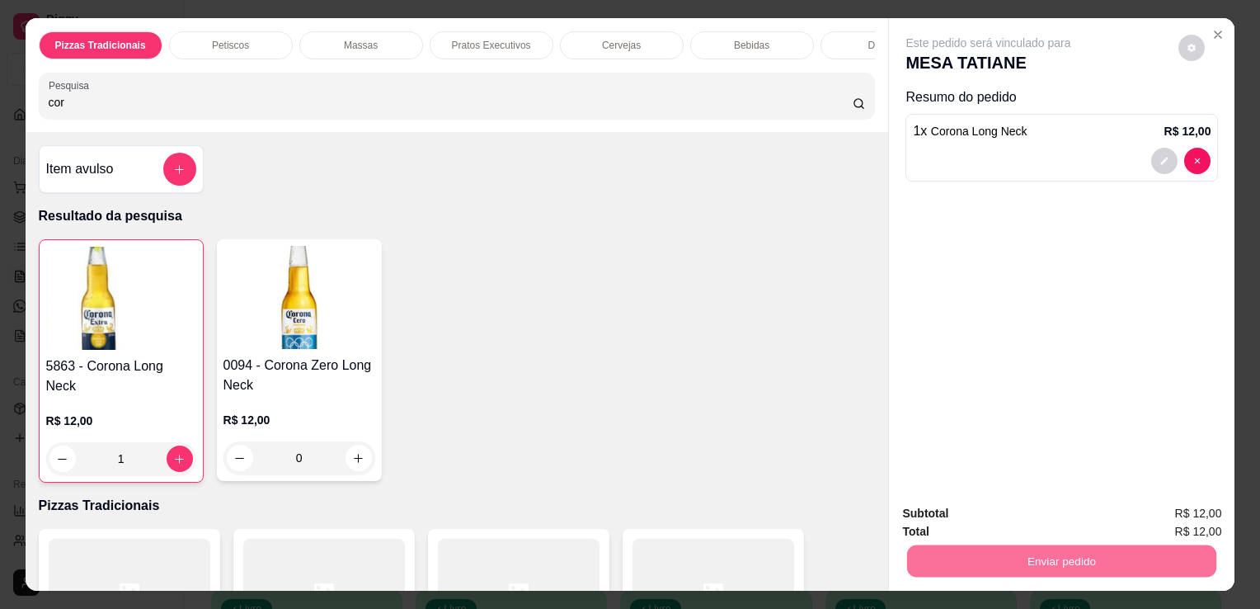
click at [952, 509] on button "Não registrar e enviar pedido" at bounding box center [1007, 514] width 167 height 31
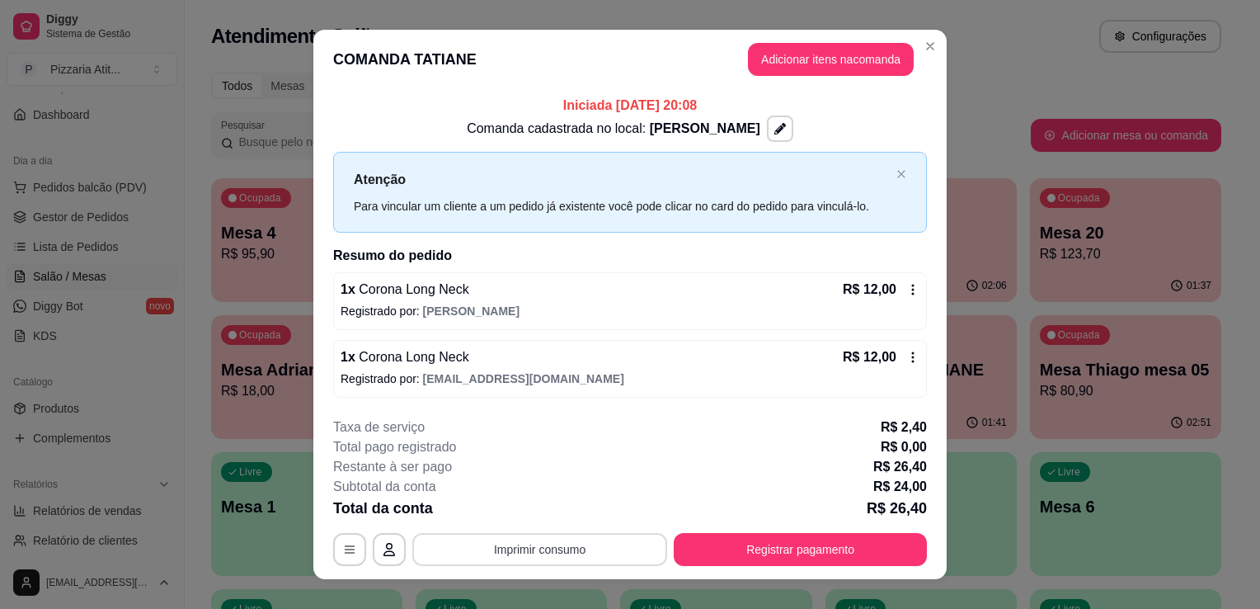
click at [515, 546] on button "Imprimir consumo" at bounding box center [539, 549] width 255 height 33
click at [515, 500] on button "IMPRESSORA" at bounding box center [539, 510] width 120 height 26
click at [753, 559] on button "Registrar pagamento" at bounding box center [801, 549] width 246 height 32
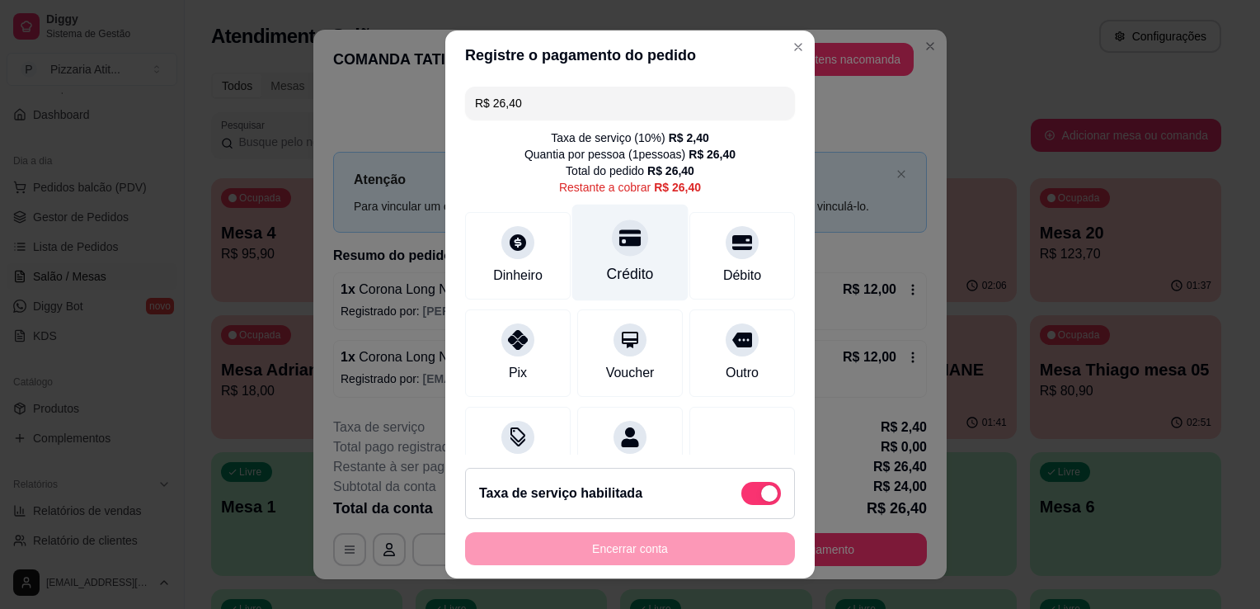
click at [627, 288] on div "Crédito" at bounding box center [630, 253] width 116 height 96
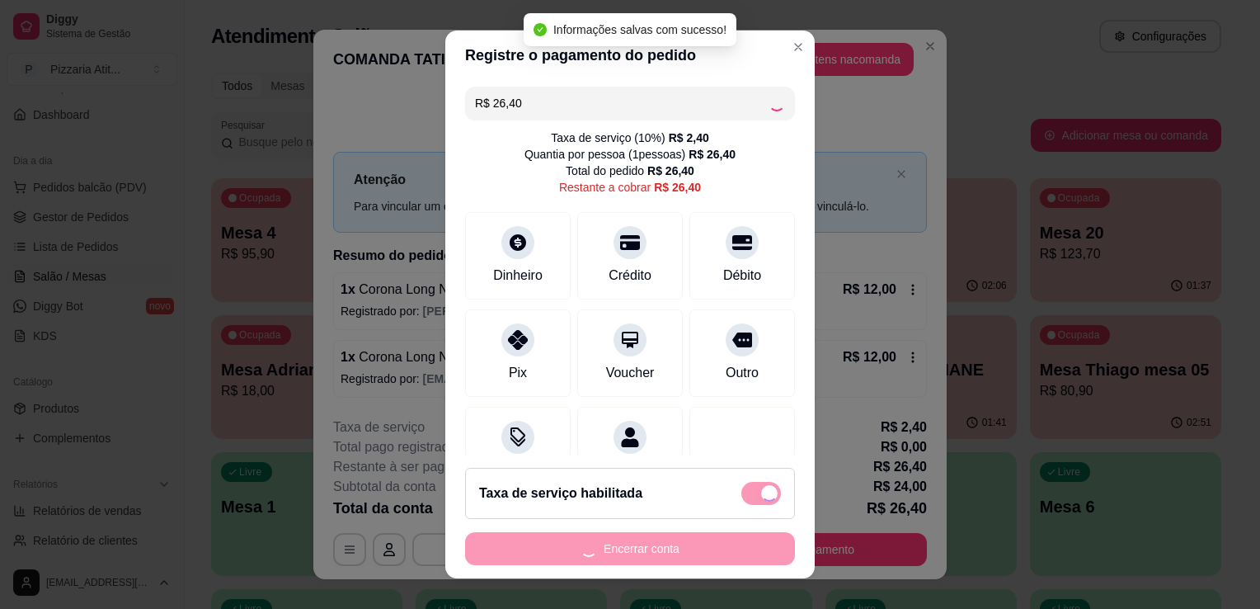
type input "R$ 0,00"
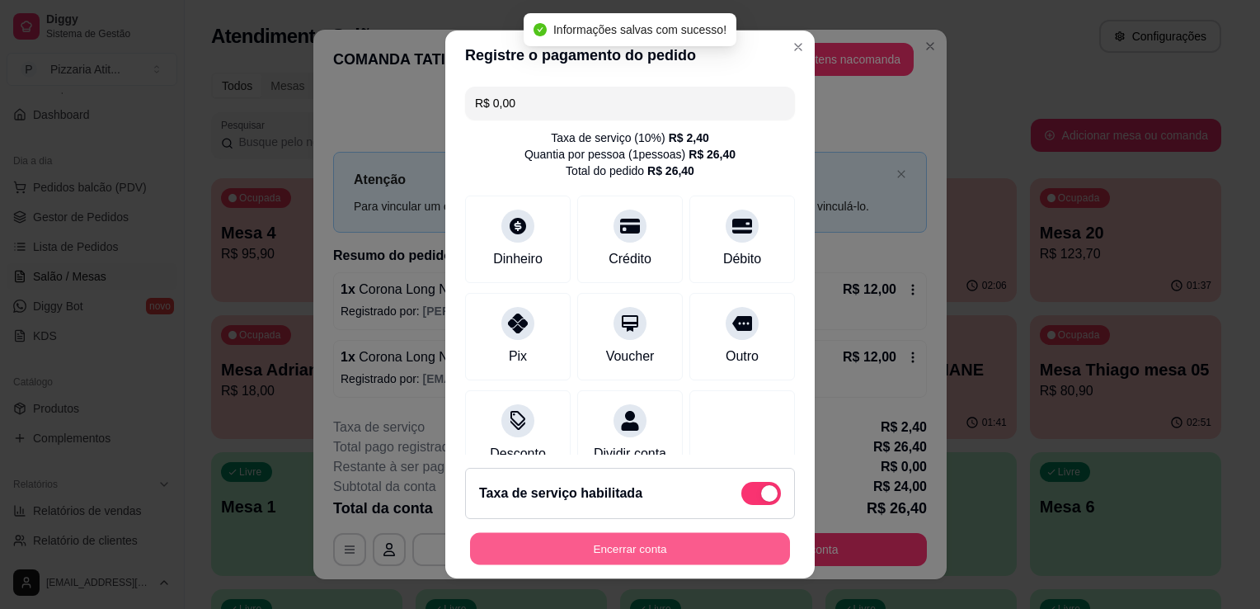
click at [666, 544] on button "Encerrar conta" at bounding box center [630, 549] width 320 height 32
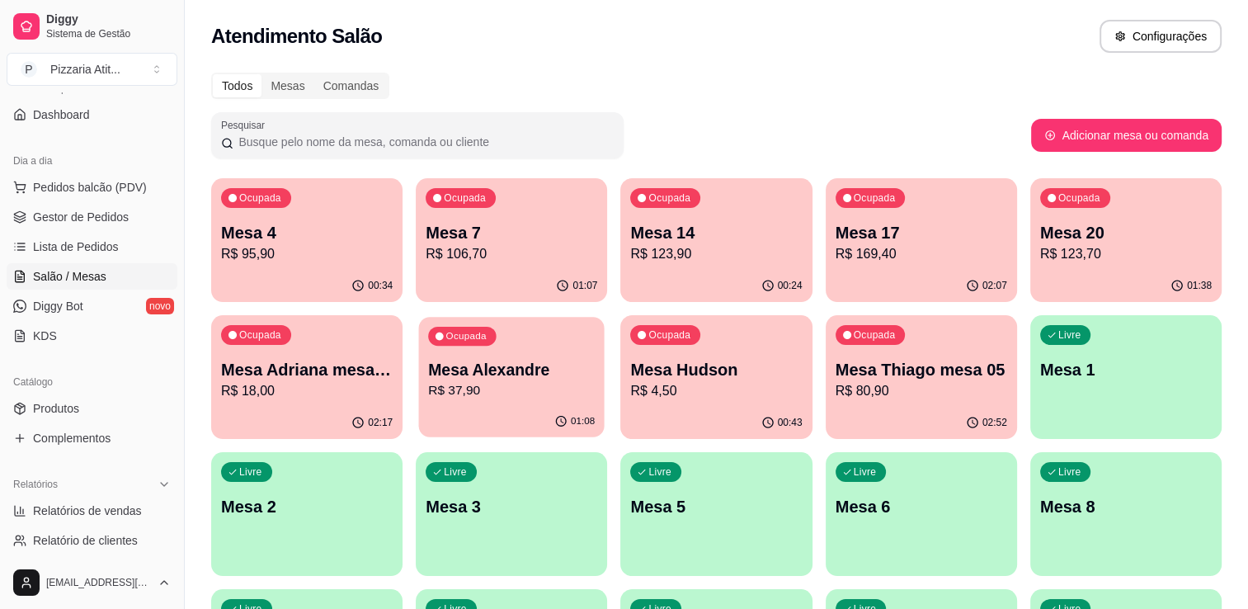
click at [456, 397] on p "R$ 37,90" at bounding box center [511, 390] width 167 height 19
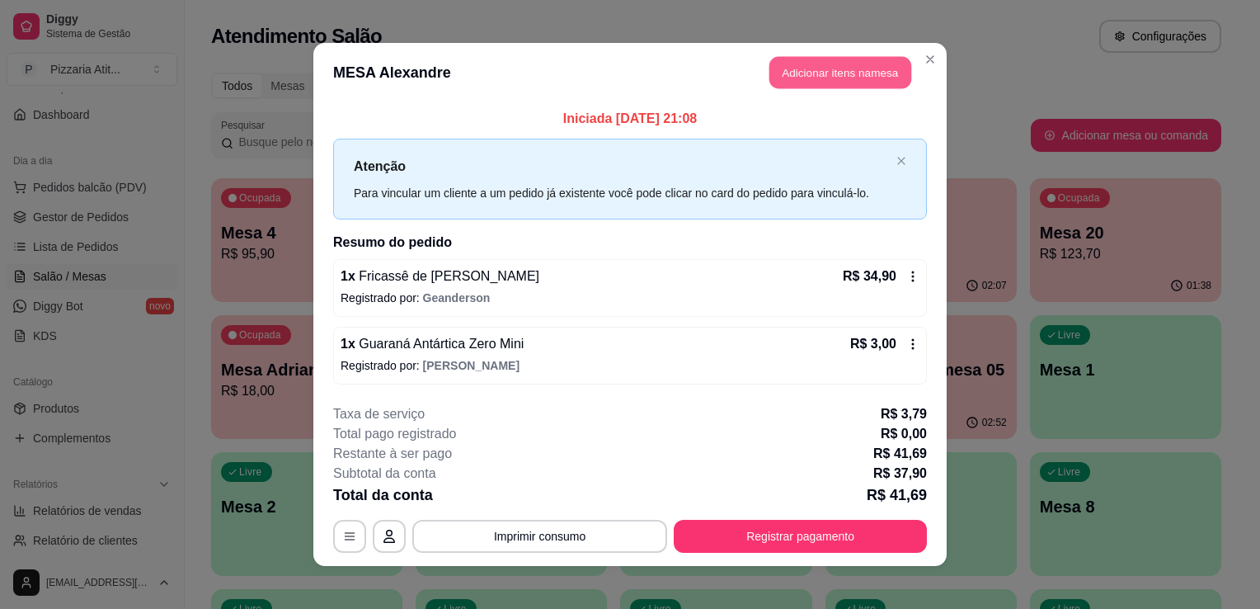
click at [811, 73] on button "Adicionar itens na mesa" at bounding box center [840, 73] width 142 height 32
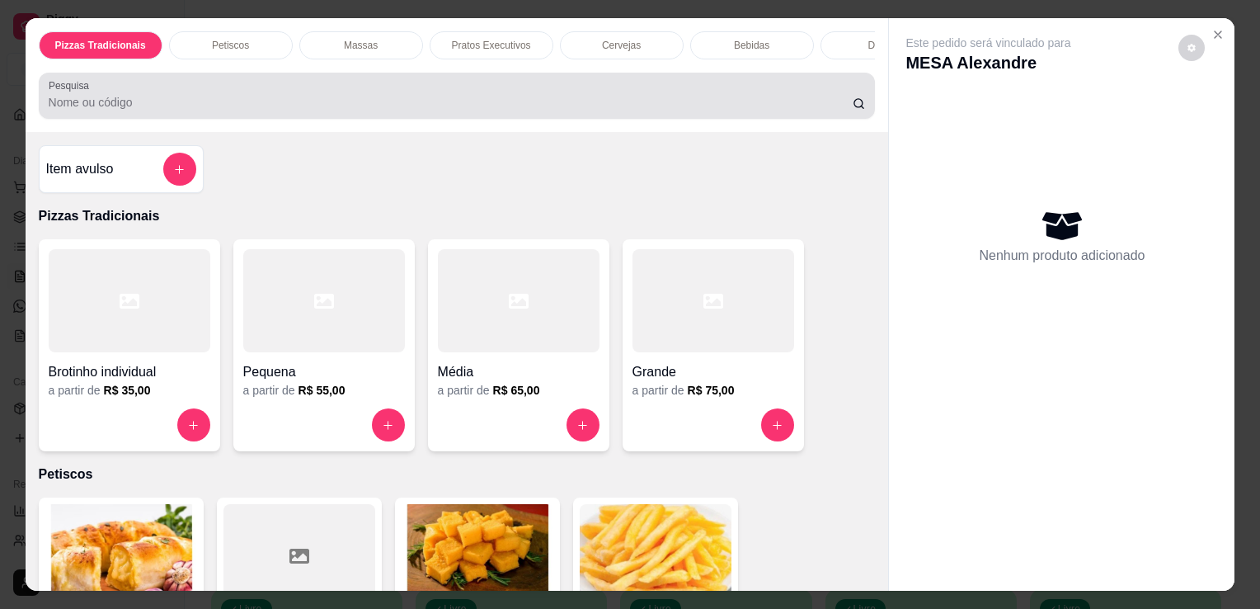
click at [660, 119] on div "Pesquisa" at bounding box center [457, 96] width 837 height 46
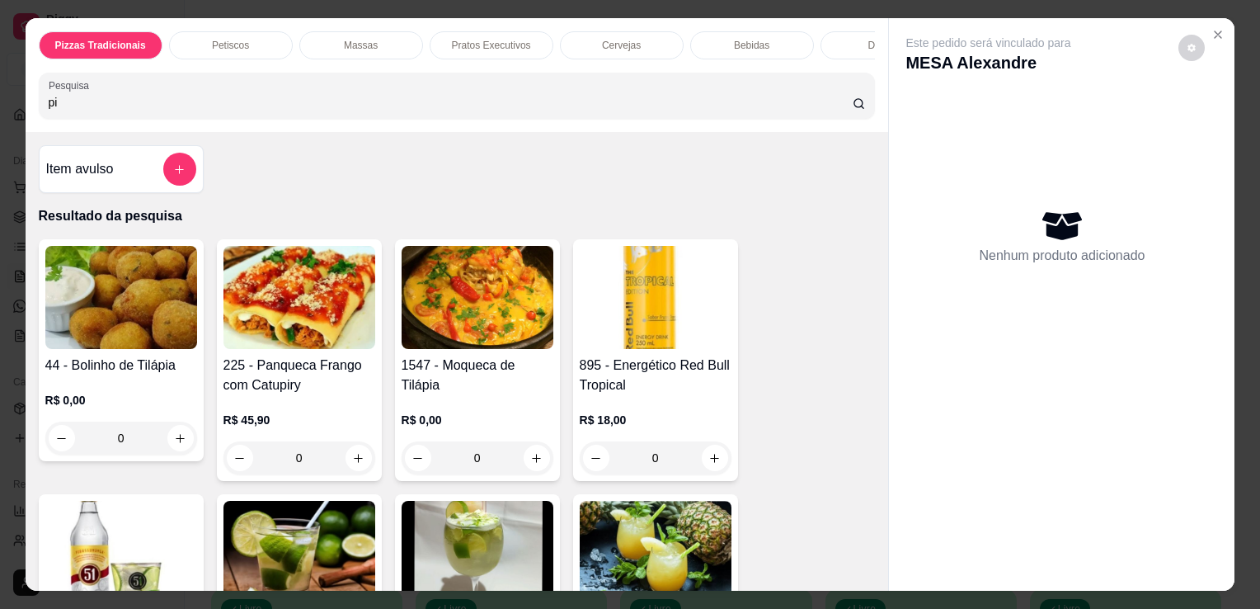
type input "p"
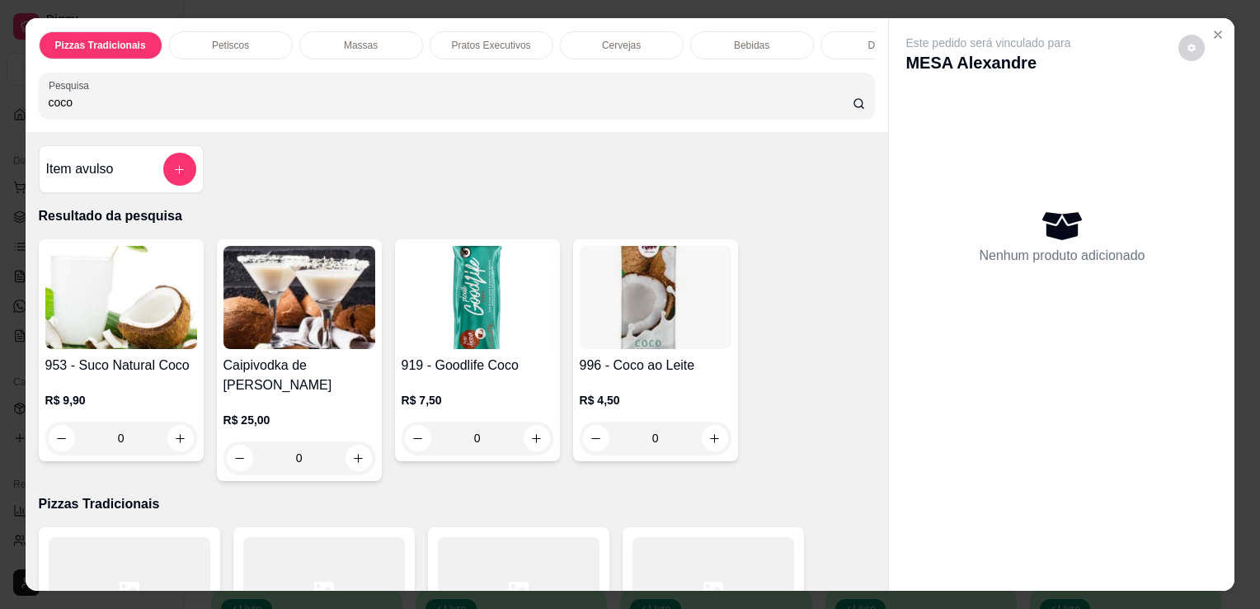
type input "coco"
click at [635, 343] on img at bounding box center [656, 297] width 152 height 103
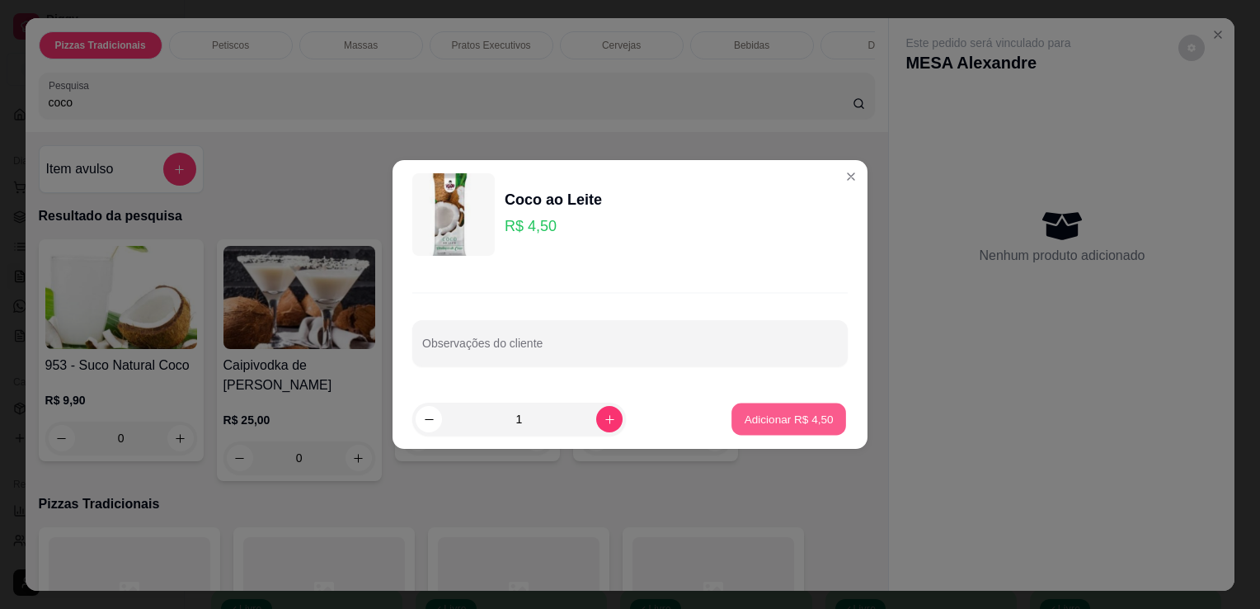
click at [748, 412] on p "Adicionar R$ 4,50" at bounding box center [788, 419] width 89 height 16
type input "1"
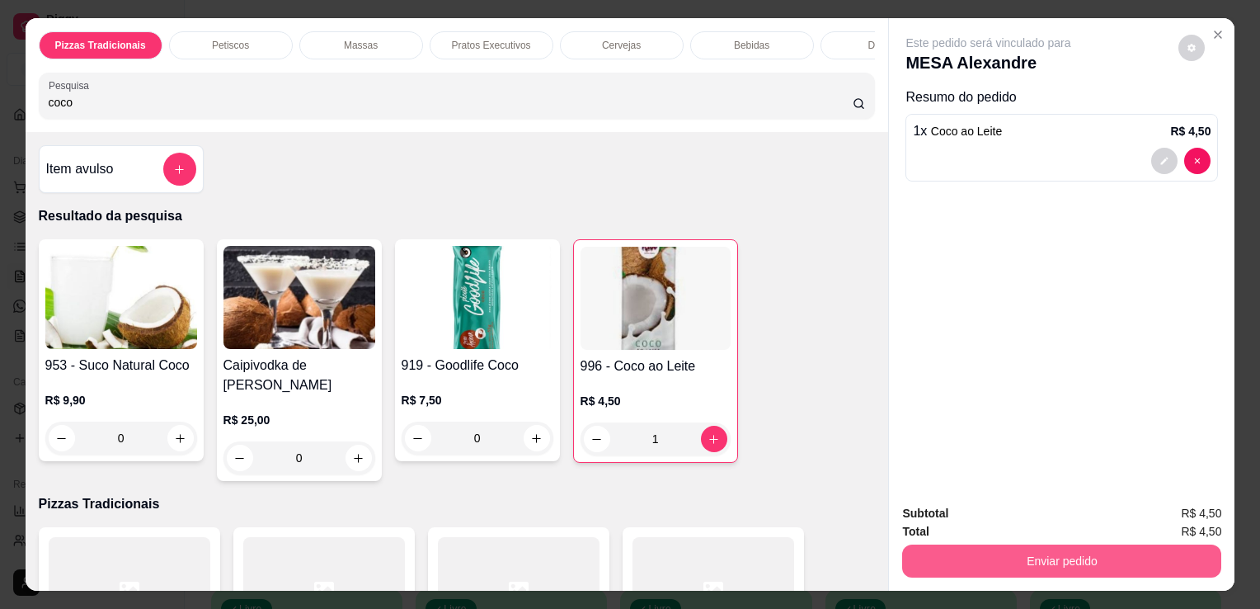
click at [957, 548] on button "Enviar pedido" at bounding box center [1061, 560] width 319 height 33
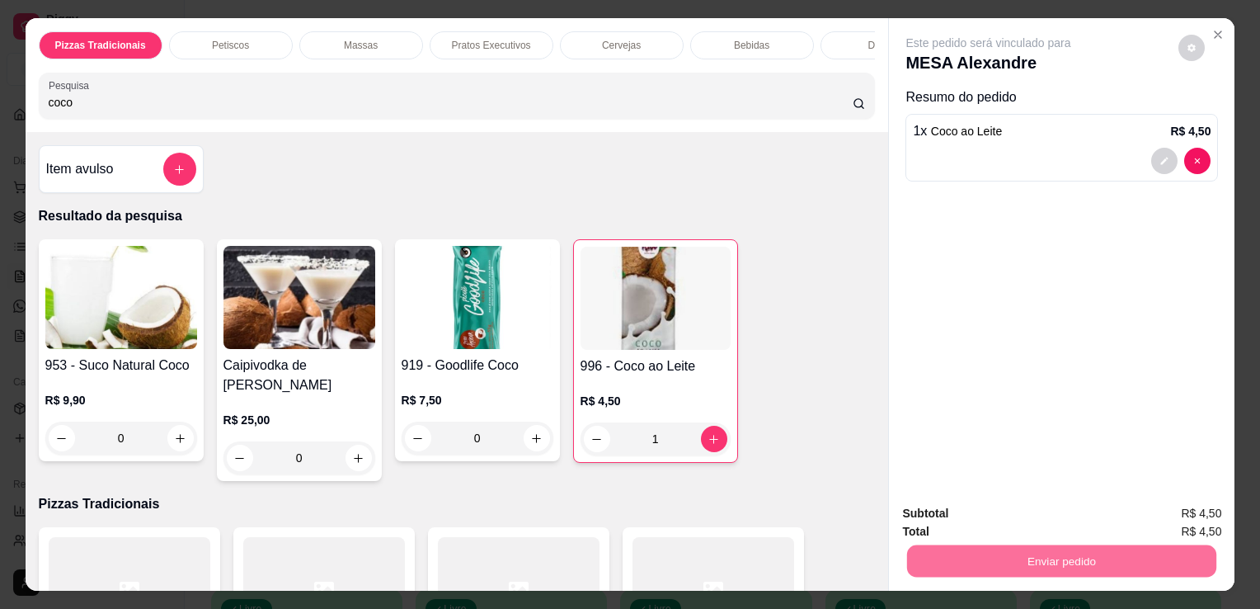
click at [984, 505] on button "Não registrar e enviar pedido" at bounding box center [1007, 514] width 167 height 31
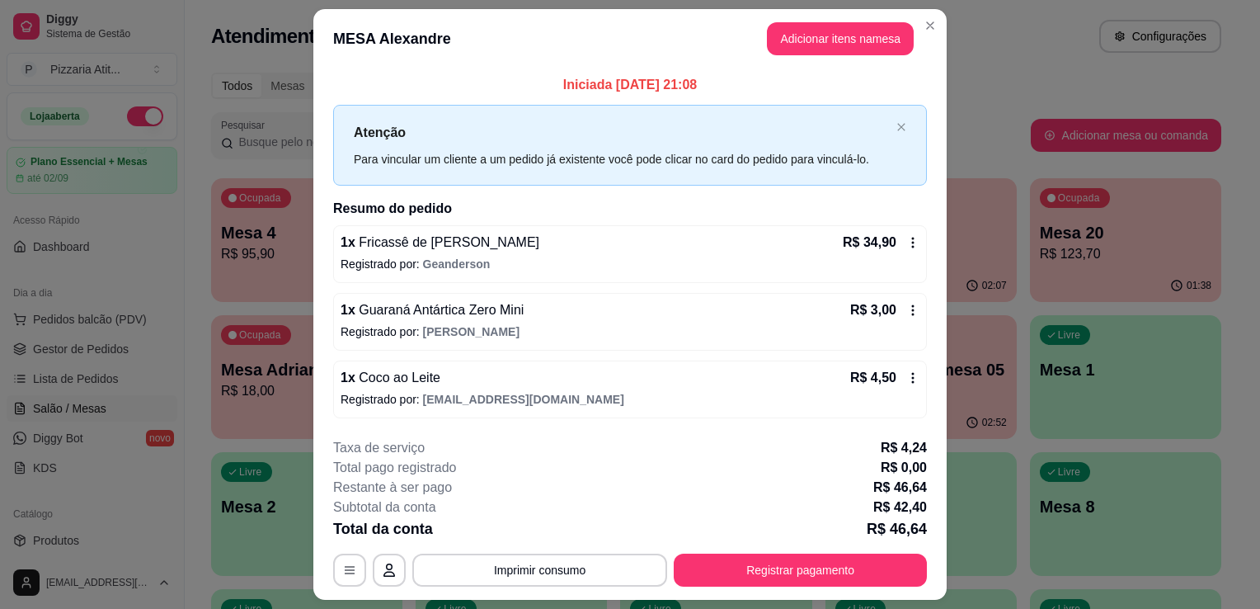
scroll to position [132, 0]
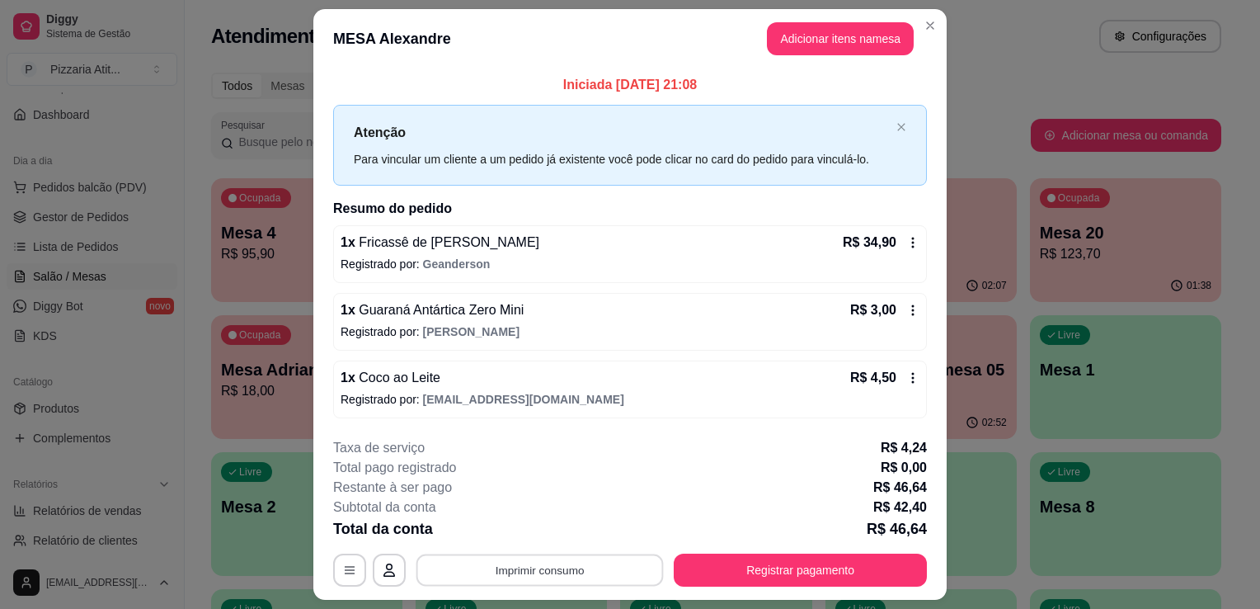
click at [554, 566] on button "Imprimir consumo" at bounding box center [539, 569] width 247 height 32
click at [553, 521] on button "IMPRESSORA" at bounding box center [538, 531] width 115 height 26
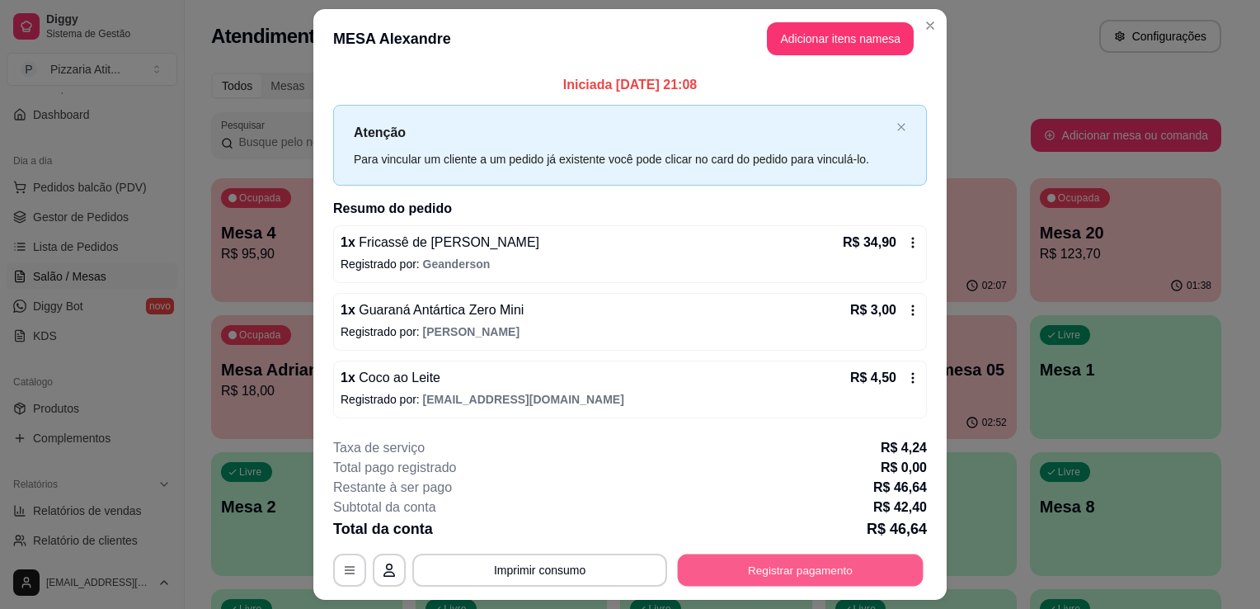
click at [765, 571] on button "Registrar pagamento" at bounding box center [801, 569] width 246 height 32
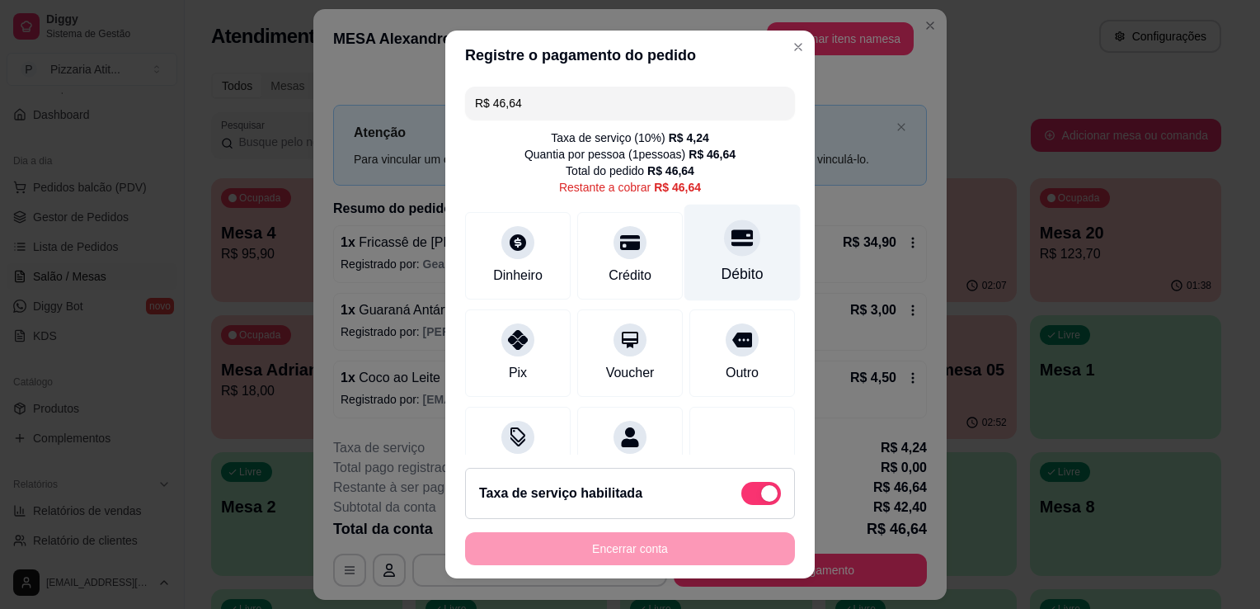
click at [736, 238] on div "Débito" at bounding box center [742, 253] width 116 height 96
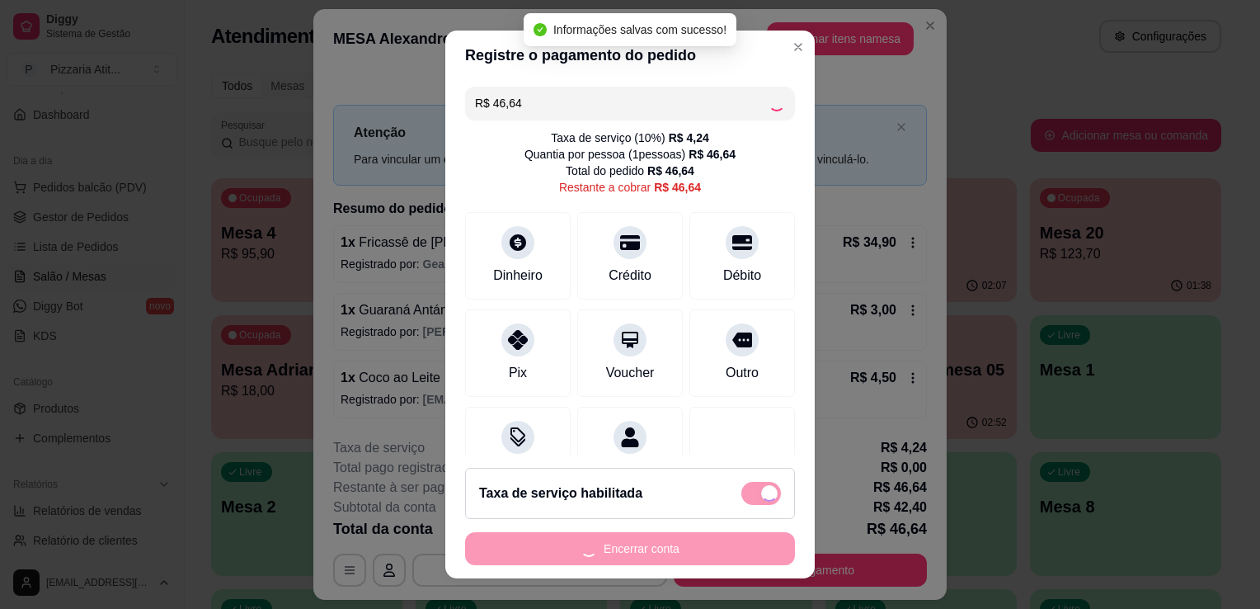
type input "R$ 0,00"
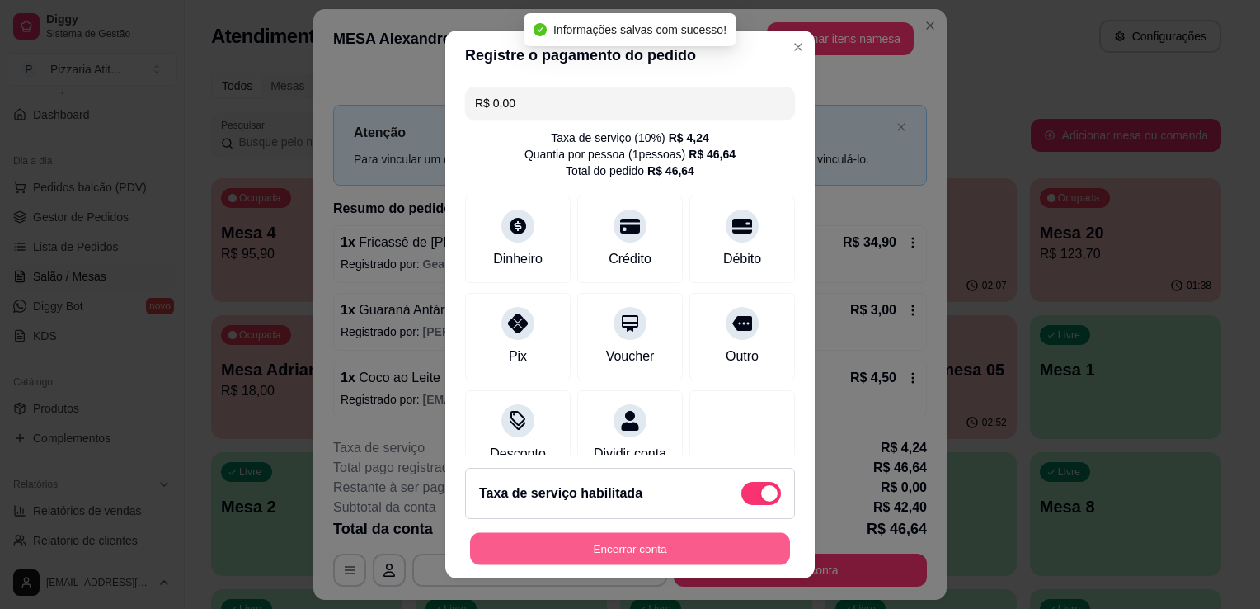
click at [740, 543] on button "Encerrar conta" at bounding box center [630, 549] width 320 height 32
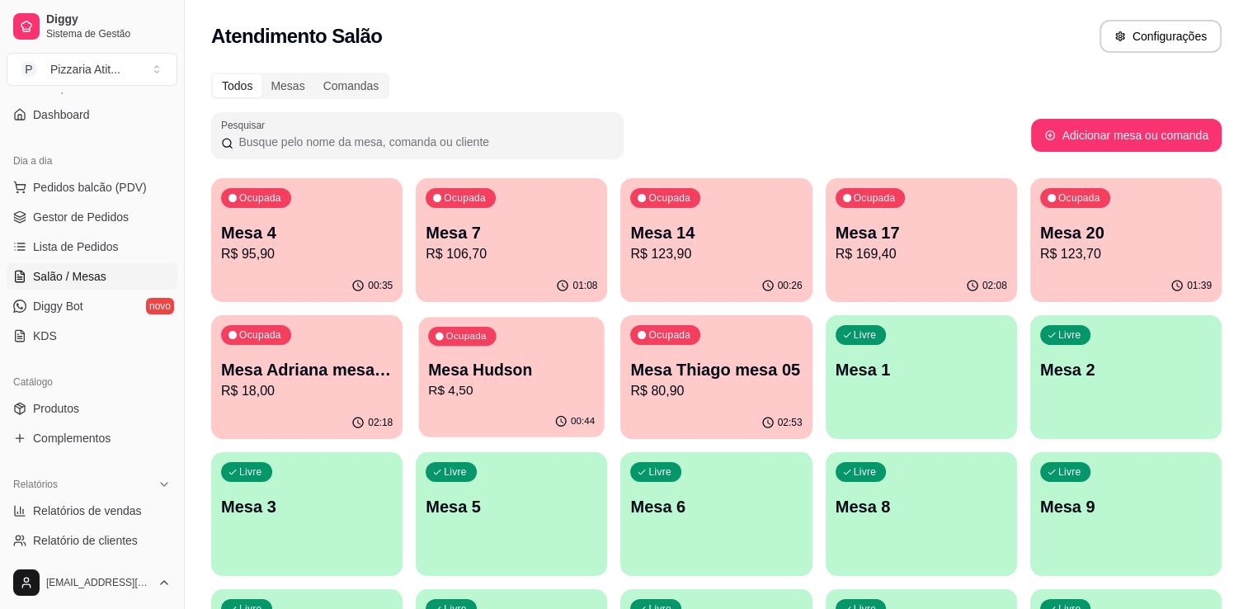
click at [553, 365] on p "Mesa Hudson" at bounding box center [511, 370] width 167 height 22
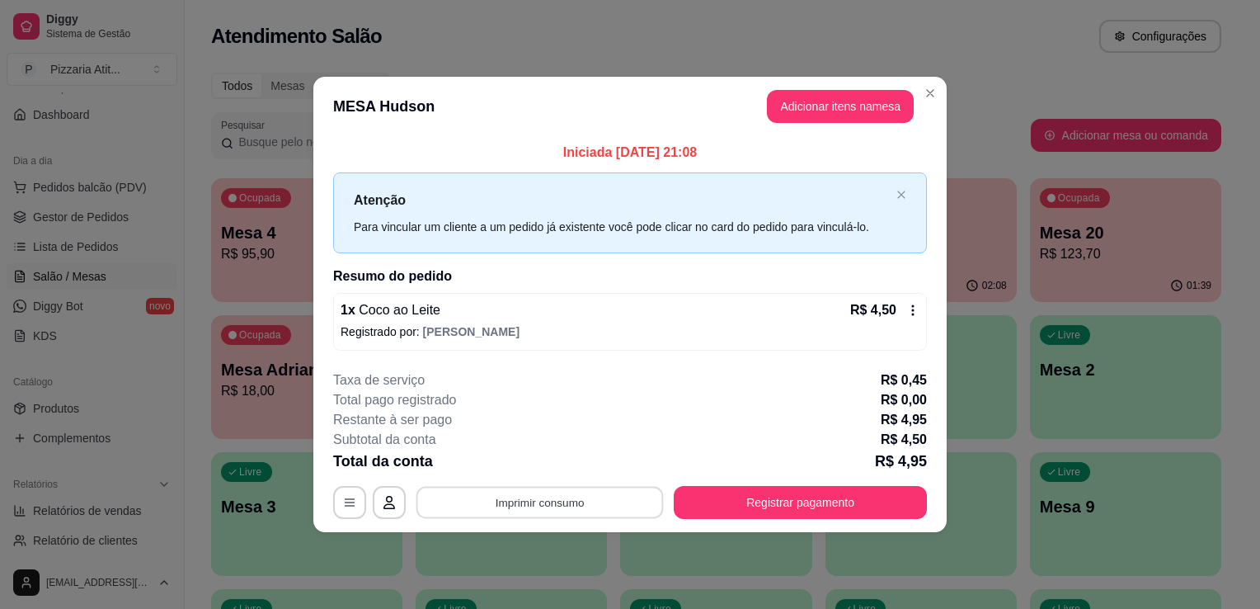
click at [520, 506] on button "Imprimir consumo" at bounding box center [539, 502] width 247 height 32
click at [562, 468] on button "IMPRESSORA" at bounding box center [544, 463] width 115 height 26
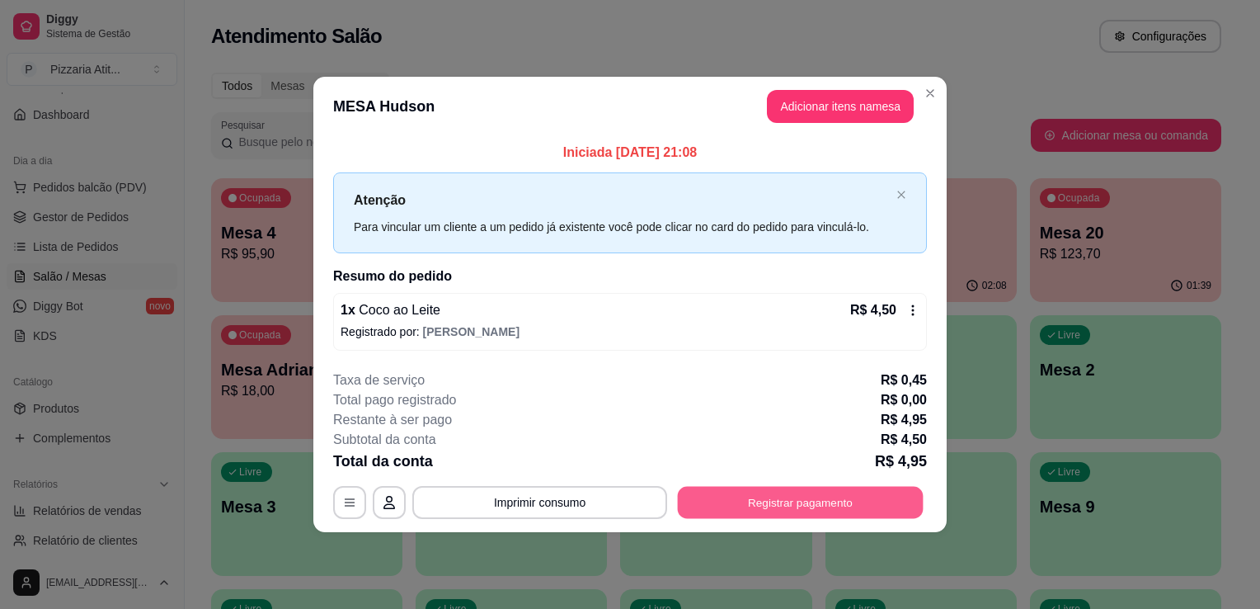
click at [783, 495] on button "Registrar pagamento" at bounding box center [801, 502] width 246 height 32
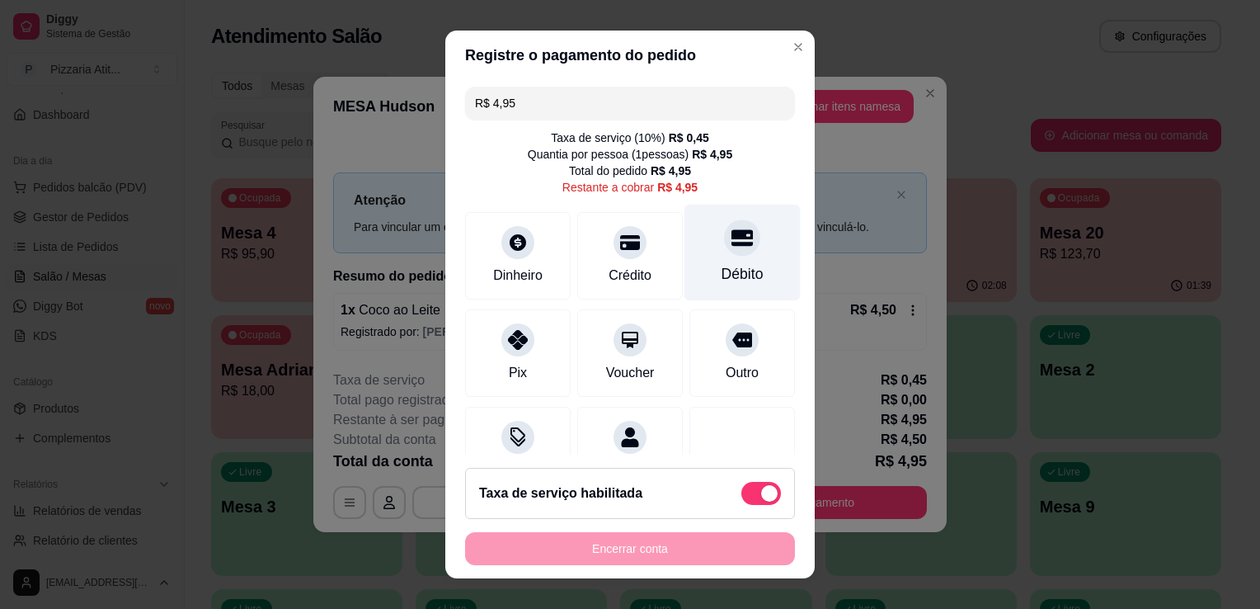
click at [722, 270] on div "Débito" at bounding box center [743, 273] width 42 height 21
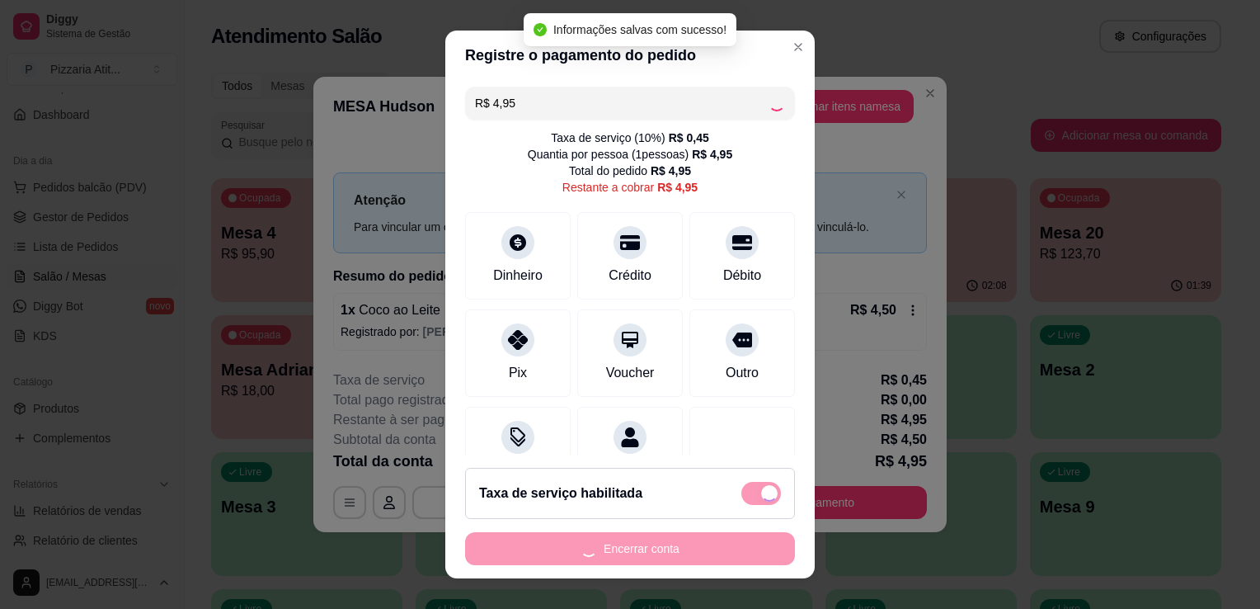
type input "R$ 0,00"
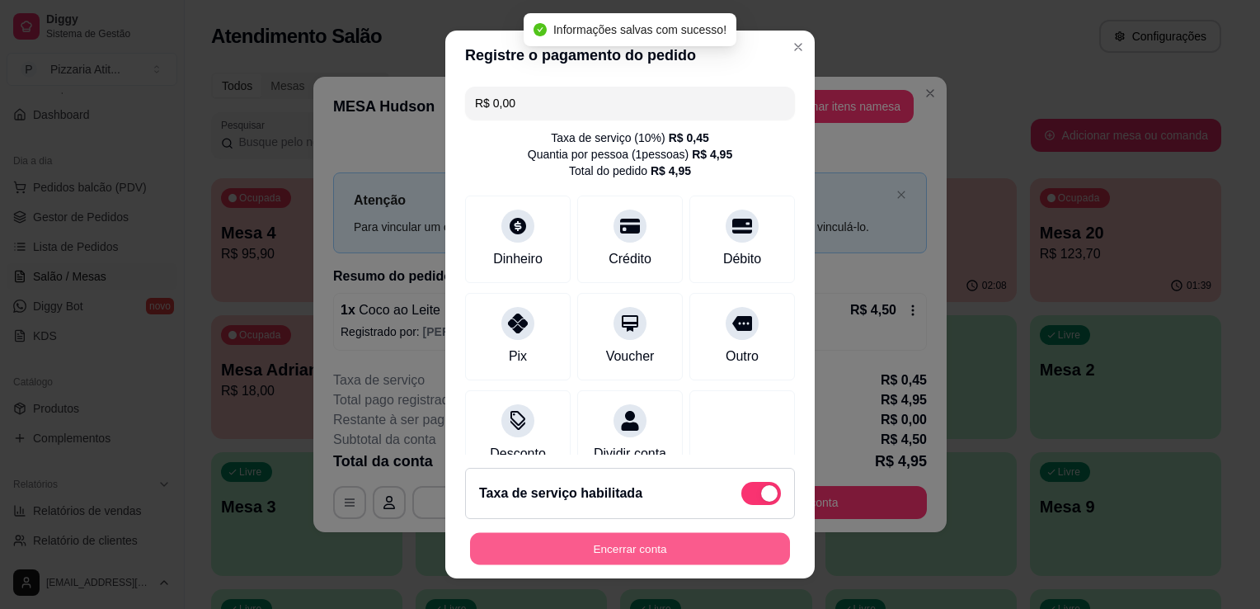
click at [673, 546] on button "Encerrar conta" at bounding box center [630, 549] width 320 height 32
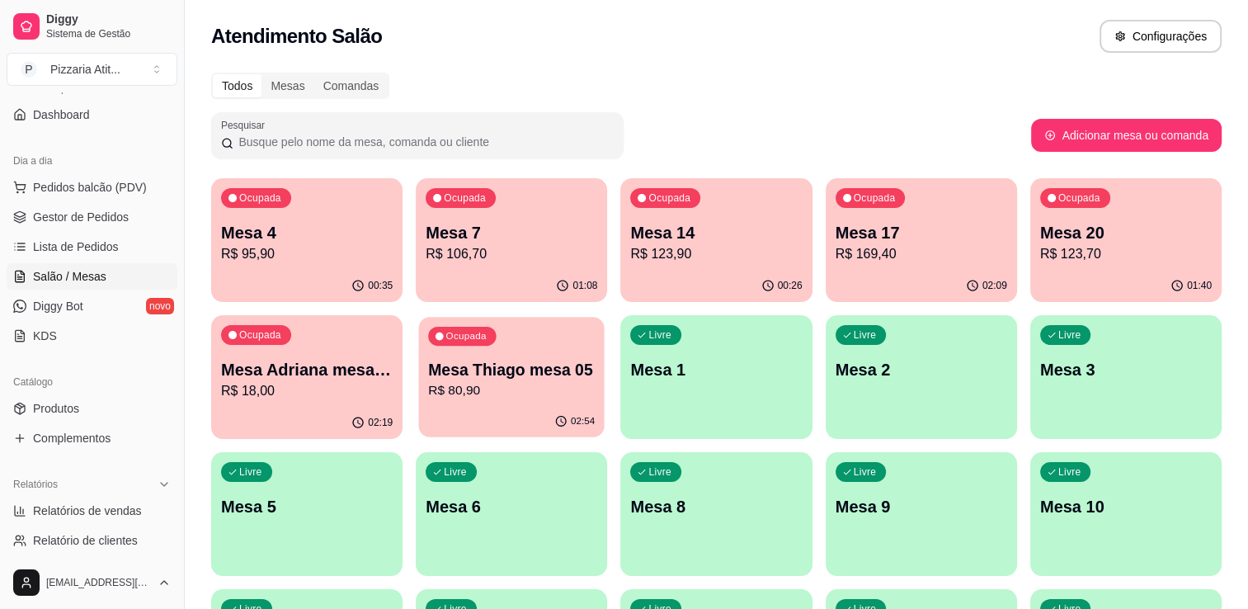
click at [548, 365] on p "Mesa Thiago mesa 05" at bounding box center [511, 370] width 167 height 22
click at [494, 405] on div "Ocupada Mesa Thiago mesa 05 R$ 80,90" at bounding box center [512, 361] width 186 height 89
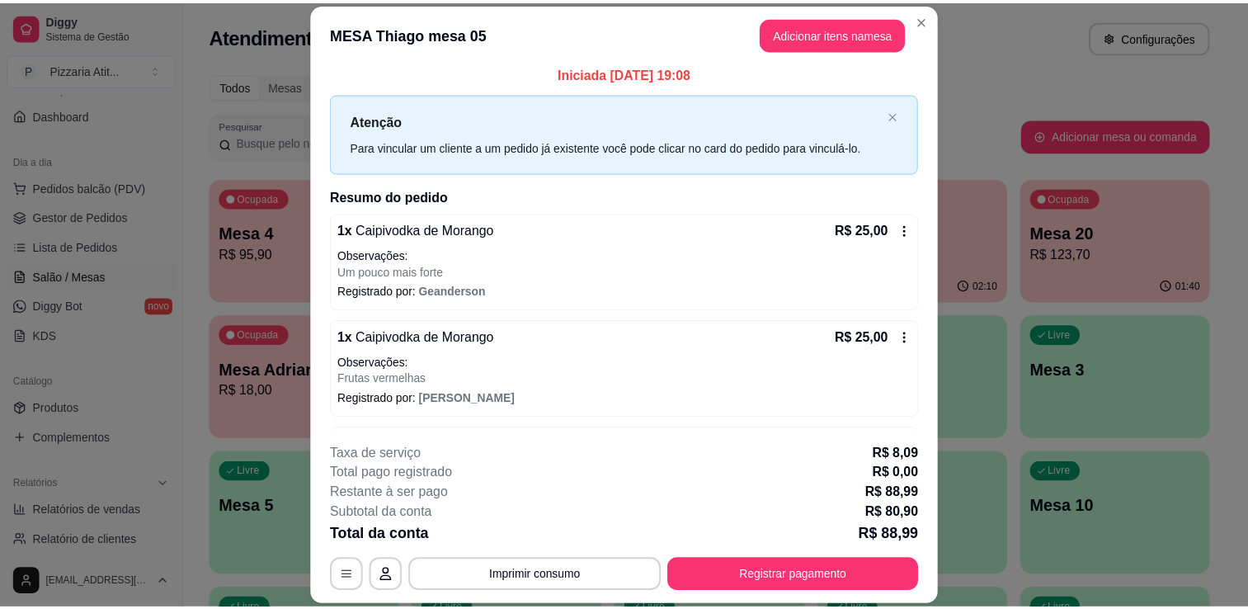
scroll to position [0, 0]
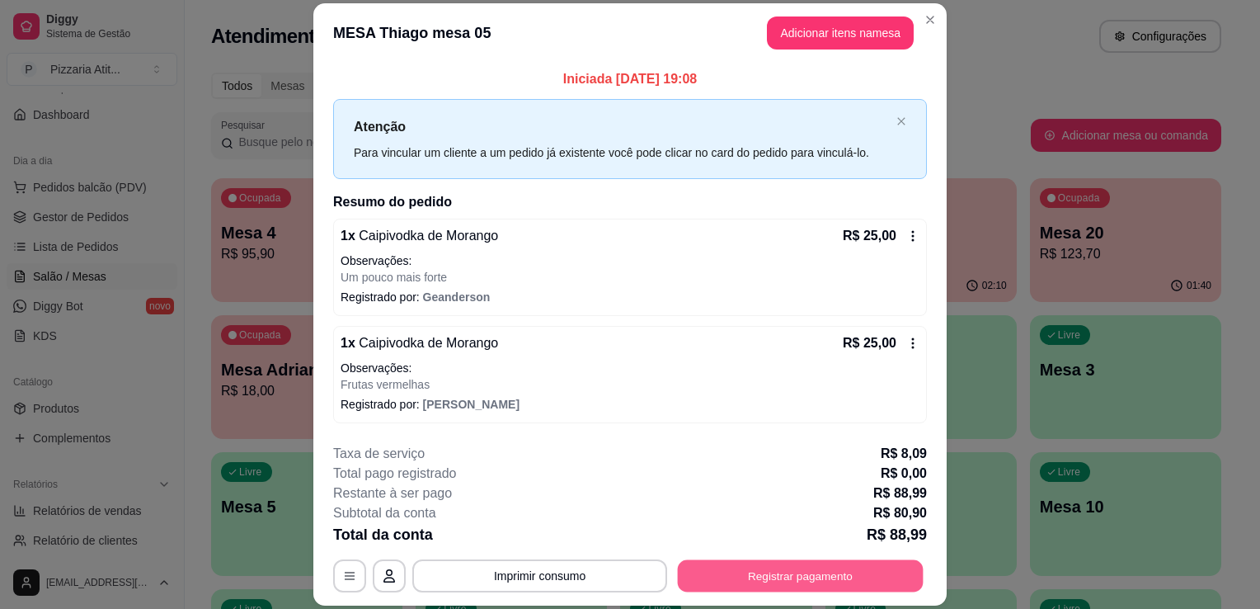
click at [771, 582] on button "Registrar pagamento" at bounding box center [801, 576] width 246 height 32
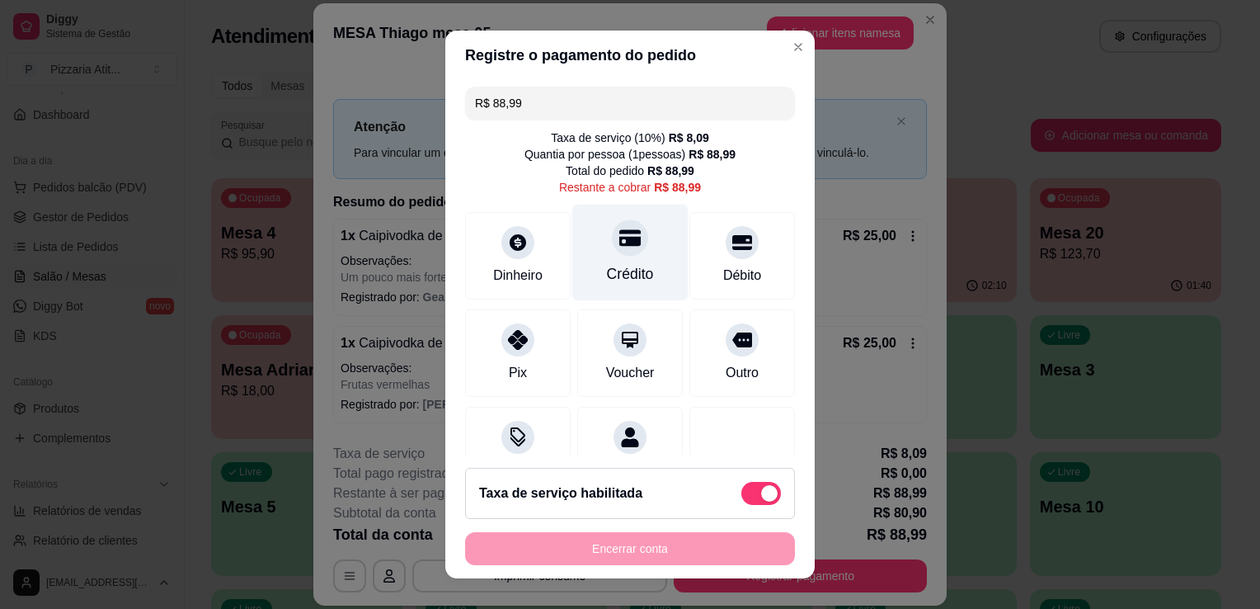
click at [640, 261] on div "Crédito" at bounding box center [630, 253] width 116 height 96
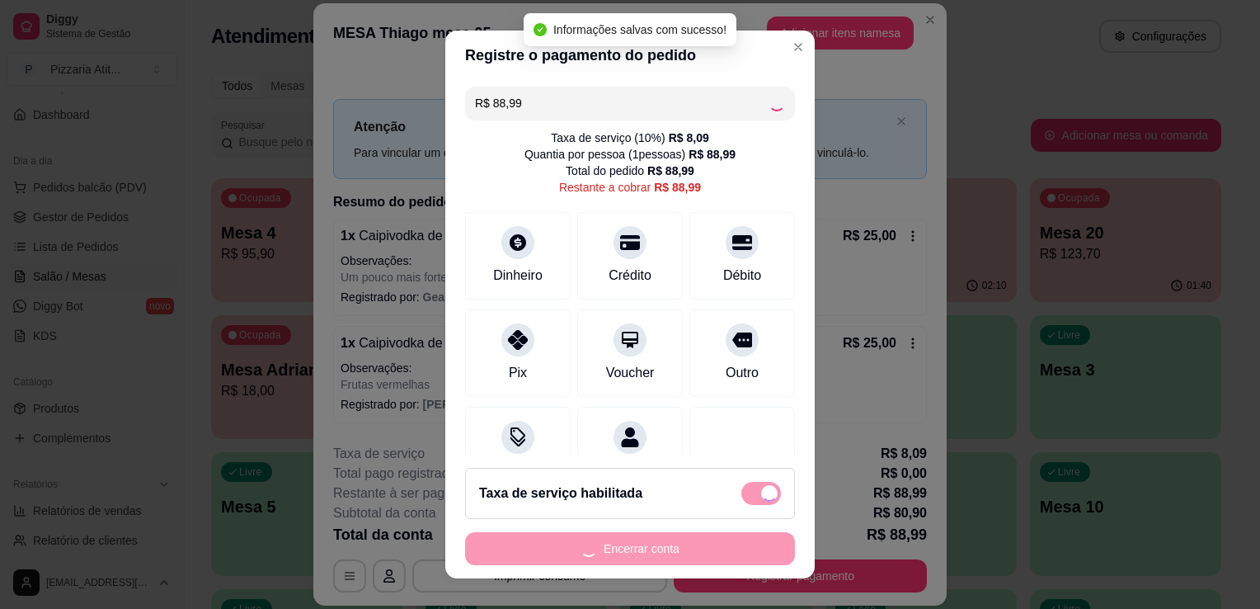
type input "R$ 0,00"
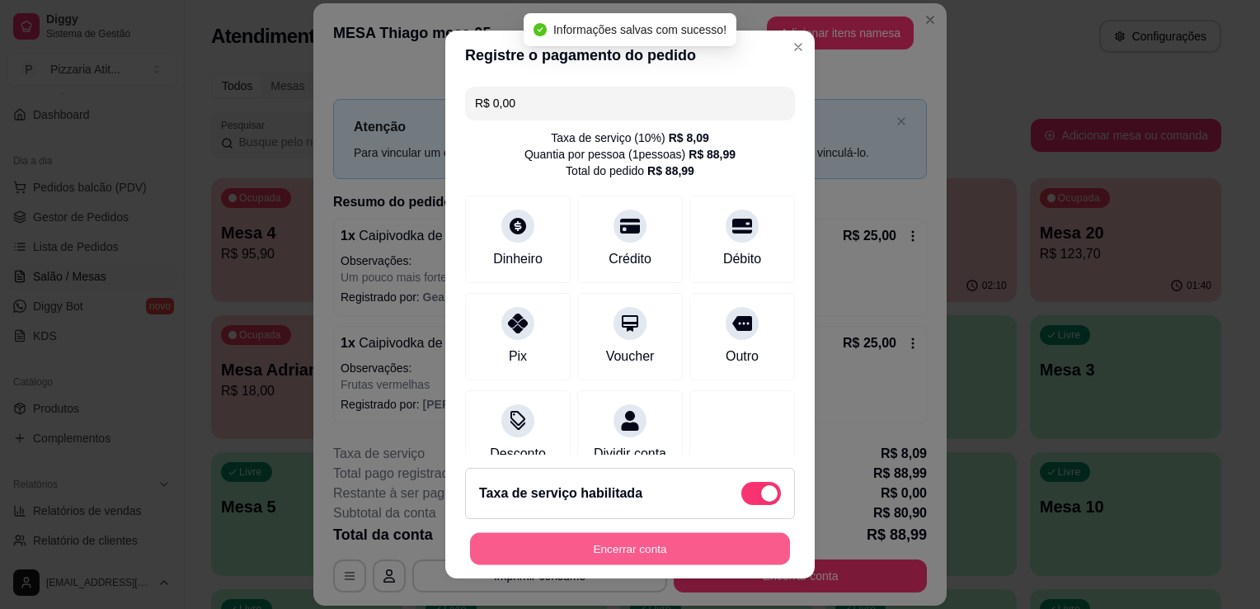
click at [660, 542] on button "Encerrar conta" at bounding box center [630, 549] width 320 height 32
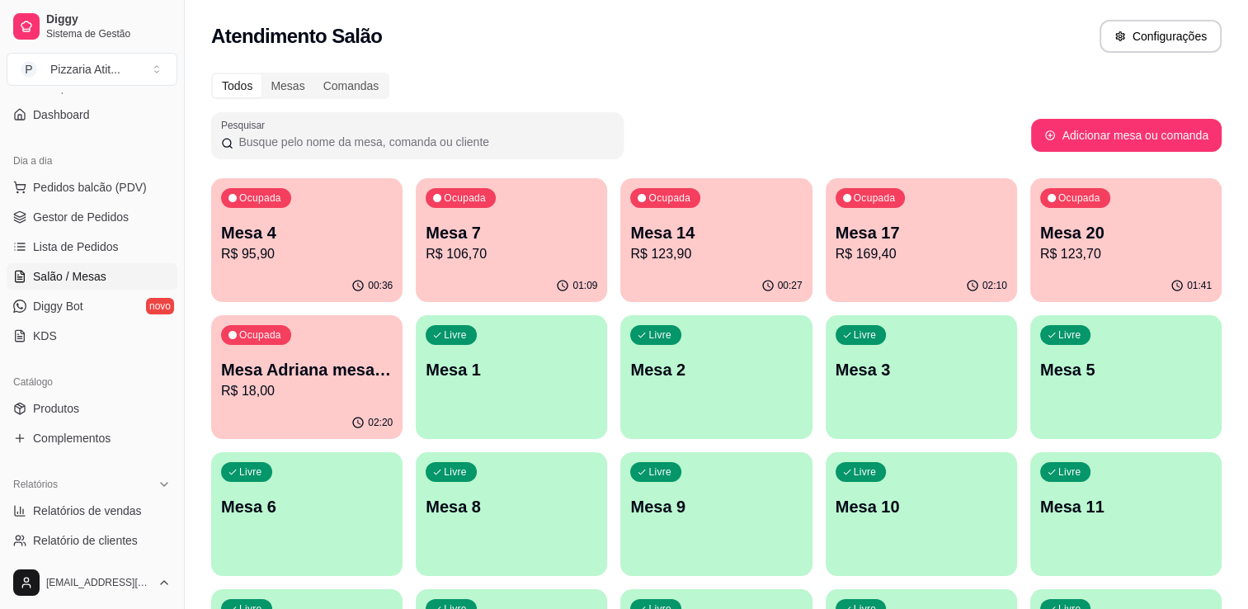
click at [490, 246] on p "R$ 106,70" at bounding box center [512, 254] width 172 height 20
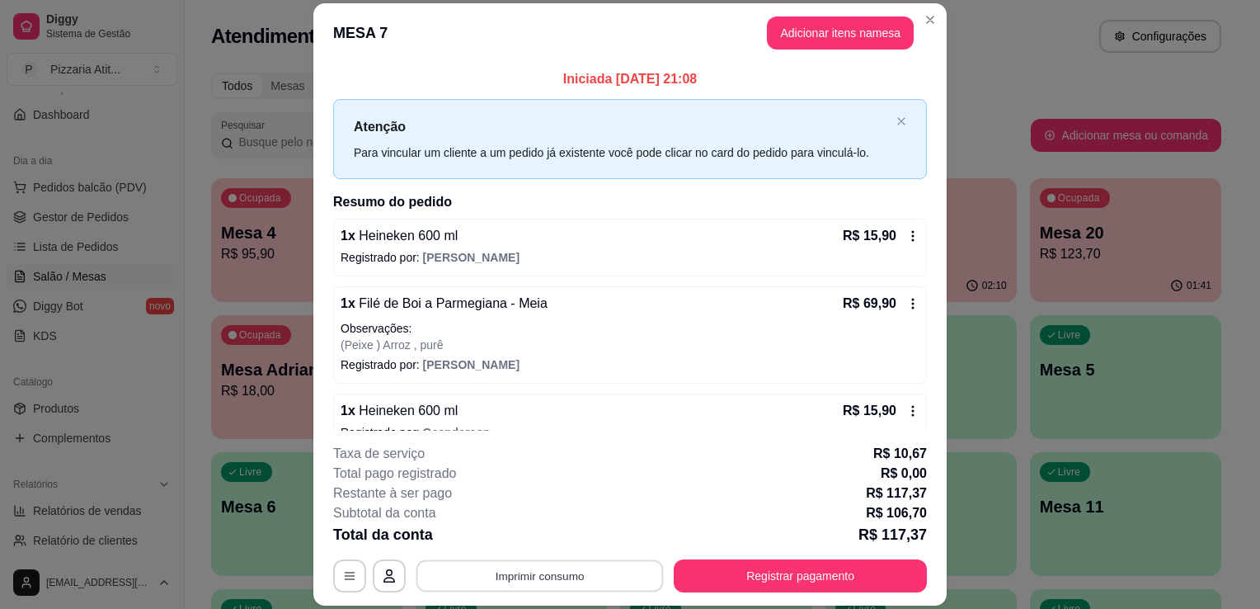
click at [560, 576] on button "Imprimir consumo" at bounding box center [539, 576] width 247 height 32
click at [558, 538] on button "IMPRESSORA" at bounding box center [539, 538] width 120 height 26
click at [689, 567] on button "Registrar pagamento" at bounding box center [801, 576] width 246 height 32
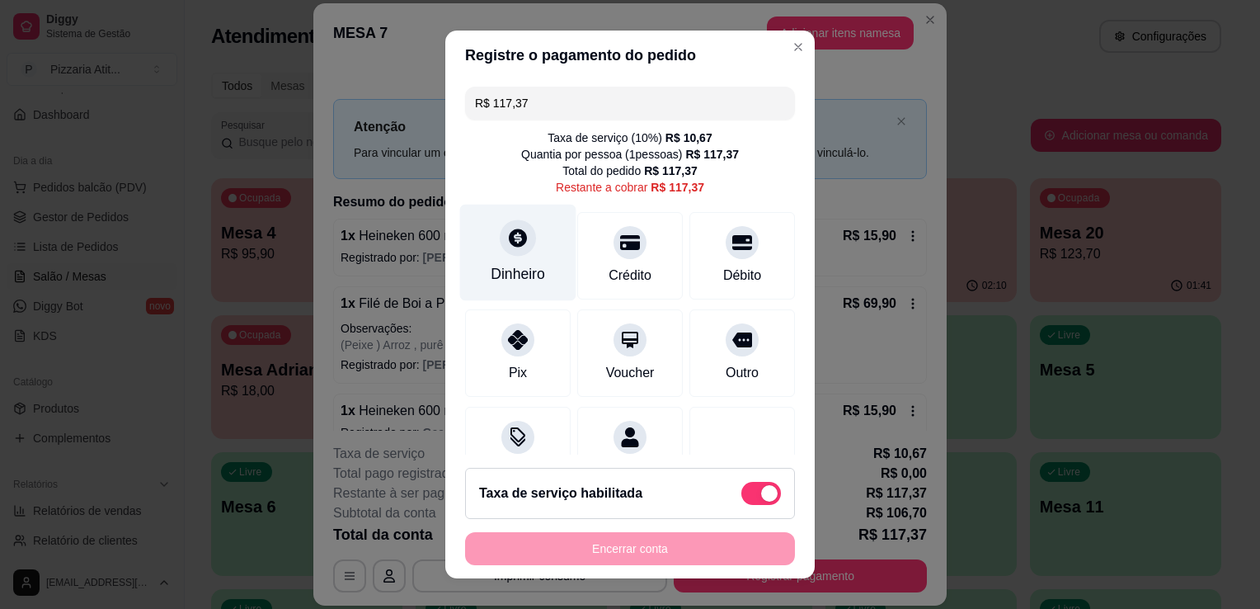
click at [515, 235] on icon at bounding box center [518, 237] width 18 height 18
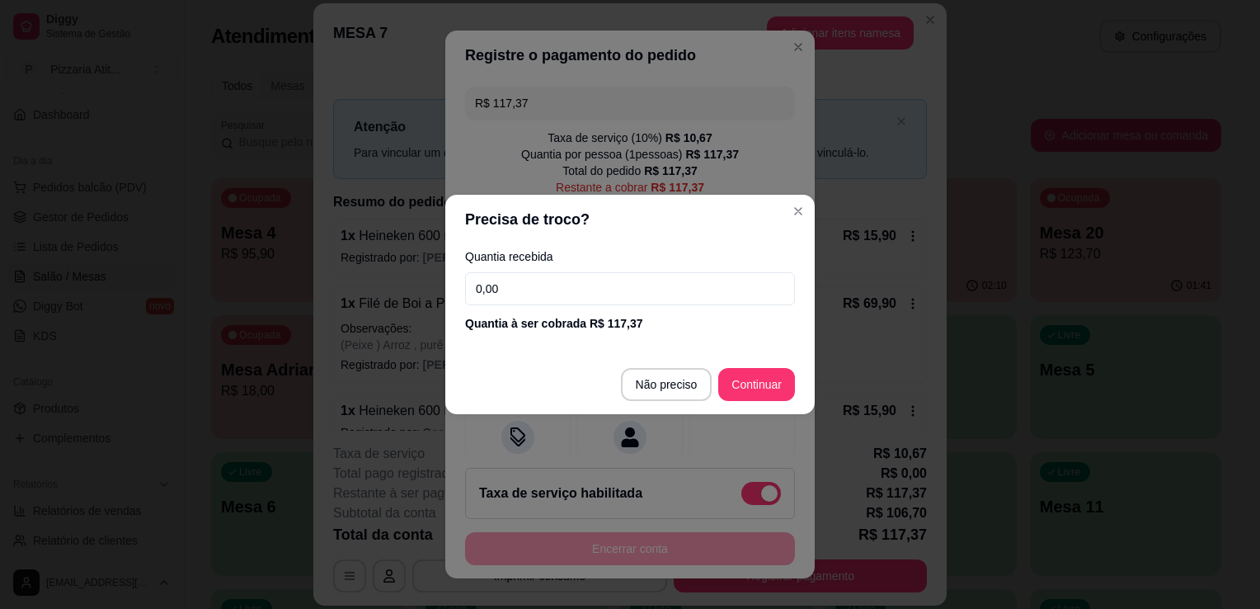
click at [513, 289] on input "0,00" at bounding box center [630, 288] width 330 height 33
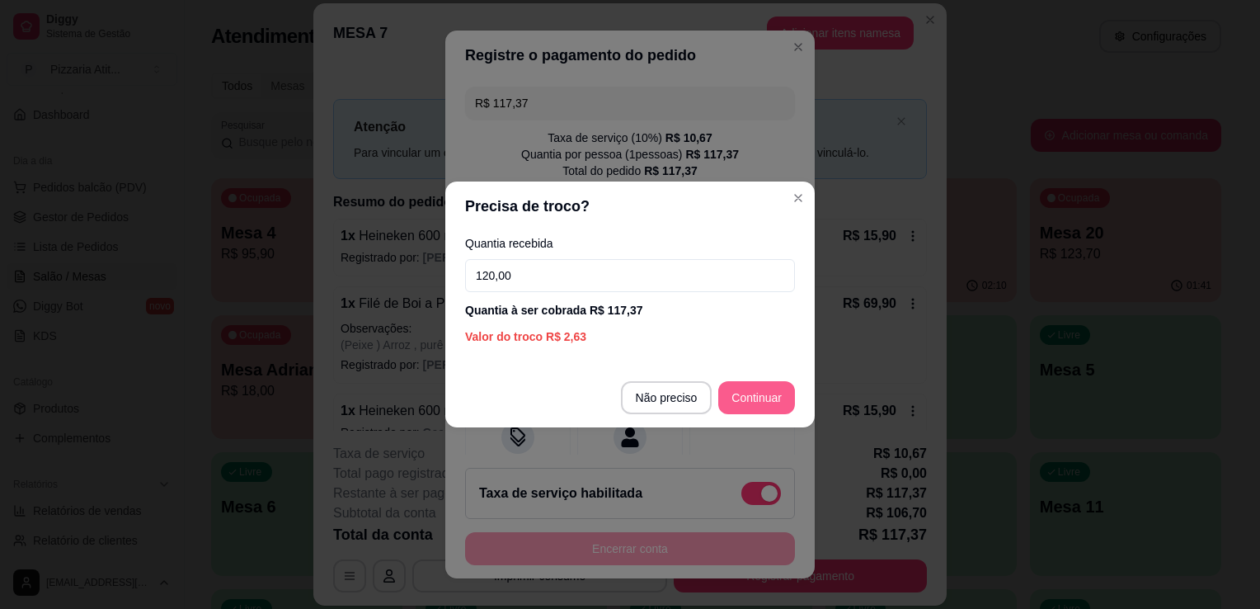
type input "120,00"
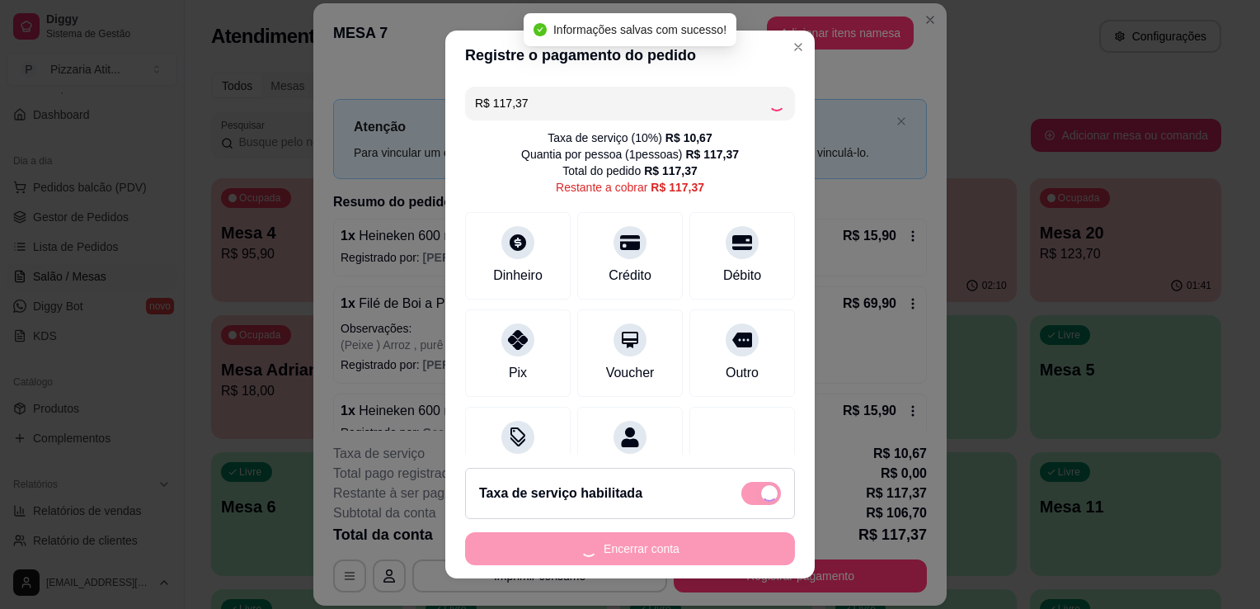
type input "R$ 0,00"
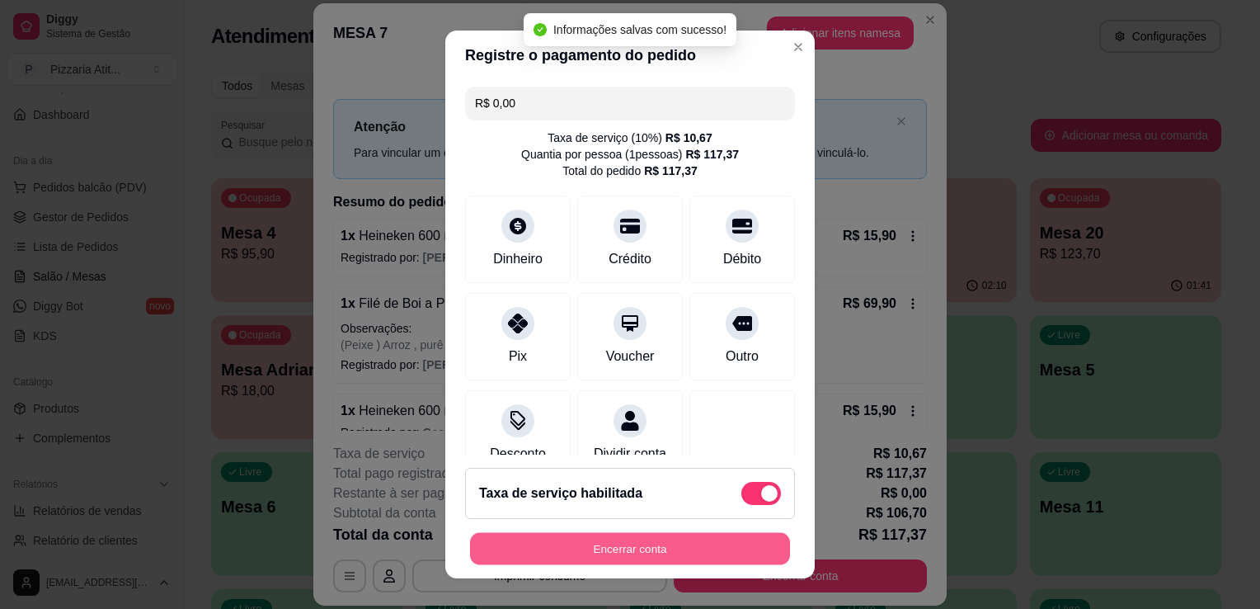
click at [695, 539] on button "Encerrar conta" at bounding box center [630, 549] width 320 height 32
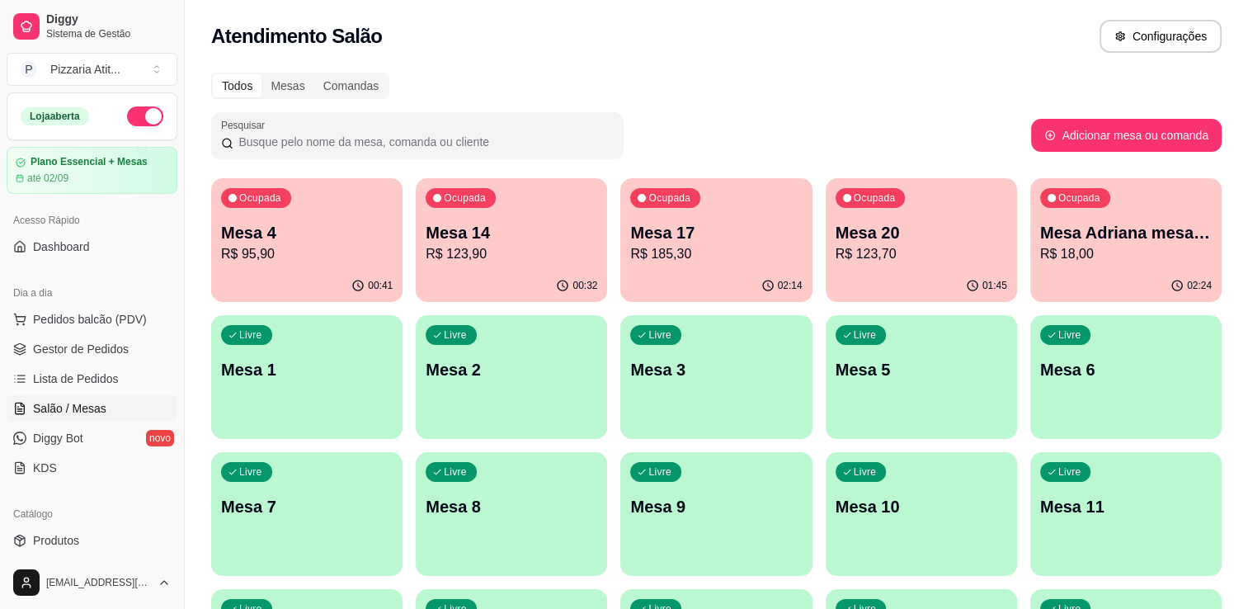
click at [127, 119] on button "button" at bounding box center [145, 116] width 36 height 20
click at [908, 242] on p "Mesa 20" at bounding box center [921, 233] width 167 height 22
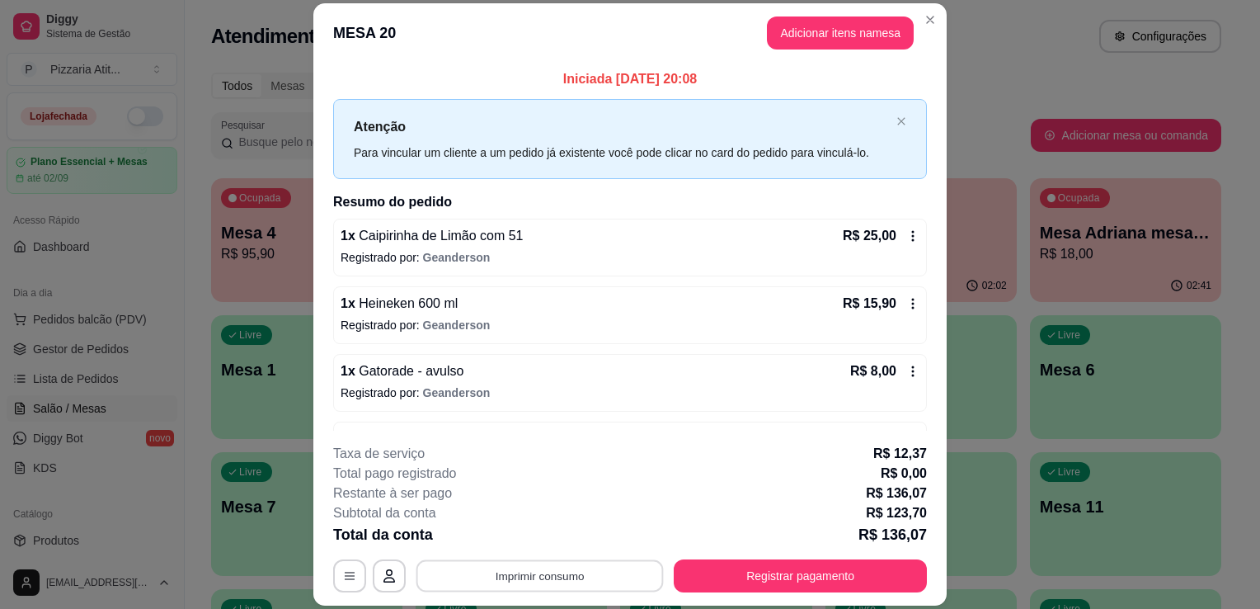
click at [571, 572] on button "Imprimir consumo" at bounding box center [539, 576] width 247 height 32
click at [572, 536] on button "IMPRESSORA" at bounding box center [538, 538] width 115 height 26
click at [715, 579] on button "Registrar pagamento" at bounding box center [801, 576] width 246 height 32
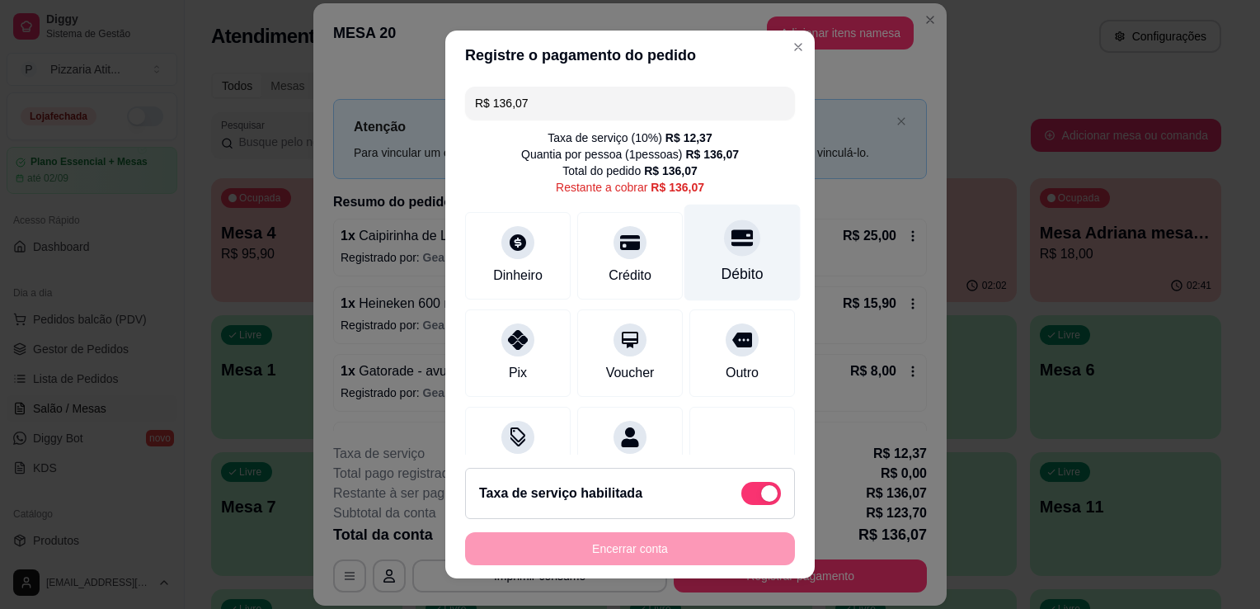
click at [745, 273] on div "Débito" at bounding box center [742, 253] width 116 height 96
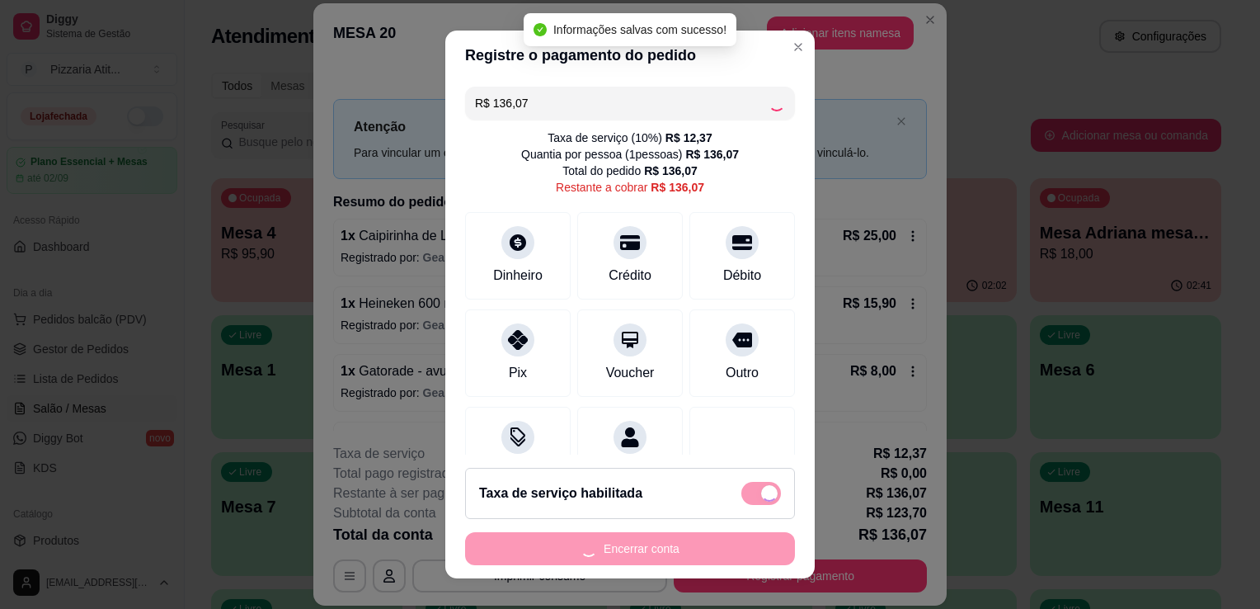
type input "R$ 0,00"
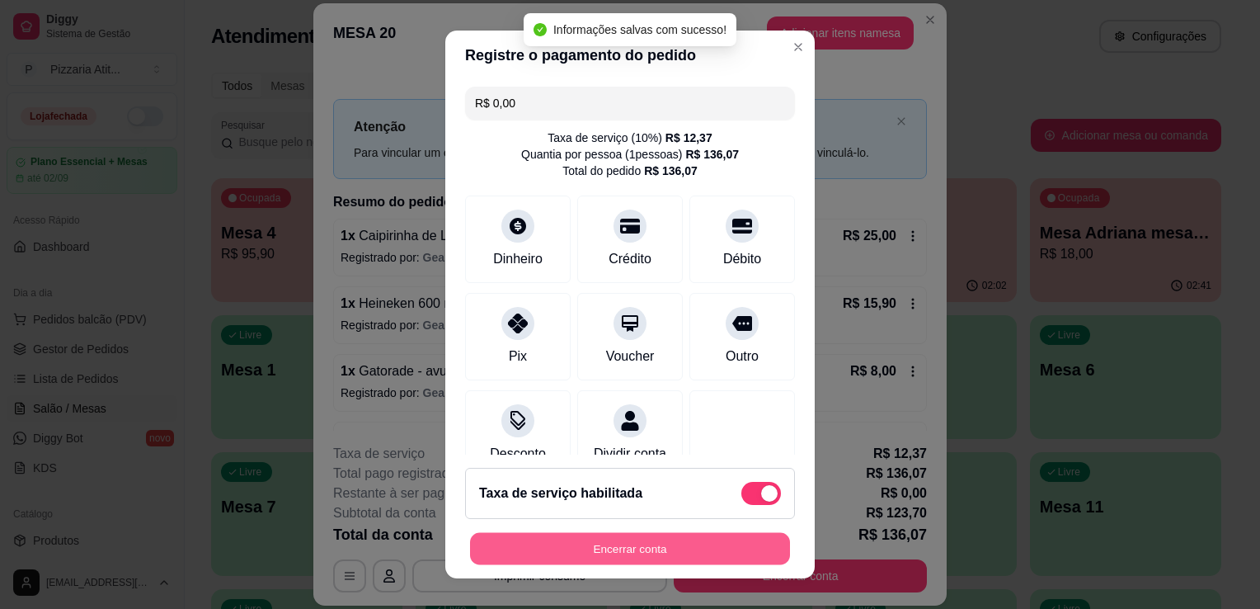
click at [700, 543] on button "Encerrar conta" at bounding box center [630, 549] width 320 height 32
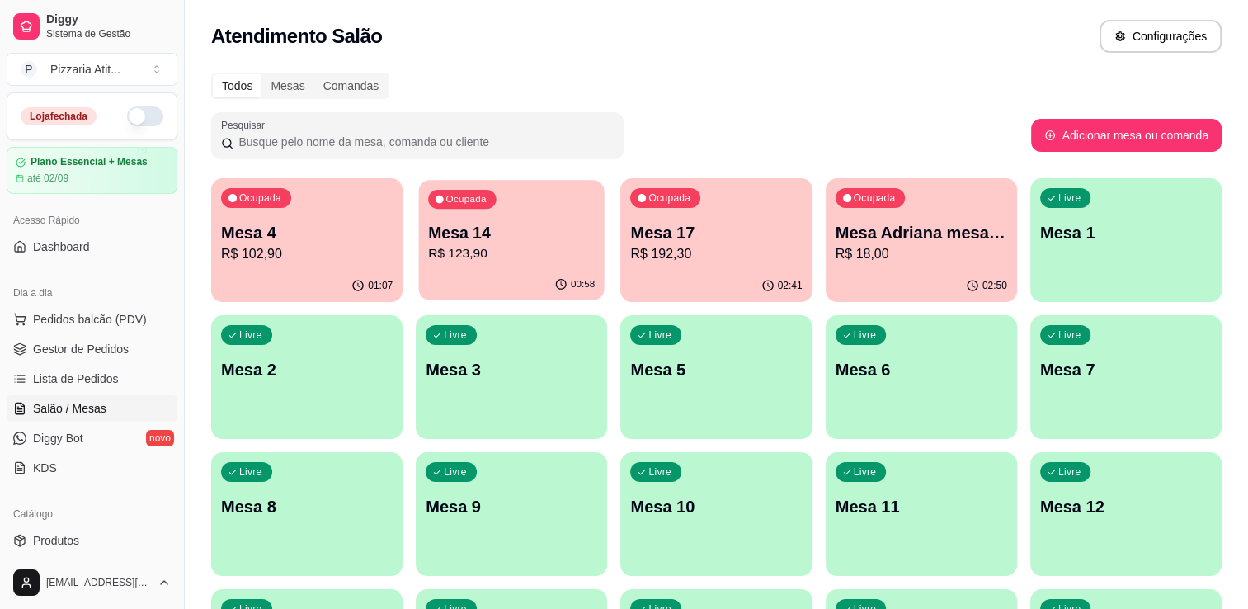
click at [571, 259] on p "R$ 123,90" at bounding box center [511, 253] width 167 height 19
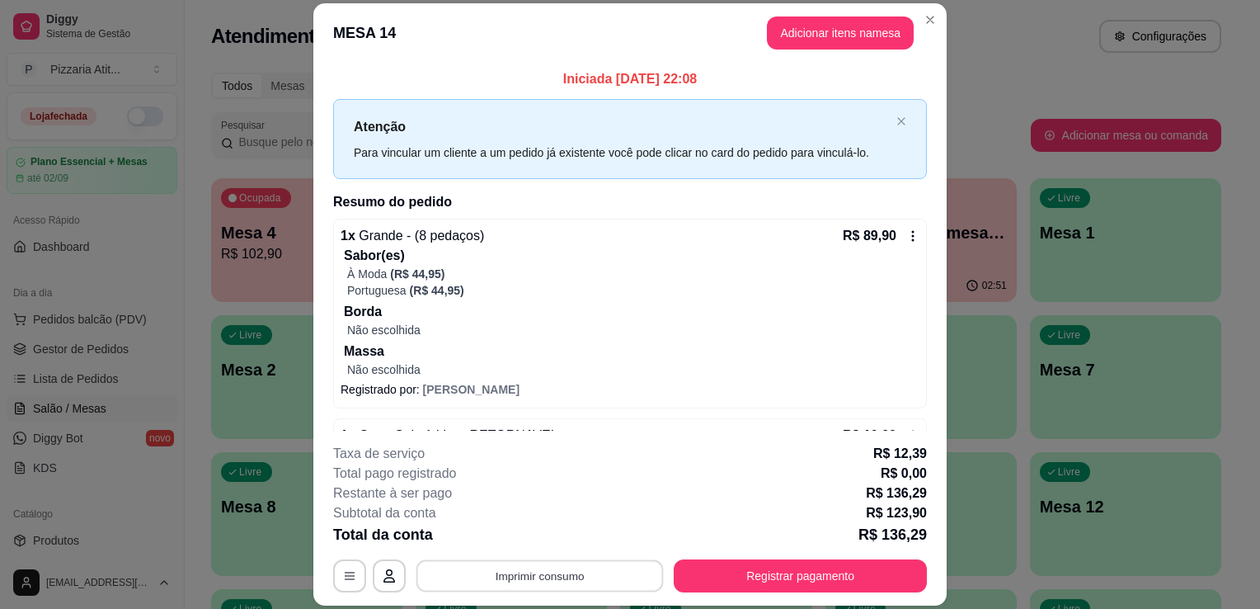
click at [544, 576] on button "Imprimir consumo" at bounding box center [539, 576] width 247 height 32
click at [553, 533] on button "IMPRESSORA" at bounding box center [538, 538] width 115 height 26
click at [763, 565] on button "Registrar pagamento" at bounding box center [801, 576] width 246 height 32
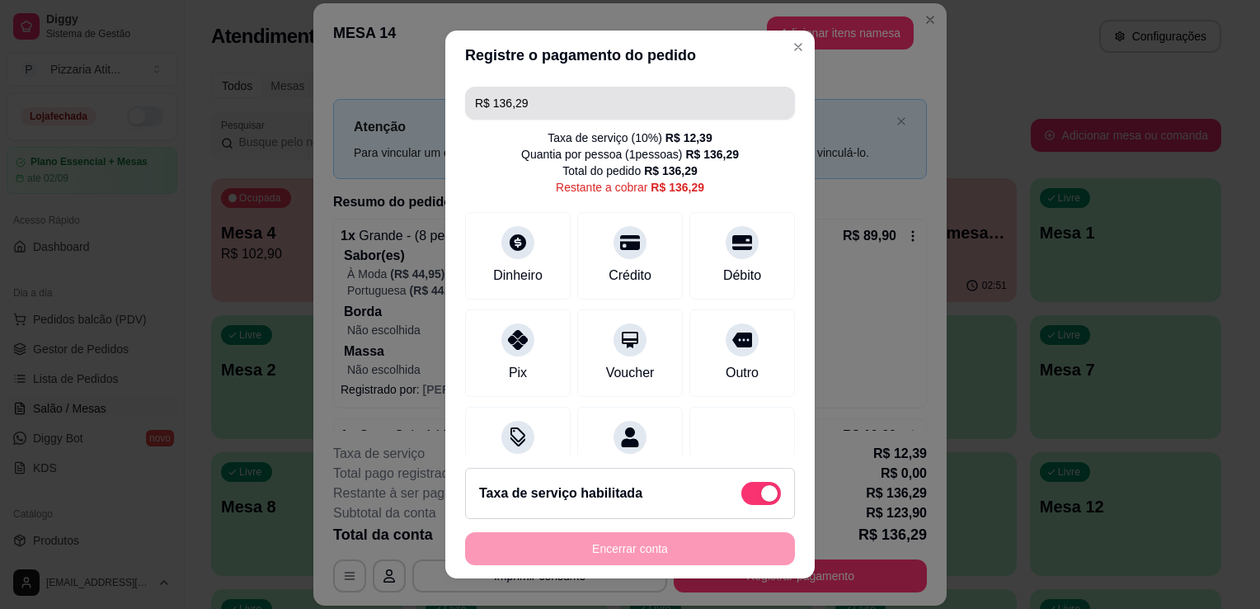
click at [593, 102] on input "R$ 136,29" at bounding box center [630, 103] width 310 height 33
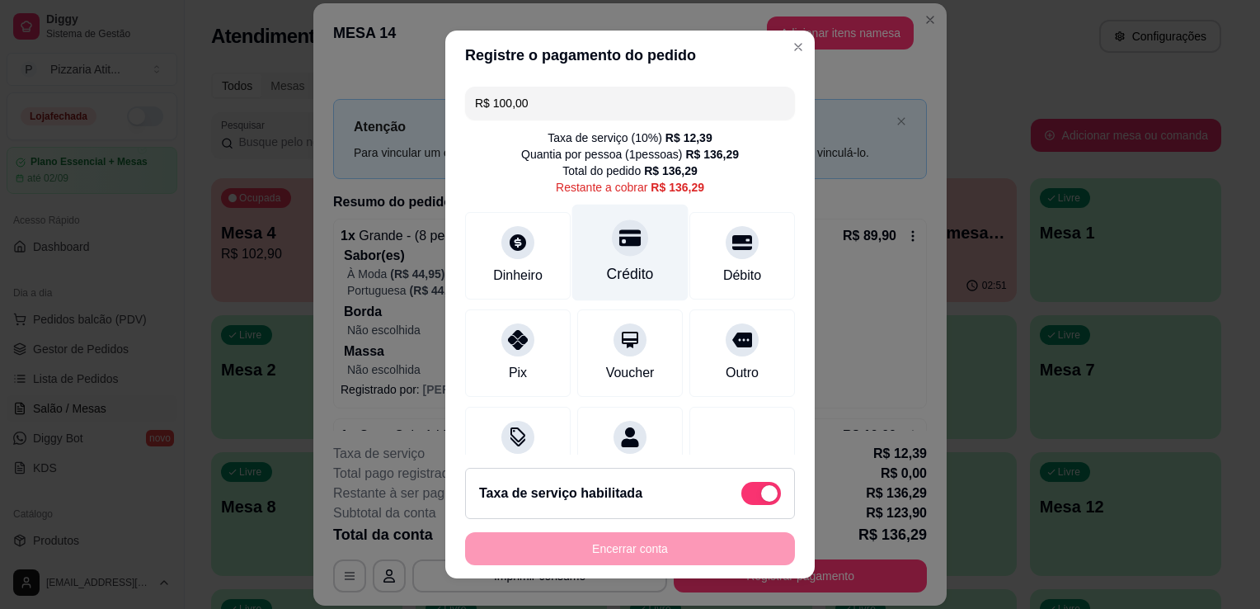
click at [609, 292] on div "Crédito" at bounding box center [630, 253] width 116 height 96
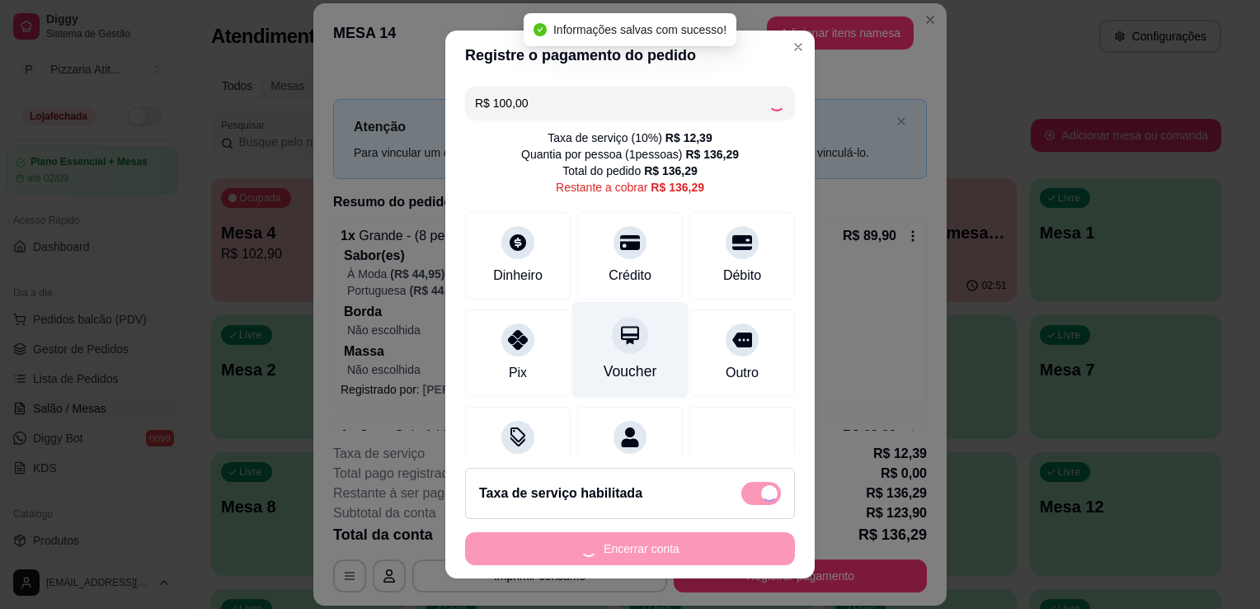
type input "R$ 36,29"
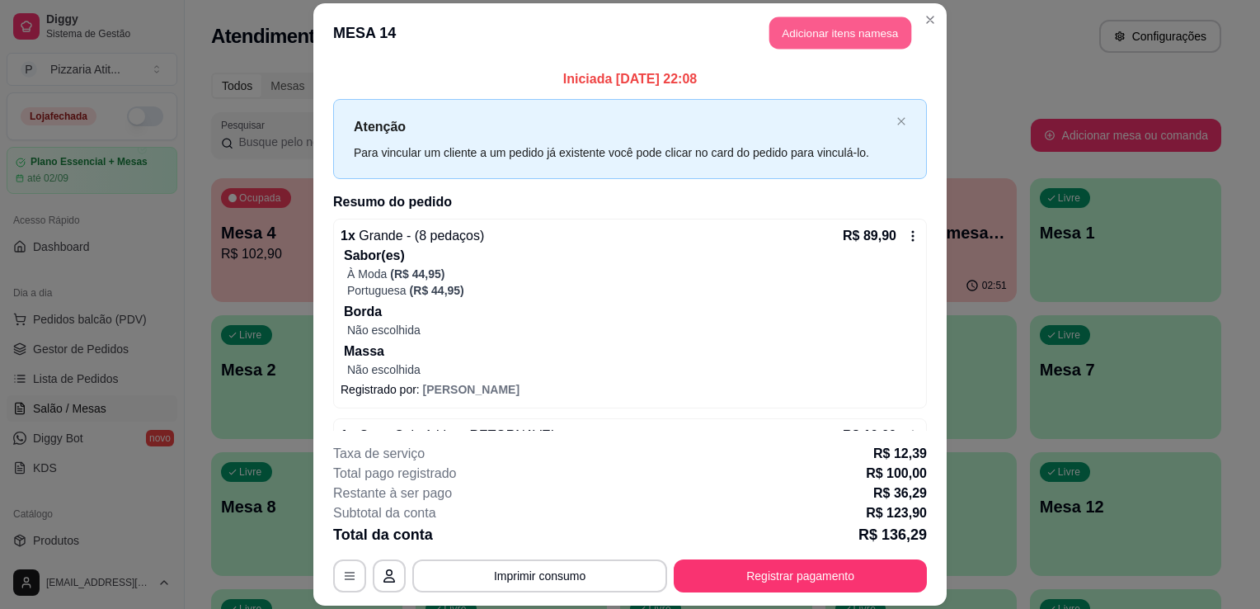
click at [807, 25] on button "Adicionar itens na mesa" at bounding box center [840, 32] width 142 height 32
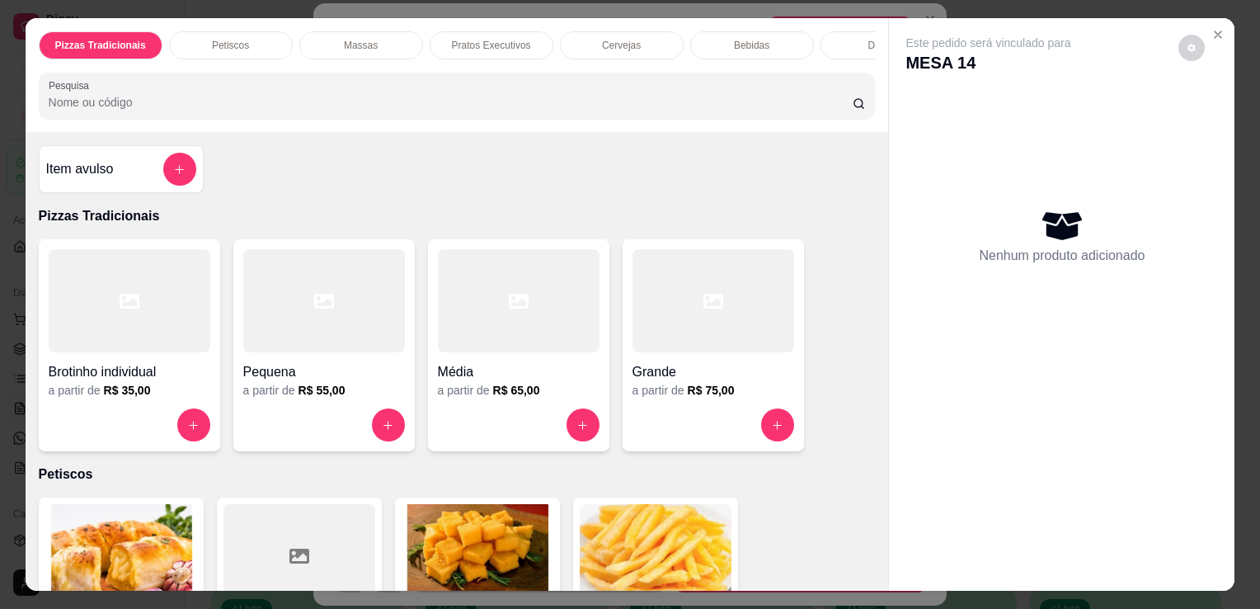
click at [633, 111] on input "Pesquisa" at bounding box center [451, 102] width 804 height 16
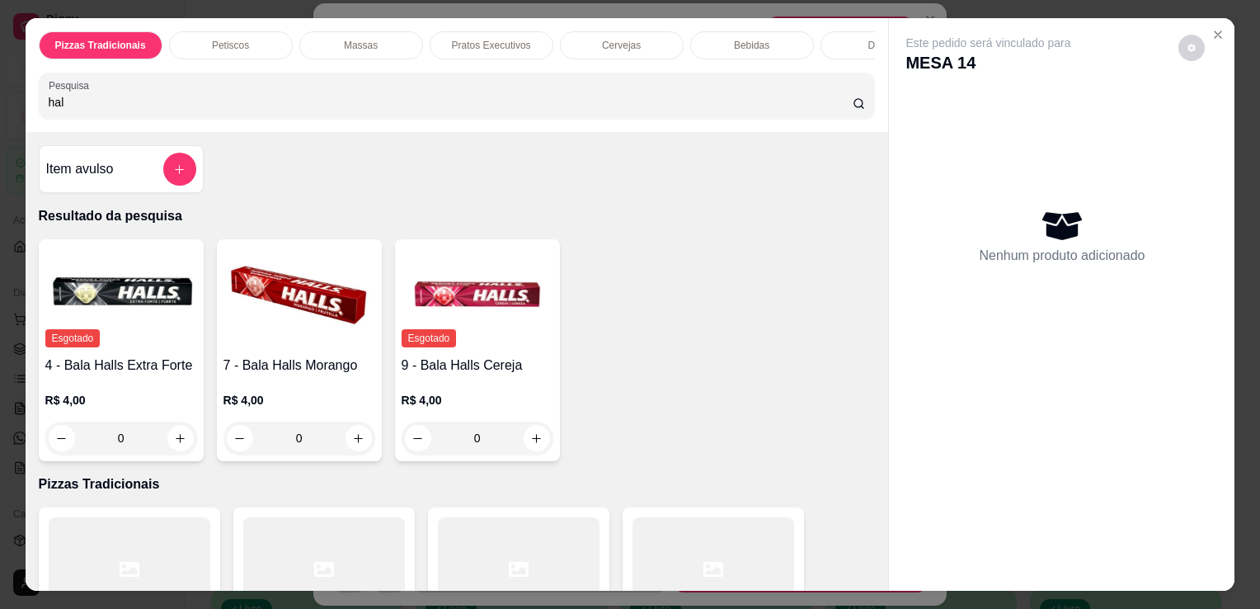
type input "hal"
click at [332, 315] on img at bounding box center [299, 297] width 152 height 103
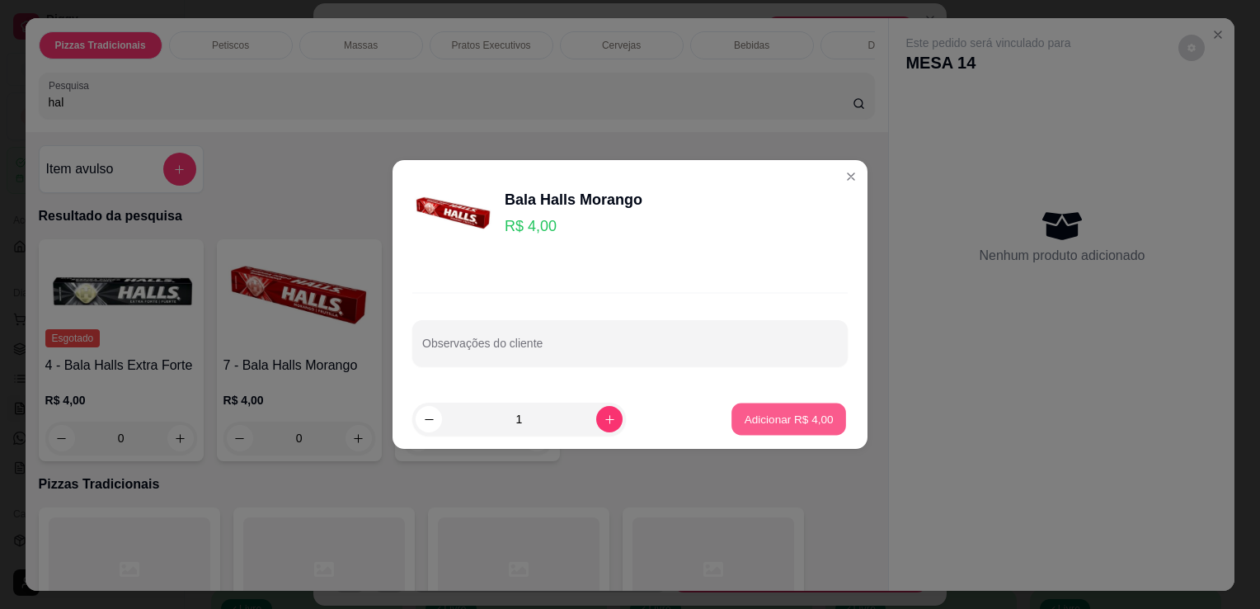
click at [792, 412] on p "Adicionar R$ 4,00" at bounding box center [788, 419] width 89 height 16
type input "1"
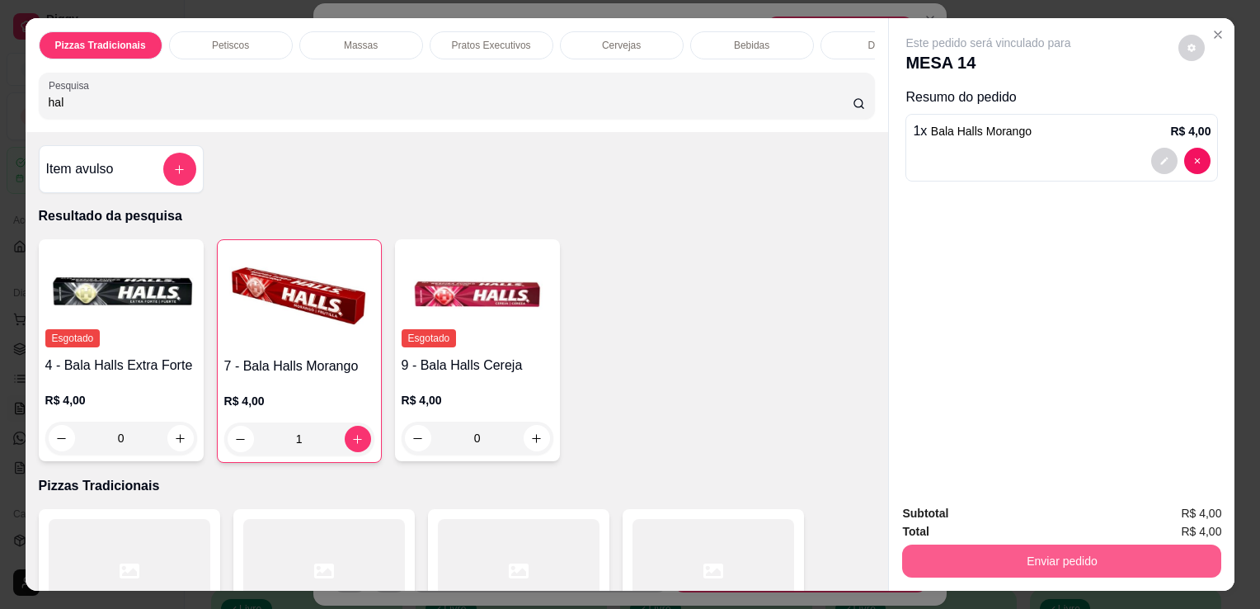
click at [943, 544] on button "Enviar pedido" at bounding box center [1061, 560] width 319 height 33
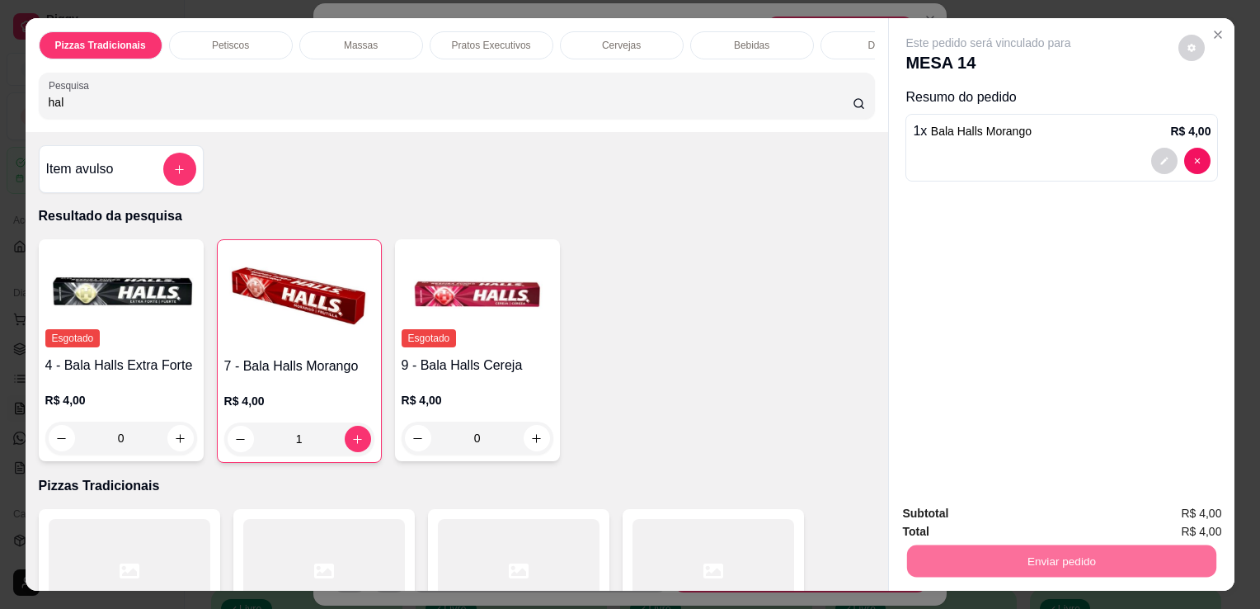
click at [954, 510] on button "Não registrar e enviar pedido" at bounding box center [1007, 514] width 167 height 31
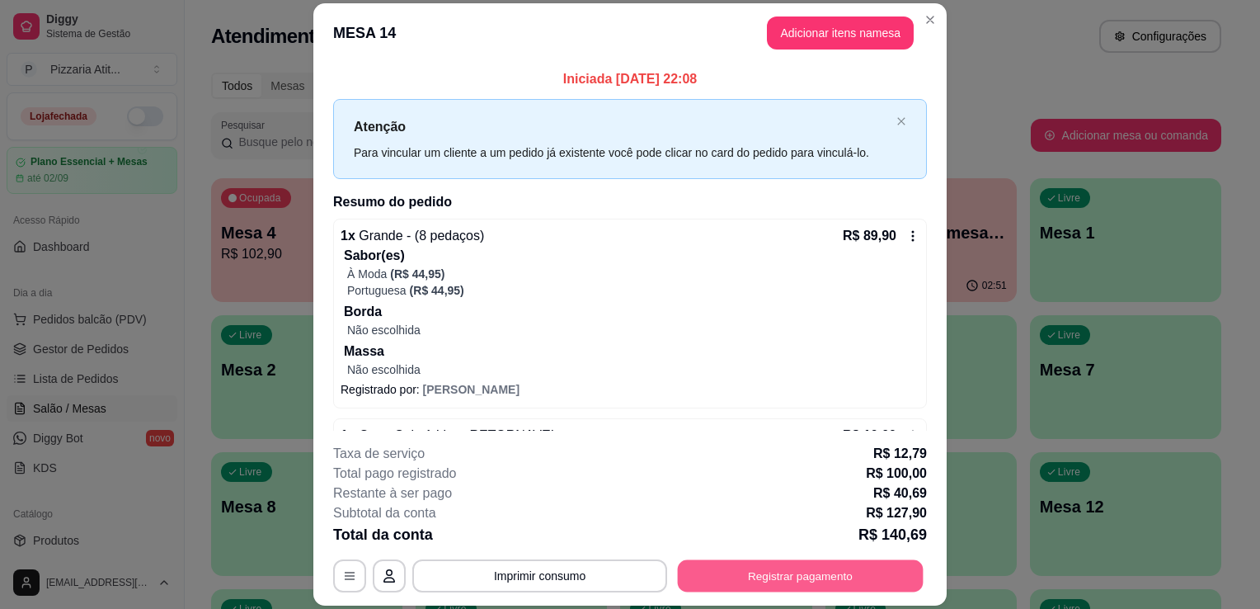
click at [730, 570] on button "Registrar pagamento" at bounding box center [801, 576] width 246 height 32
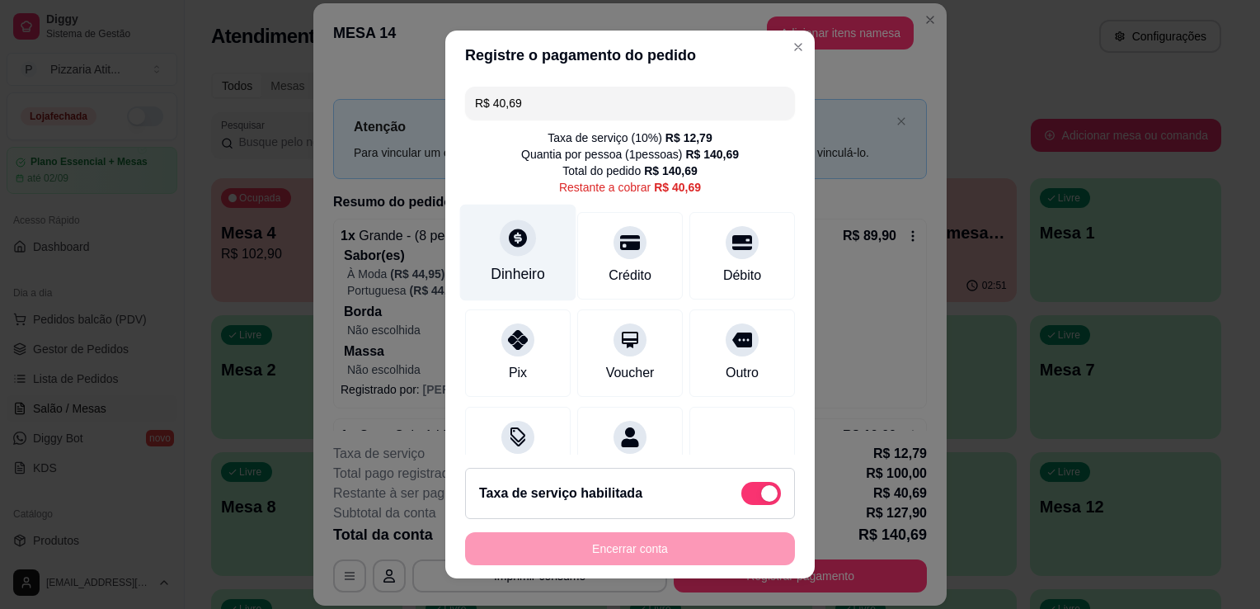
click at [491, 263] on div "Dinheiro" at bounding box center [518, 273] width 54 height 21
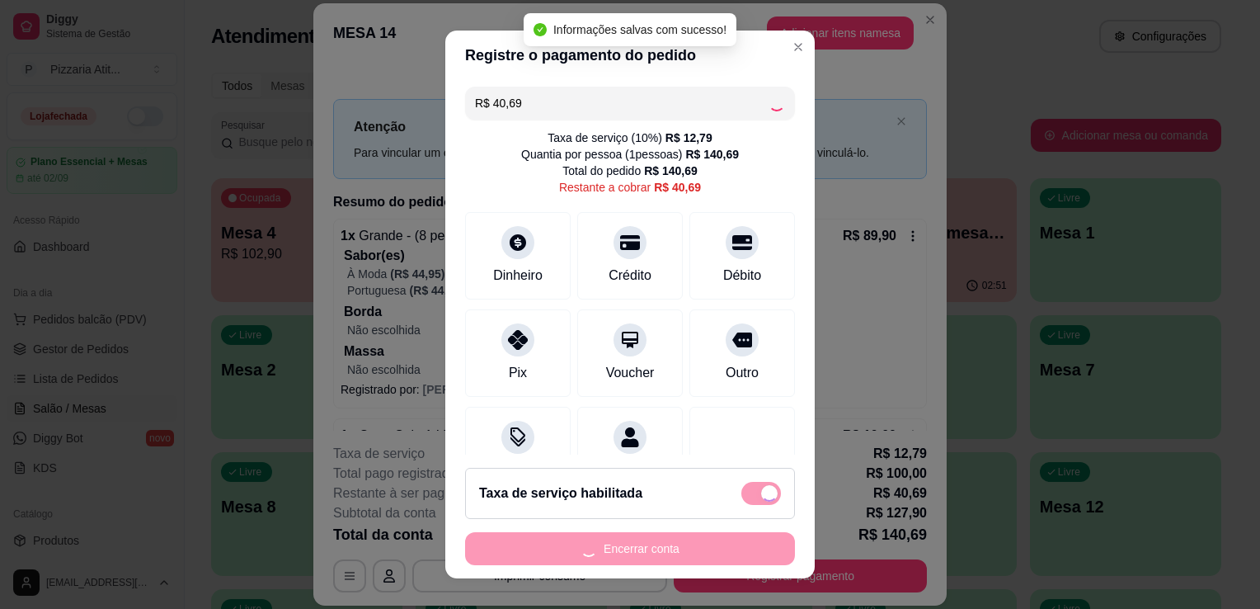
type input "R$ 0,00"
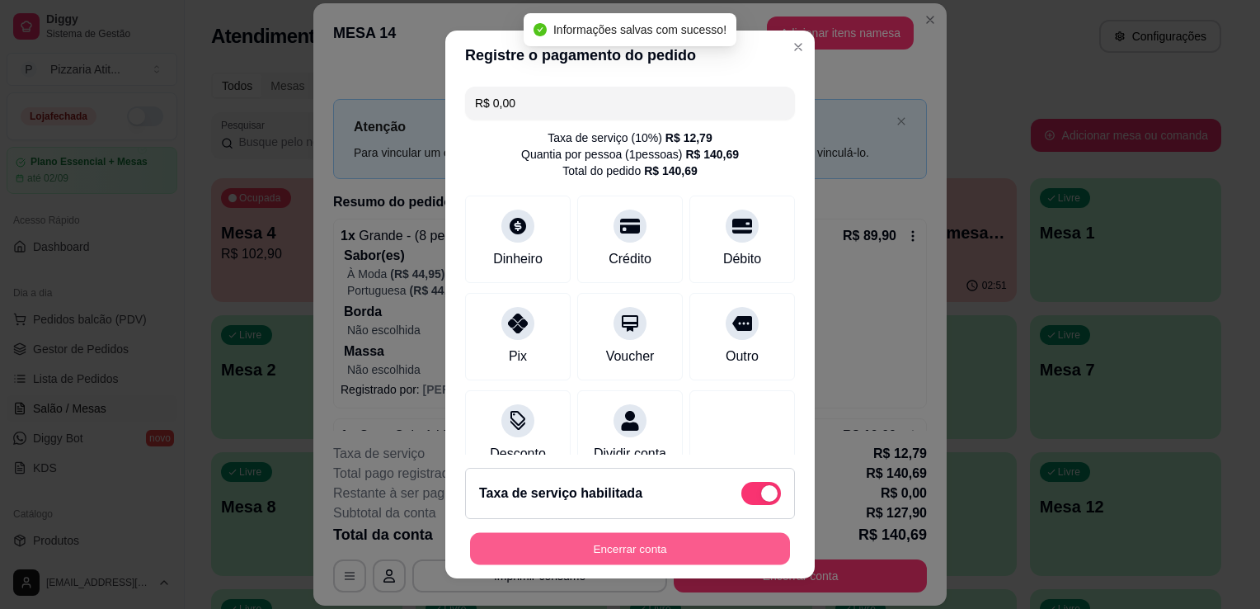
click at [726, 543] on button "Encerrar conta" at bounding box center [630, 549] width 320 height 32
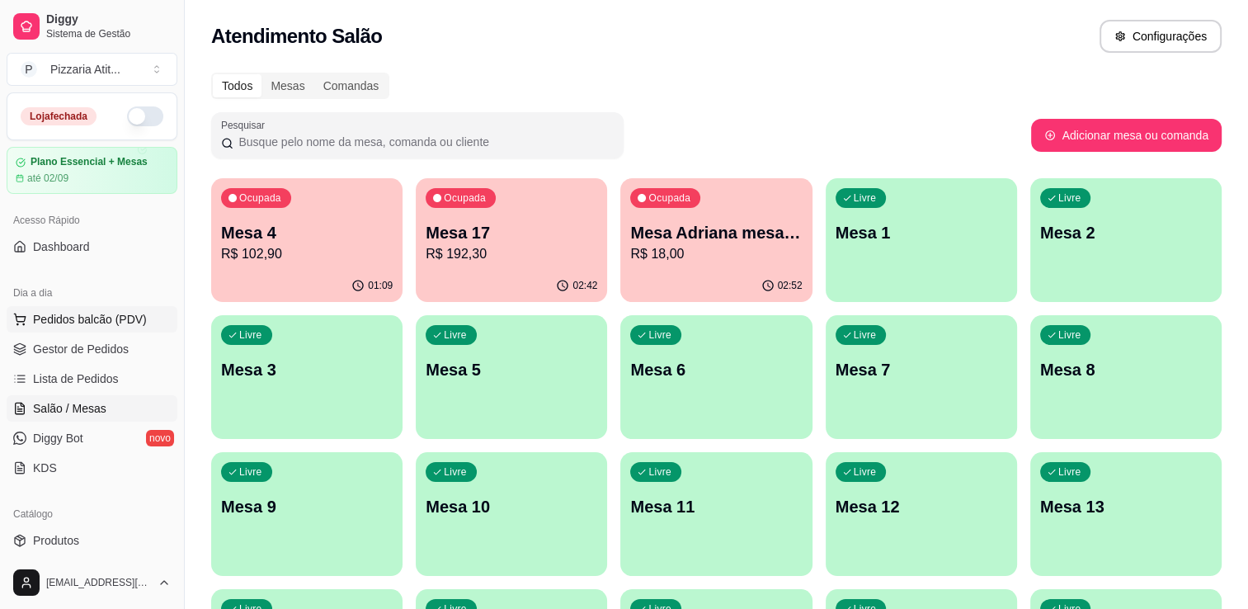
click at [116, 328] on button "Pedidos balcão (PDV)" at bounding box center [92, 319] width 171 height 26
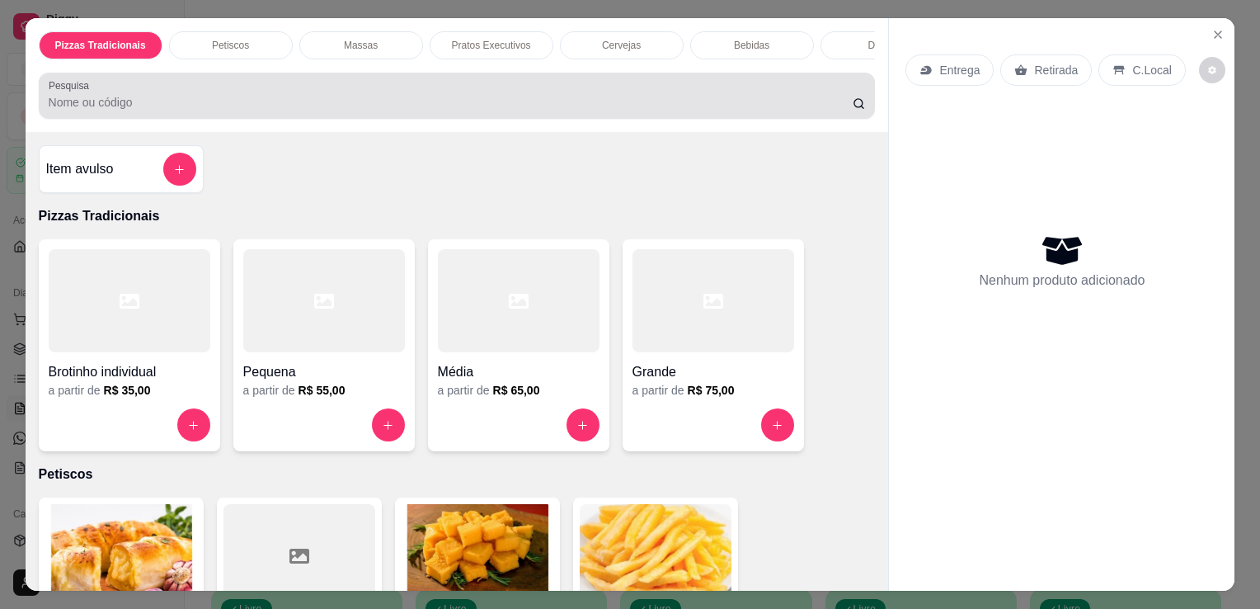
click at [445, 97] on div at bounding box center [457, 95] width 817 height 33
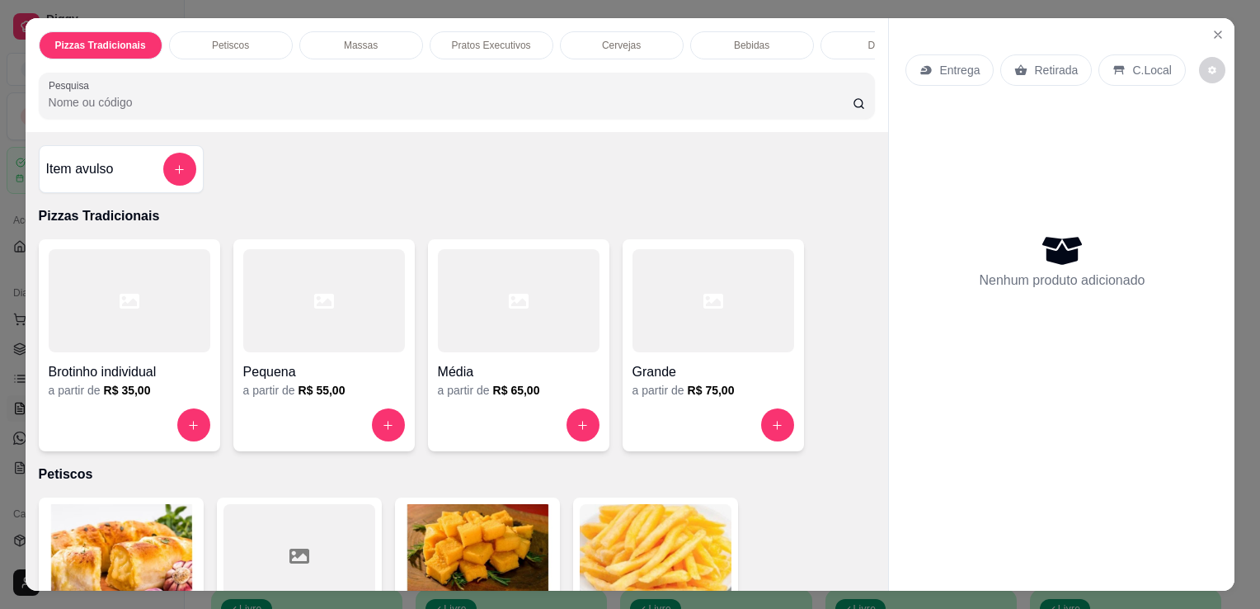
click at [414, 108] on input "Pesquisa" at bounding box center [451, 102] width 804 height 16
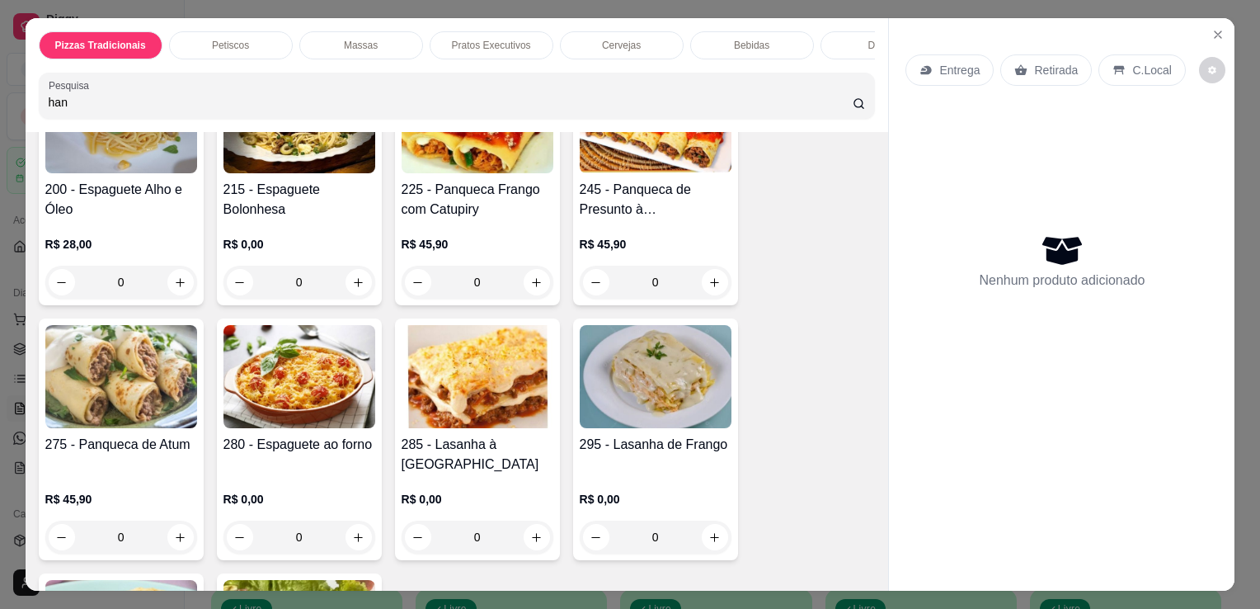
scroll to position [1683, 0]
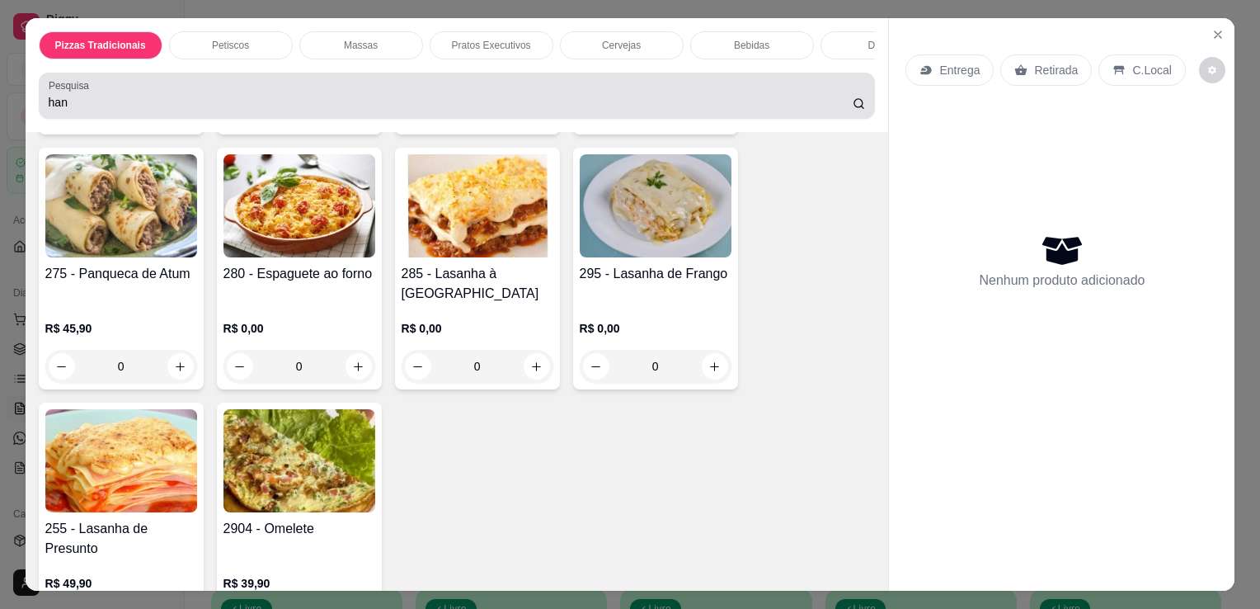
click at [769, 96] on div "han" at bounding box center [457, 95] width 817 height 33
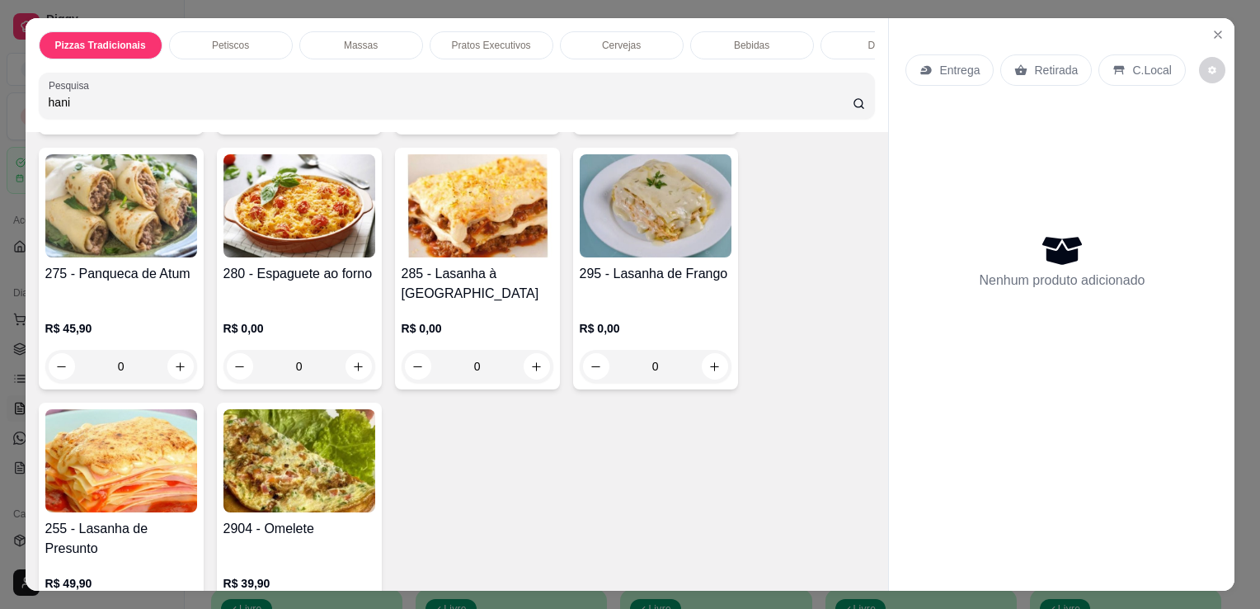
type input "hani"
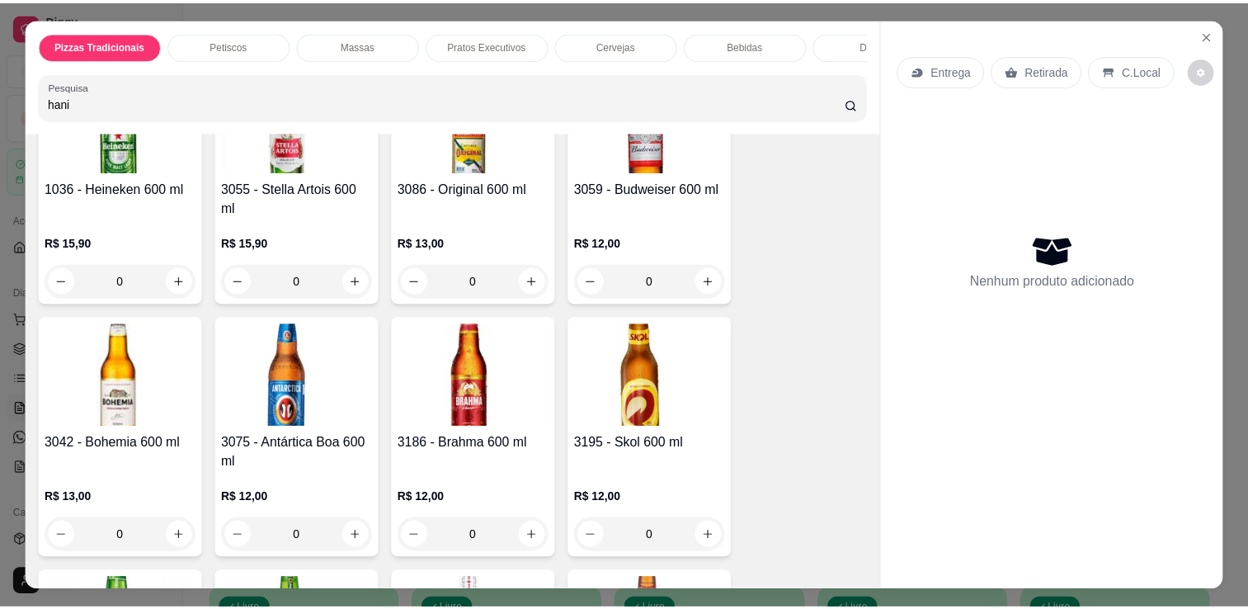
scroll to position [2940, 0]
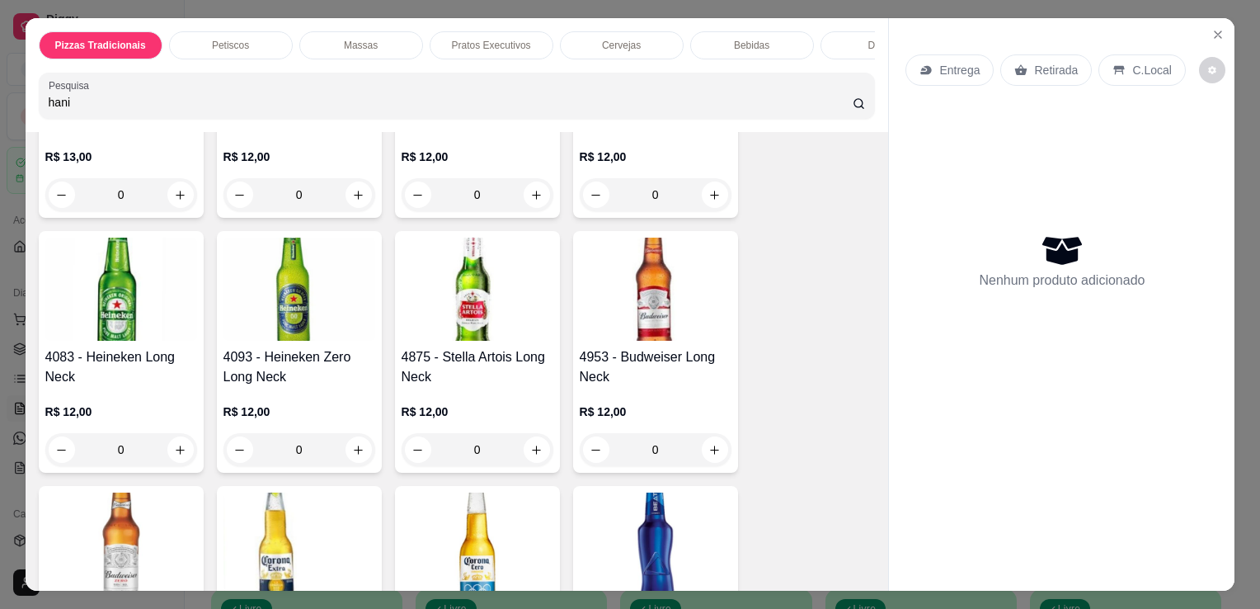
click at [325, 347] on h4 "4093 - Heineken Zero Long Neck" at bounding box center [299, 367] width 152 height 40
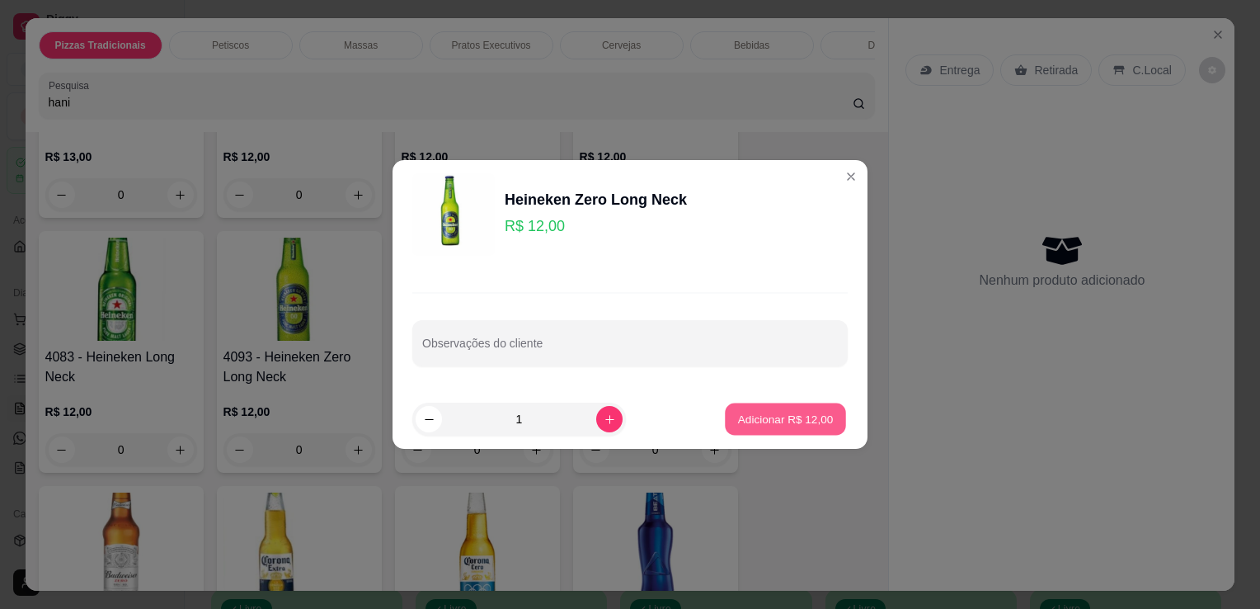
click at [762, 412] on p "Adicionar R$ 12,00" at bounding box center [786, 419] width 96 height 16
type input "1"
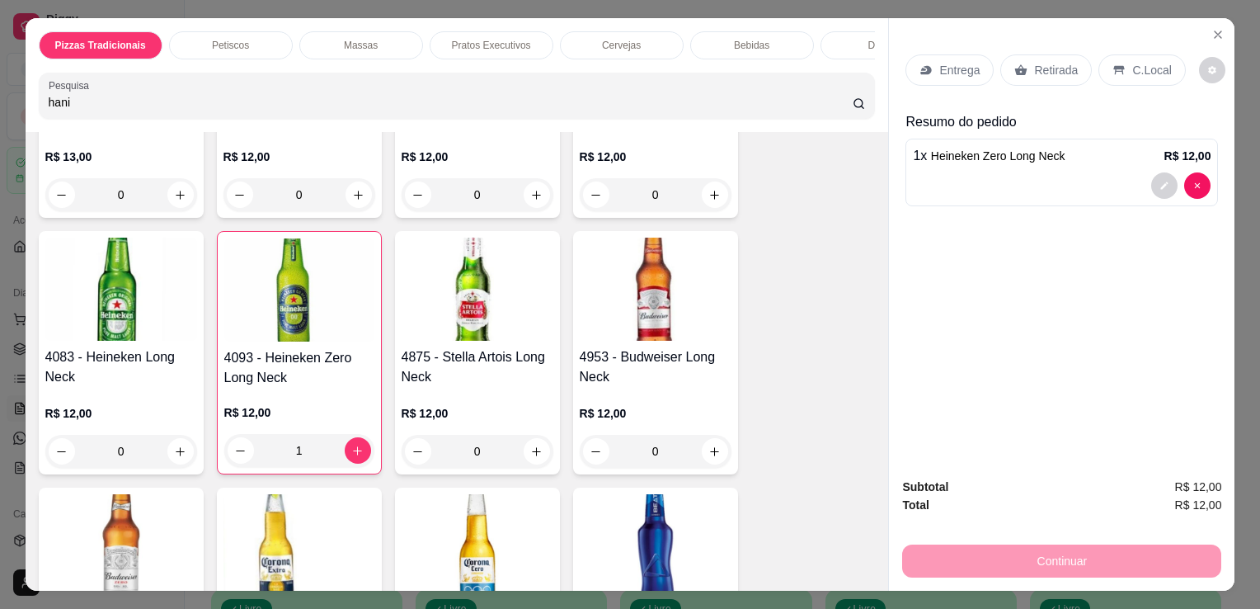
click at [1132, 62] on p "C.Local" at bounding box center [1151, 70] width 39 height 16
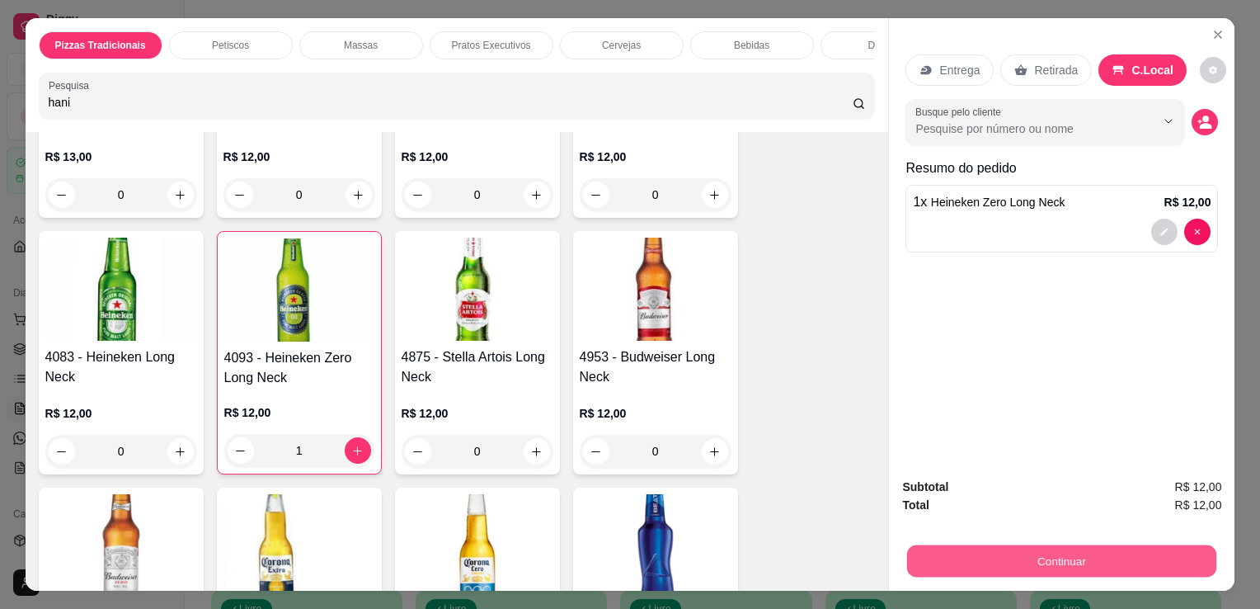
click at [1006, 560] on button "Continuar" at bounding box center [1061, 560] width 309 height 32
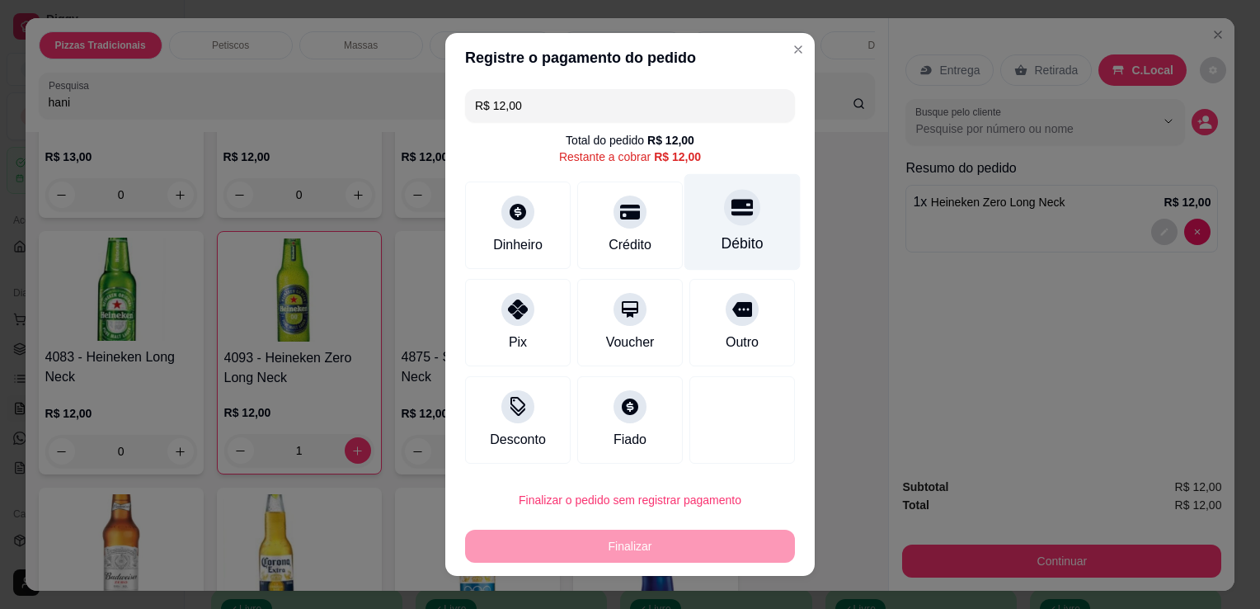
click at [703, 246] on div "Débito" at bounding box center [742, 222] width 116 height 96
type input "R$ 0,00"
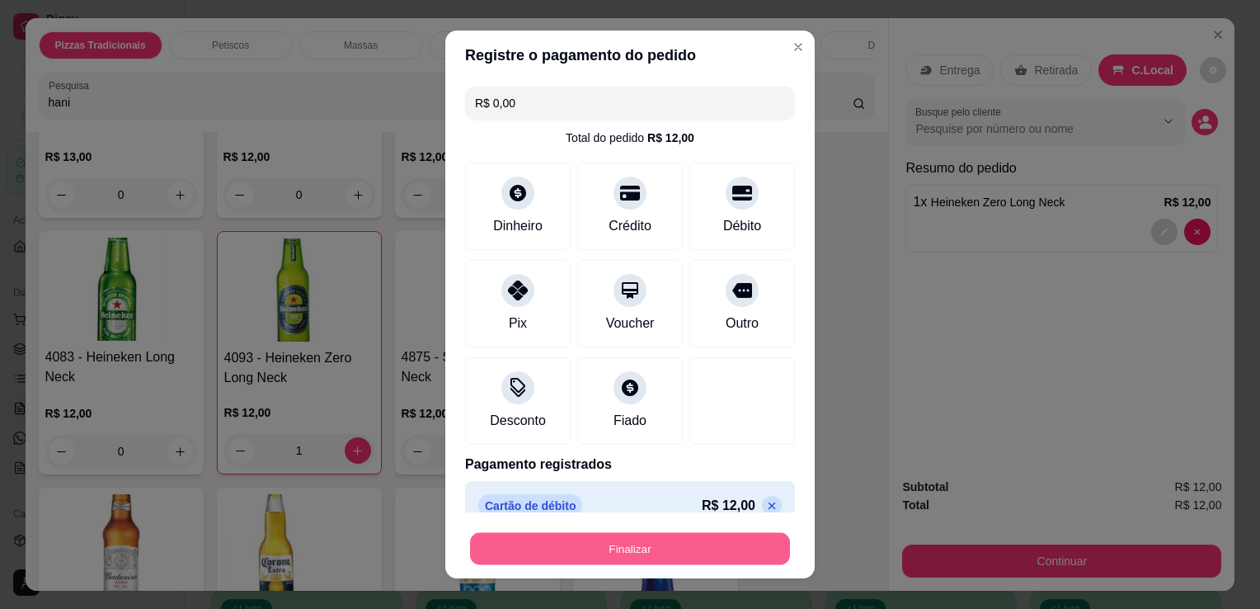
click at [641, 551] on button "Finalizar" at bounding box center [630, 549] width 320 height 32
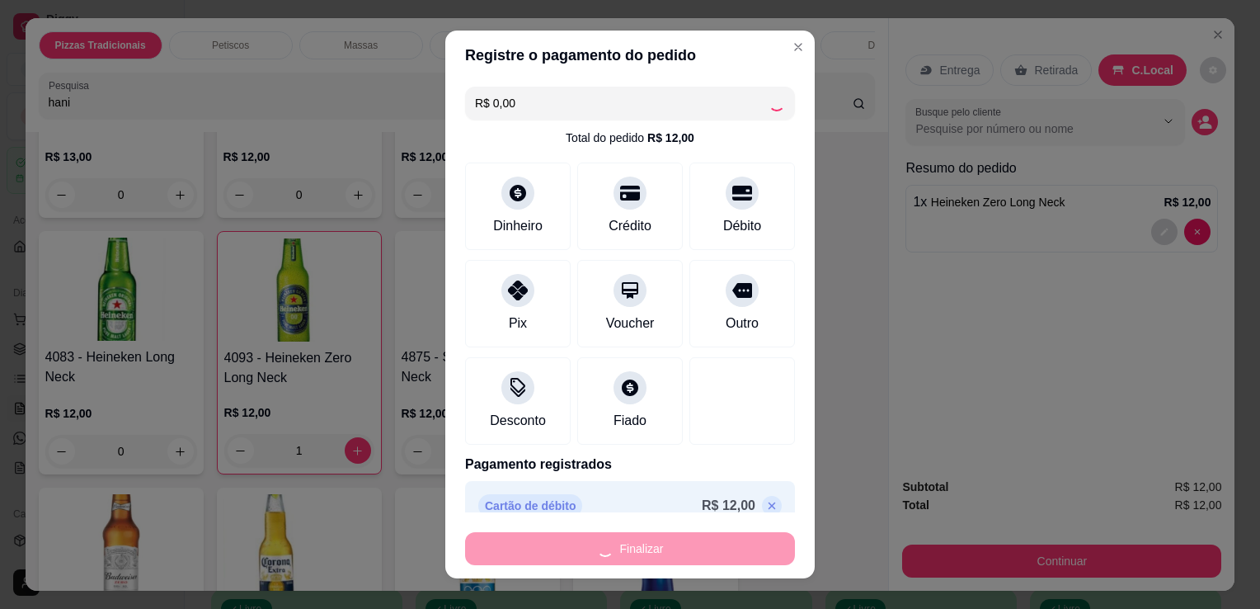
type input "0"
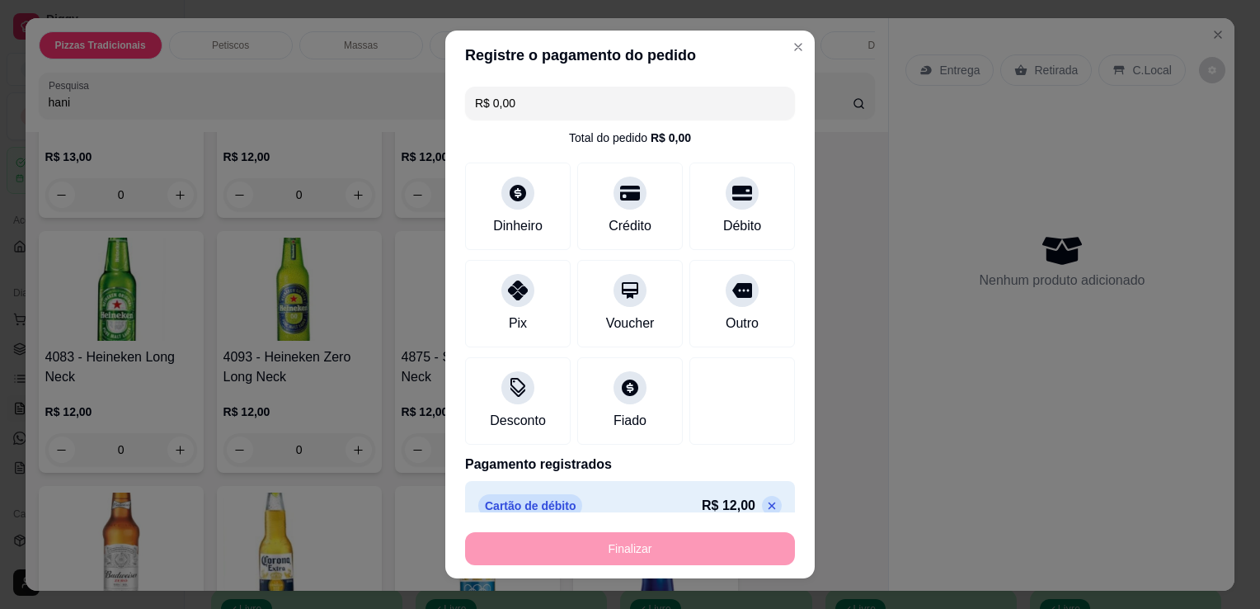
type input "-R$ 12,00"
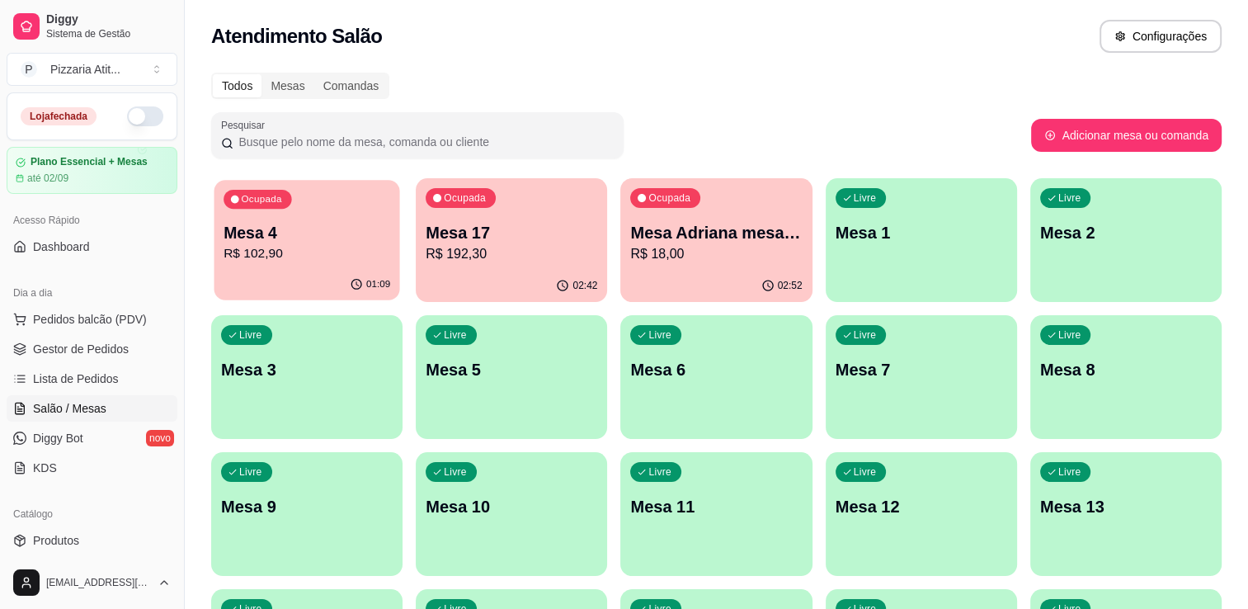
click at [323, 266] on div "Ocupada Mesa 4 R$ 102,90" at bounding box center [307, 224] width 186 height 89
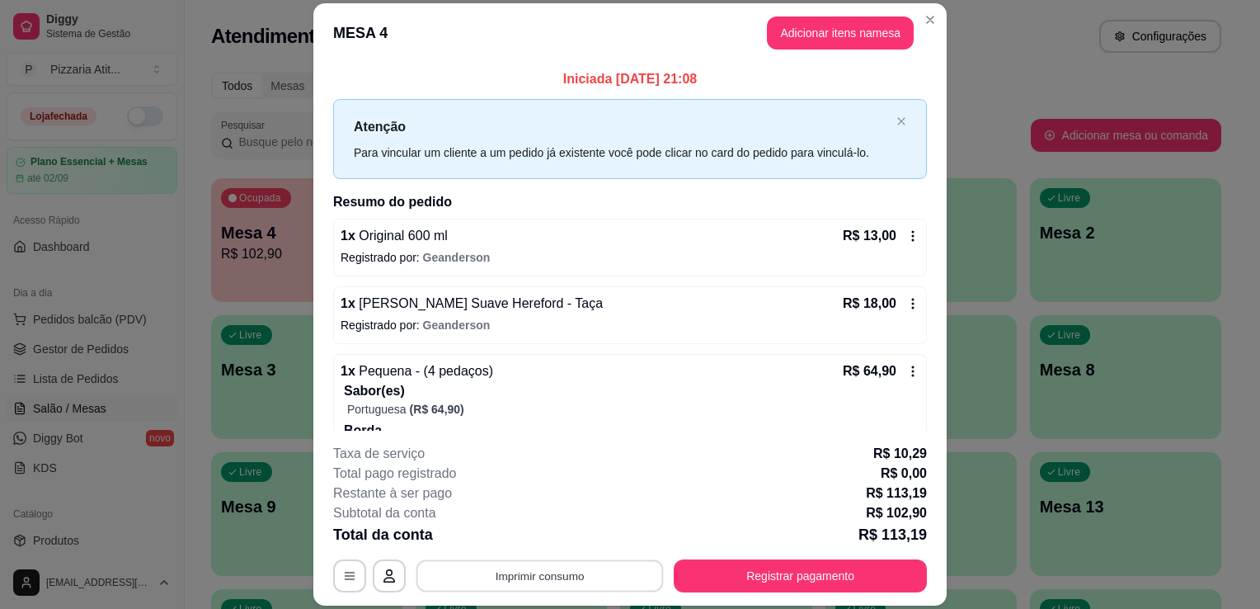
click at [605, 585] on button "Imprimir consumo" at bounding box center [539, 576] width 247 height 32
click at [557, 534] on button "IMPRESSORA" at bounding box center [538, 538] width 115 height 26
click at [741, 567] on button "Registrar pagamento" at bounding box center [801, 576] width 246 height 32
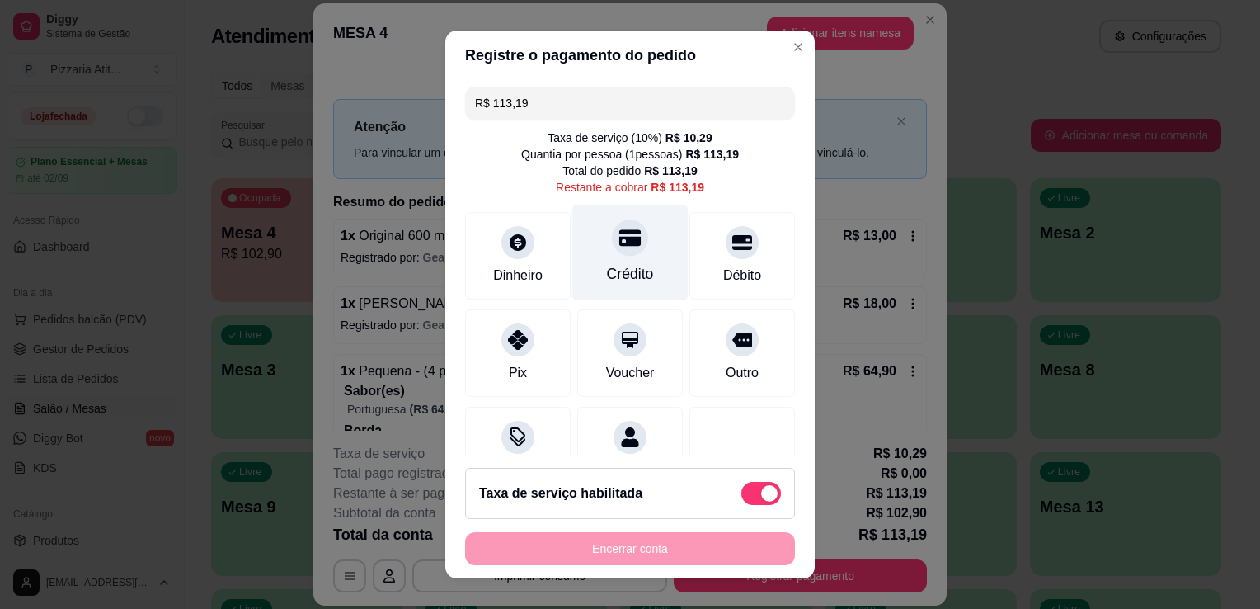
click at [619, 247] on icon at bounding box center [629, 237] width 21 height 21
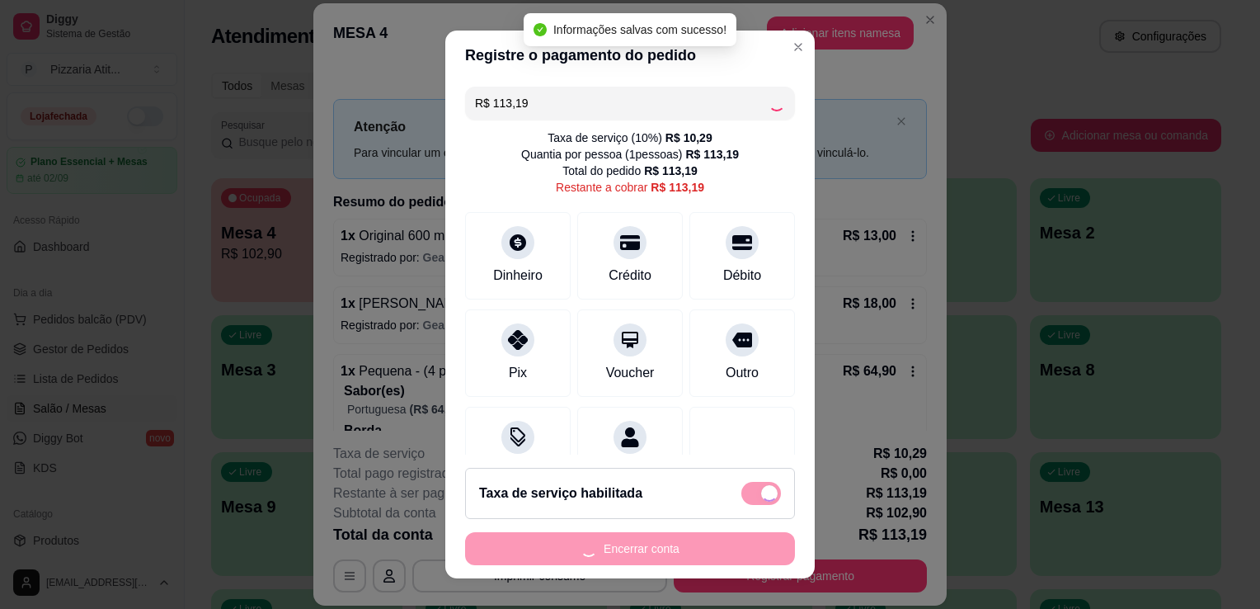
type input "R$ 0,00"
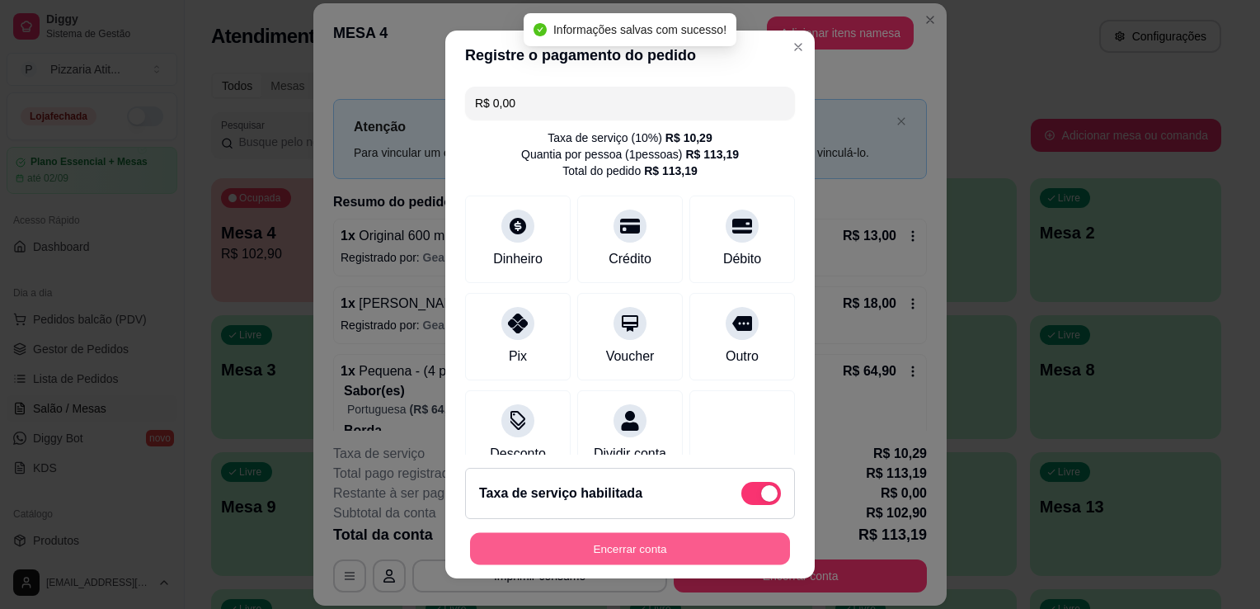
click at [680, 554] on button "Encerrar conta" at bounding box center [630, 549] width 320 height 32
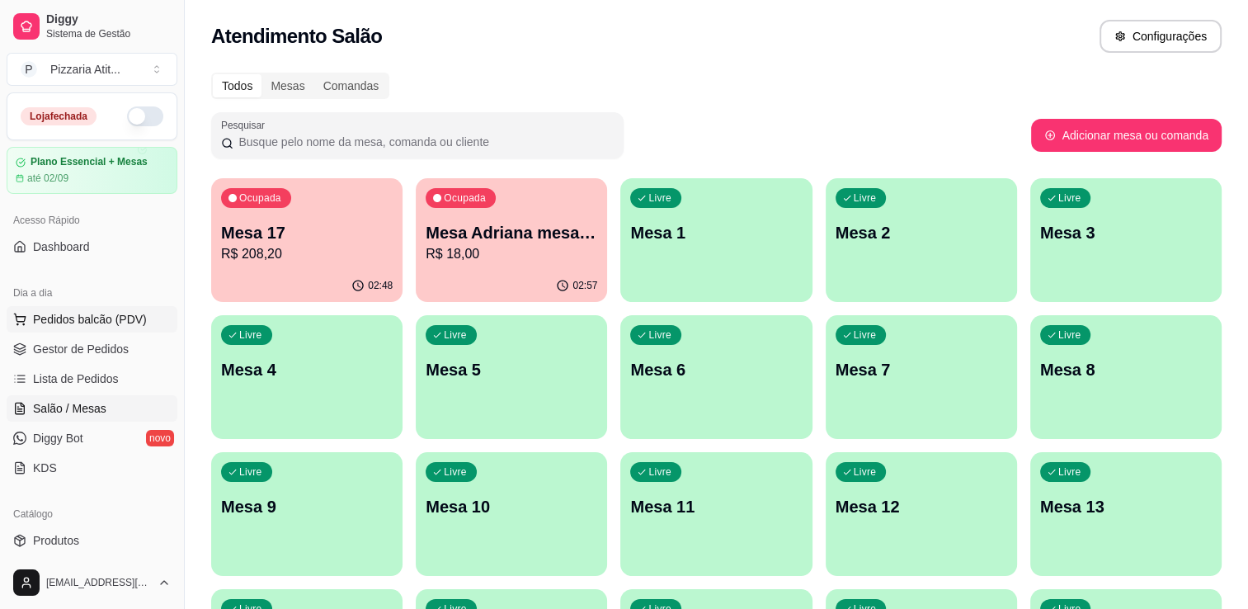
click at [86, 329] on button "Pedidos balcão (PDV)" at bounding box center [92, 319] width 171 height 26
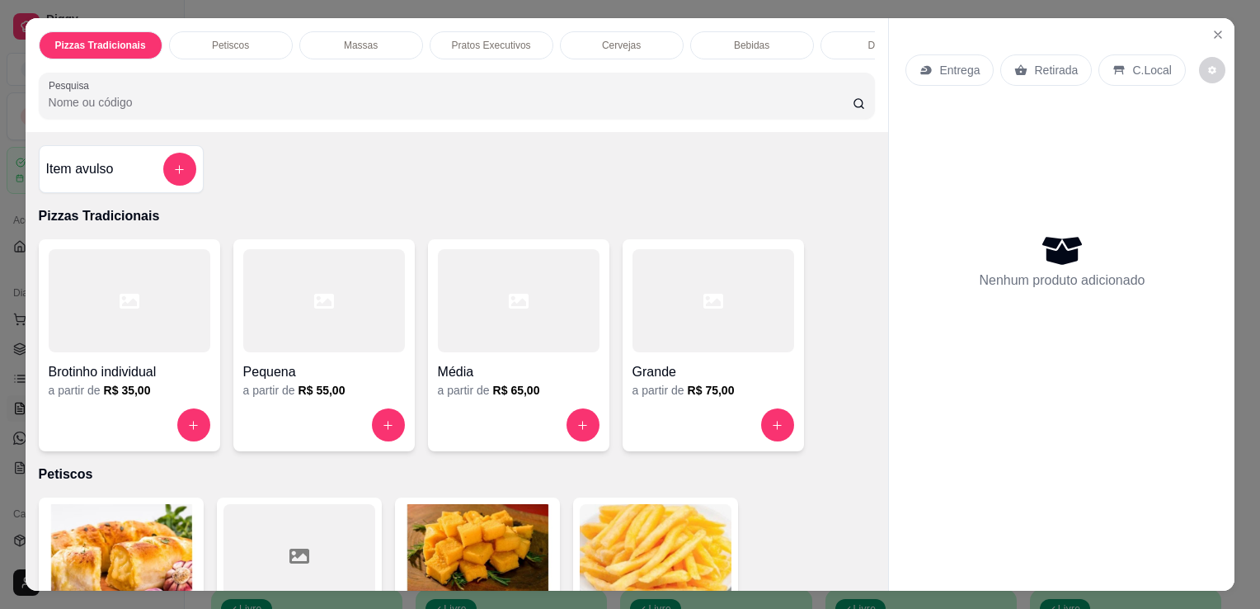
click at [389, 102] on input "Pesquisa" at bounding box center [451, 102] width 804 height 16
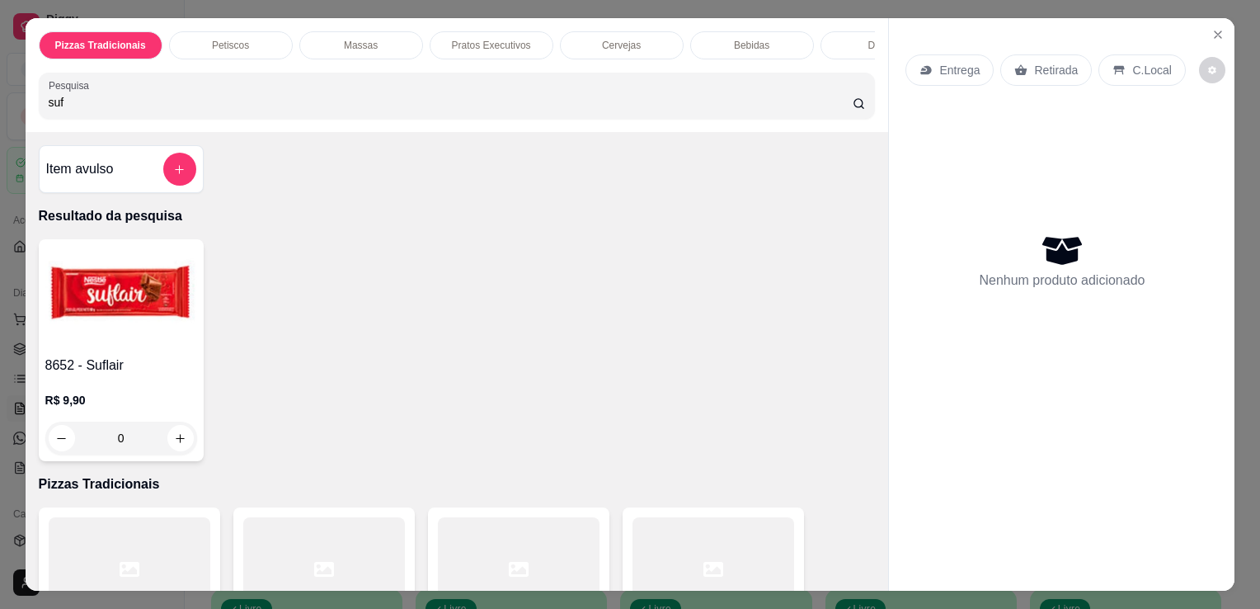
type input "suf"
click at [118, 314] on img at bounding box center [121, 297] width 152 height 103
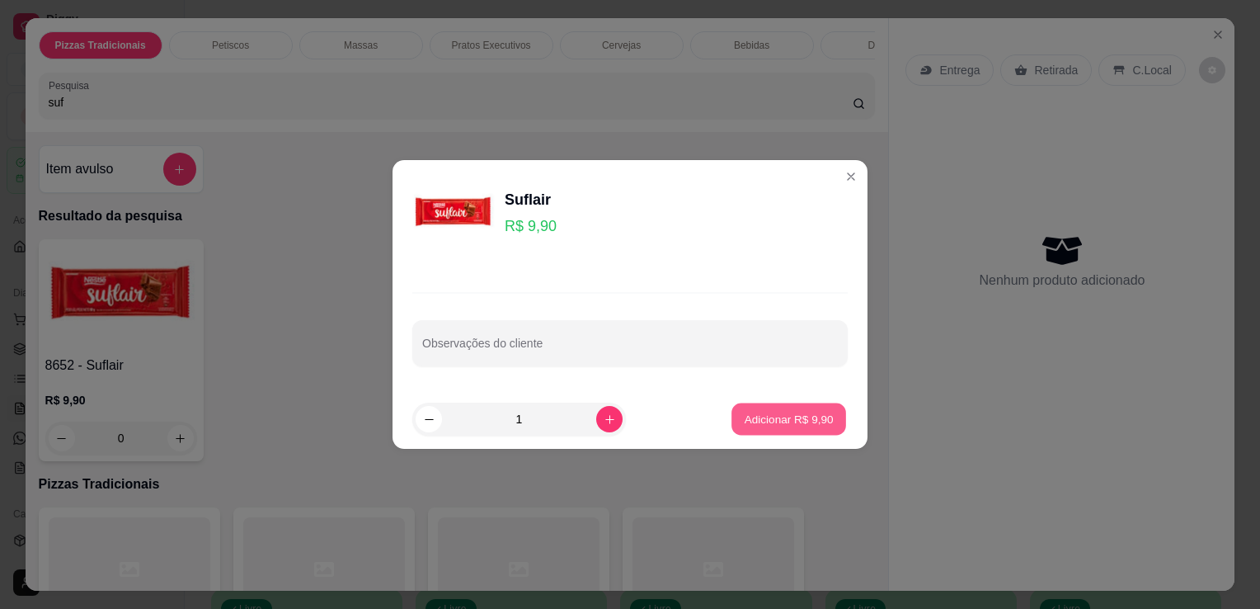
click at [741, 427] on button "Adicionar R$ 9,90" at bounding box center [788, 419] width 115 height 32
type input "1"
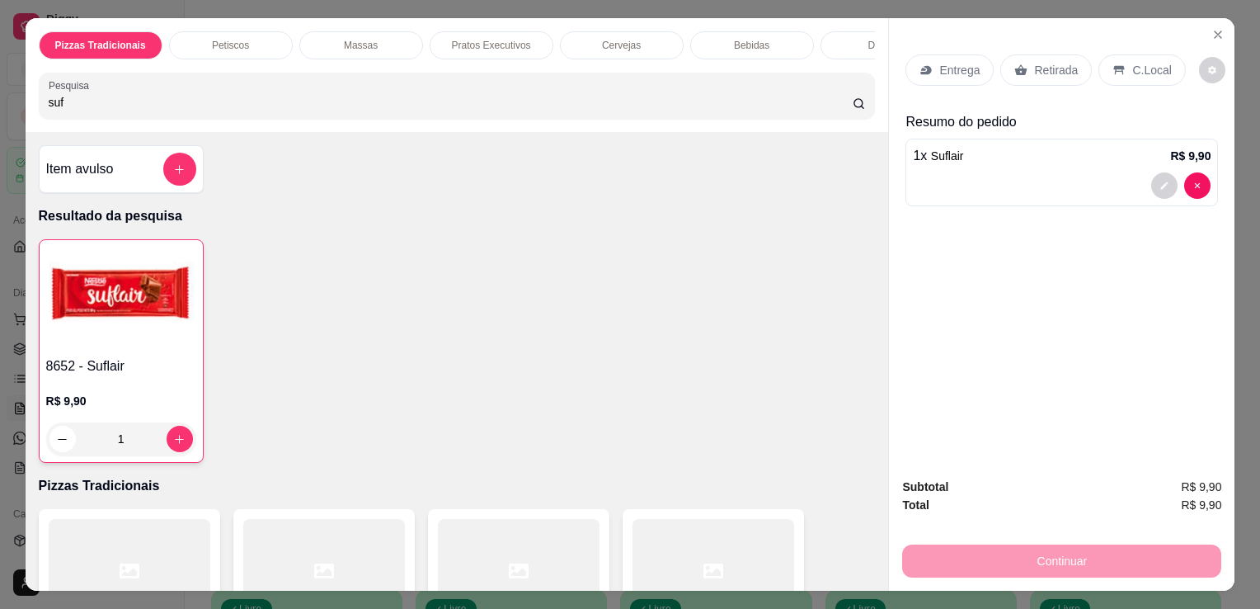
click at [1152, 67] on p "C.Local" at bounding box center [1151, 70] width 39 height 16
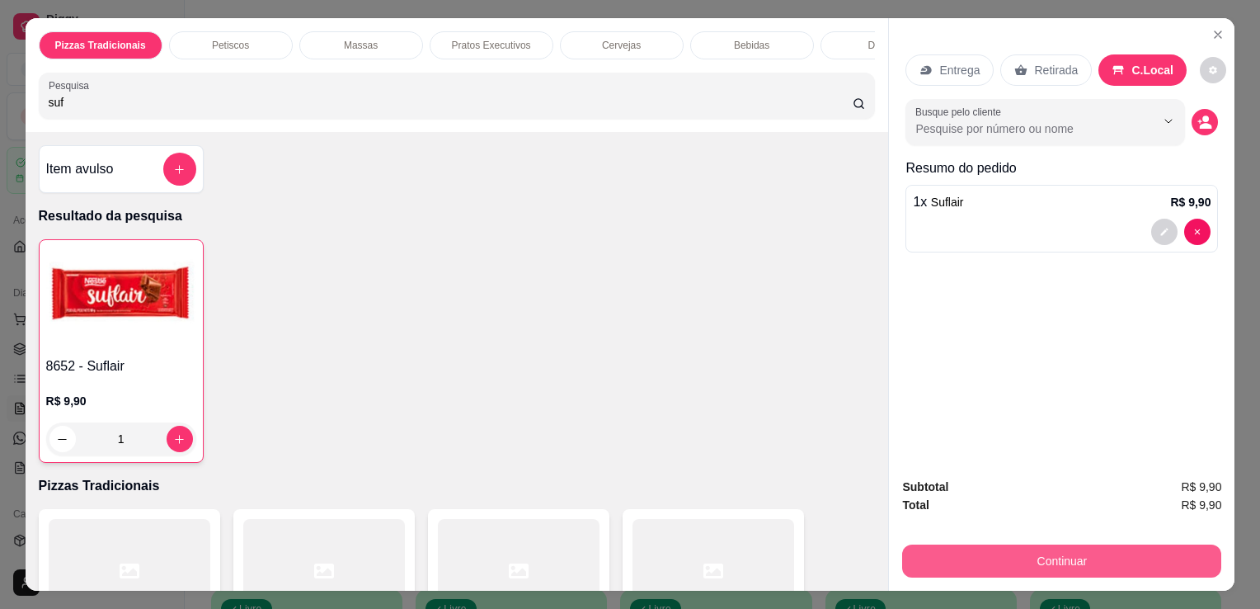
click at [1088, 549] on button "Continuar" at bounding box center [1061, 560] width 319 height 33
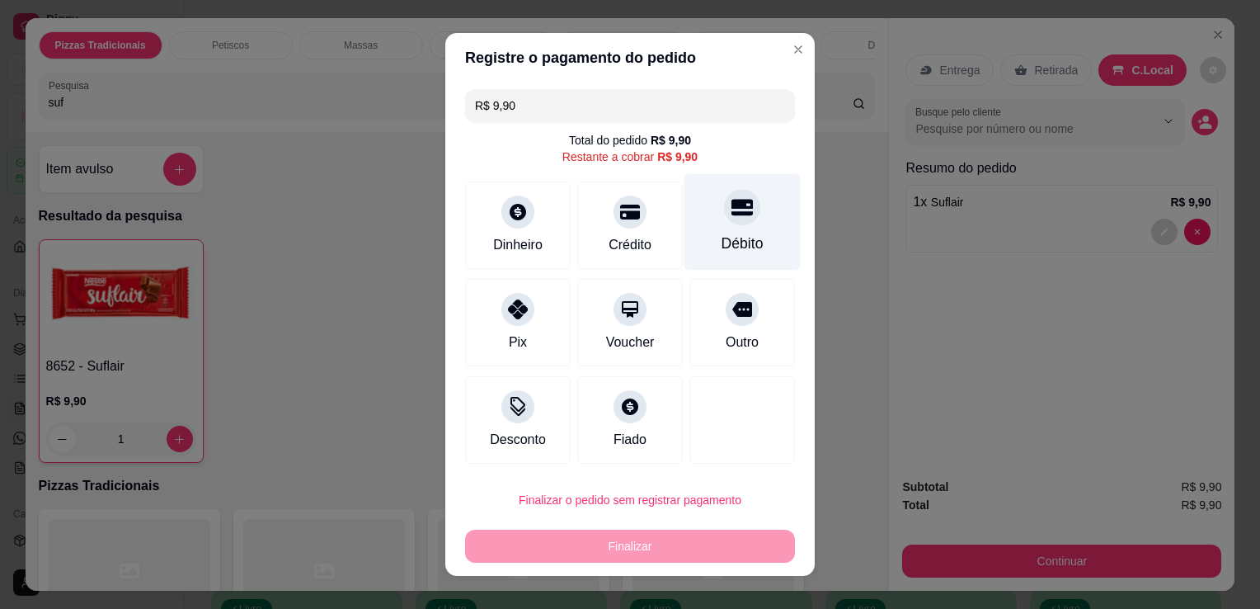
click at [726, 223] on div at bounding box center [742, 207] width 36 height 36
type input "R$ 0,00"
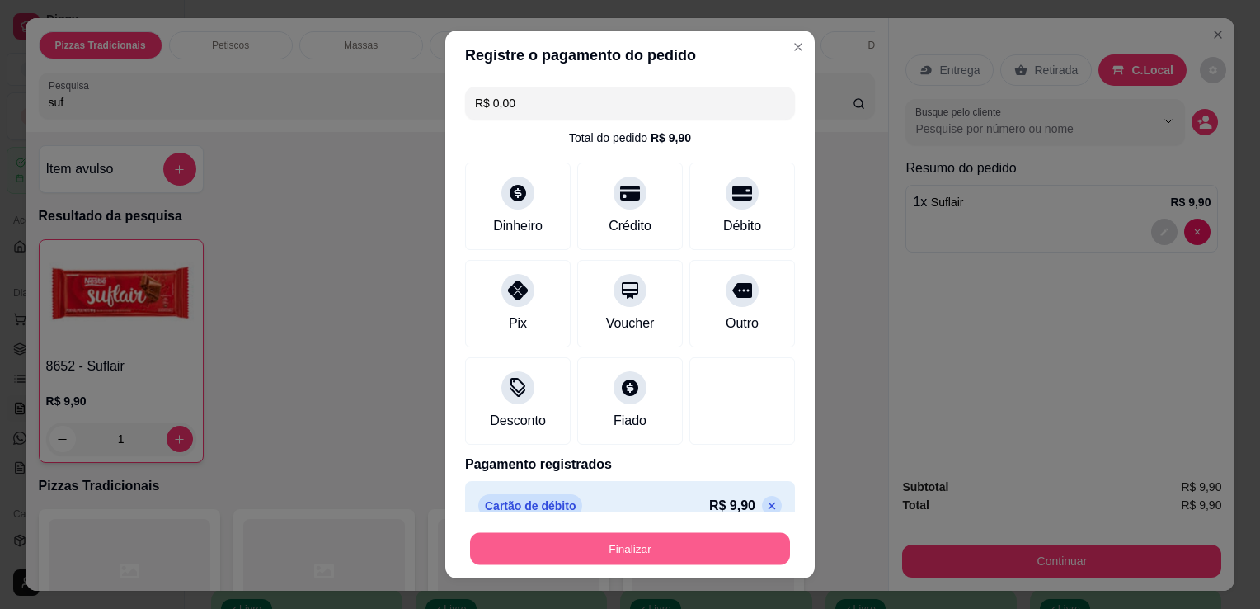
click at [680, 544] on button "Finalizar" at bounding box center [630, 549] width 320 height 32
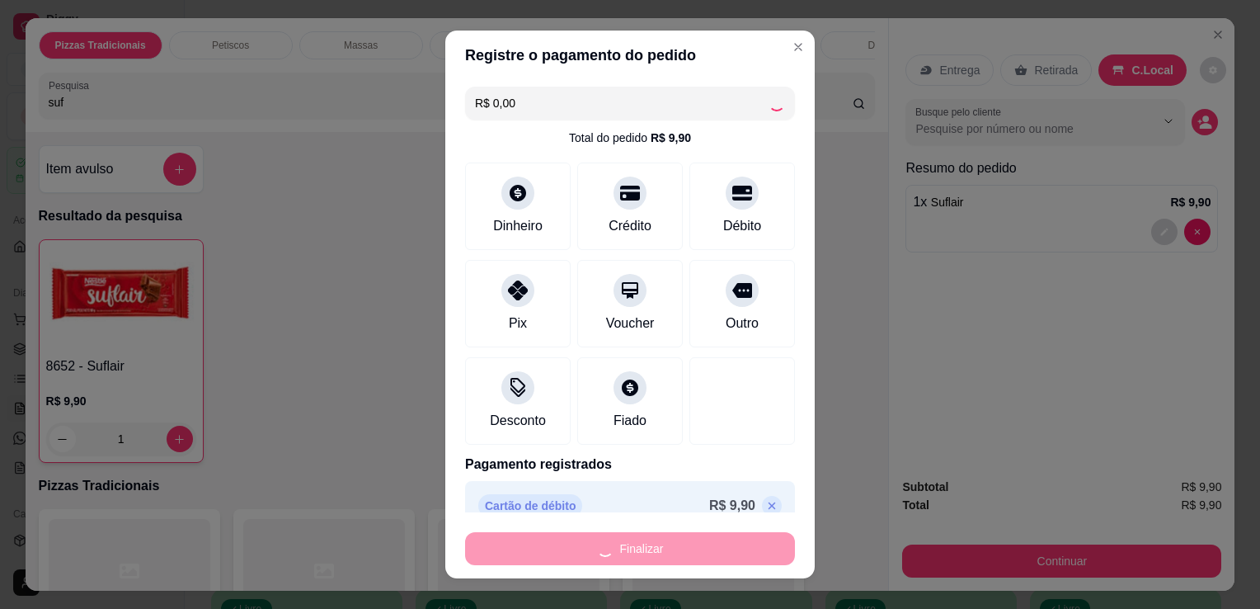
type input "0"
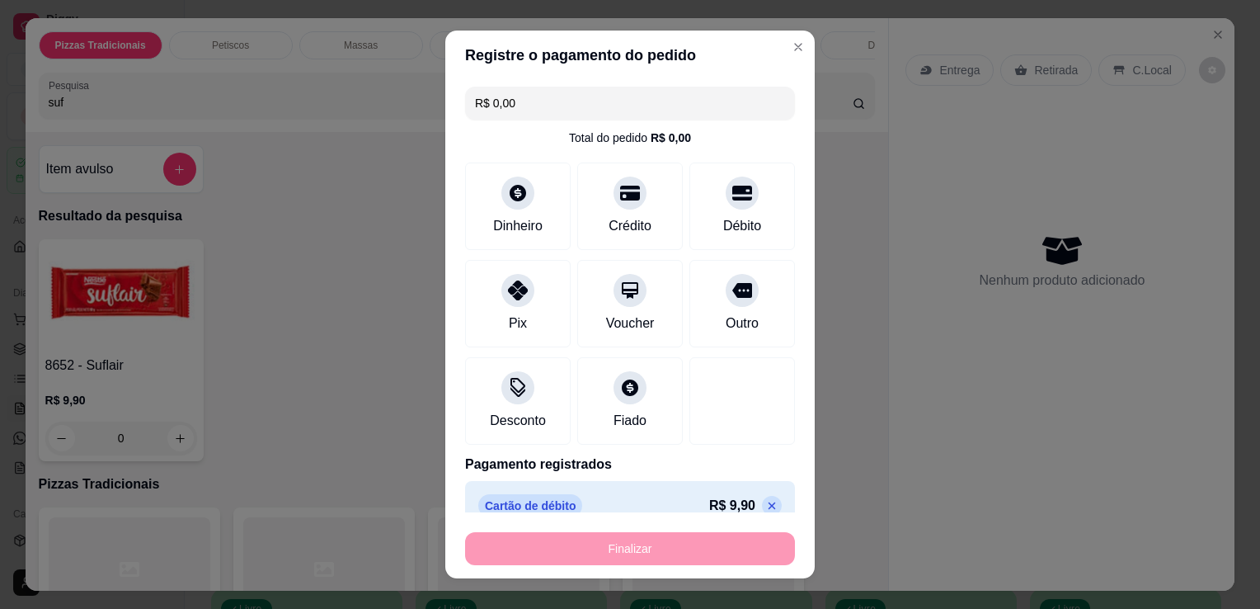
type input "-R$ 9,90"
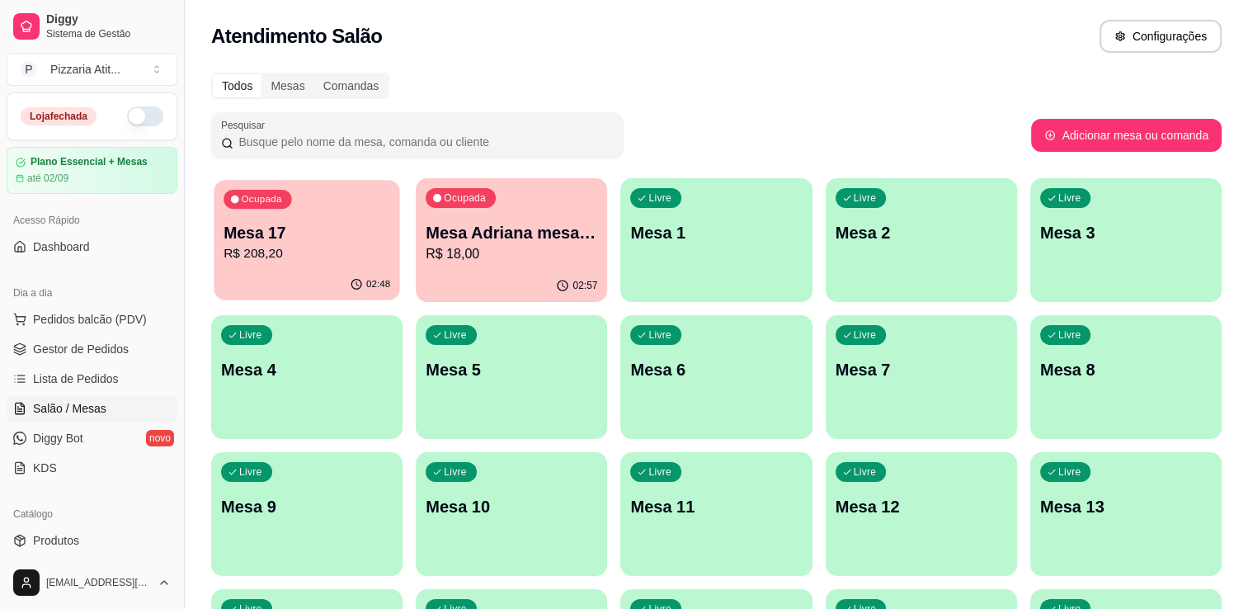
click at [305, 214] on div "Ocupada Mesa 17 R$ 208,20" at bounding box center [307, 224] width 186 height 89
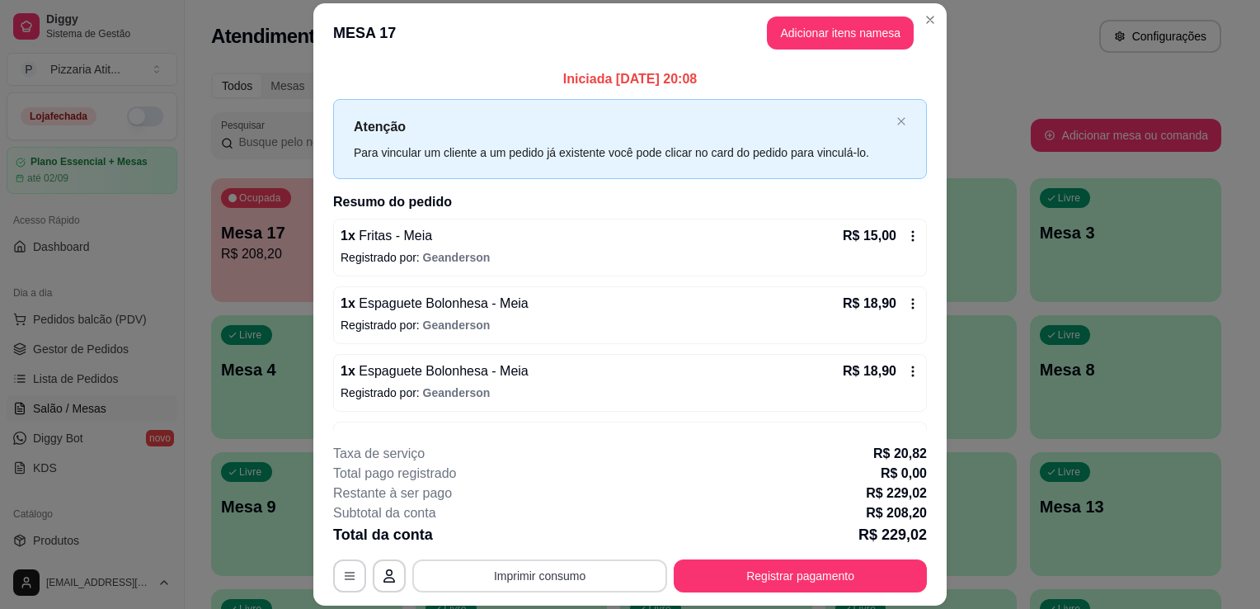
click at [594, 568] on button "Imprimir consumo" at bounding box center [539, 575] width 255 height 33
click at [550, 530] on button "IMPRESSORA" at bounding box center [538, 538] width 115 height 26
click at [550, 562] on button "Imprimir consumo" at bounding box center [539, 576] width 247 height 32
click at [715, 571] on button "Registrar pagamento" at bounding box center [800, 575] width 253 height 33
click at [715, 571] on button "Registrar pagamento" at bounding box center [801, 576] width 246 height 32
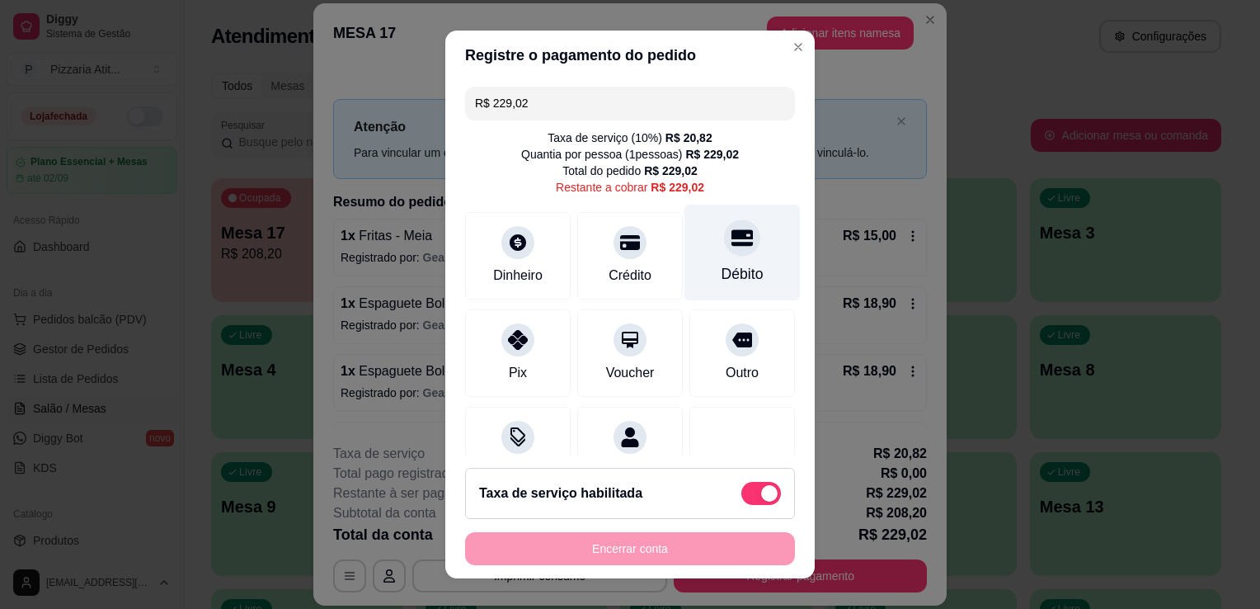
click at [722, 266] on div "Débito" at bounding box center [743, 273] width 42 height 21
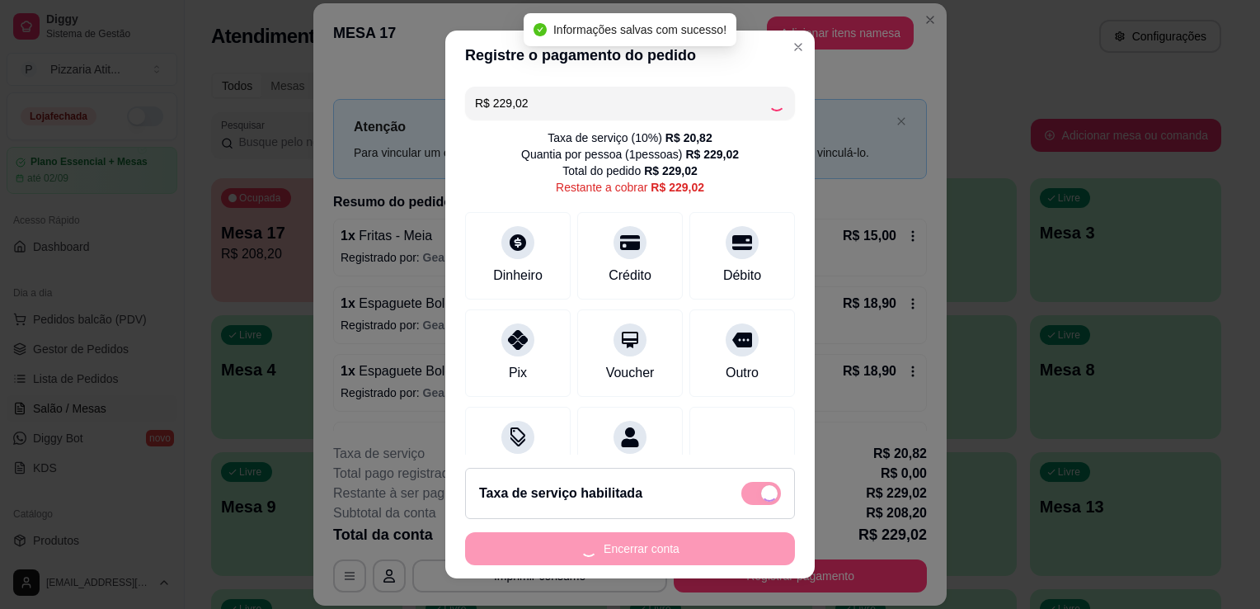
type input "R$ 0,00"
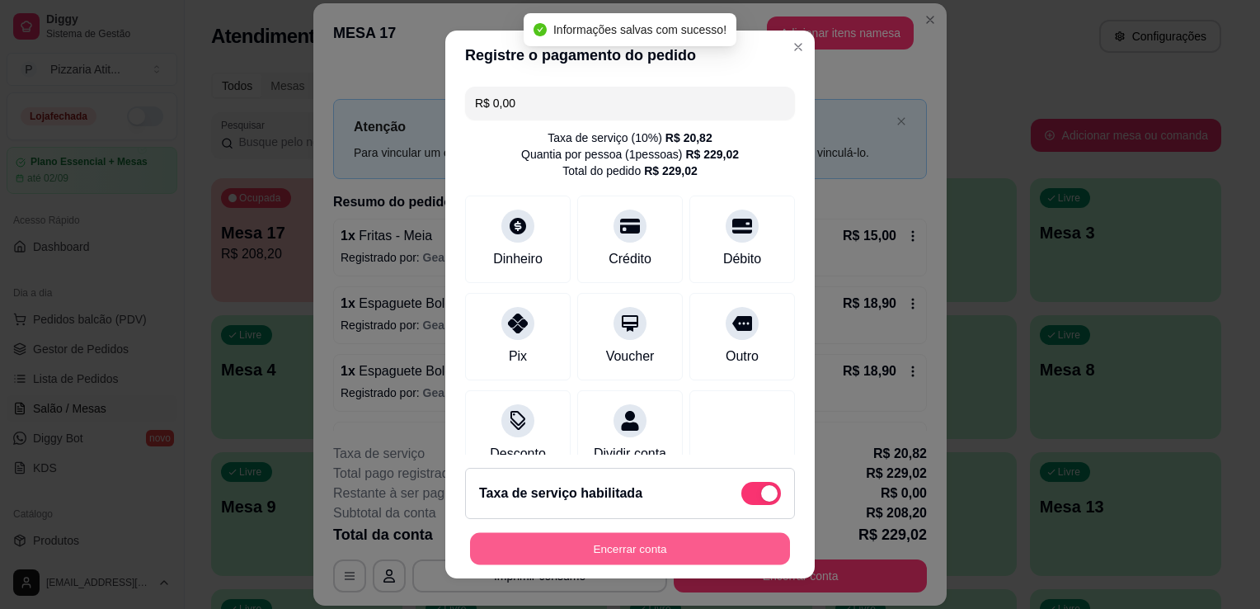
click at [676, 553] on button "Encerrar conta" at bounding box center [630, 549] width 320 height 32
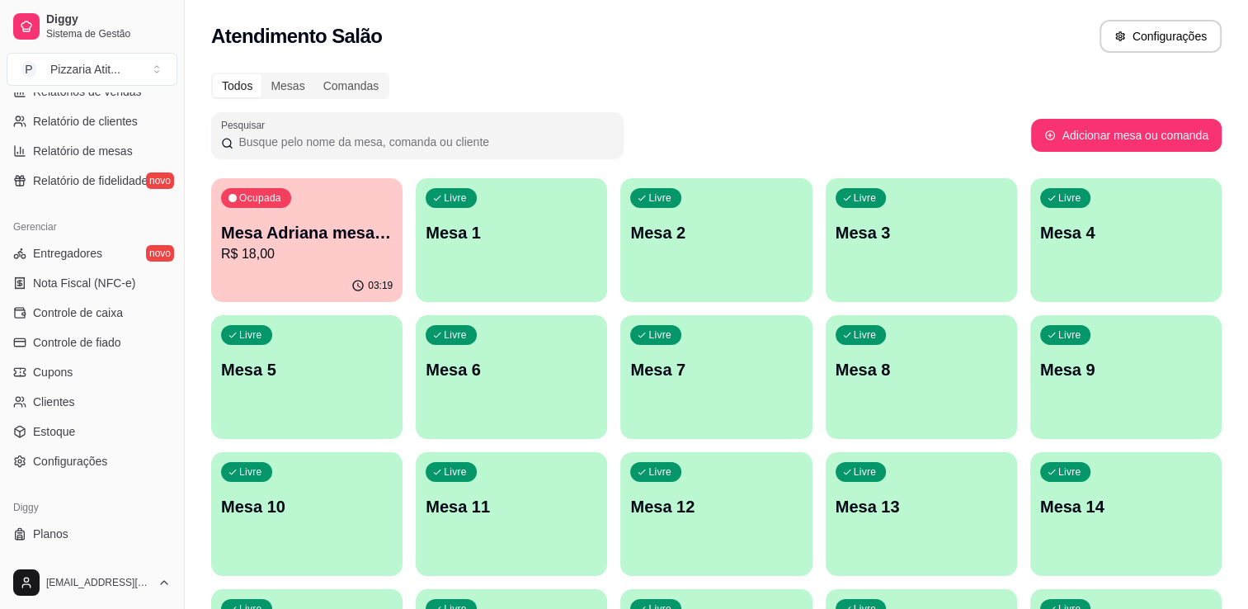
scroll to position [577, 0]
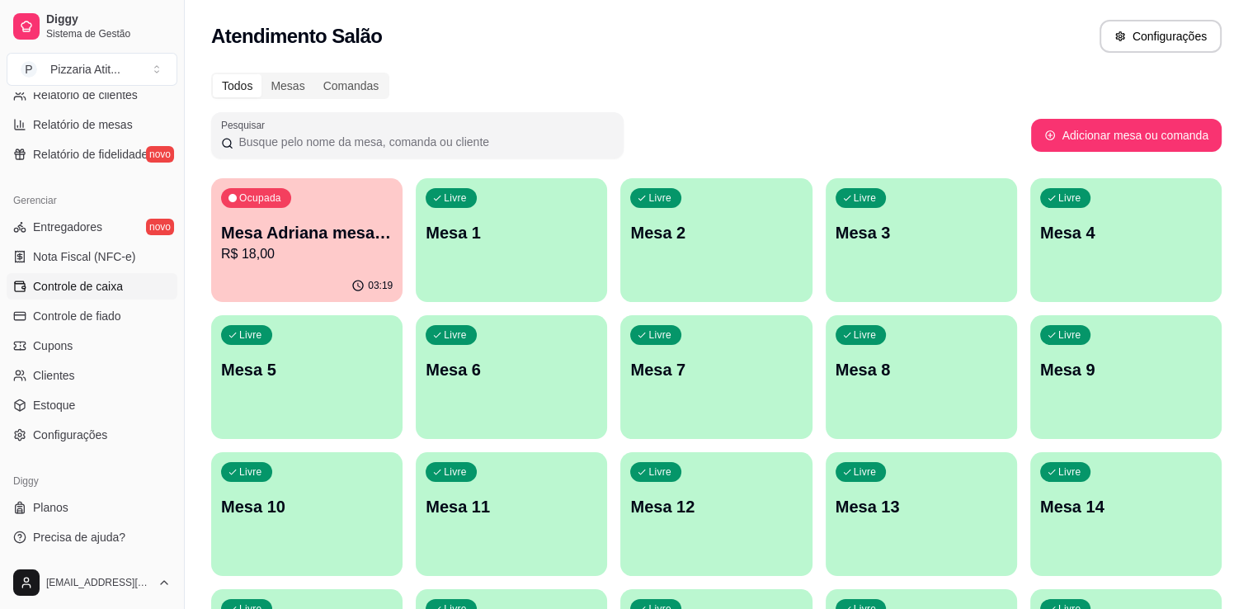
click at [139, 293] on link "Controle de caixa" at bounding box center [92, 286] width 171 height 26
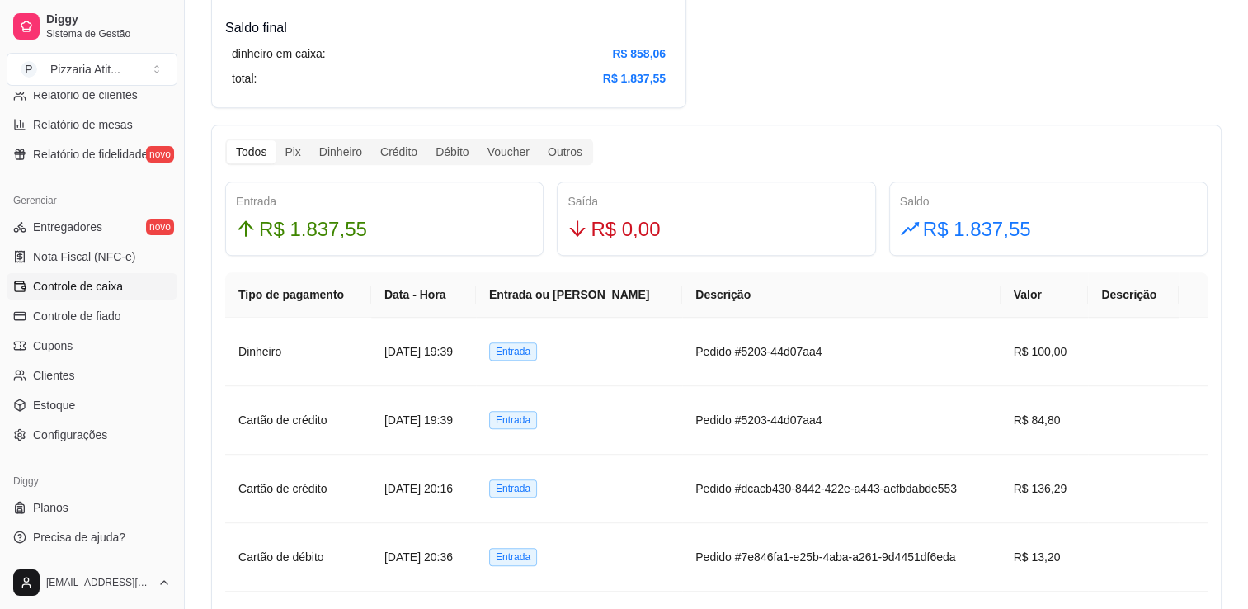
scroll to position [811, 0]
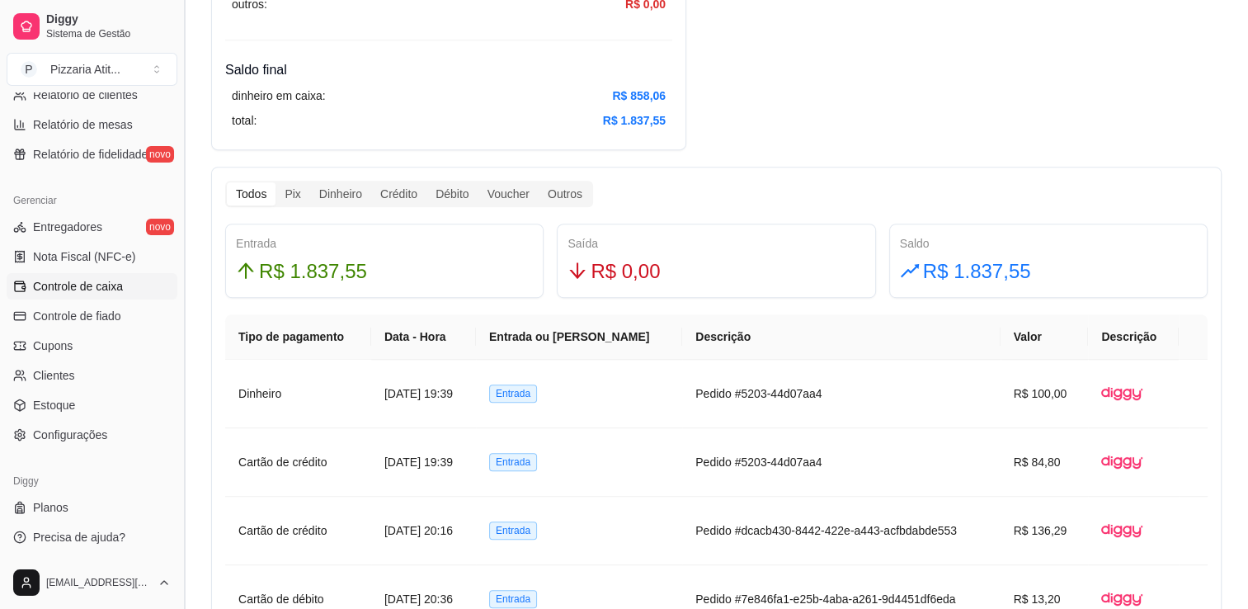
click at [177, 98] on button "Toggle Sidebar" at bounding box center [183, 304] width 13 height 609
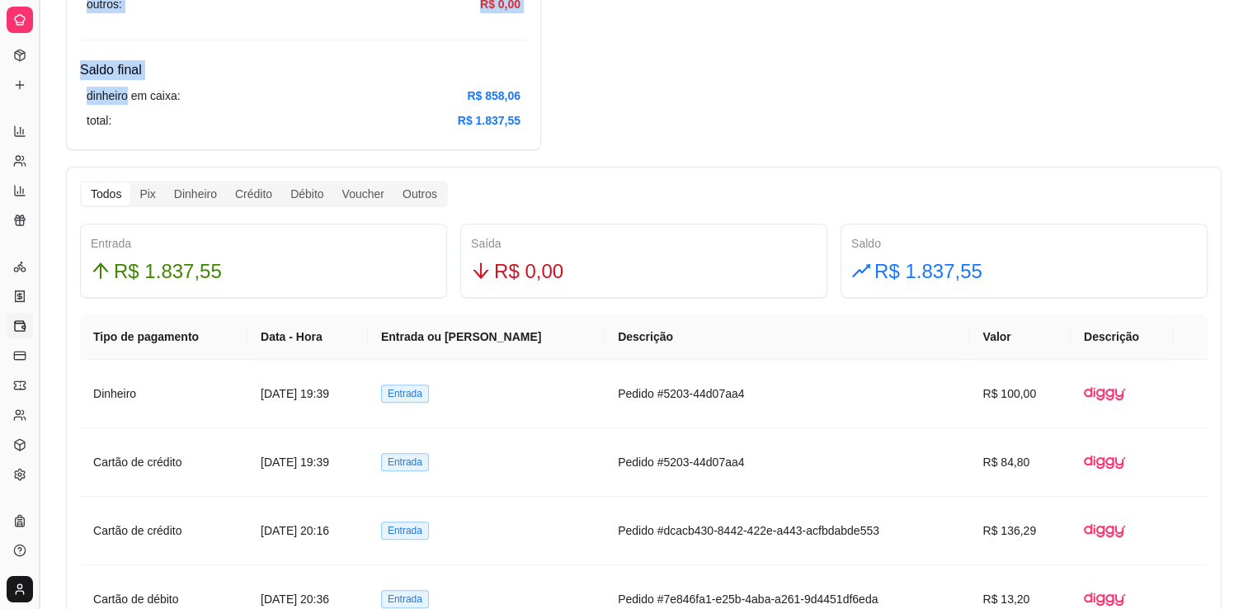
drag, startPoint x: 177, startPoint y: 98, endPoint x: 35, endPoint y: 98, distance: 142.7
click at [35, 98] on div "Diggy Sistema de Gestão P Pizzaria Atit ... Loja fechada Plano Essencial + Mesa…" at bounding box center [624, 507] width 1248 height 2637
click at [35, 98] on button "Toggle Sidebar" at bounding box center [38, 304] width 13 height 609
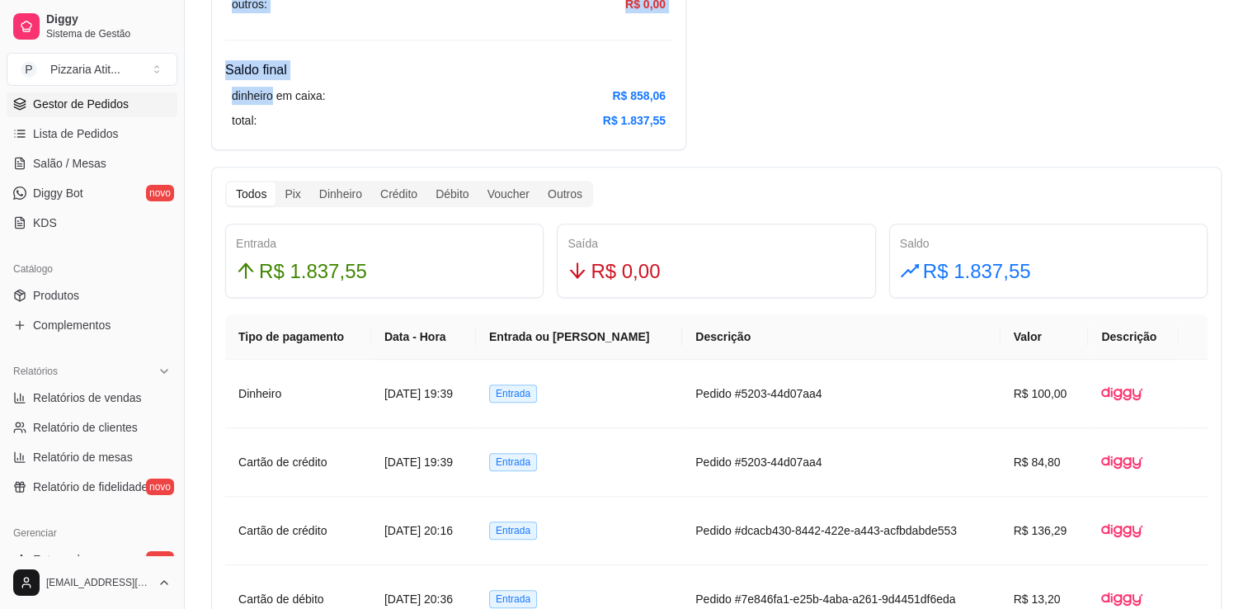
click at [103, 104] on span "Gestor de Pedidos" at bounding box center [81, 104] width 96 height 16
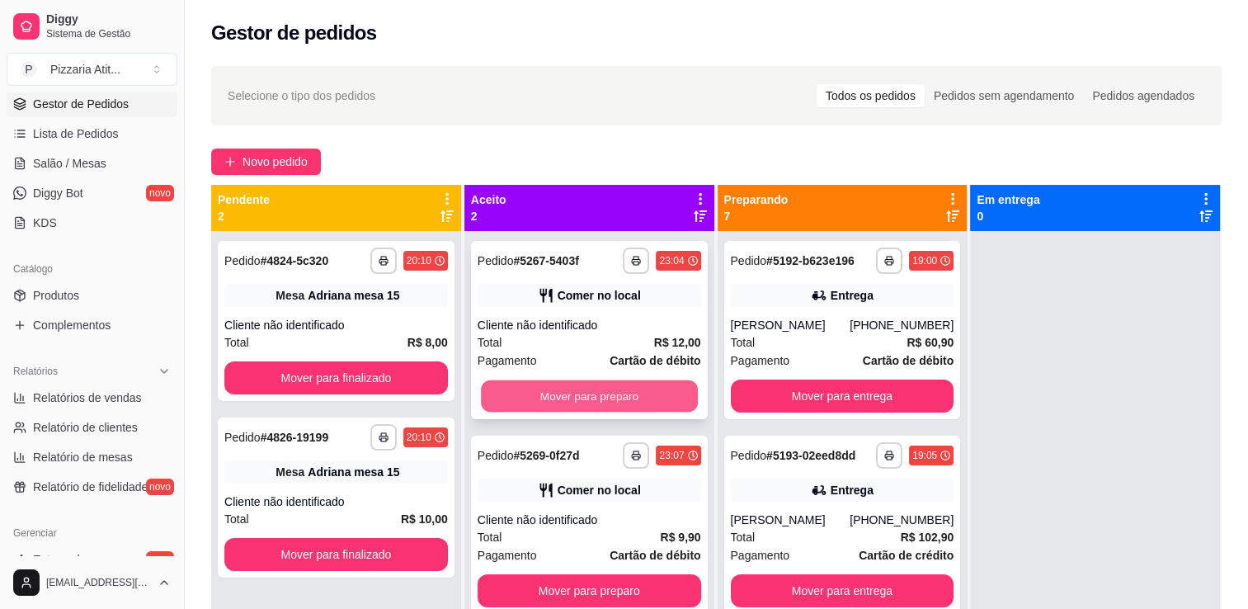
click at [581, 391] on button "Mover para preparo" at bounding box center [589, 396] width 217 height 32
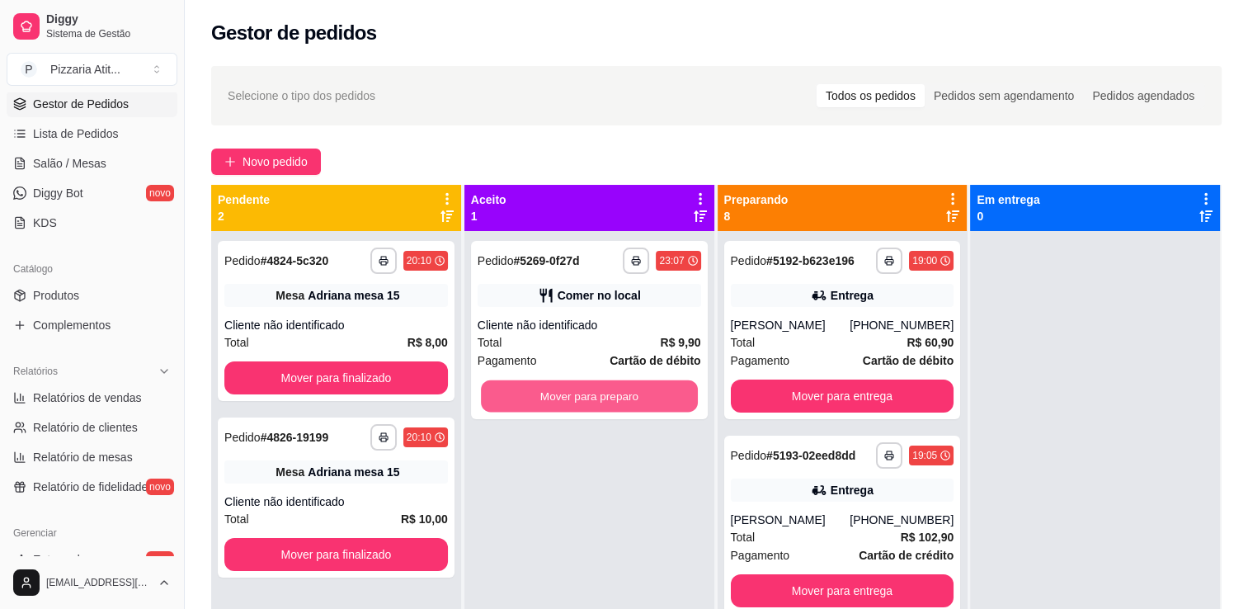
click at [581, 391] on button "Mover para preparo" at bounding box center [589, 396] width 217 height 32
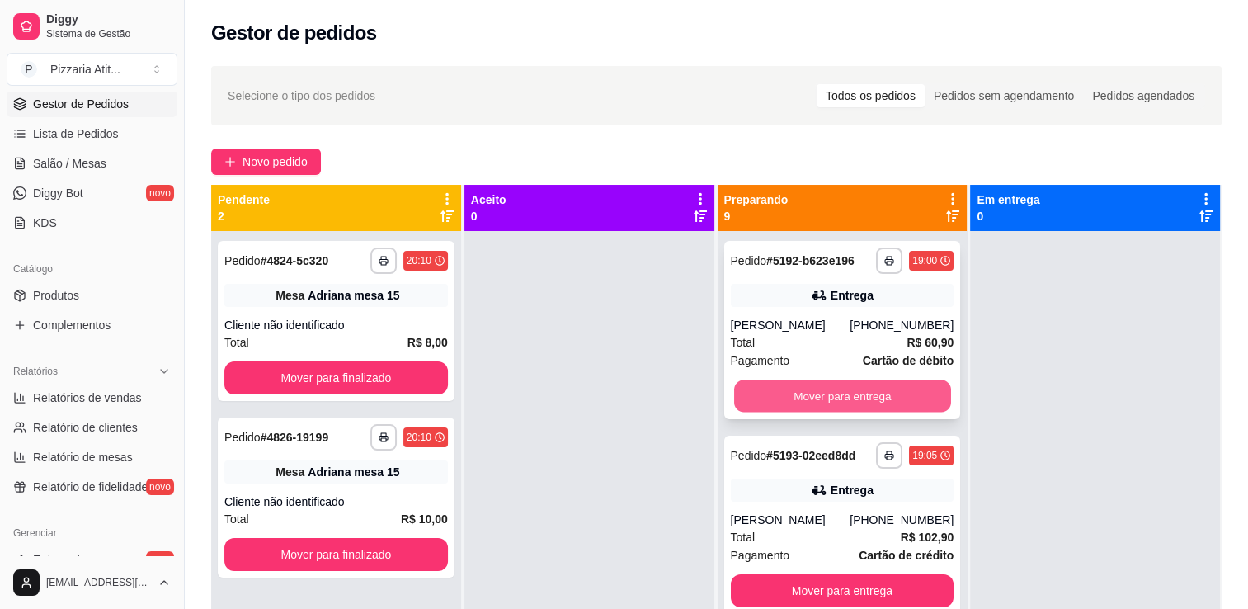
click at [788, 398] on button "Mover para entrega" at bounding box center [842, 396] width 217 height 32
click at [788, 398] on div "Mover para entrega" at bounding box center [842, 395] width 223 height 33
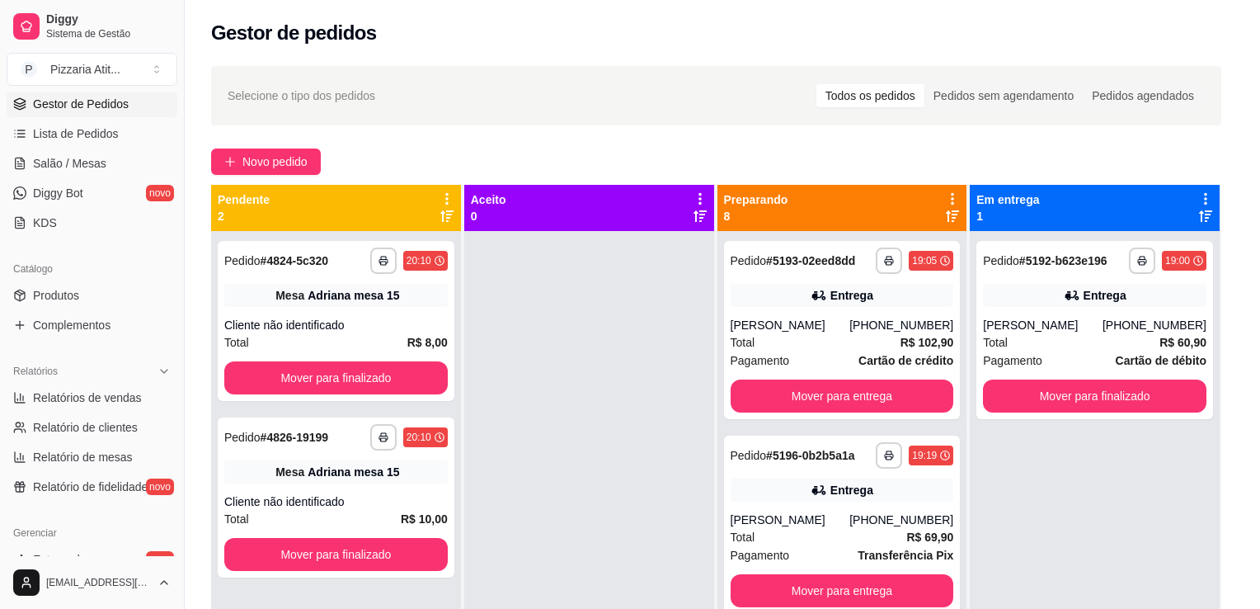
click at [788, 398] on div "feito há 280 minutos Horário do pedido 29/08/2025 19:00 Status do pedido PREPAR…" at bounding box center [629, 301] width 435 height 384
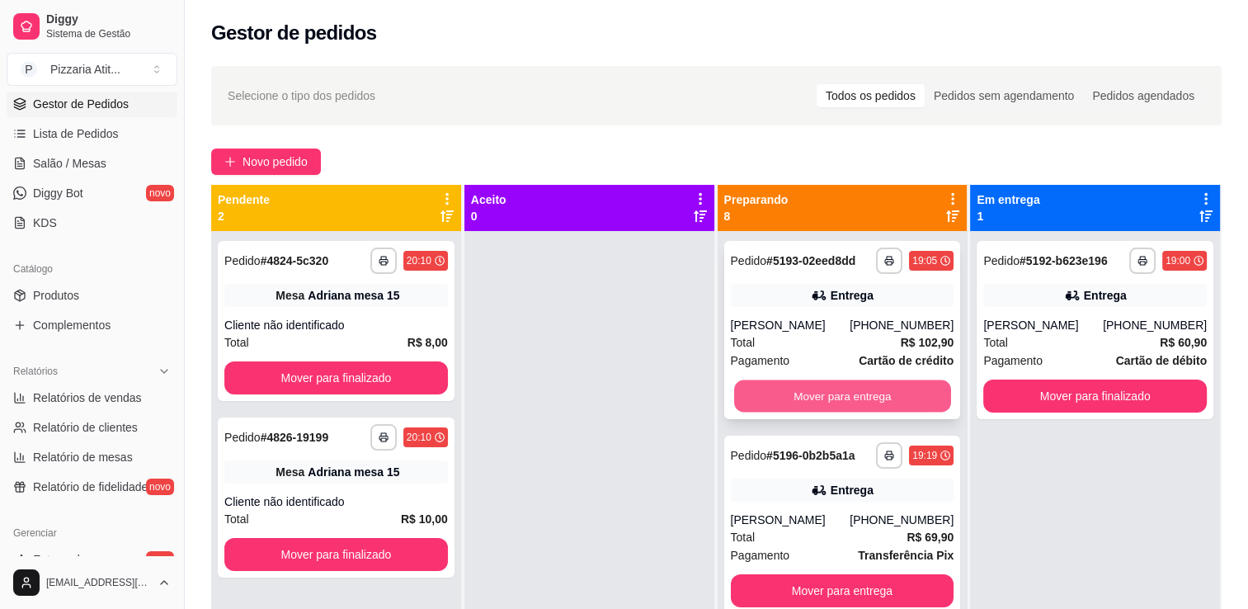
click at [802, 412] on button "Mover para entrega" at bounding box center [842, 396] width 217 height 32
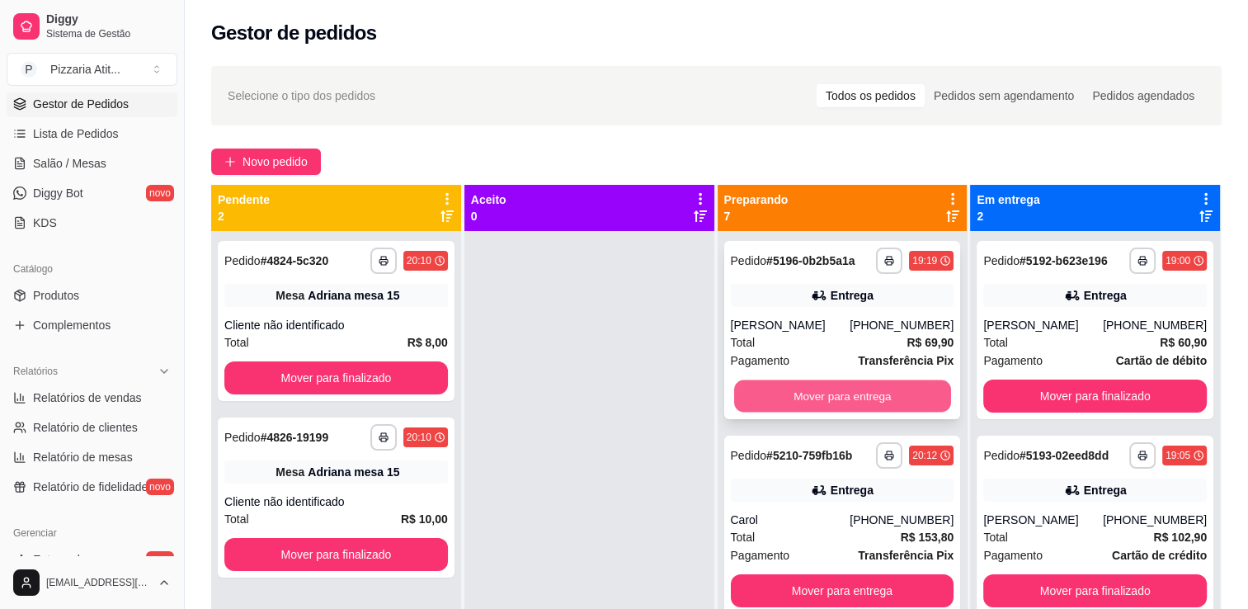
click at [802, 397] on button "Mover para entrega" at bounding box center [842, 396] width 217 height 32
click at [802, 397] on button "Mover para entrega" at bounding box center [842, 395] width 223 height 33
click at [802, 397] on button "Mover para entrega" at bounding box center [842, 396] width 217 height 32
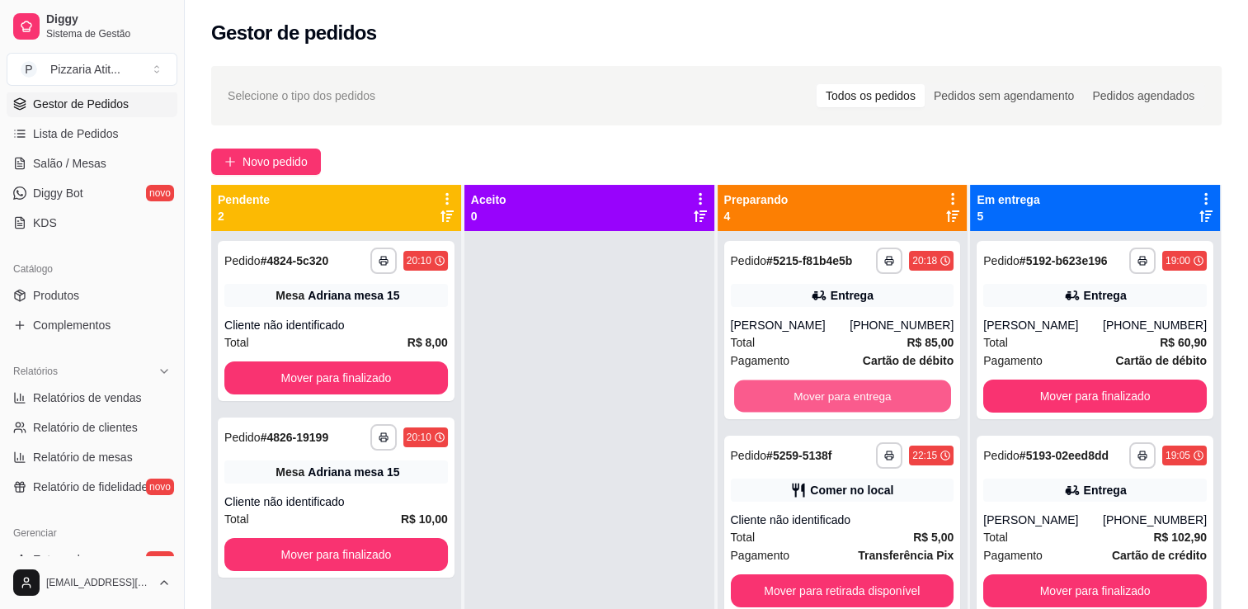
click at [802, 397] on button "Mover para entrega" at bounding box center [842, 396] width 217 height 32
click at [802, 397] on button "Mover para retirada disponível" at bounding box center [842, 396] width 217 height 32
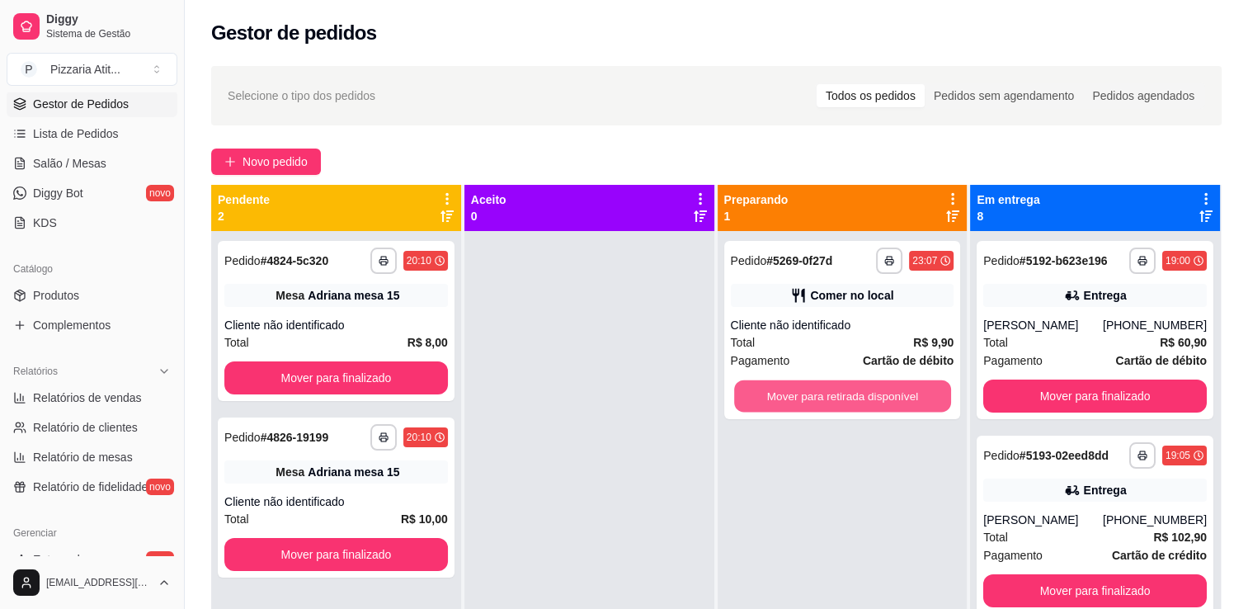
click at [802, 397] on button "Mover para retirada disponível" at bounding box center [842, 396] width 217 height 32
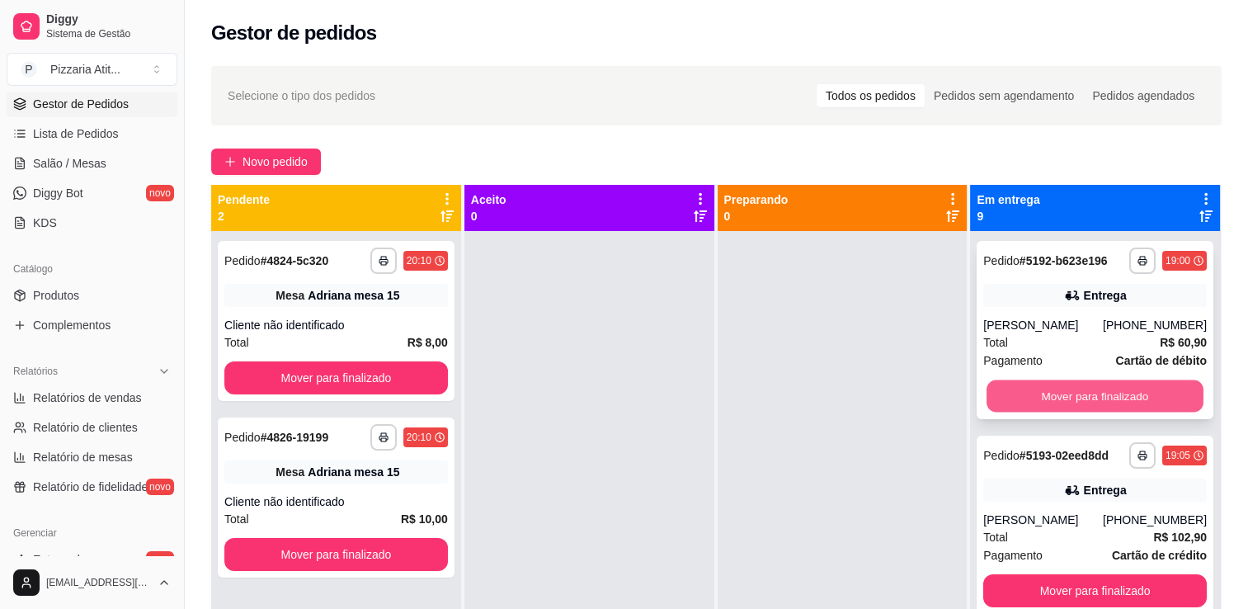
click at [1021, 409] on button "Mover para finalizado" at bounding box center [1094, 396] width 217 height 32
drag, startPoint x: 1030, startPoint y: 376, endPoint x: 1031, endPoint y: 389, distance: 13.2
click at [1031, 389] on div "**********" at bounding box center [1094, 330] width 237 height 178
click at [1031, 389] on button "Mover para finalizado" at bounding box center [1094, 396] width 217 height 32
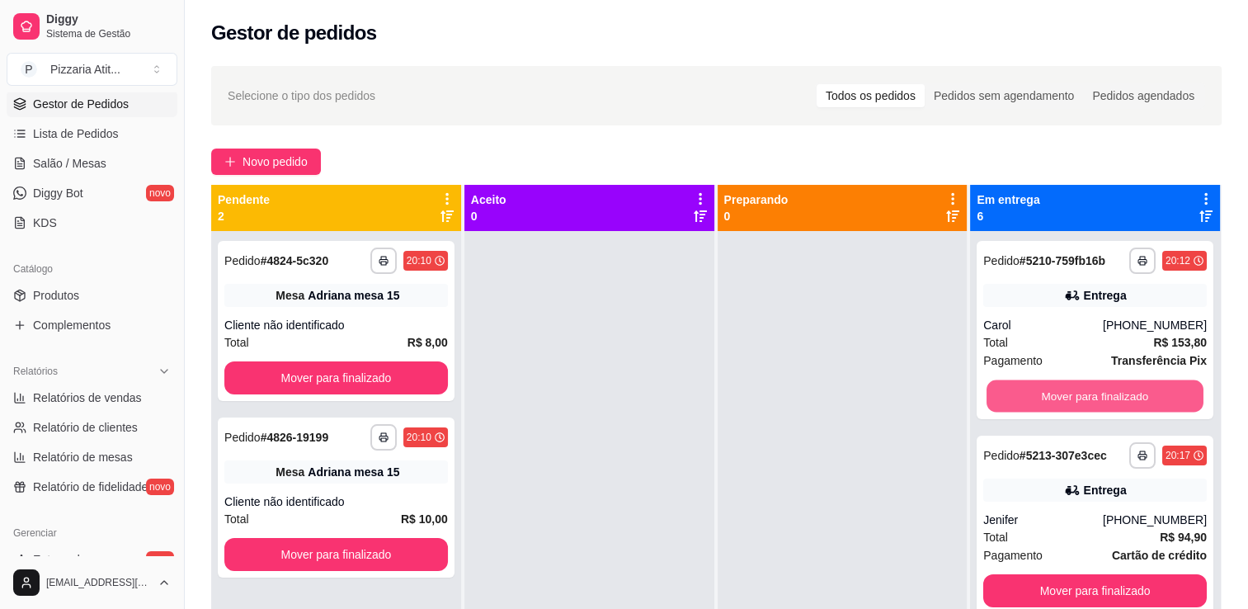
click at [1031, 389] on button "Mover para finalizado" at bounding box center [1094, 396] width 217 height 32
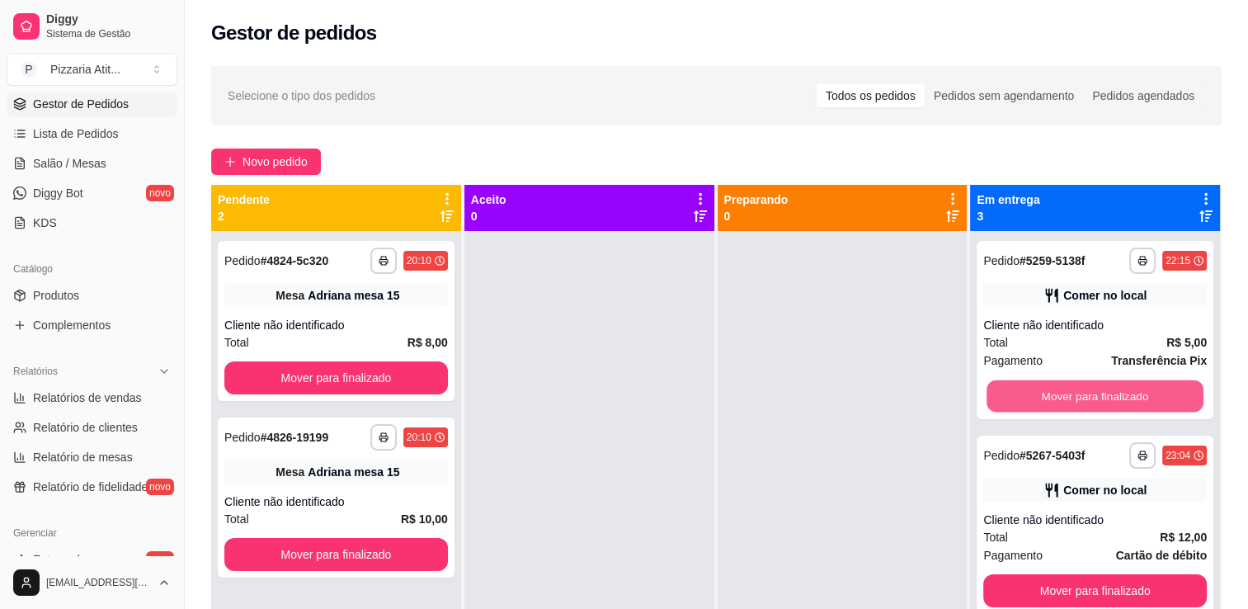
click at [1031, 389] on button "Mover para finalizado" at bounding box center [1094, 396] width 217 height 32
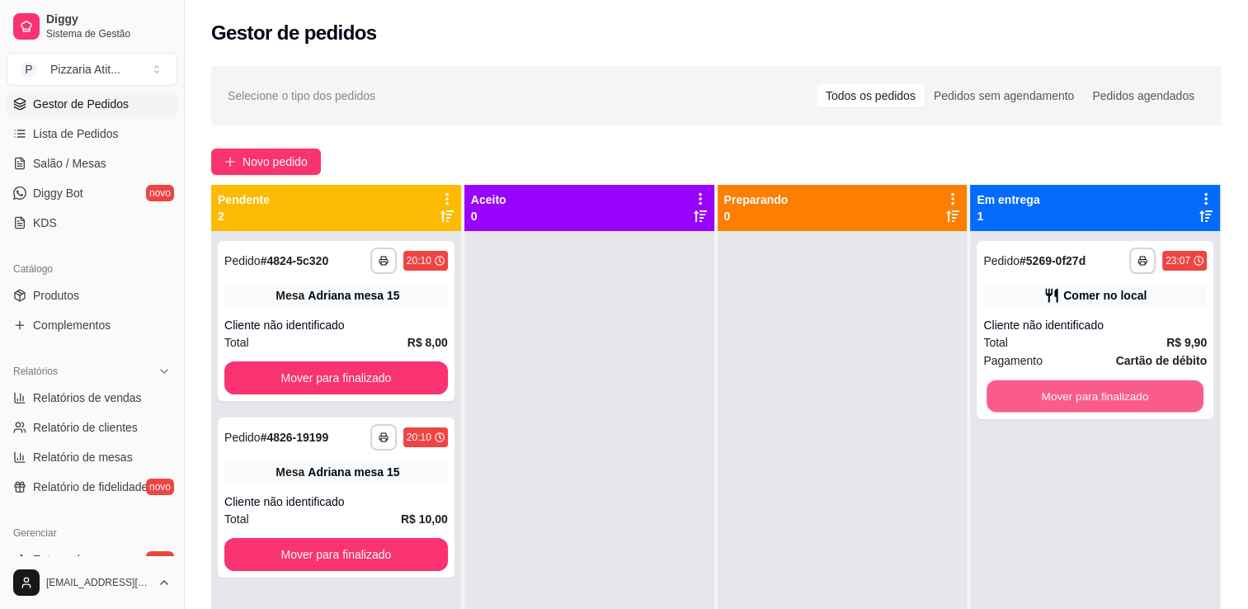
click at [1031, 389] on button "Mover para finalizado" at bounding box center [1094, 396] width 217 height 32
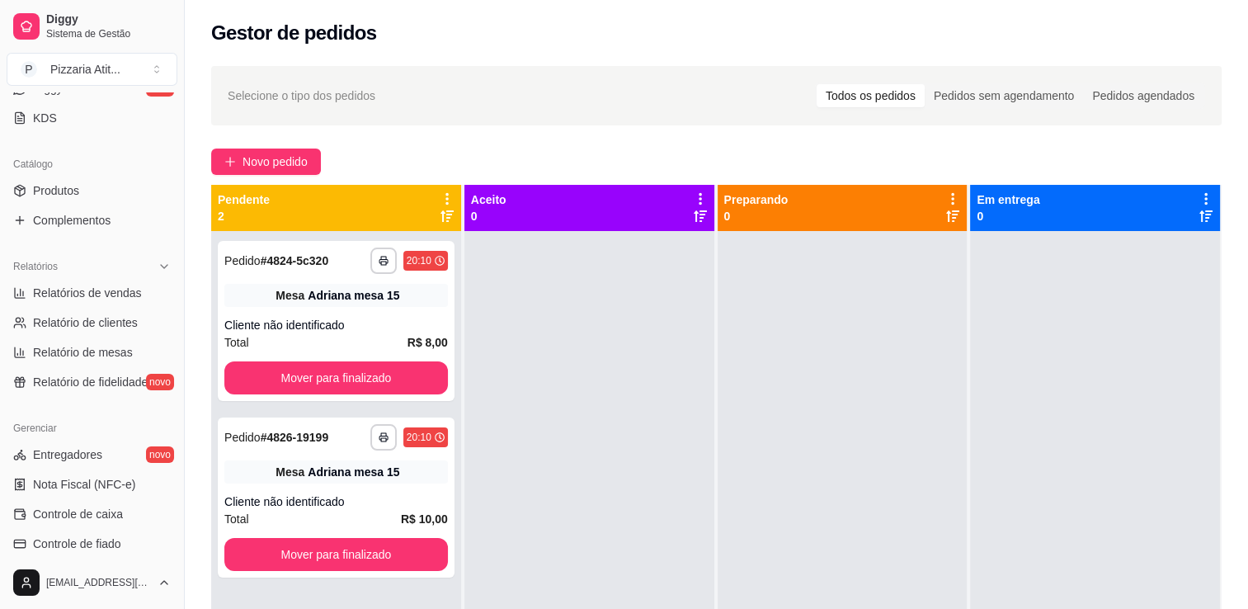
scroll to position [376, 0]
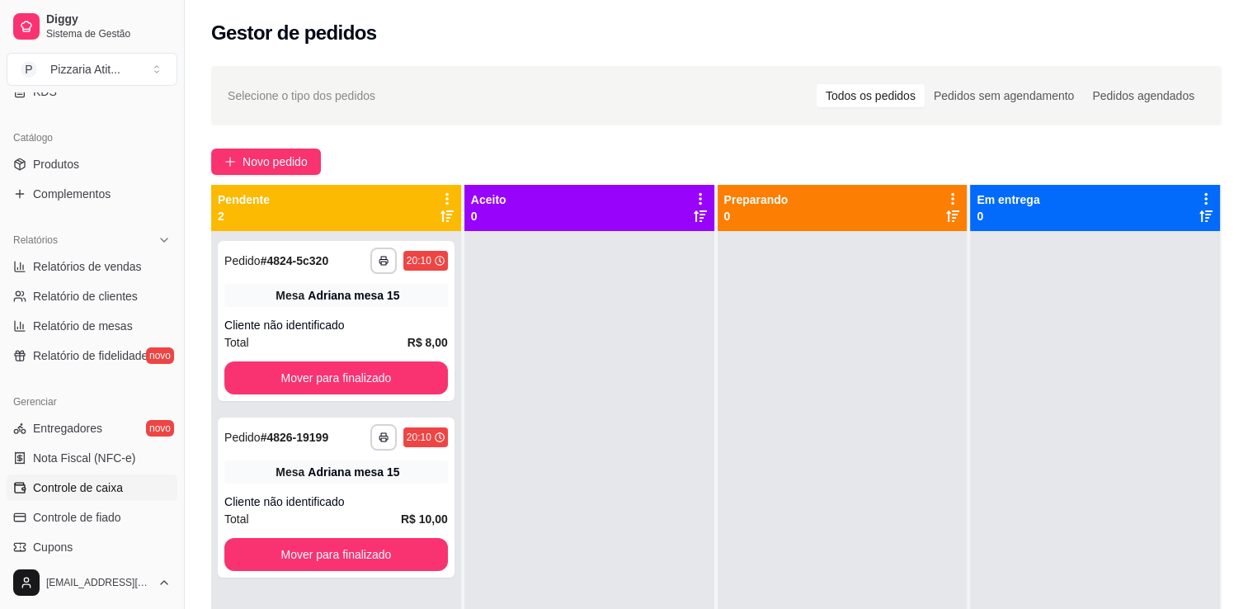
click at [103, 489] on span "Controle de caixa" at bounding box center [78, 487] width 90 height 16
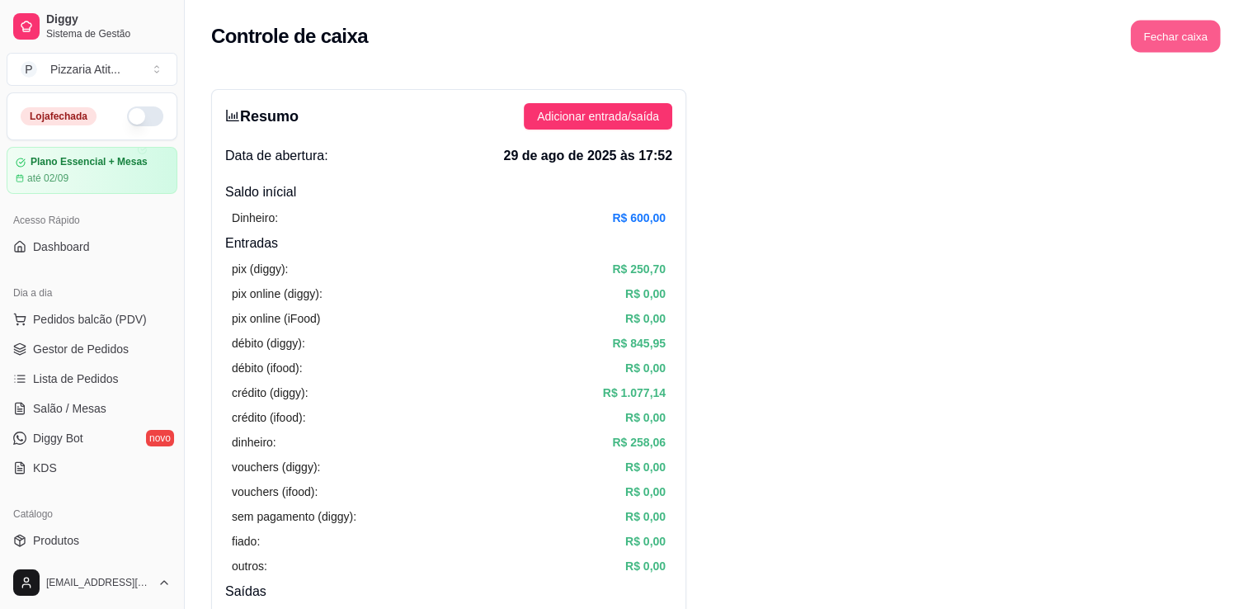
click at [1173, 36] on button "Fechar caixa" at bounding box center [1176, 37] width 90 height 32
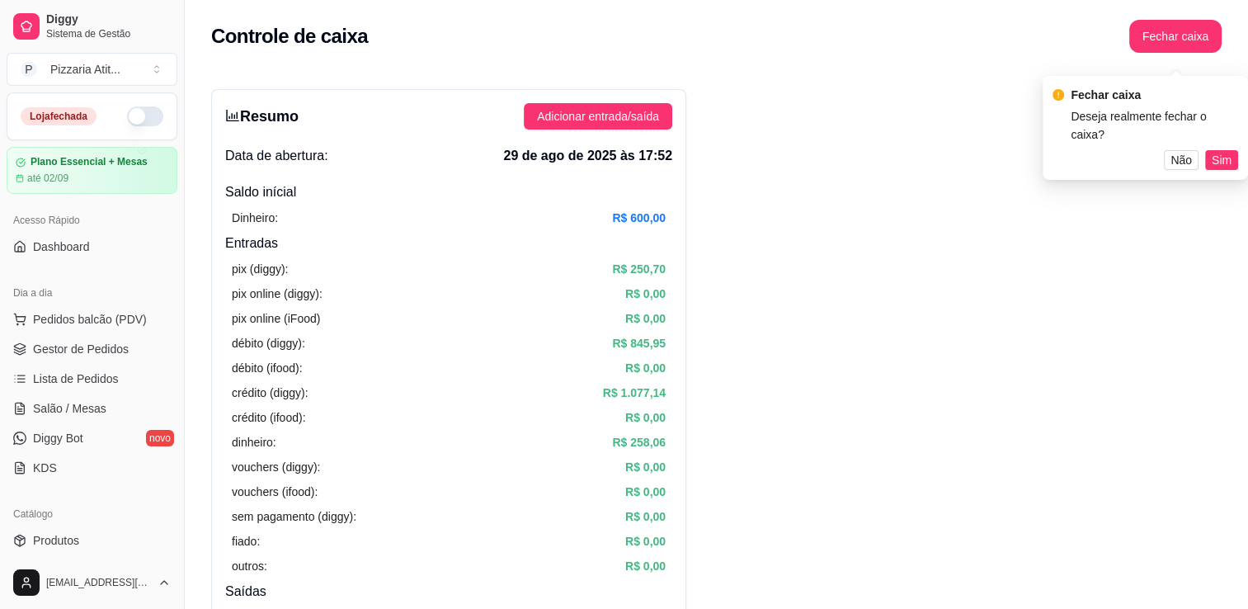
click at [1214, 136] on div "Fechar caixa Deseja realmente fechar o caixa? Não Sim" at bounding box center [1145, 128] width 186 height 84
click at [1216, 141] on span "Sim" at bounding box center [1221, 147] width 20 height 18
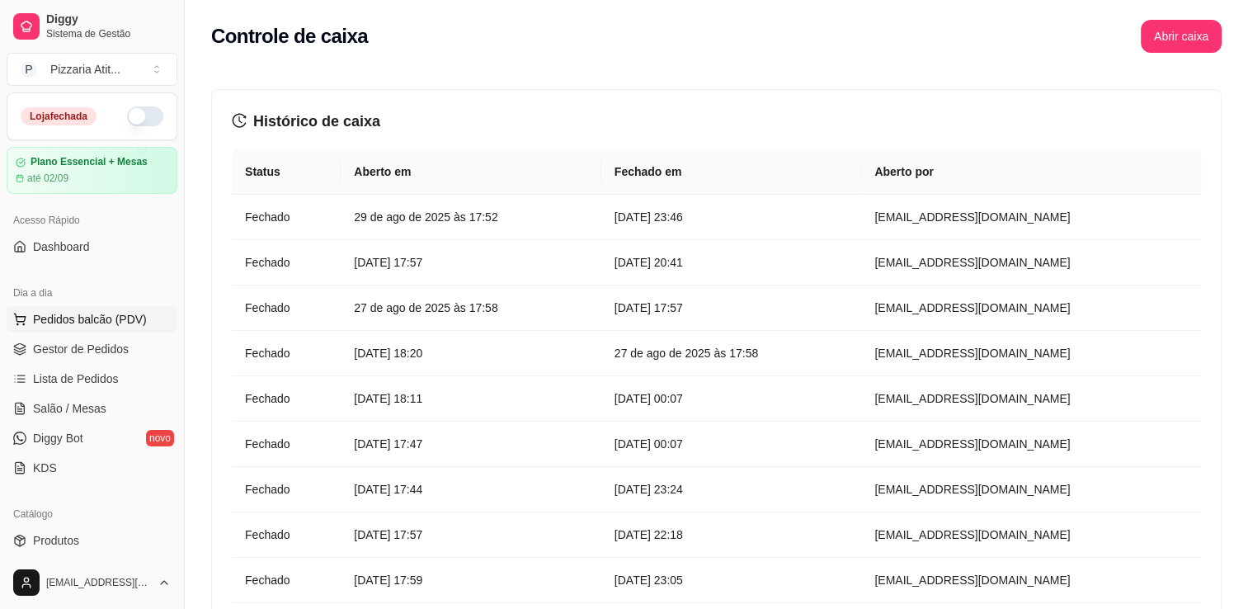
click at [96, 327] on button "Pedidos balcão (PDV)" at bounding box center [92, 319] width 171 height 26
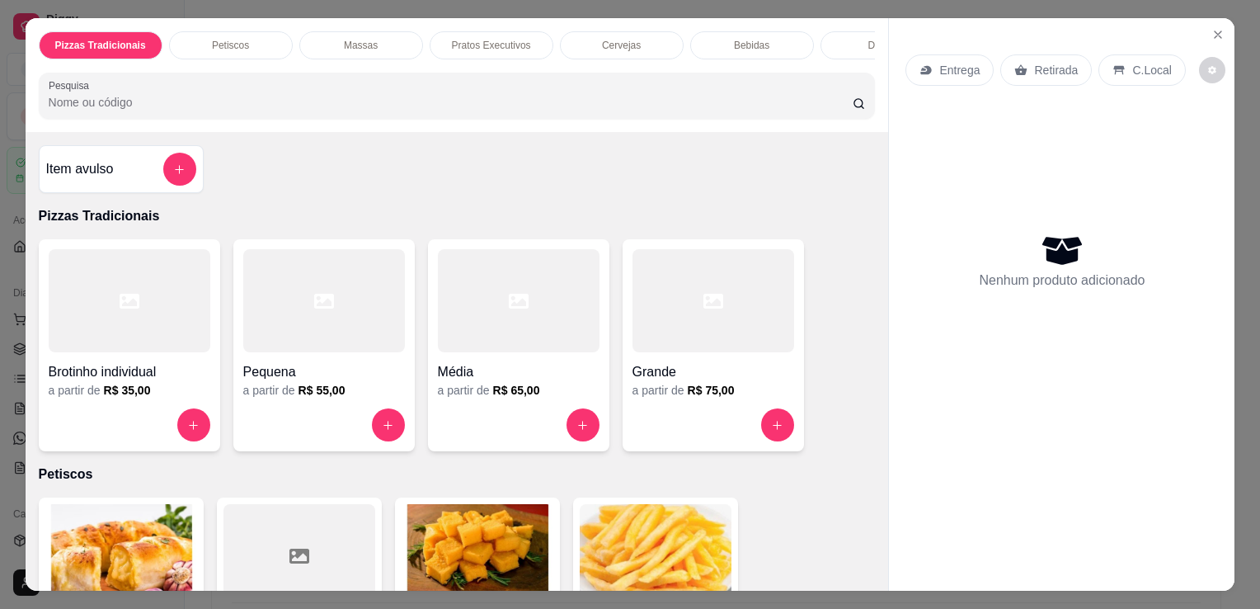
click at [534, 111] on input "Pesquisa" at bounding box center [451, 102] width 804 height 16
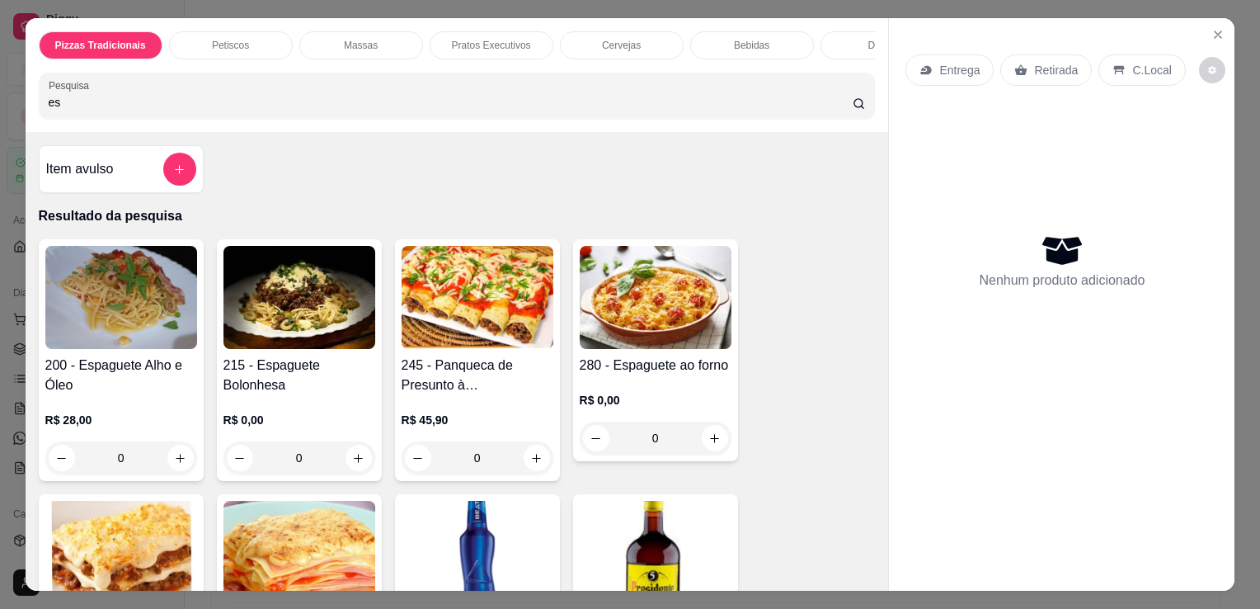
type input "es"
click at [244, 346] on img at bounding box center [299, 297] width 152 height 103
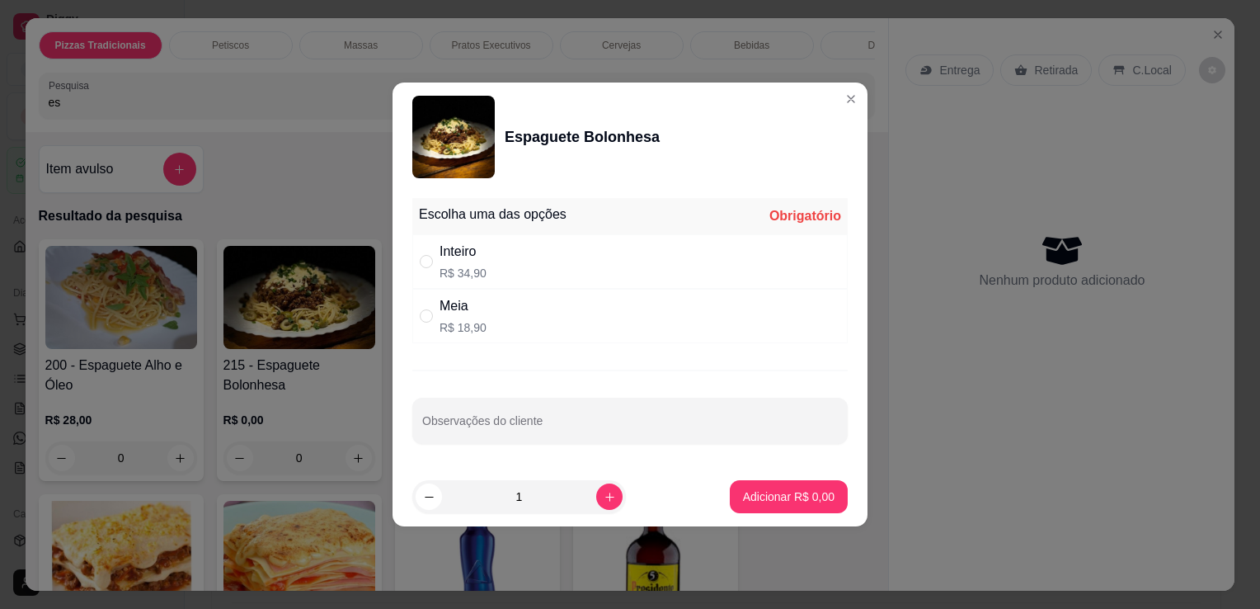
click at [503, 264] on div "Inteiro R$ 34,90" at bounding box center [629, 261] width 435 height 54
radio input "true"
click at [604, 500] on icon "increase-product-quantity" at bounding box center [610, 497] width 12 height 12
type input "2"
click at [739, 500] on p "Adicionar R$ 69,80" at bounding box center [786, 496] width 96 height 16
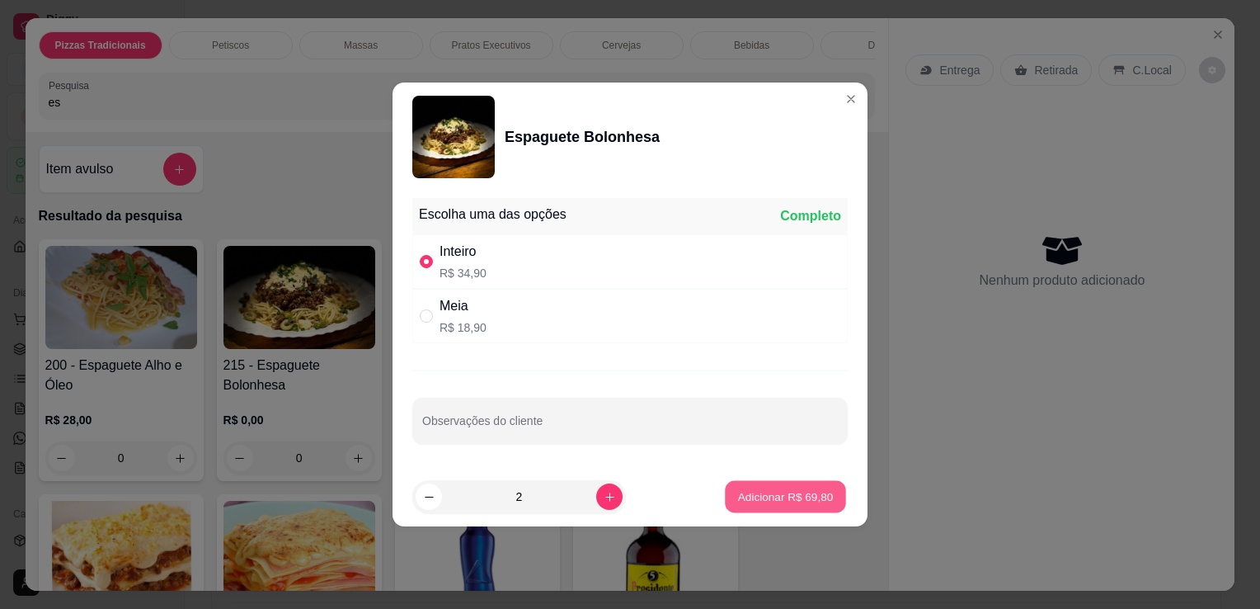
type input "2"
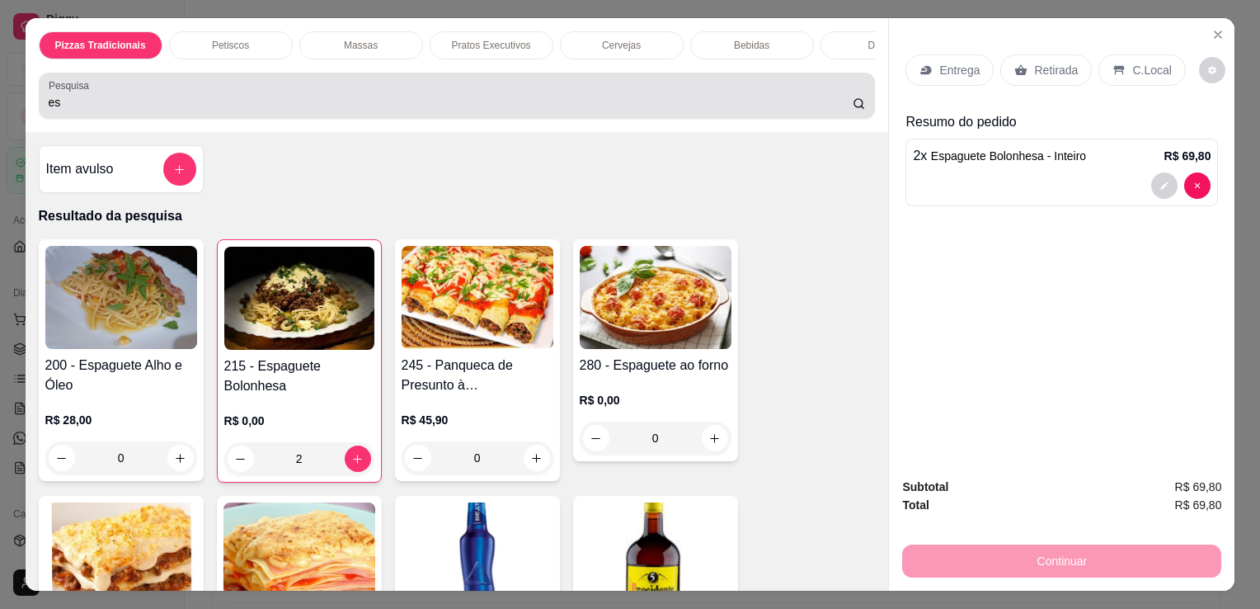
click at [548, 119] on div "Pesquisa es" at bounding box center [457, 96] width 837 height 46
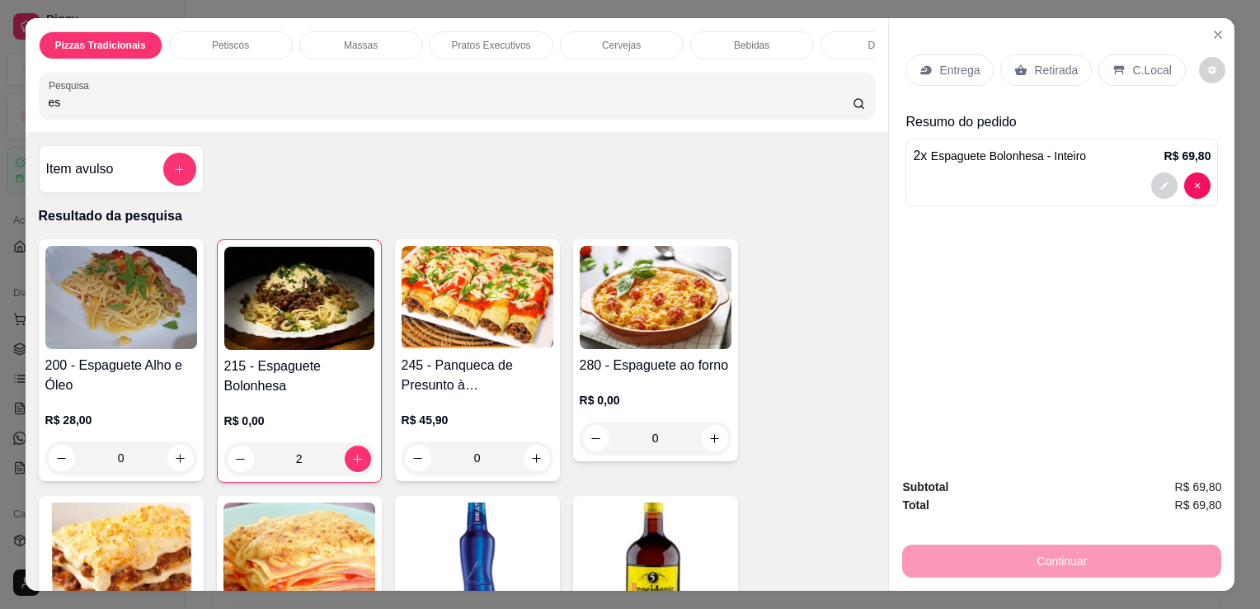
type input "e"
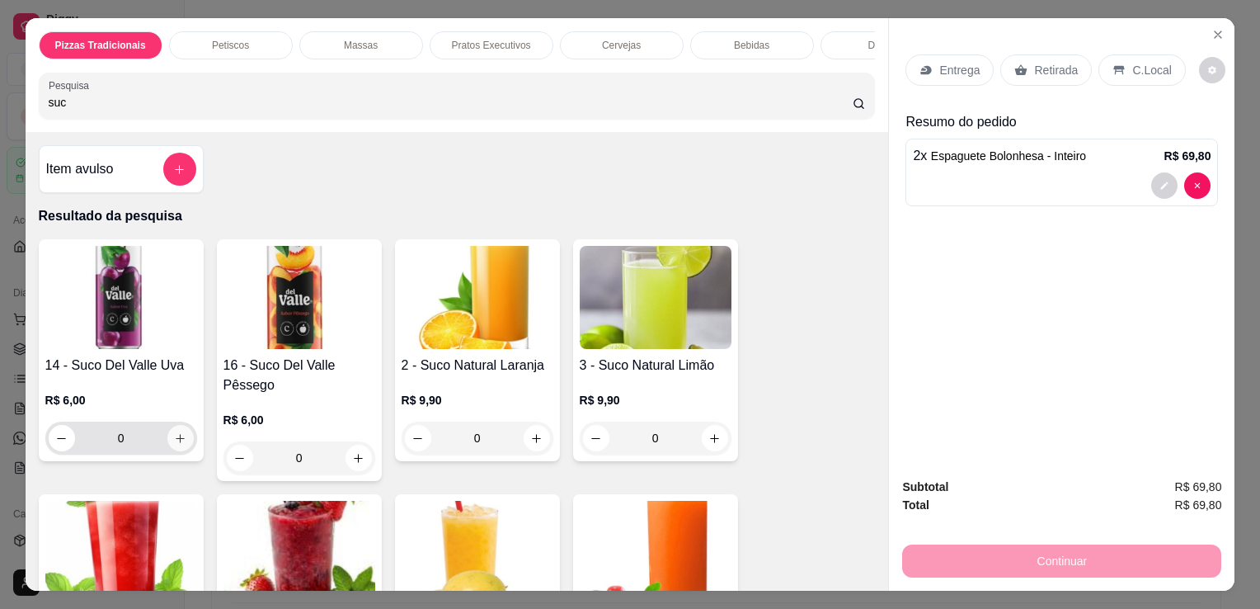
type input "suc"
click at [181, 447] on button "increase-product-quantity" at bounding box center [180, 439] width 26 height 26
type input "1"
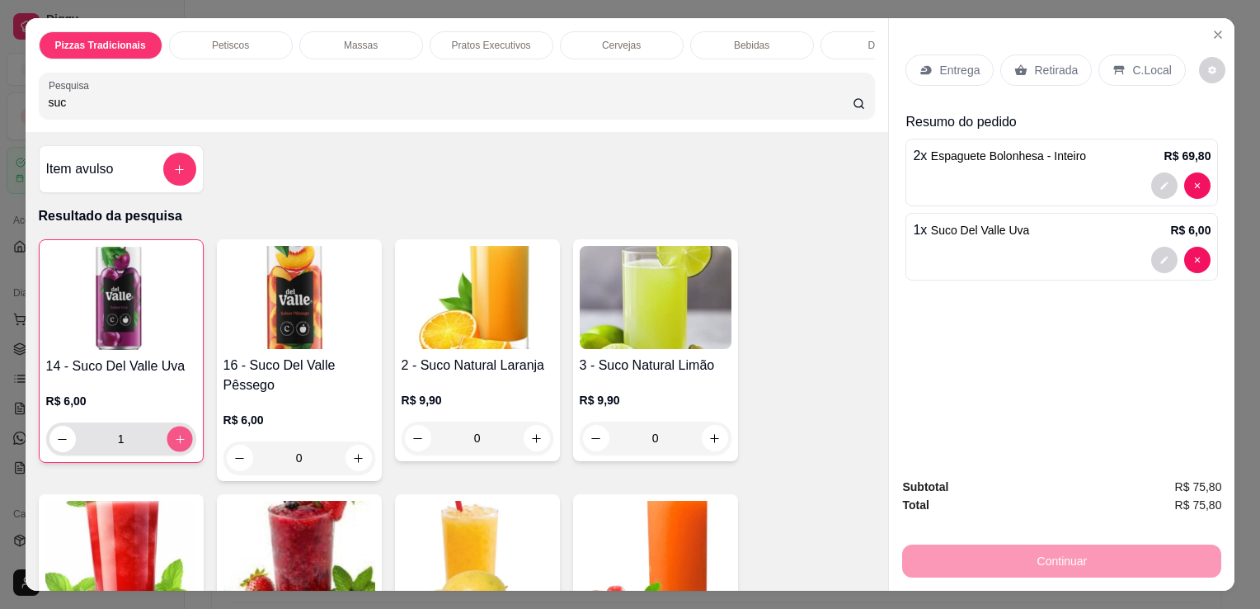
click at [181, 447] on button "increase-product-quantity" at bounding box center [180, 439] width 26 height 26
type input "2"
click at [381, 111] on input "suc" at bounding box center [451, 102] width 804 height 16
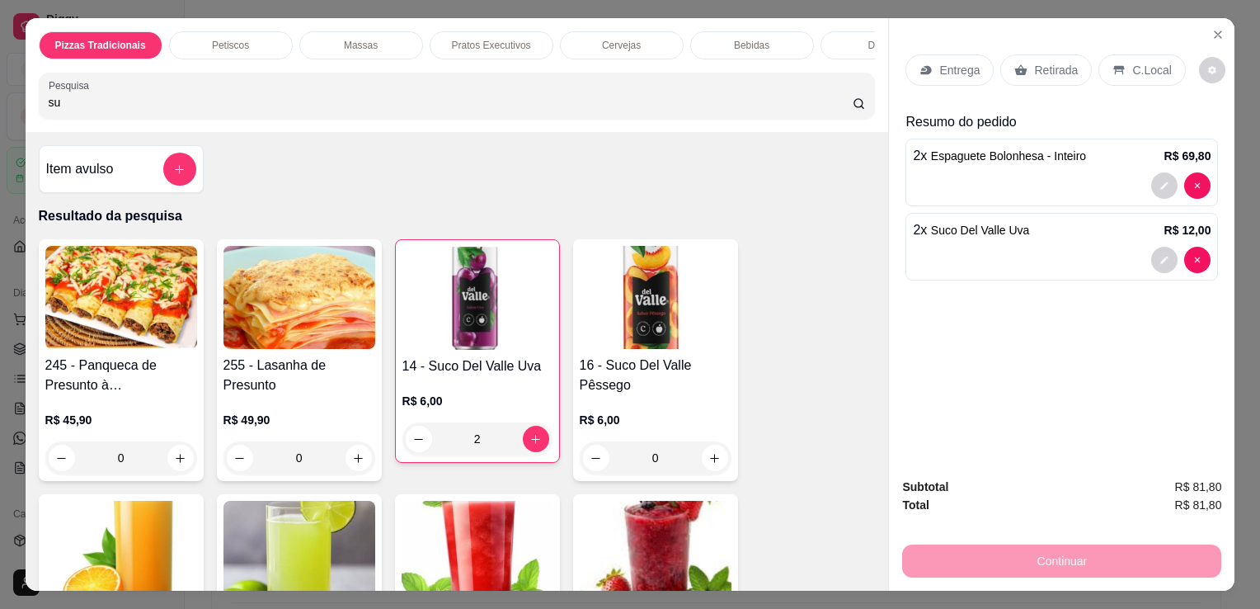
type input "s"
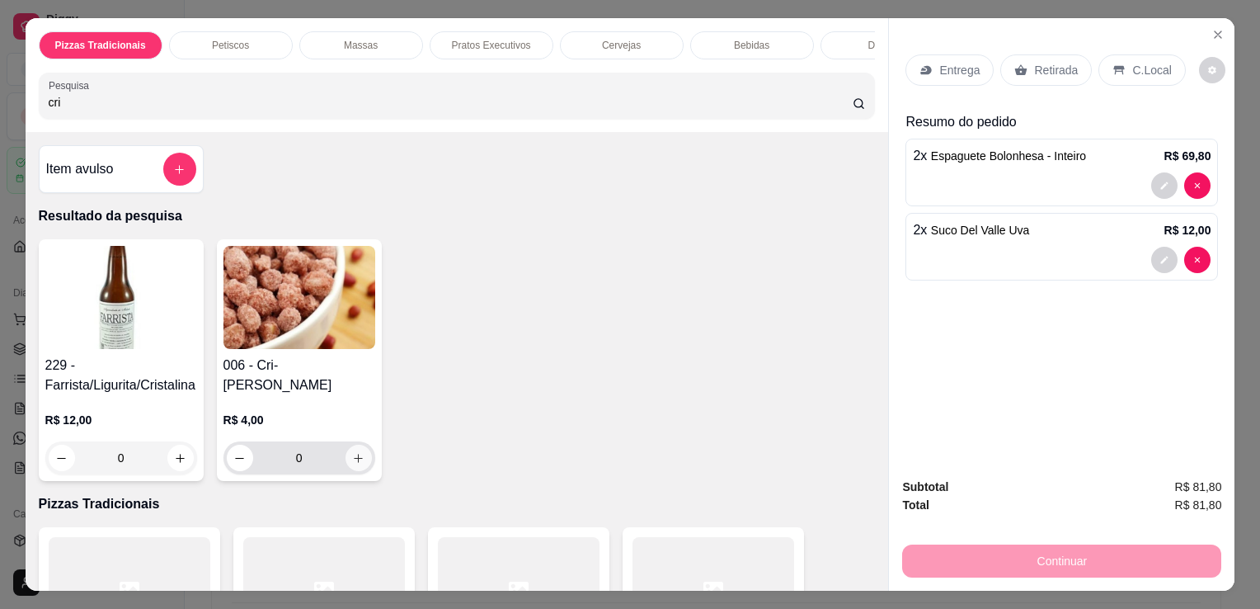
type input "cri"
click at [352, 464] on icon "increase-product-quantity" at bounding box center [358, 458] width 12 height 12
type input "1"
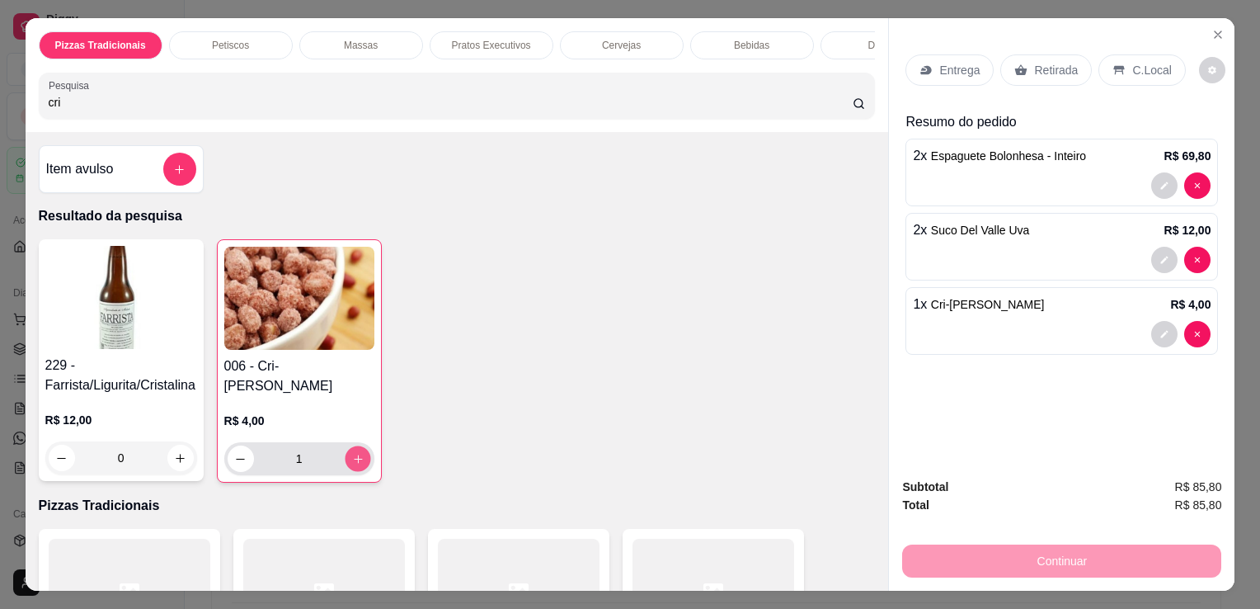
click at [351, 464] on icon "increase-product-quantity" at bounding box center [357, 459] width 12 height 12
type input "2"
click at [1132, 62] on p "C.Local" at bounding box center [1151, 70] width 39 height 16
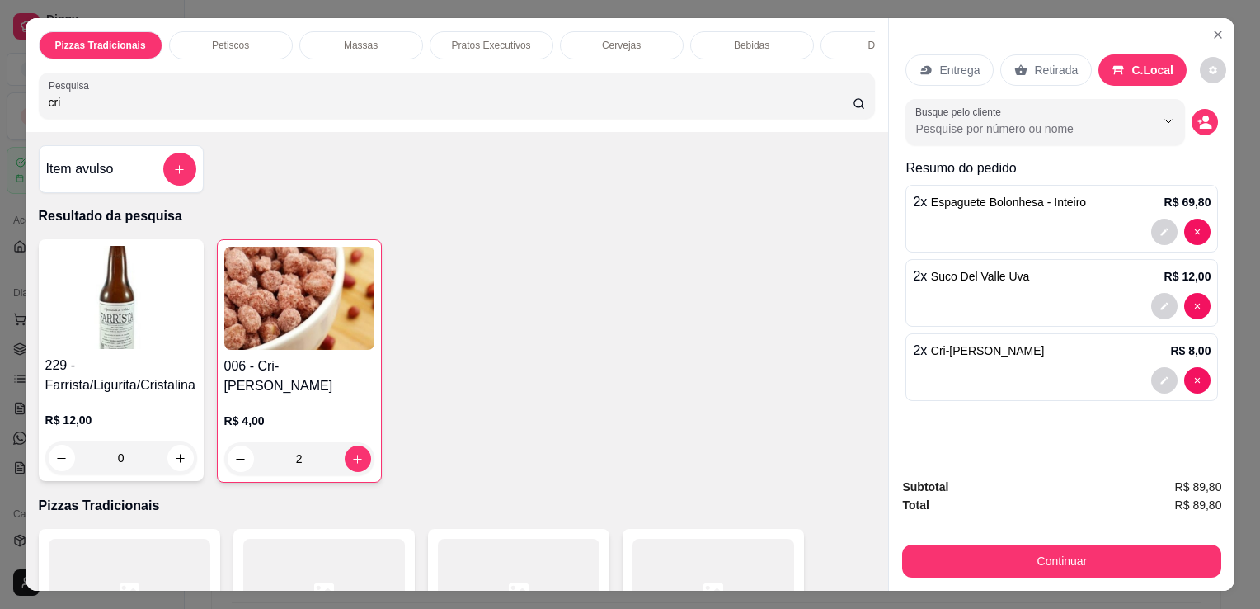
click at [1036, 540] on div "Continuar" at bounding box center [1061, 558] width 319 height 37
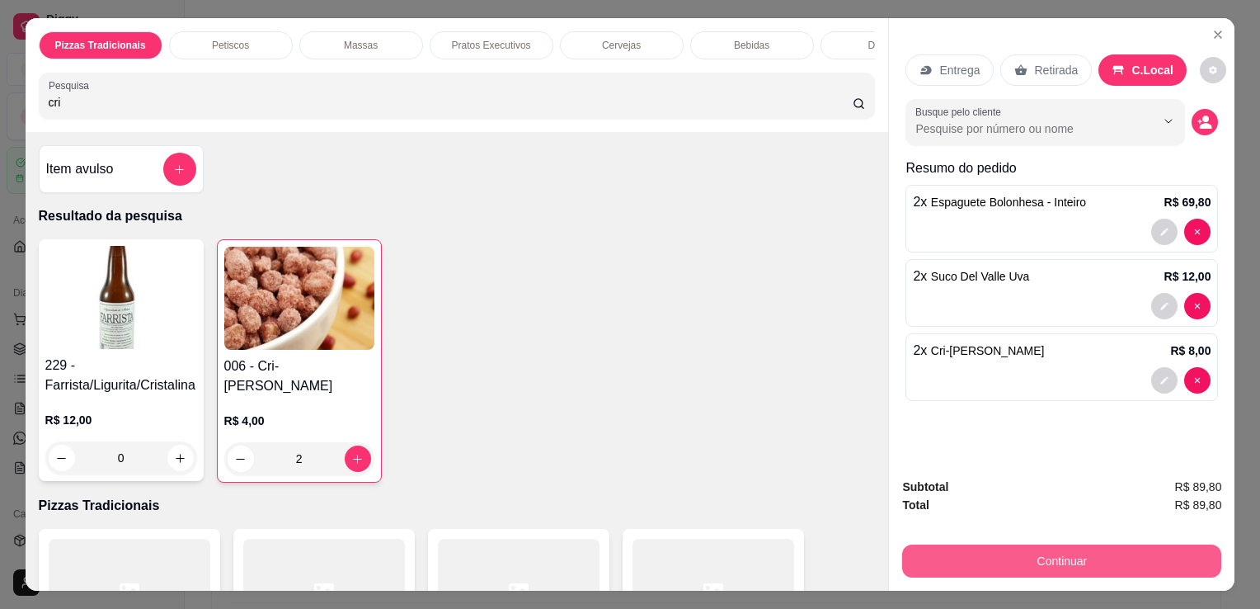
click at [1040, 549] on button "Continuar" at bounding box center [1061, 560] width 319 height 33
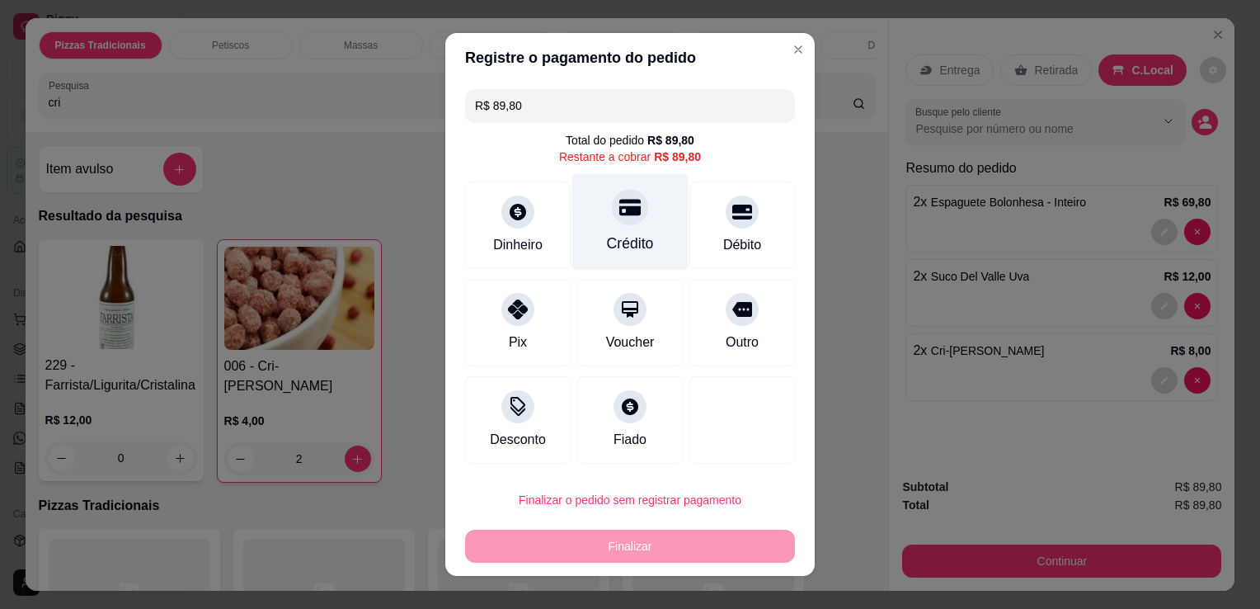
click at [647, 237] on div "Crédito" at bounding box center [630, 222] width 116 height 96
type input "R$ 0,00"
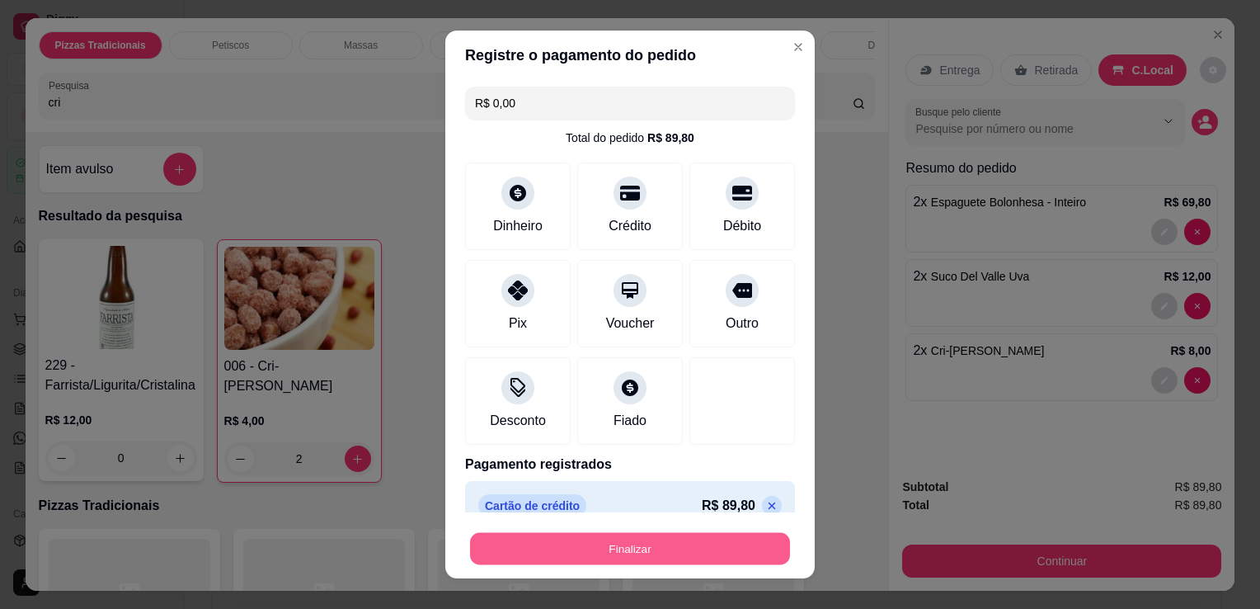
click at [684, 547] on button "Finalizar" at bounding box center [630, 549] width 320 height 32
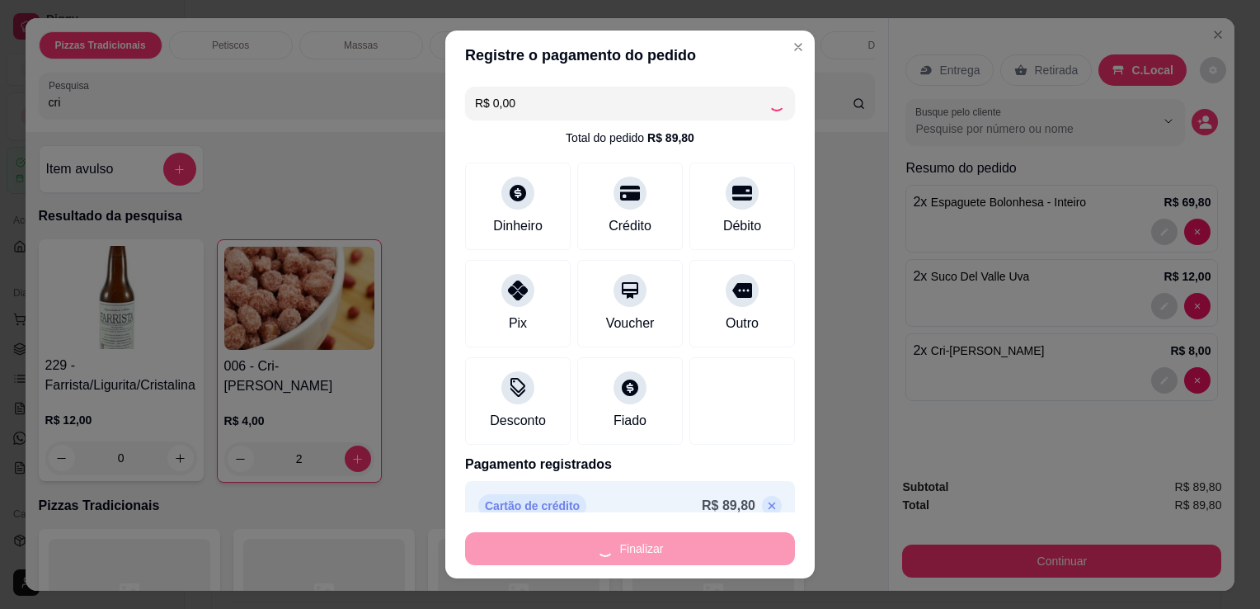
type input "0"
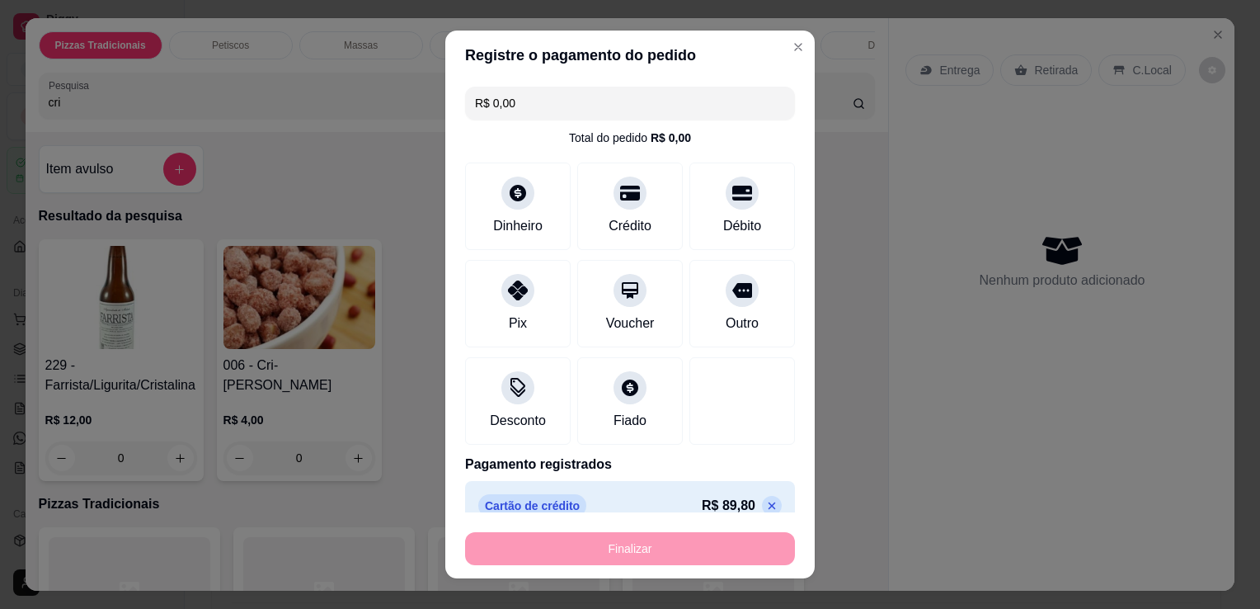
type input "-R$ 89,80"
